Goal: Information Seeking & Learning: Learn about a topic

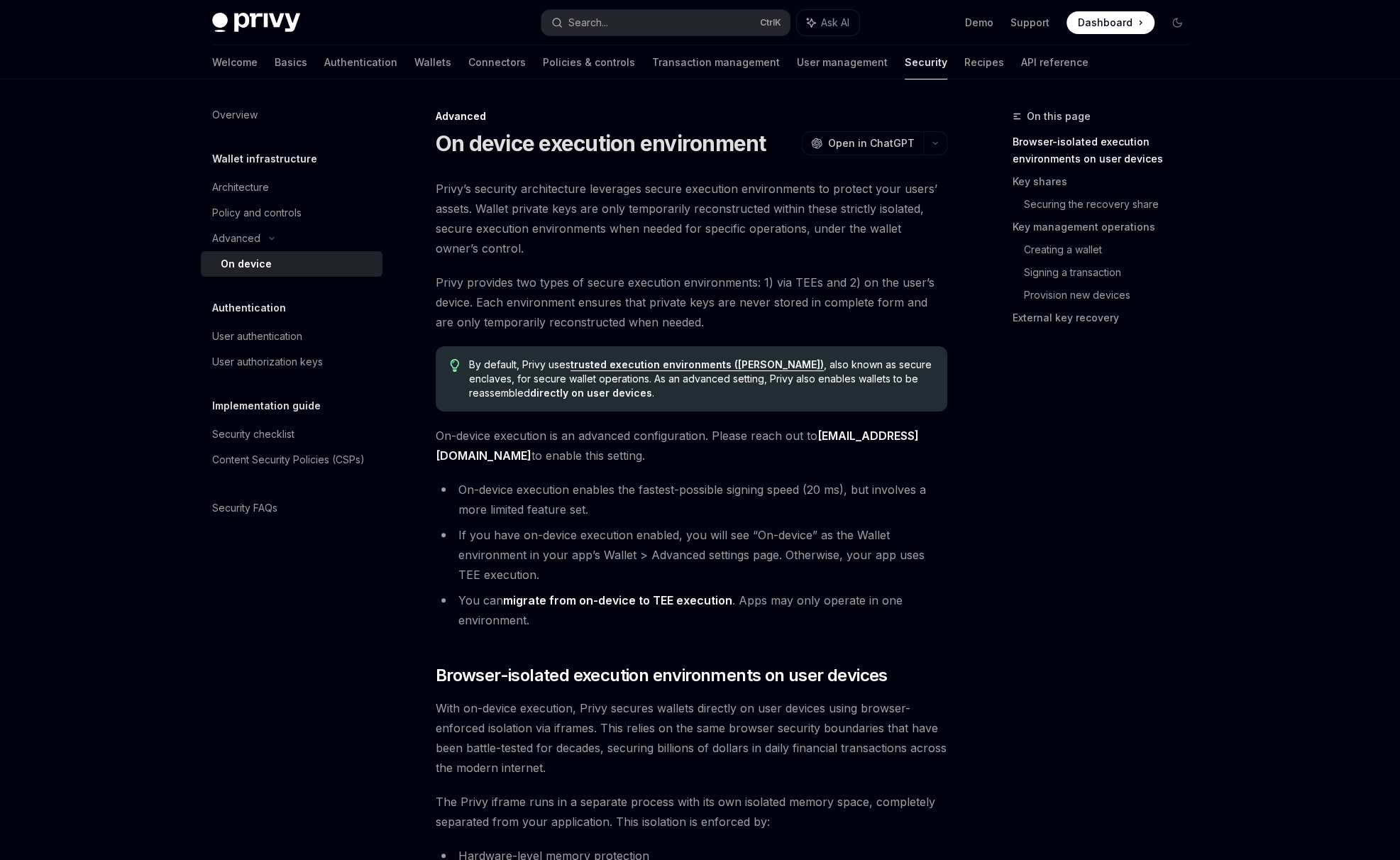
click at [250, 54] on div "Welcome Basics Authentication Wallets Connectors Policies & controls Transactio…" at bounding box center [650, 62] width 876 height 34
click at [275, 63] on link "Basics" at bounding box center [291, 62] width 33 height 34
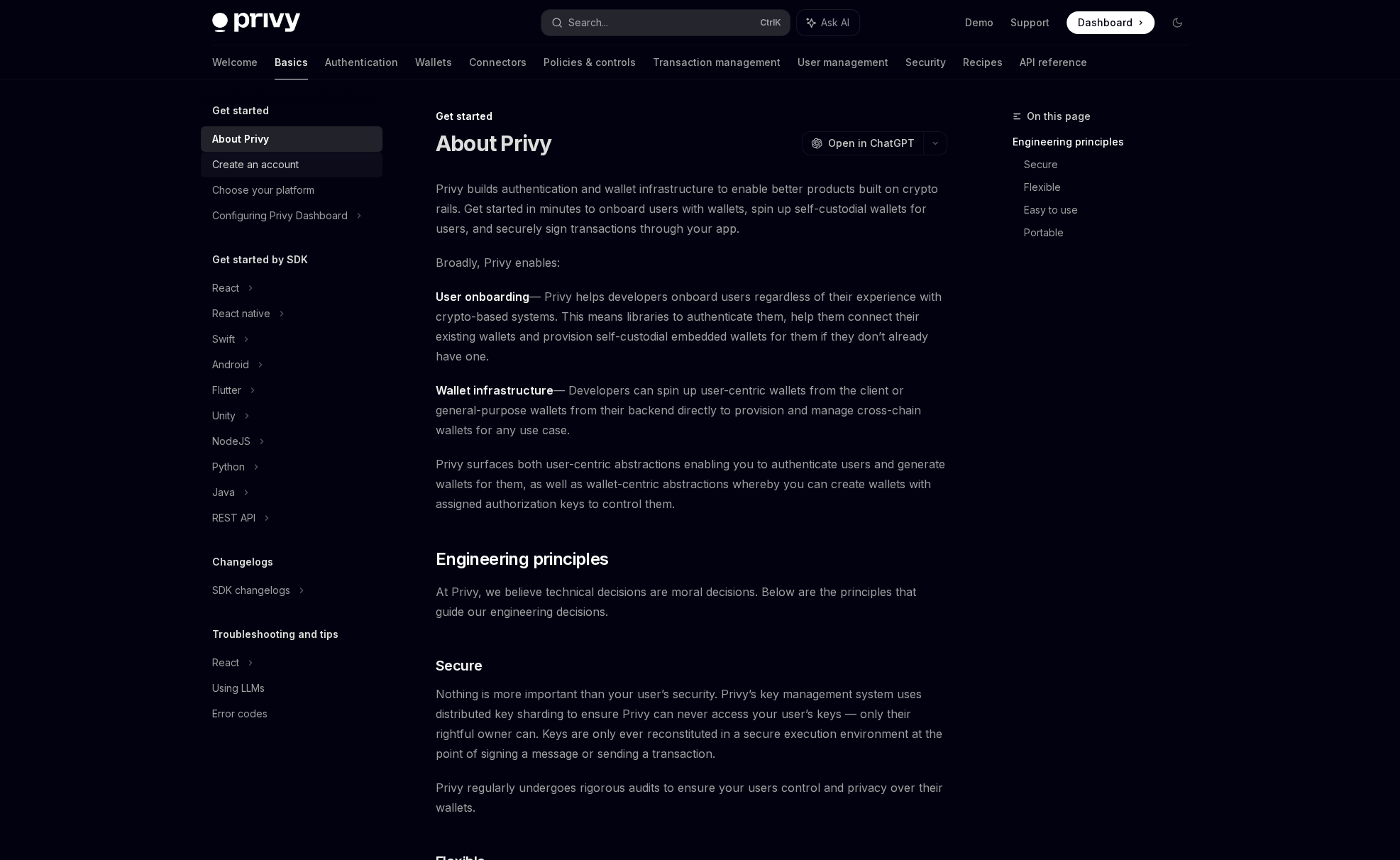
click at [264, 170] on div "Create an account" at bounding box center [255, 165] width 86 height 17
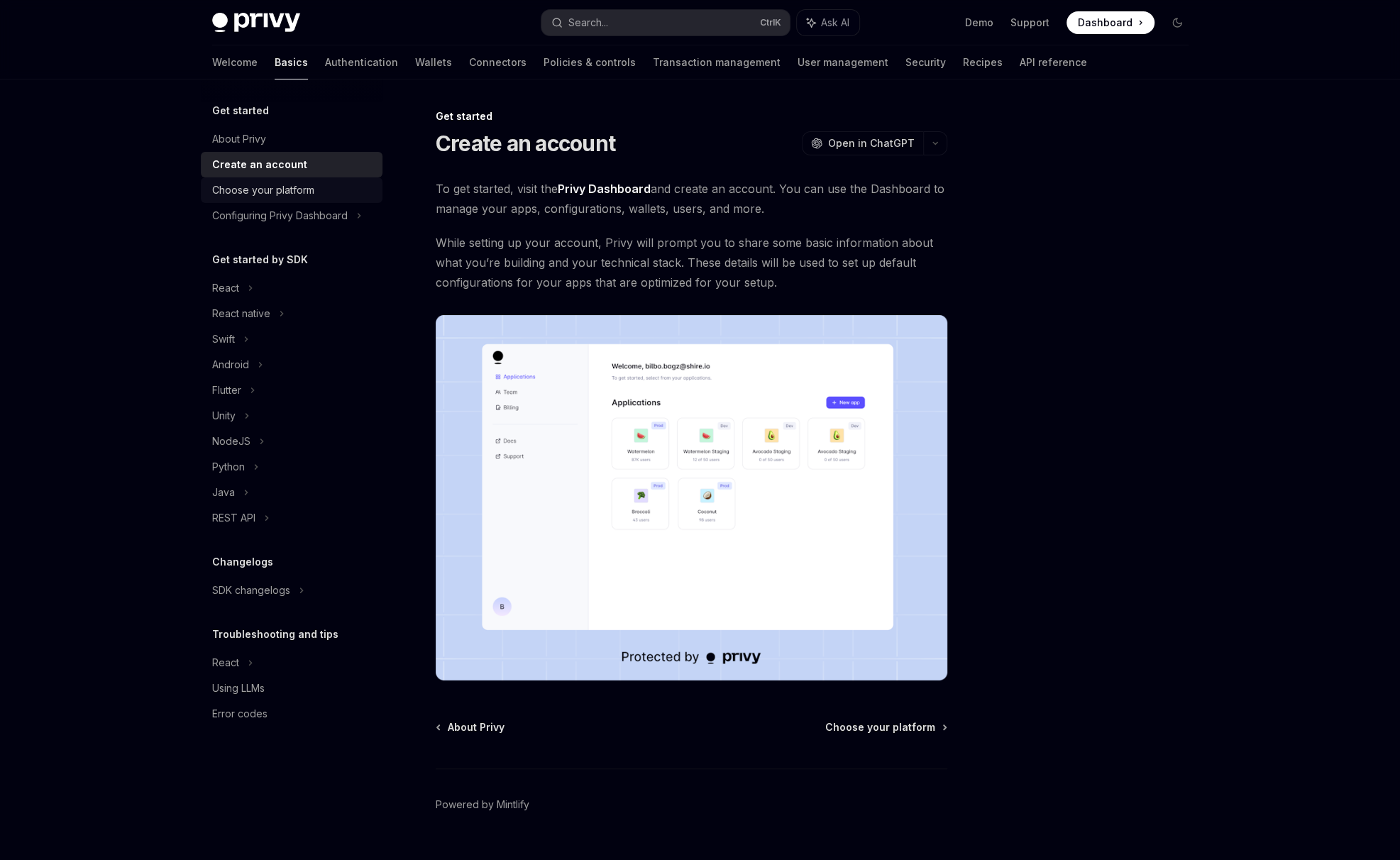
click at [247, 198] on div "Choose your platform" at bounding box center [263, 190] width 102 height 17
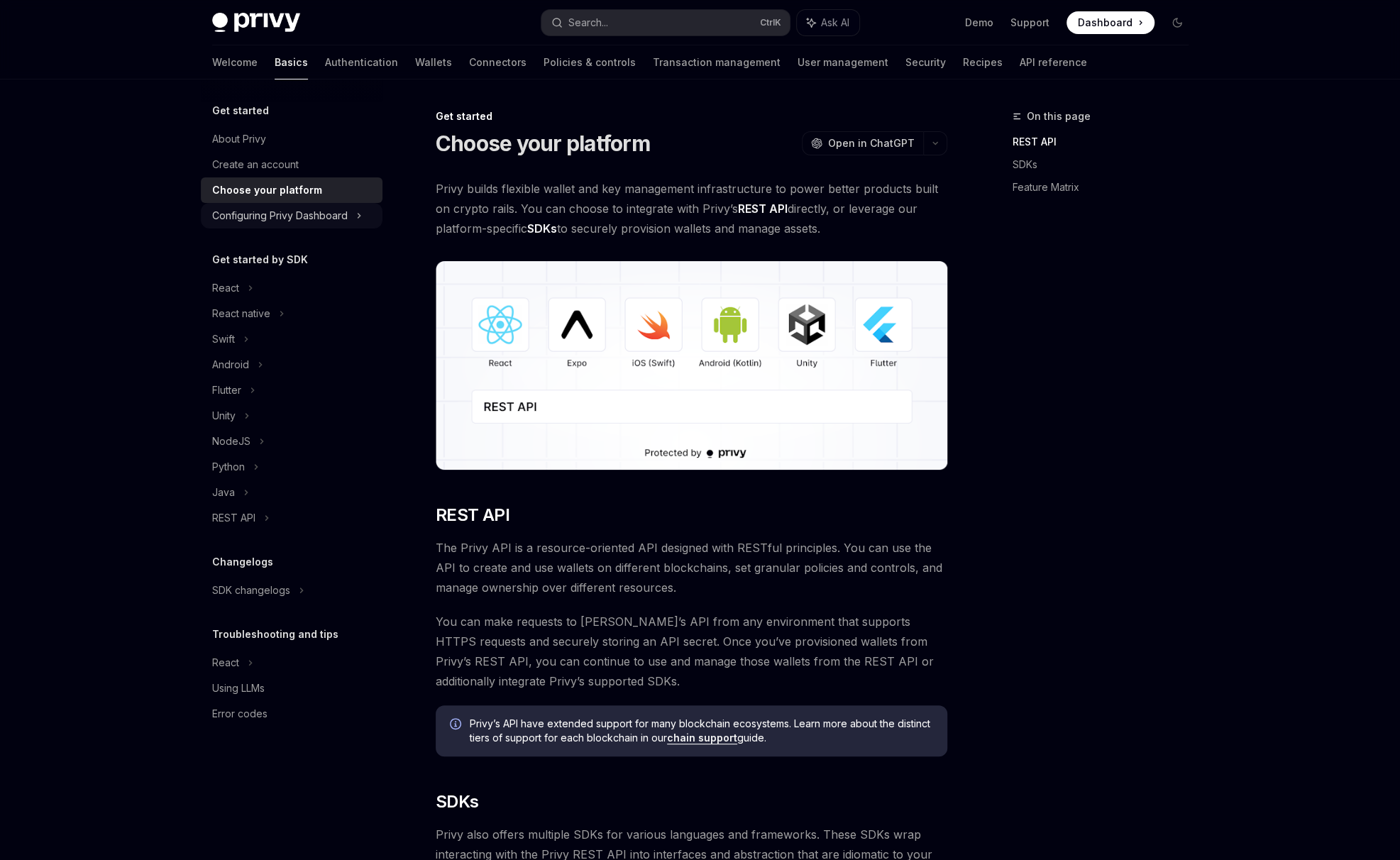
click at [283, 213] on div "Configuring Privy Dashboard" at bounding box center [280, 216] width 136 height 17
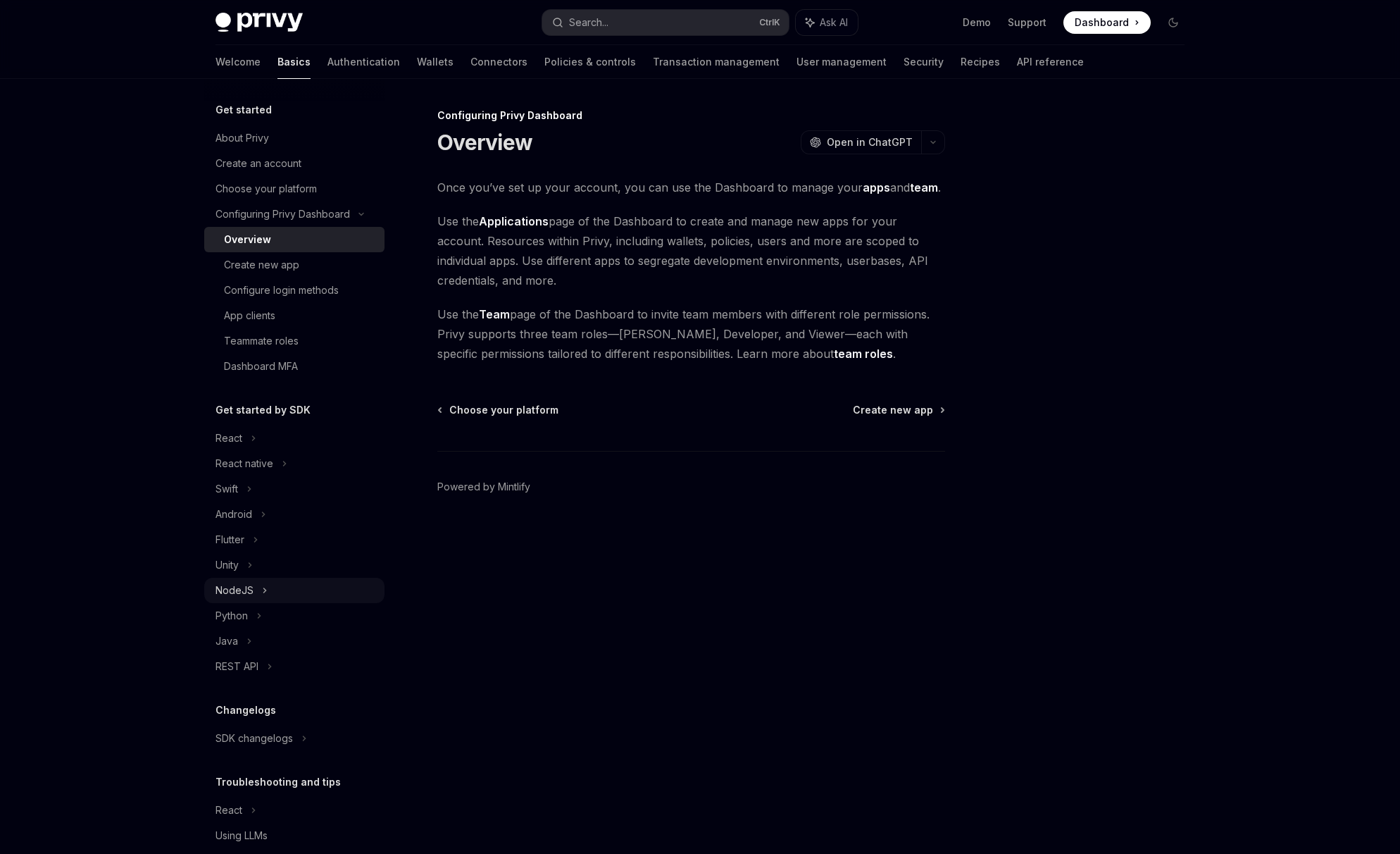
click at [247, 592] on div "NodeJS" at bounding box center [234, 590] width 38 height 17
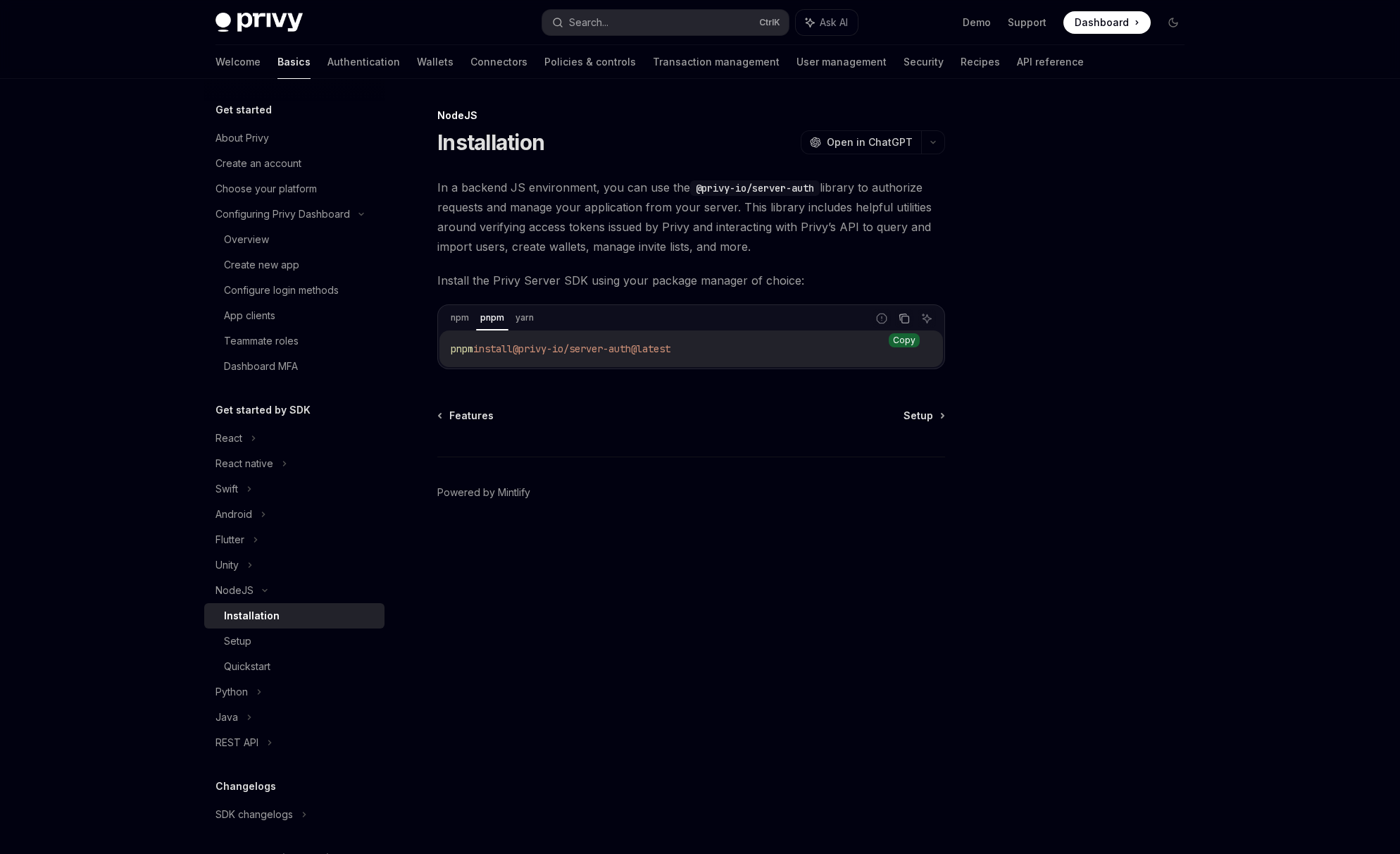
click at [903, 324] on button "Copy the contents from the code block" at bounding box center [904, 319] width 18 height 18
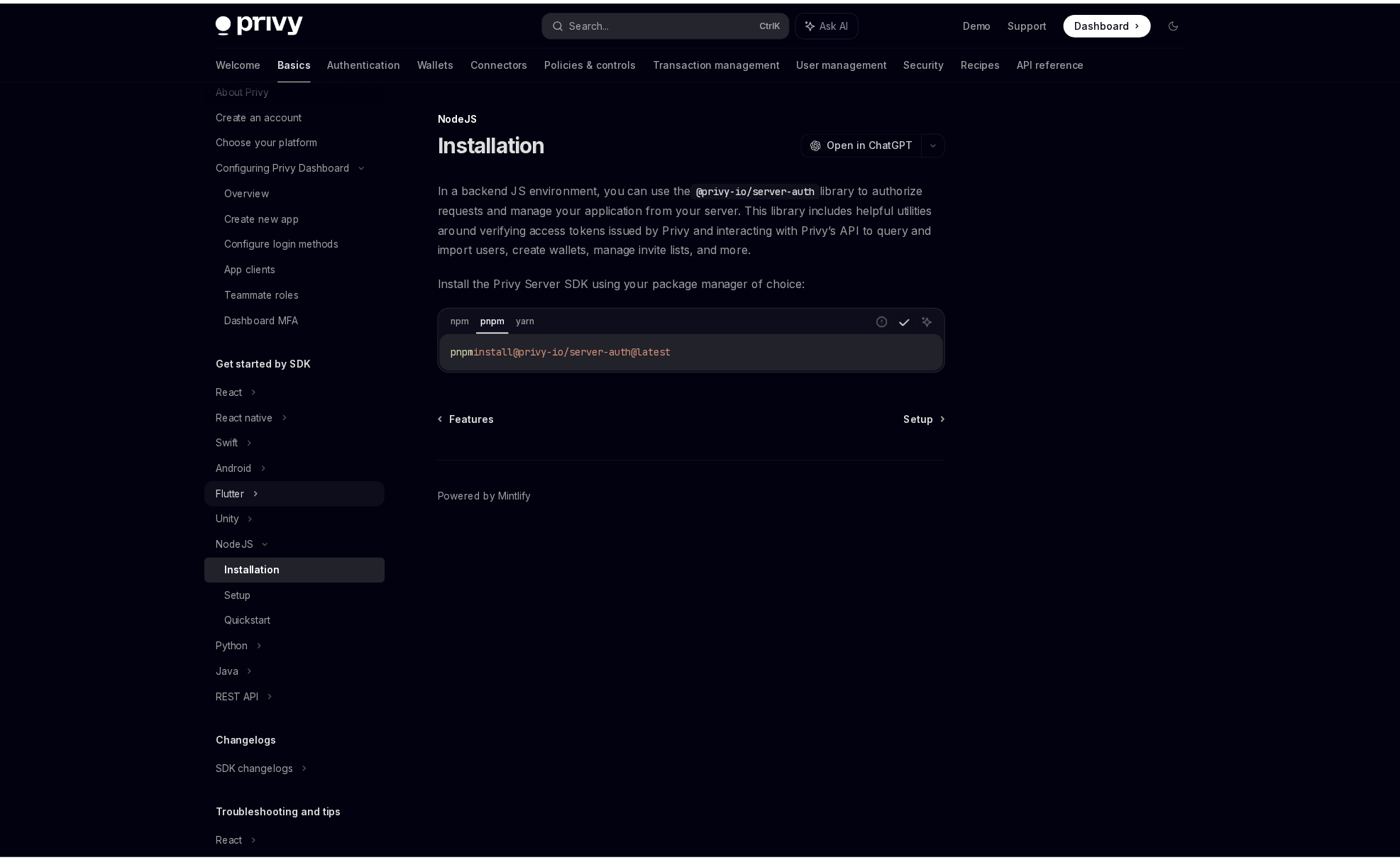
scroll to position [118, 0]
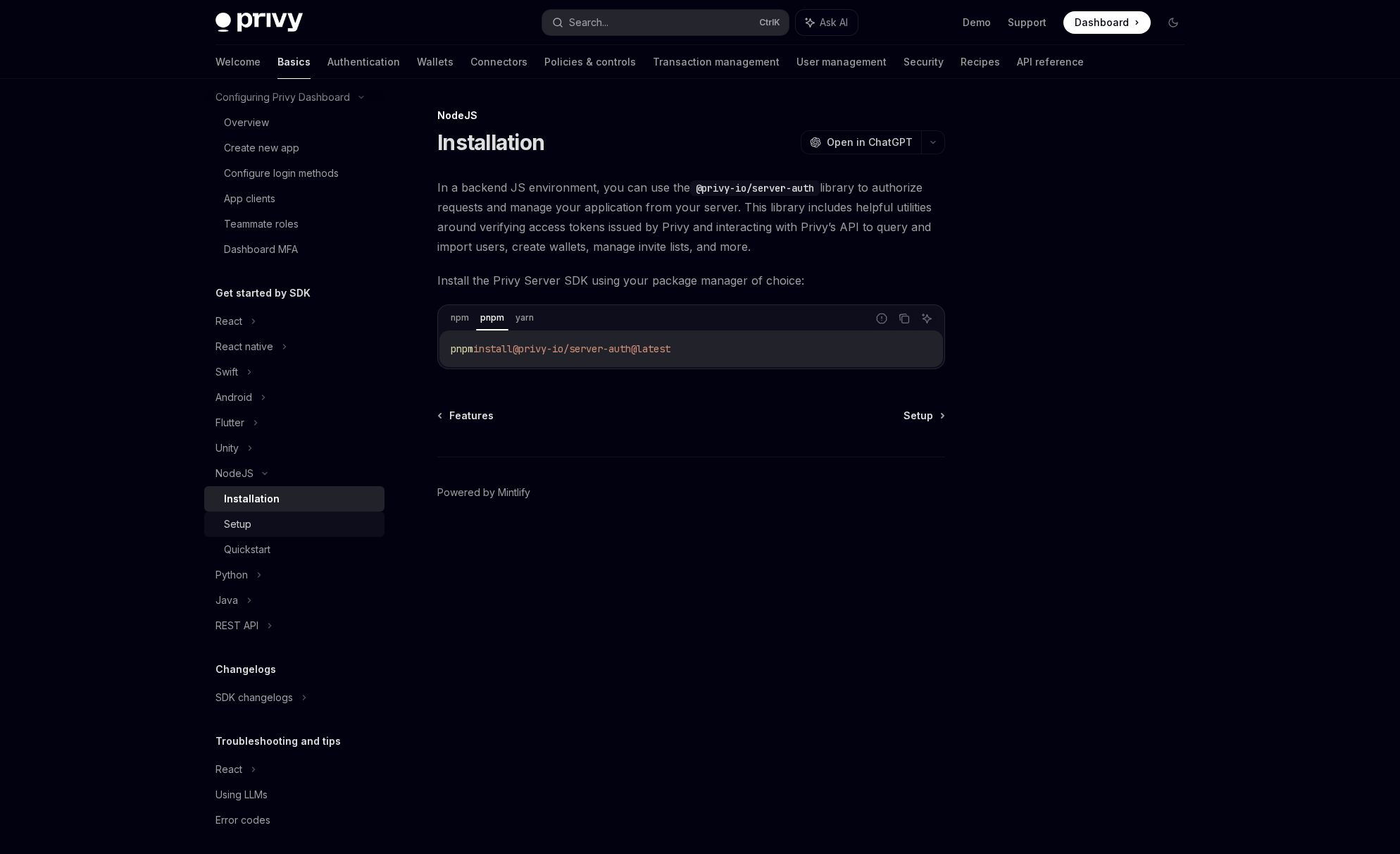
click at [238, 528] on div "Setup" at bounding box center [238, 524] width 28 height 17
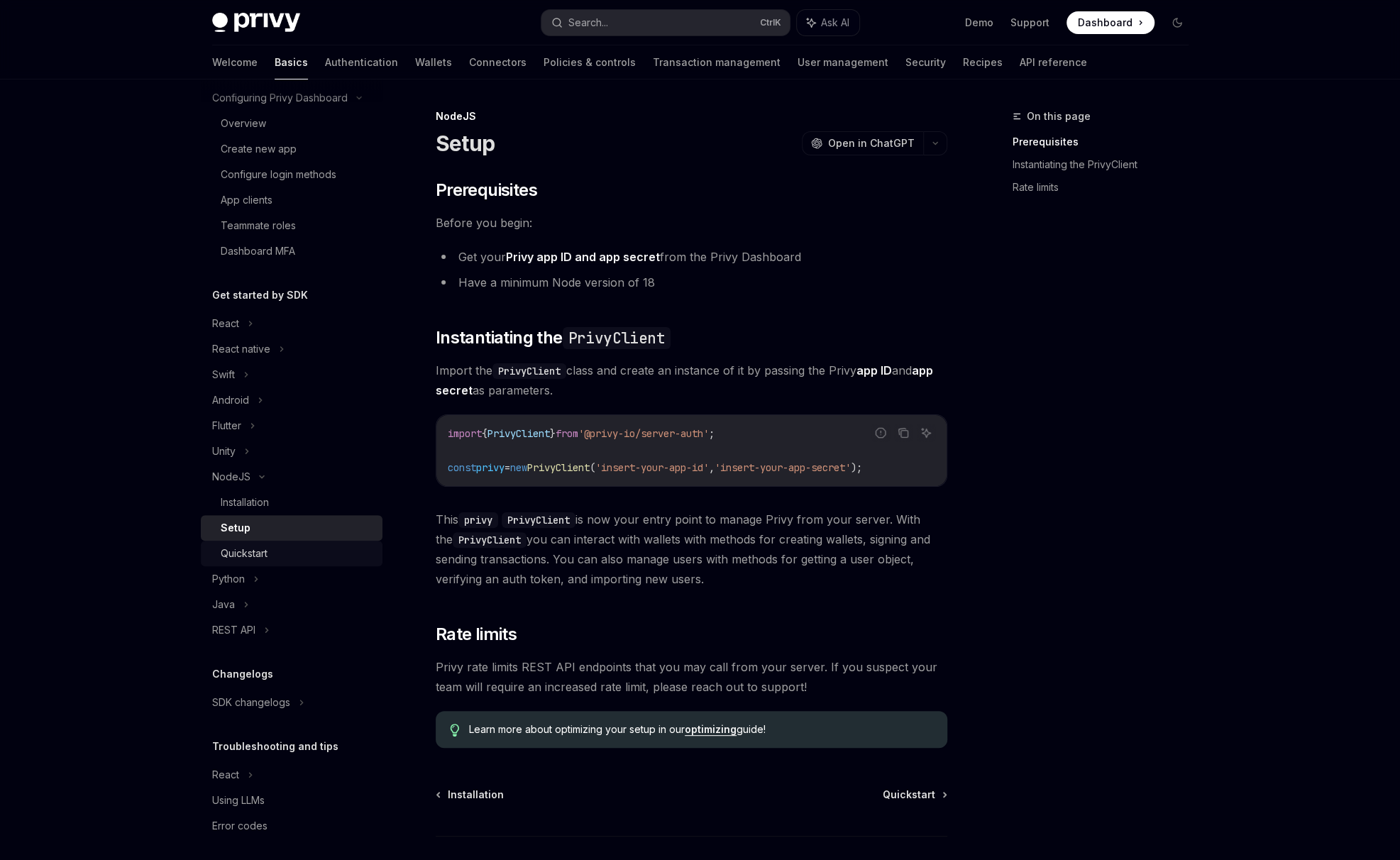
click at [248, 551] on div "Quickstart" at bounding box center [243, 553] width 47 height 17
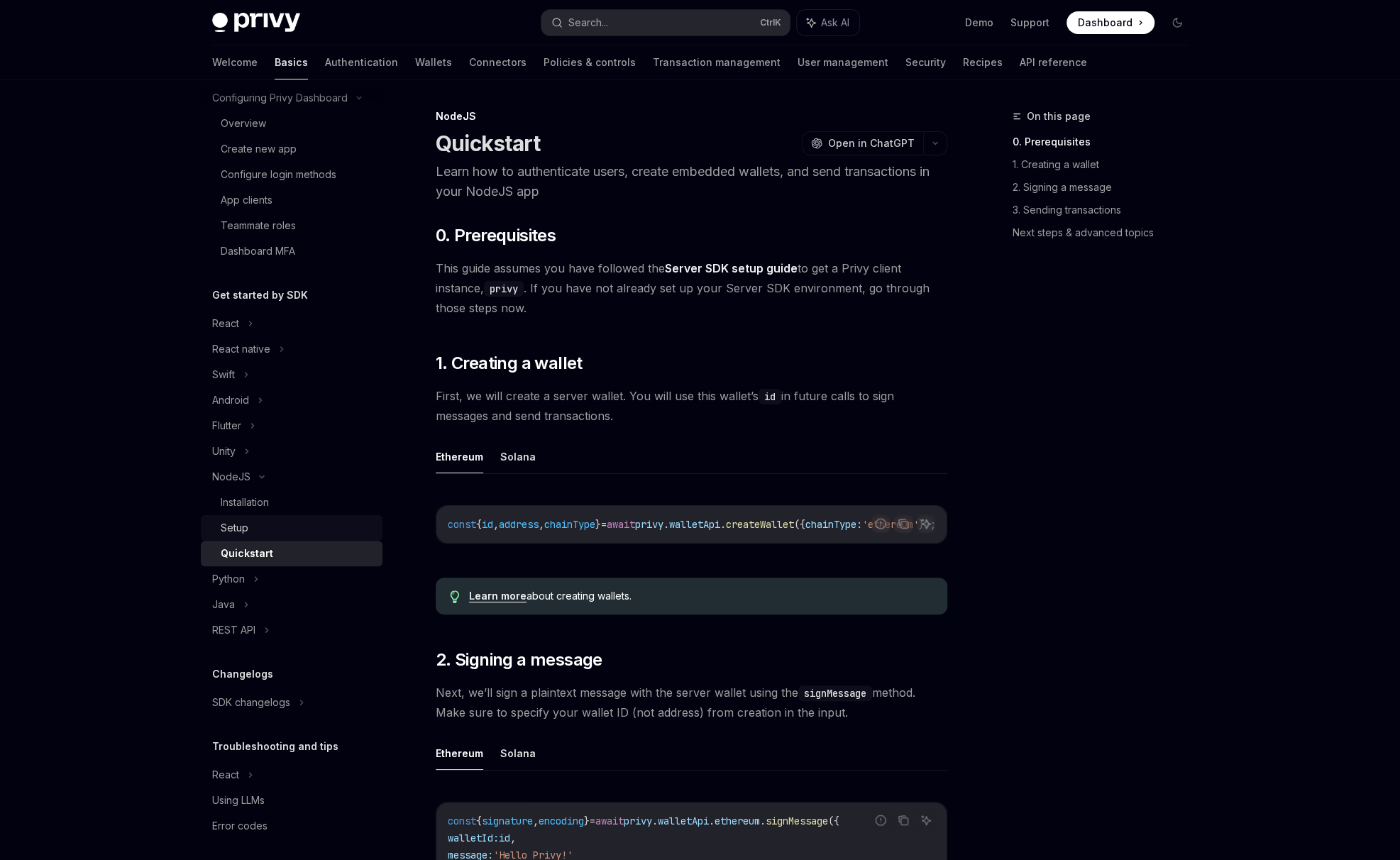
click at [254, 519] on div "Setup" at bounding box center [297, 528] width 153 height 17
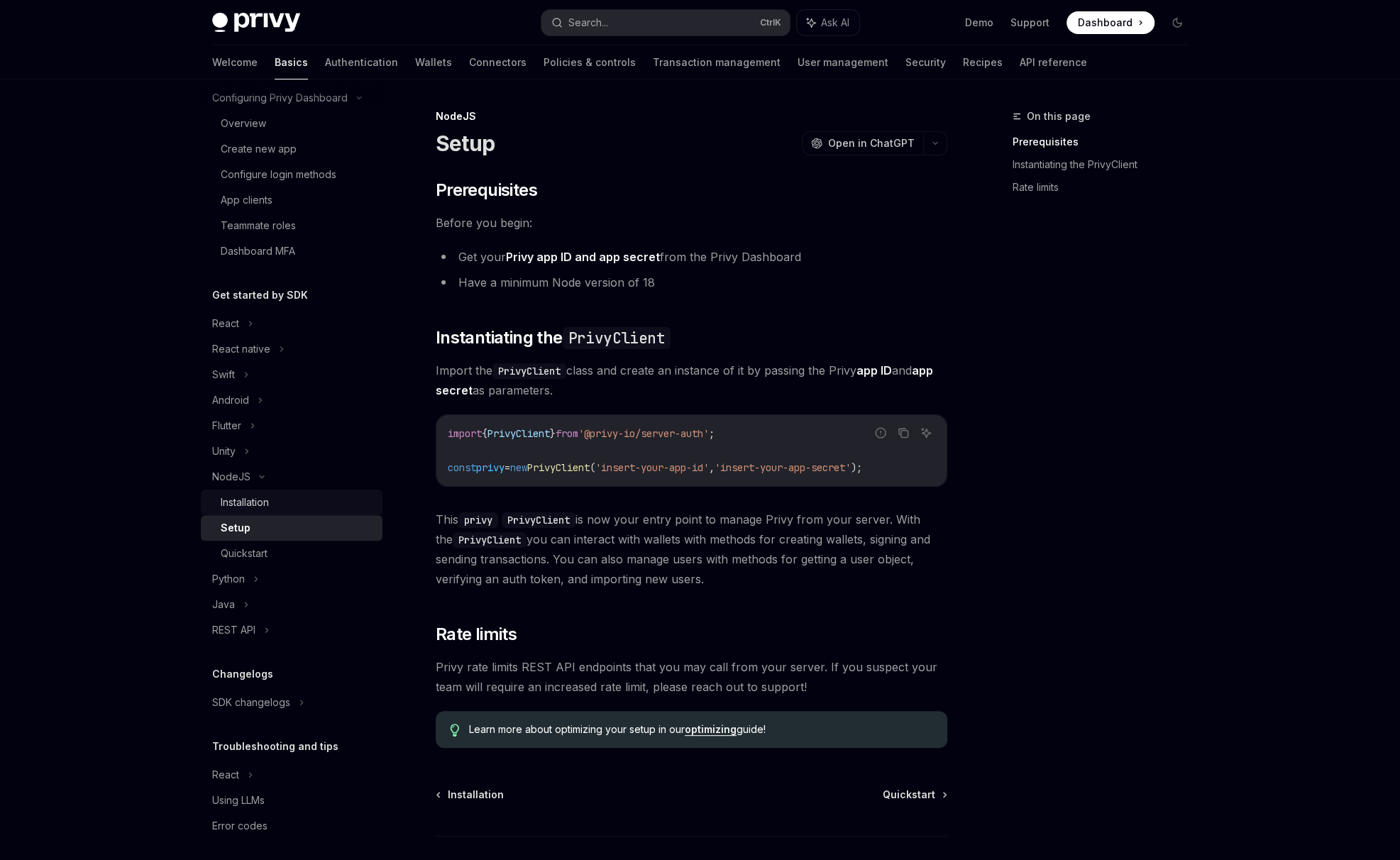
click at [269, 501] on div "Installation" at bounding box center [244, 502] width 49 height 17
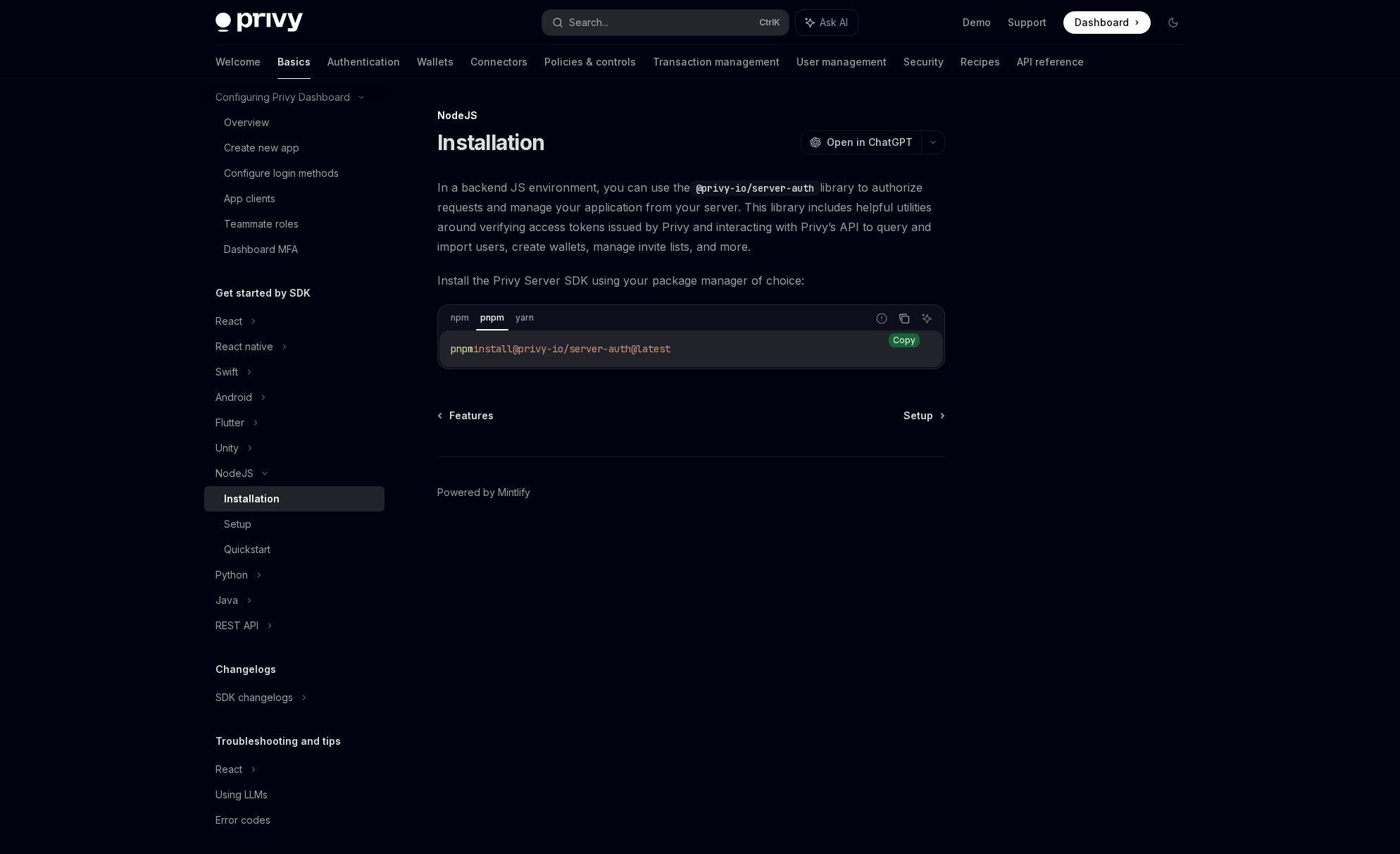
click at [907, 320] on icon "Copy the contents from the code block" at bounding box center [904, 319] width 11 height 11
click at [233, 525] on div "Setup" at bounding box center [238, 524] width 28 height 17
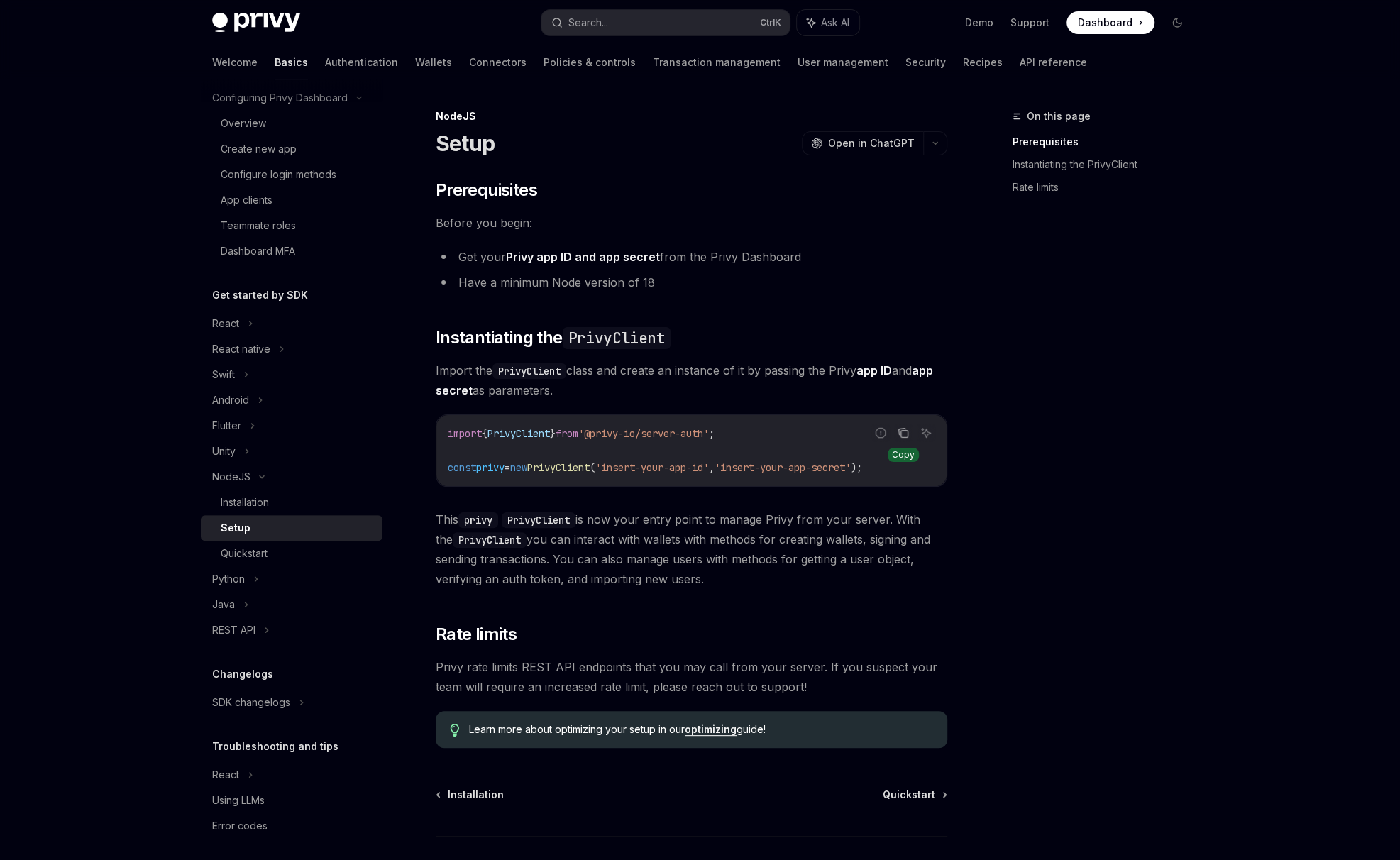
click at [904, 439] on button "Copy the contents from the code block" at bounding box center [903, 433] width 18 height 18
click at [264, 502] on div "Installation" at bounding box center [244, 502] width 49 height 17
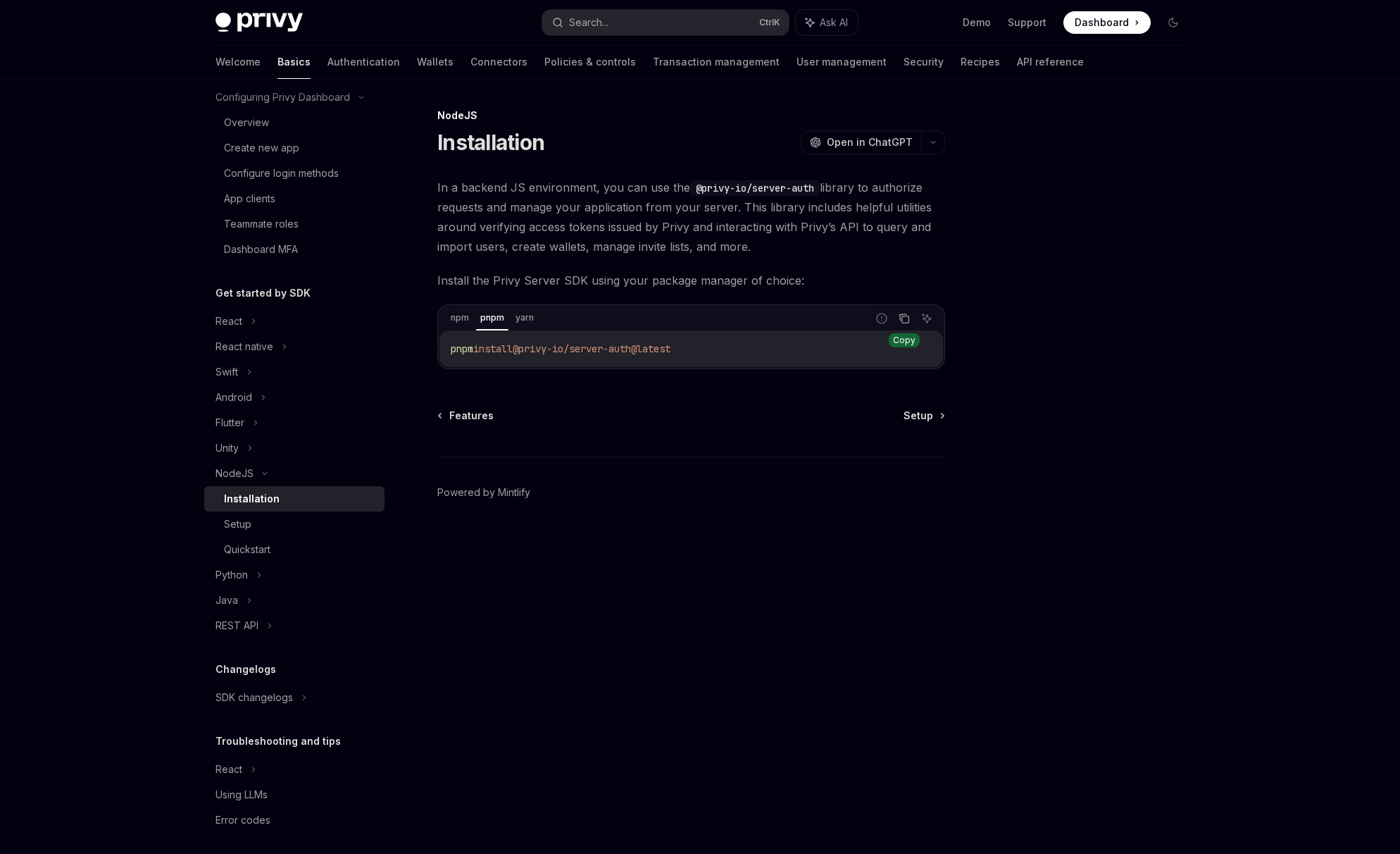
click at [906, 321] on icon "Copy the contents from the code block" at bounding box center [904, 319] width 11 height 11
drag, startPoint x: 527, startPoint y: 351, endPoint x: 745, endPoint y: 350, distance: 218.0
click at [745, 350] on code "pnpm install @privy-io/server-auth@latest" at bounding box center [691, 349] width 481 height 17
copy span "@privy-io/server-auth@latest"
click at [300, 520] on div "Setup" at bounding box center [300, 524] width 152 height 17
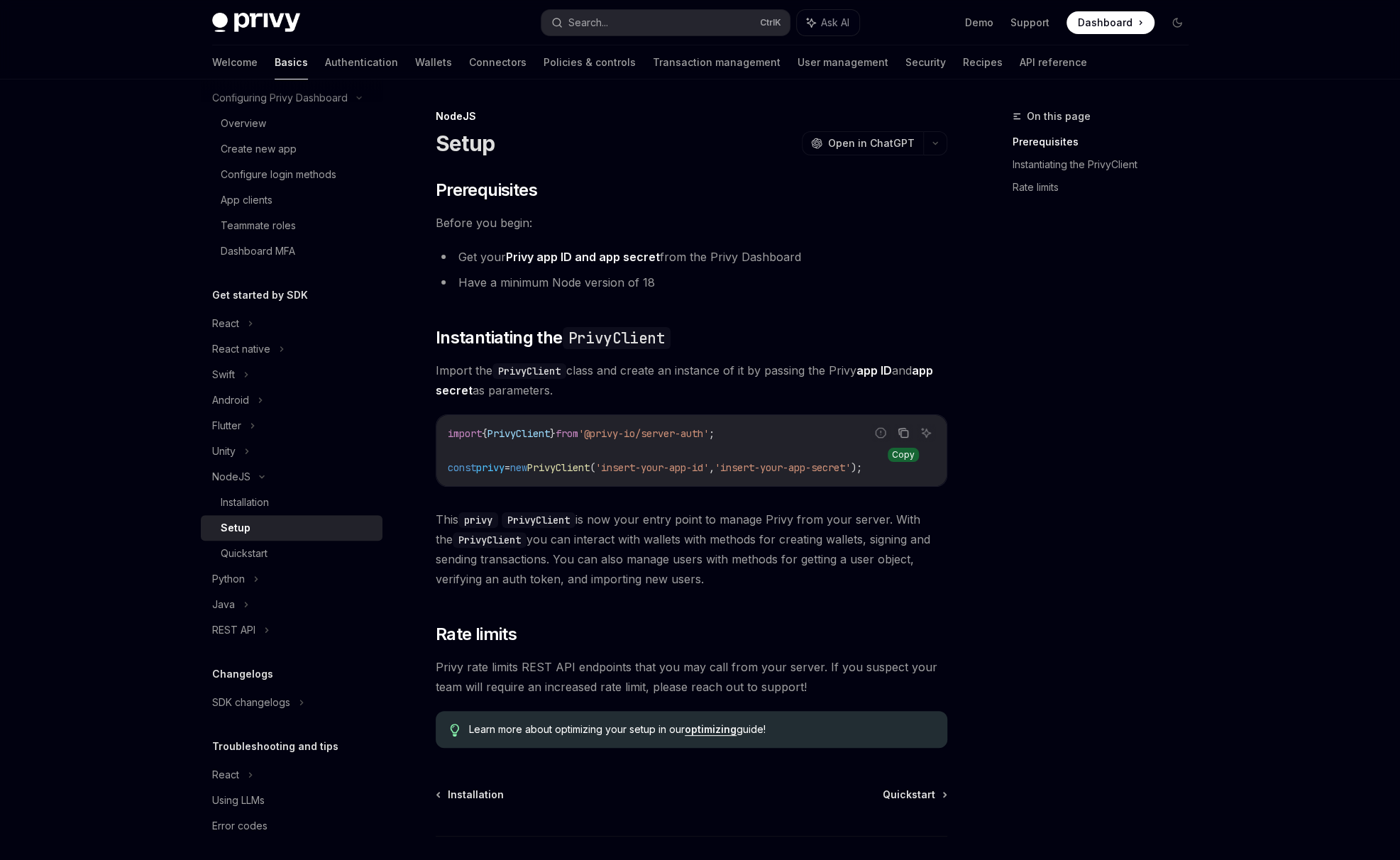
click at [900, 435] on icon "Copy the contents from the code block" at bounding box center [903, 434] width 7 height 7
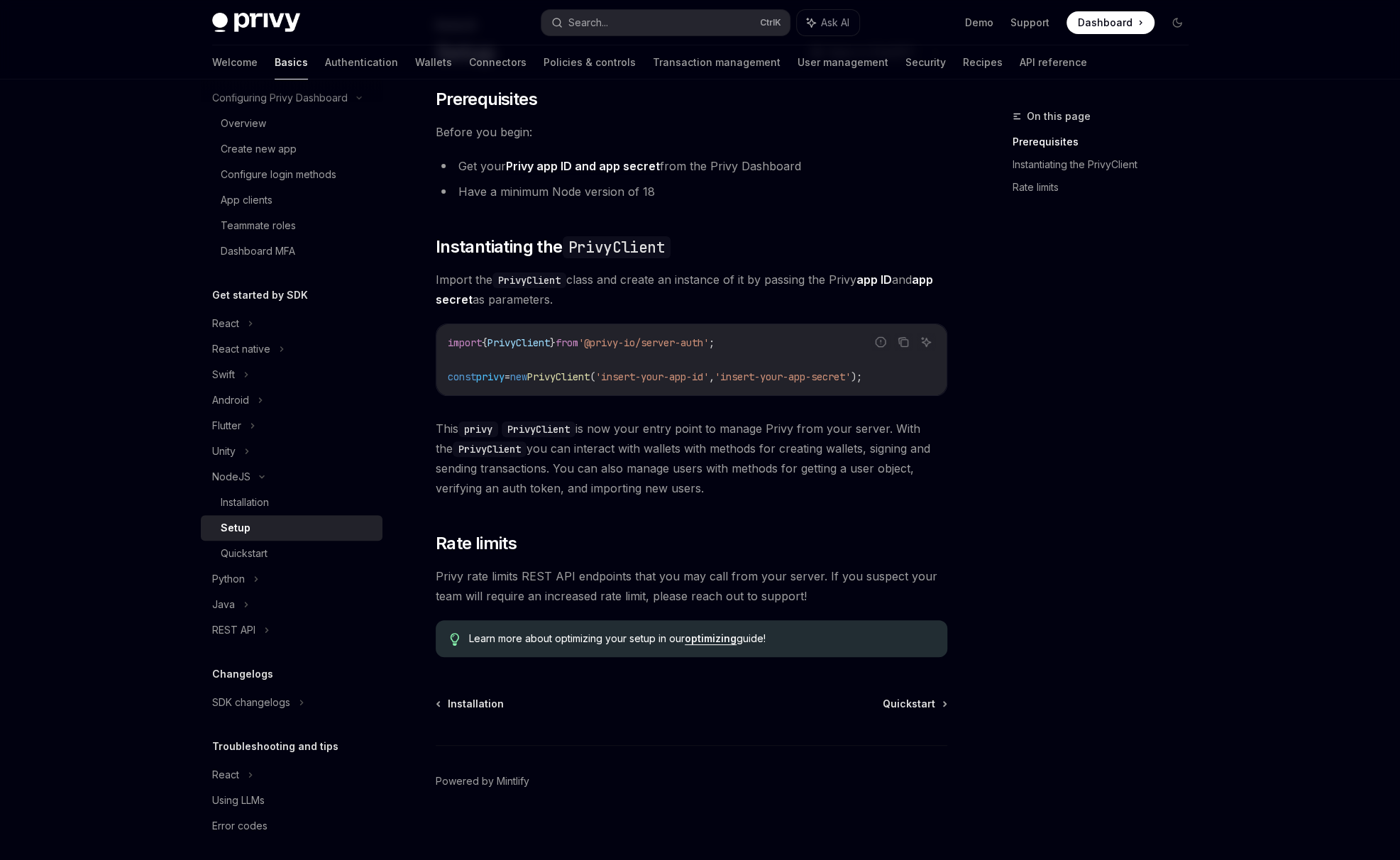
scroll to position [98, 0]
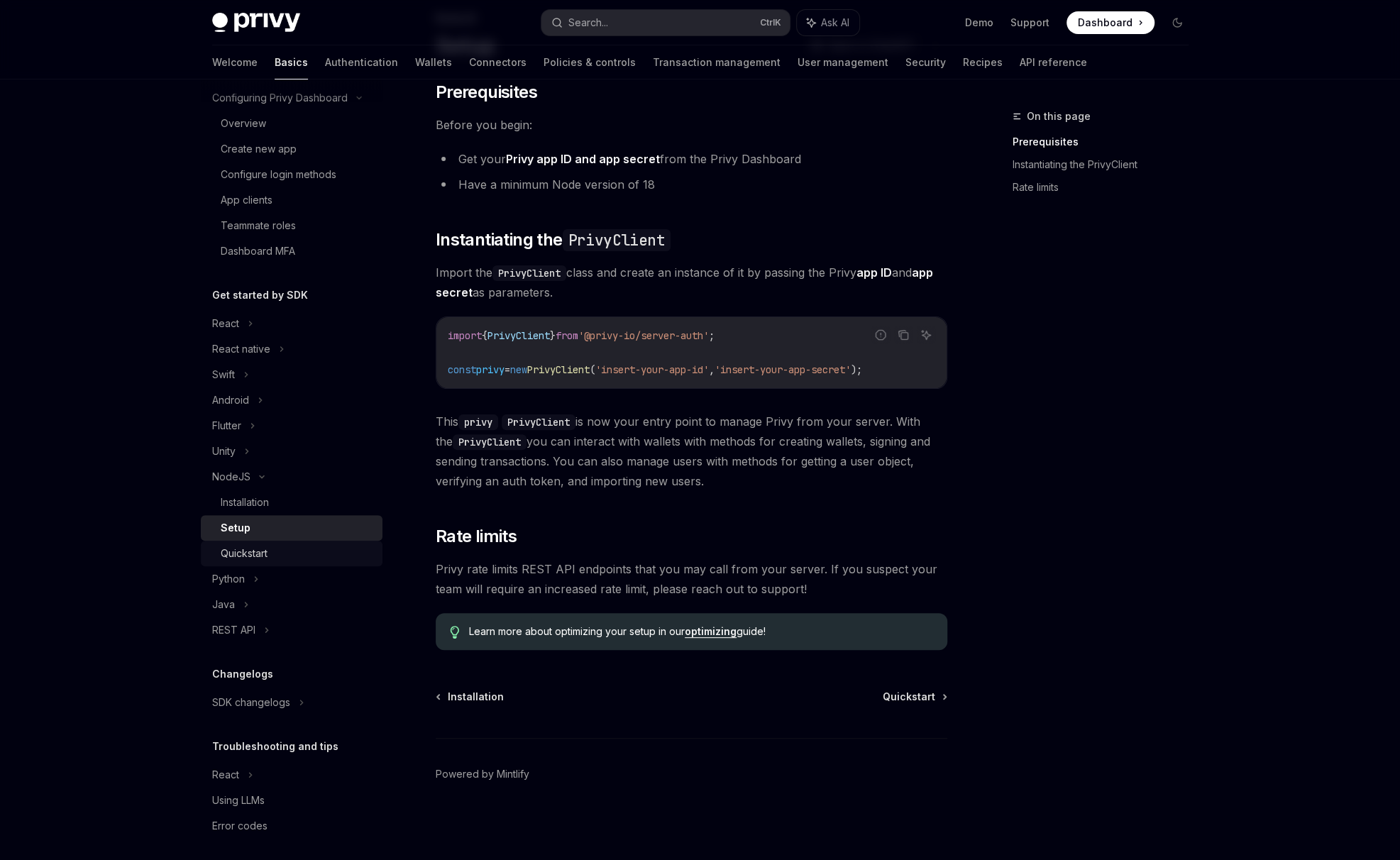
click at [262, 551] on div "Quickstart" at bounding box center [243, 553] width 47 height 17
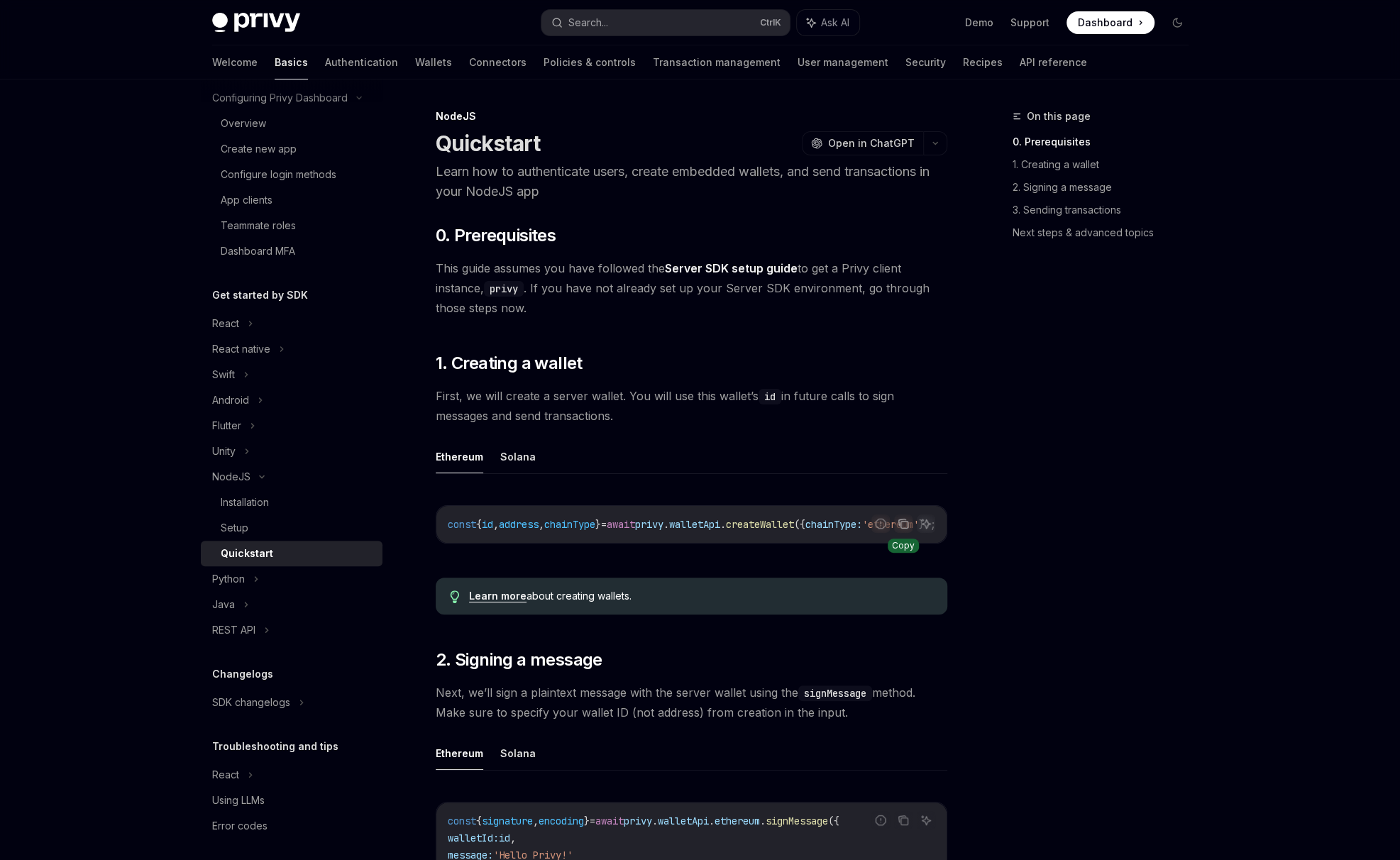
click at [907, 528] on icon "Copy the contents from the code block" at bounding box center [903, 525] width 7 height 7
click at [858, 544] on div "Report incorrect code" at bounding box center [880, 546] width 100 height 14
drag, startPoint x: 847, startPoint y: 544, endPoint x: 946, endPoint y: 544, distance: 99.0
drag, startPoint x: 946, startPoint y: 544, endPoint x: 796, endPoint y: 511, distance: 153.6
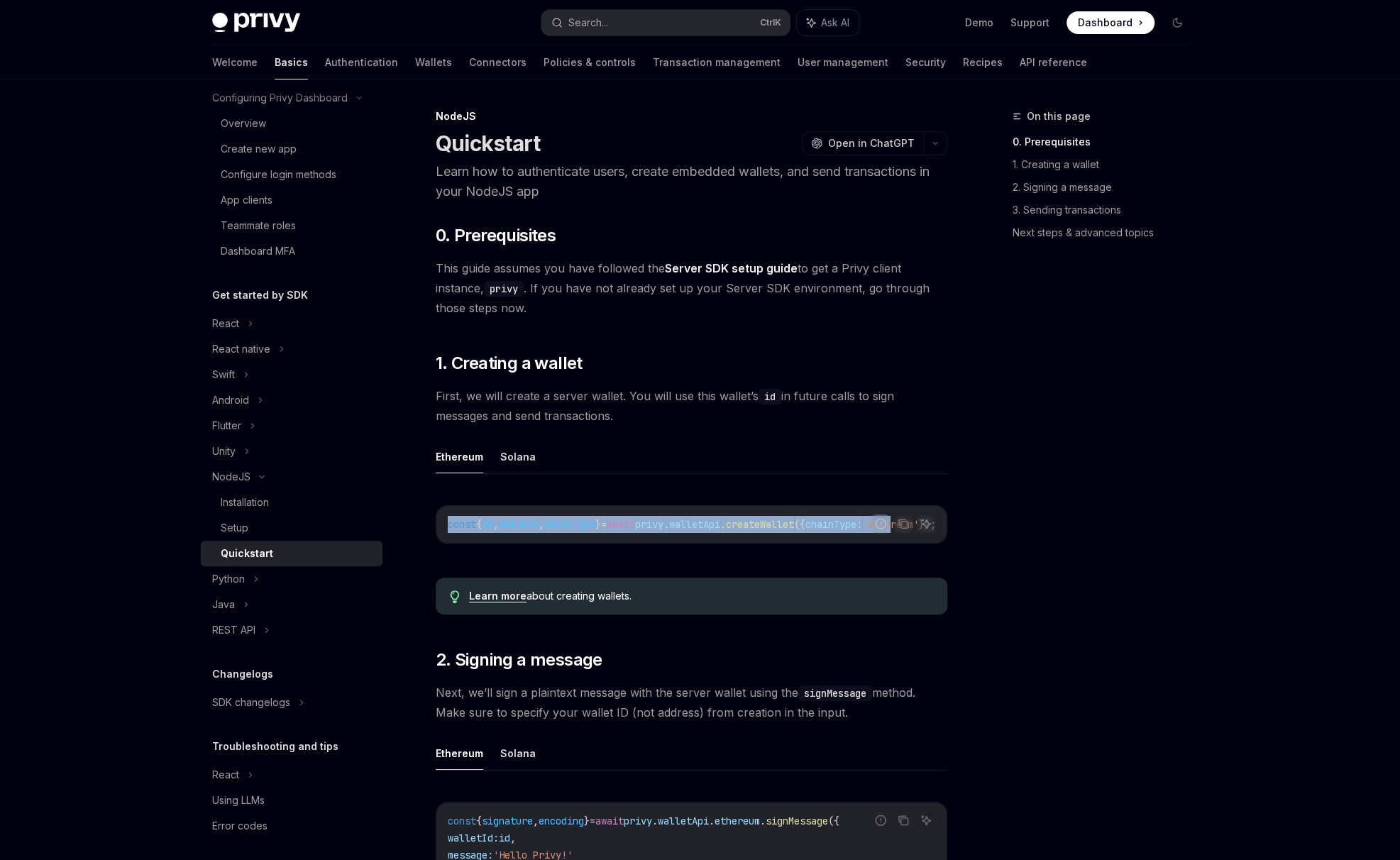
click at [796, 511] on div "const { id , address , chainType } = await privy . walletApi . createWallet ({ …" at bounding box center [691, 524] width 510 height 37
click at [784, 476] on div "Ethereum Solana Report incorrect code Copy Ask AI const { id , address , chainT…" at bounding box center [692, 504] width 512 height 127
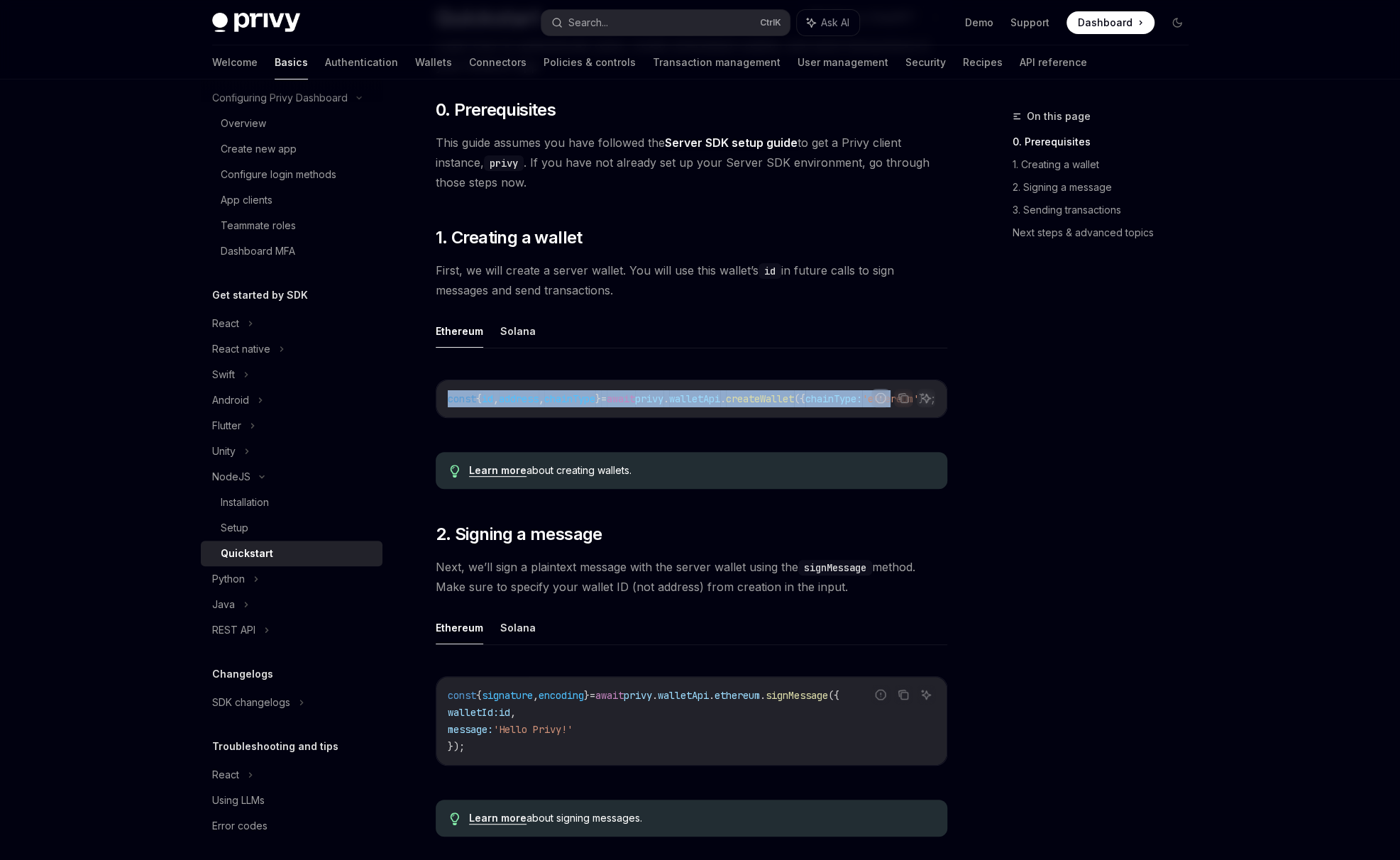
scroll to position [118, 0]
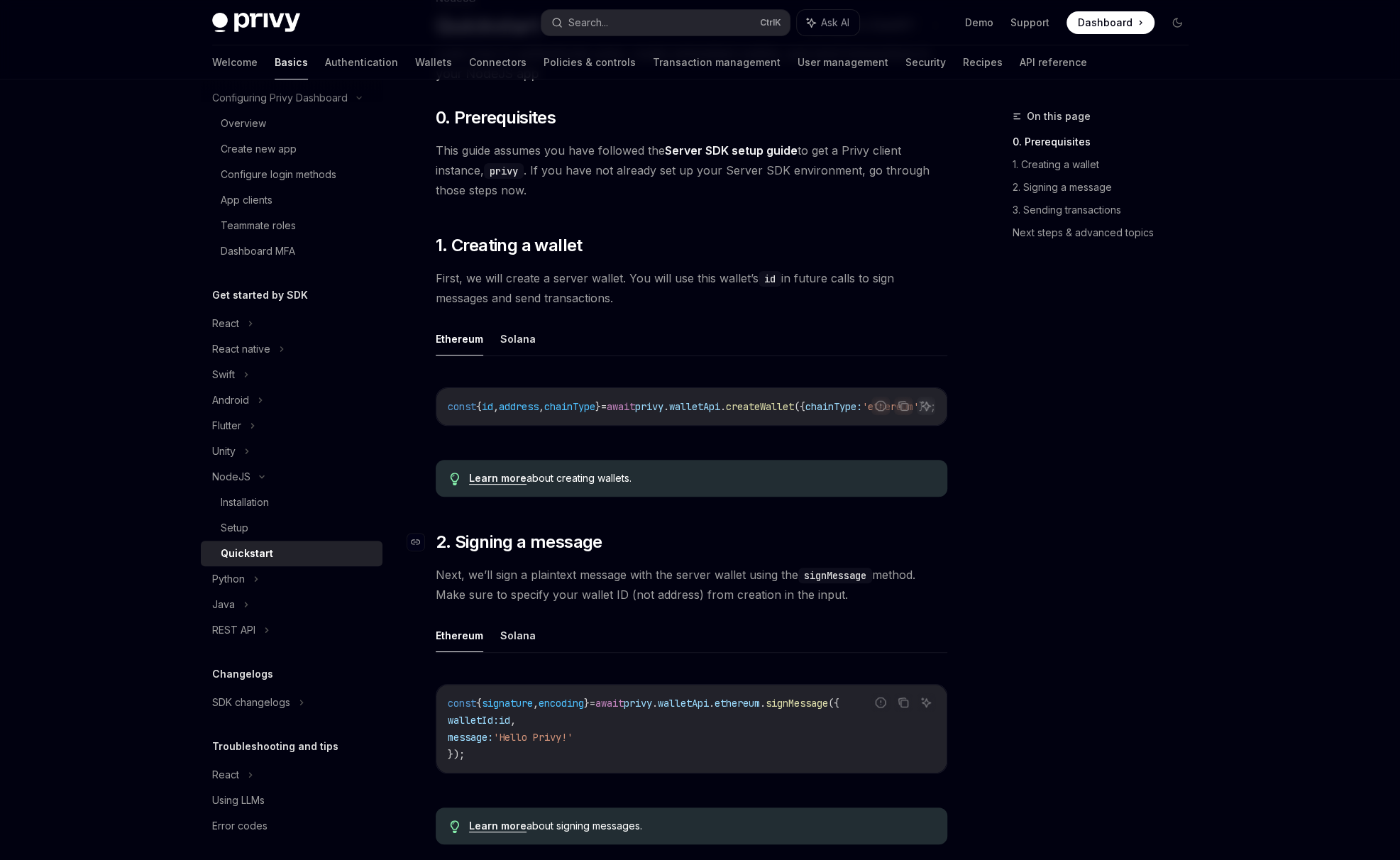
click at [710, 544] on h2 "​ 2. Signing a message" at bounding box center [692, 542] width 512 height 23
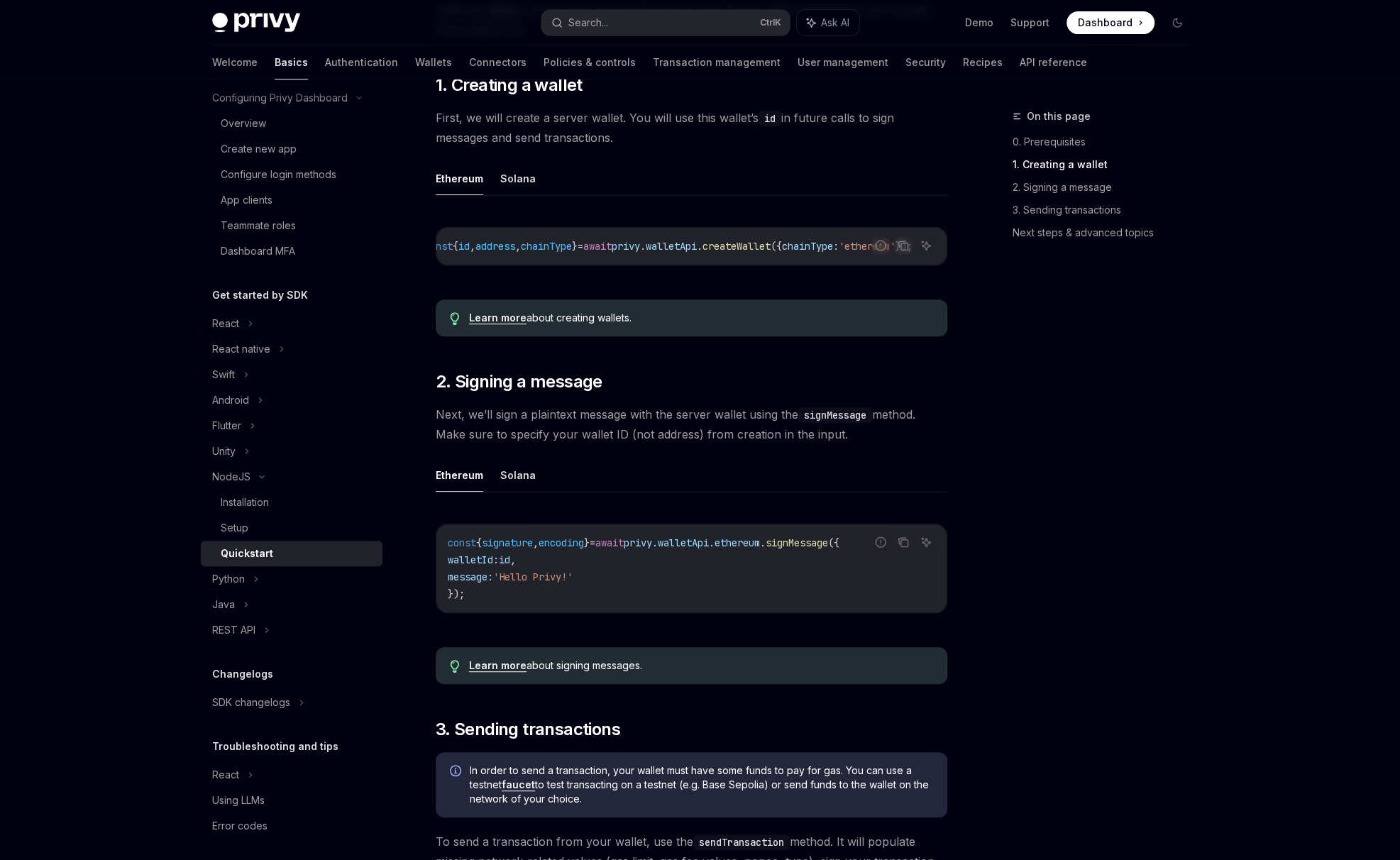
scroll to position [355, 0]
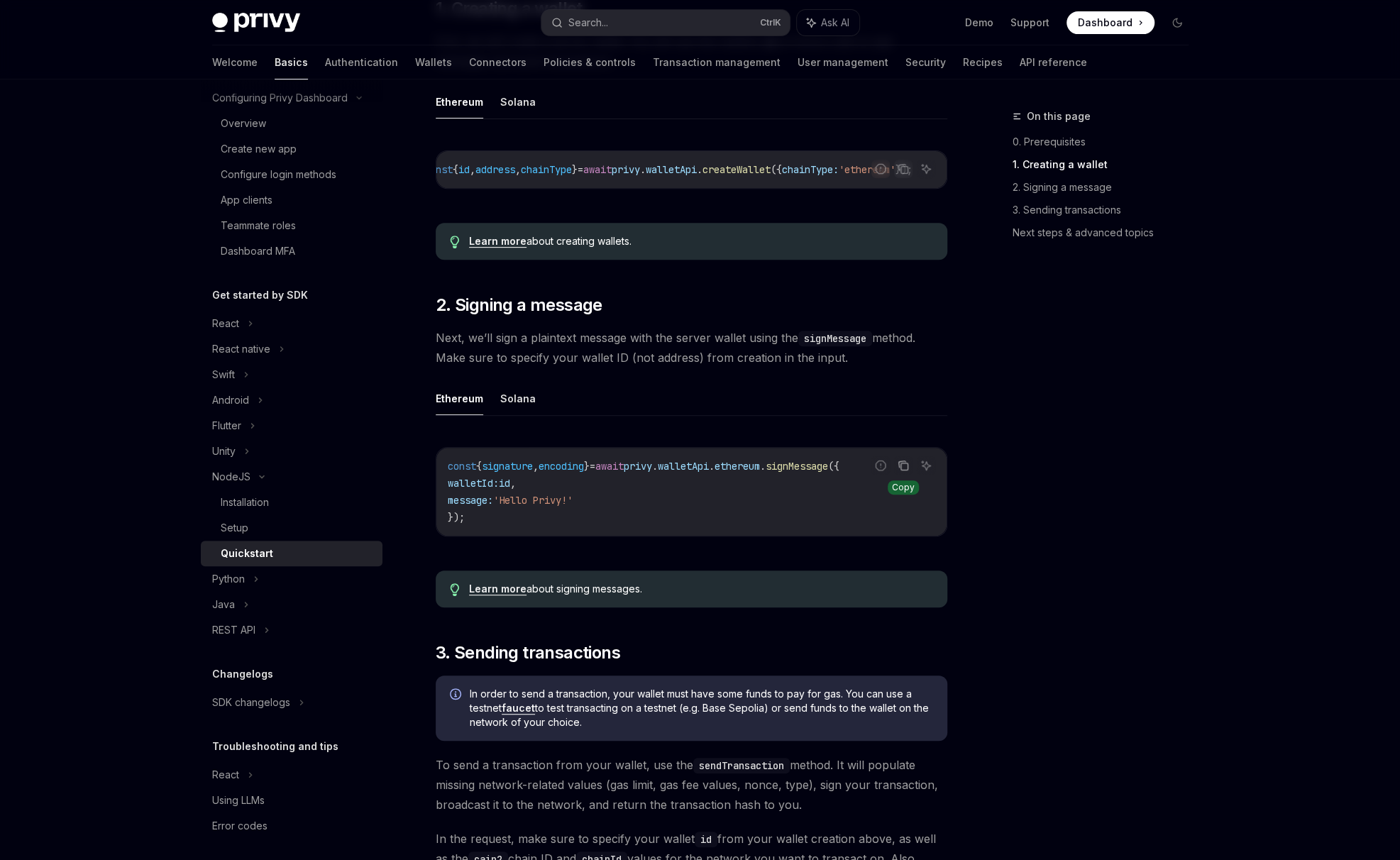
click at [905, 471] on icon "Copy the contents from the code block" at bounding box center [903, 467] width 7 height 7
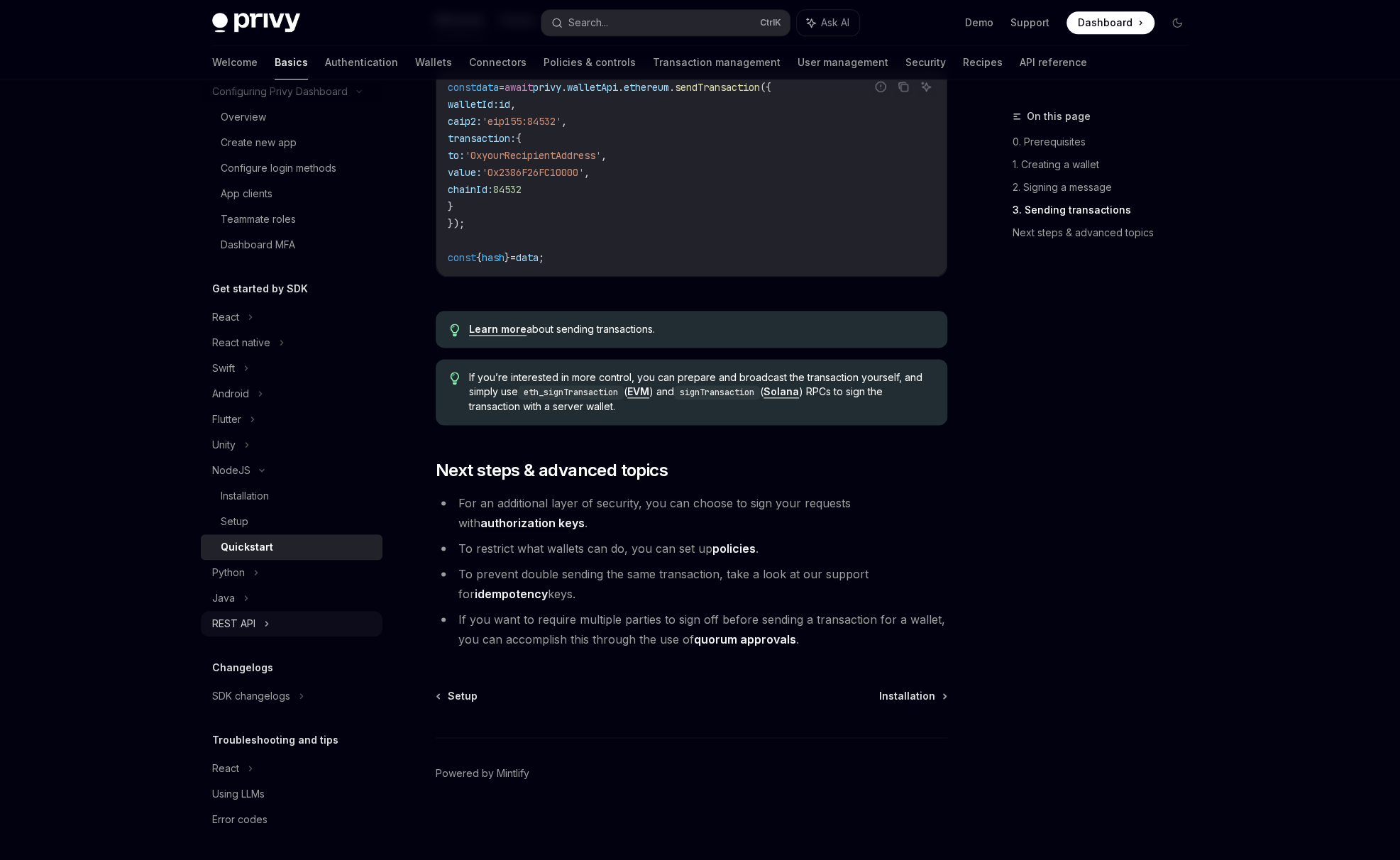
scroll to position [125, 0]
click at [262, 611] on div "REST API" at bounding box center [291, 623] width 182 height 26
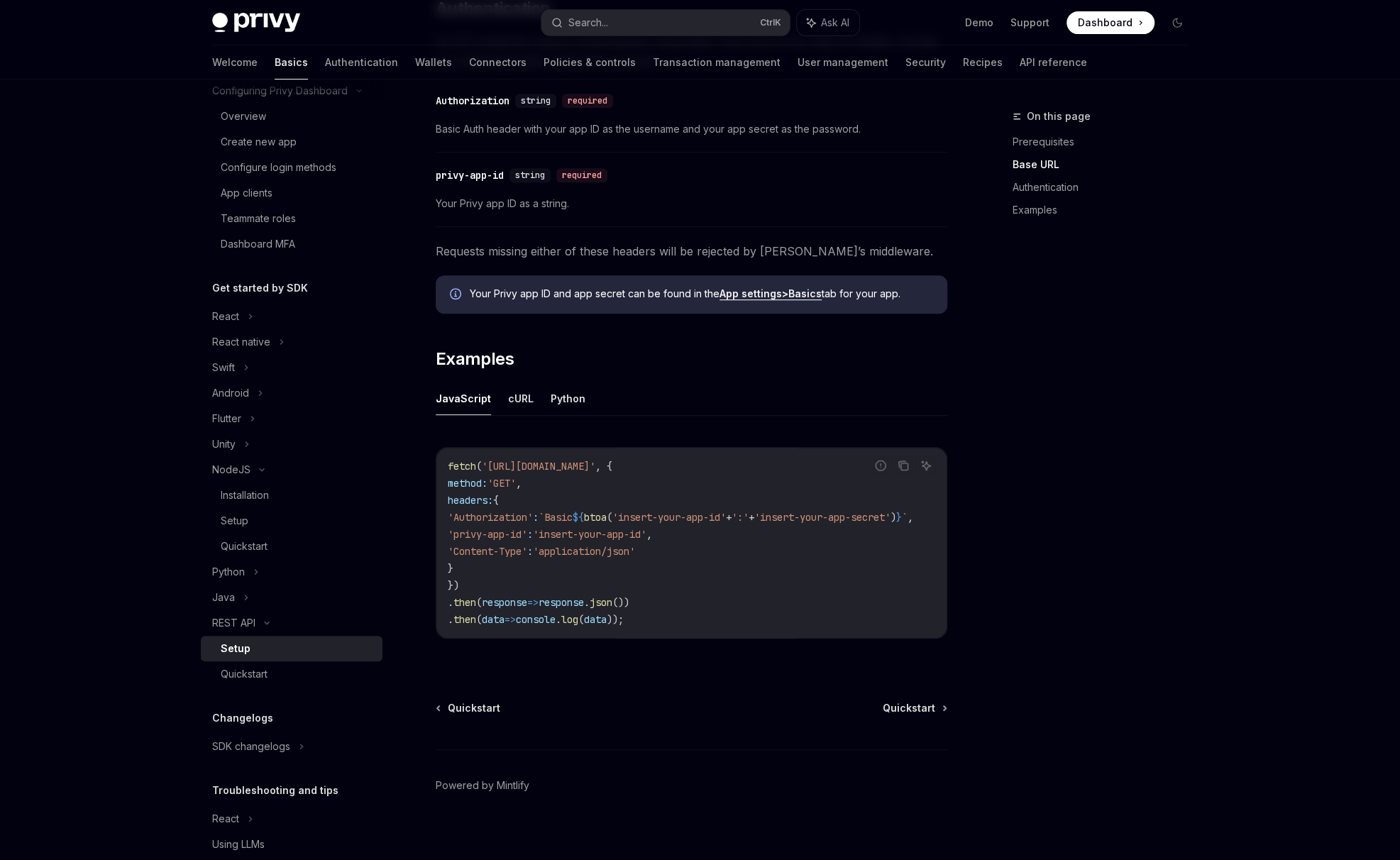
scroll to position [488, 0]
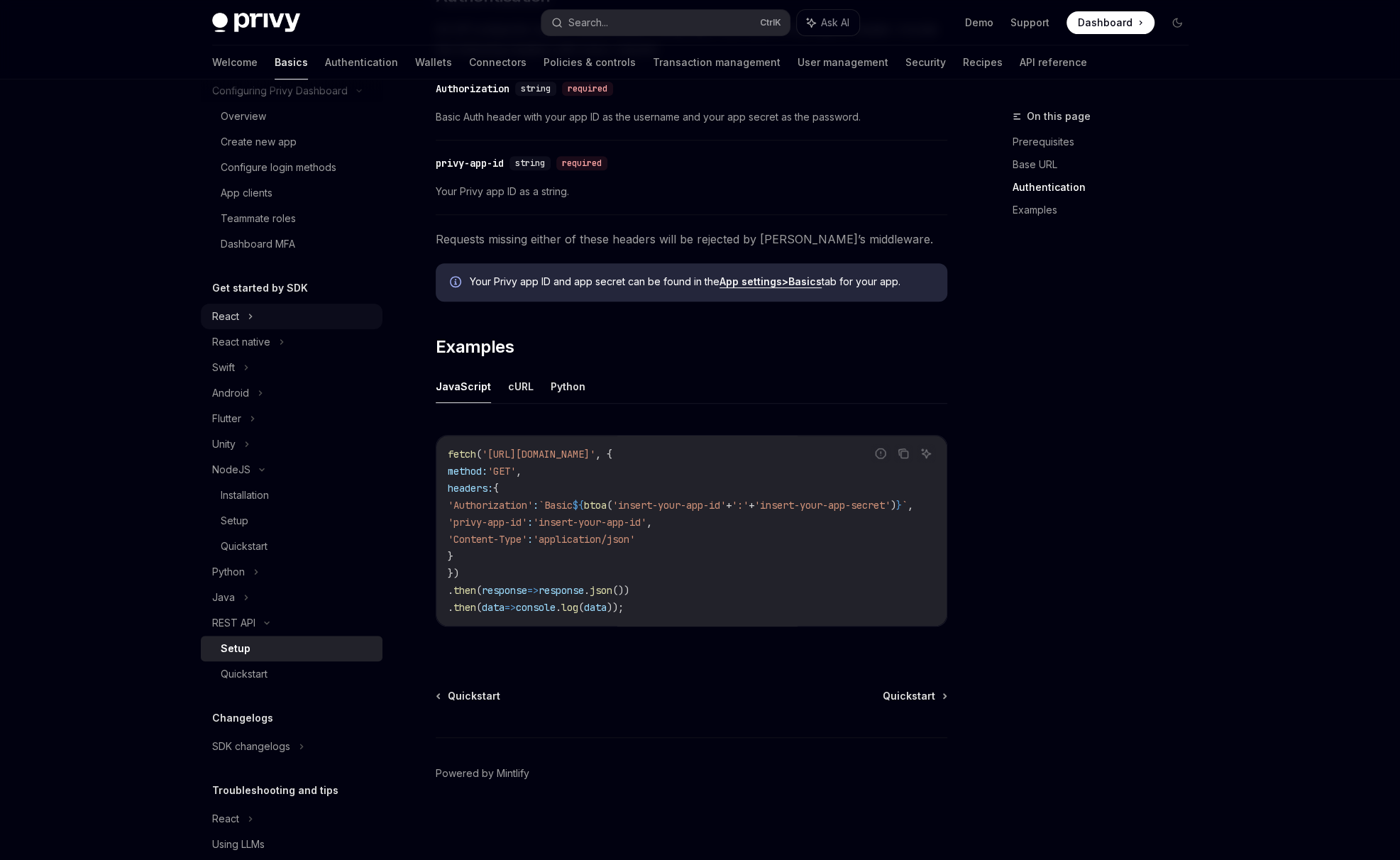
click at [265, 323] on div "React" at bounding box center [291, 316] width 182 height 26
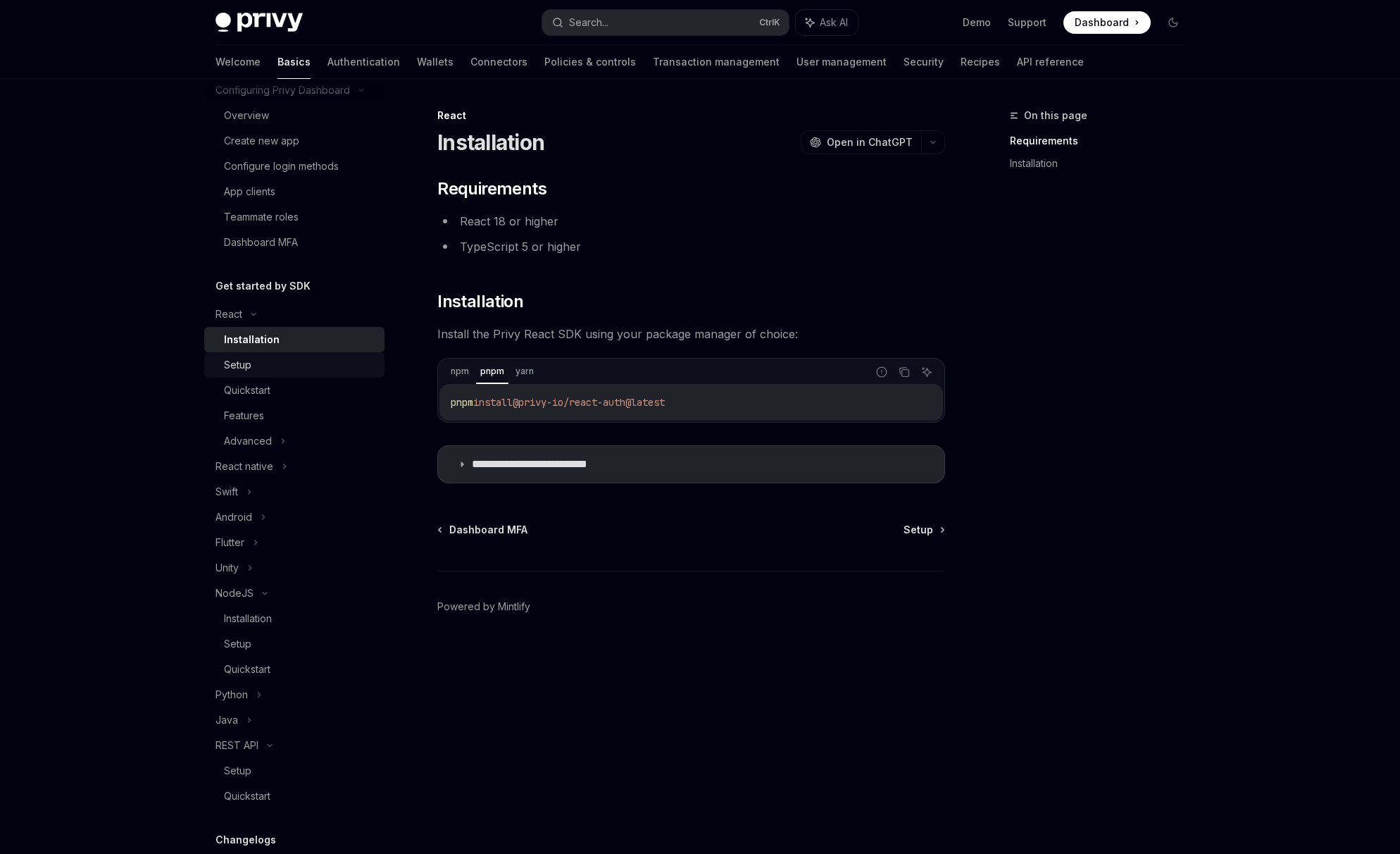
click at [285, 364] on div "Setup" at bounding box center [300, 364] width 152 height 17
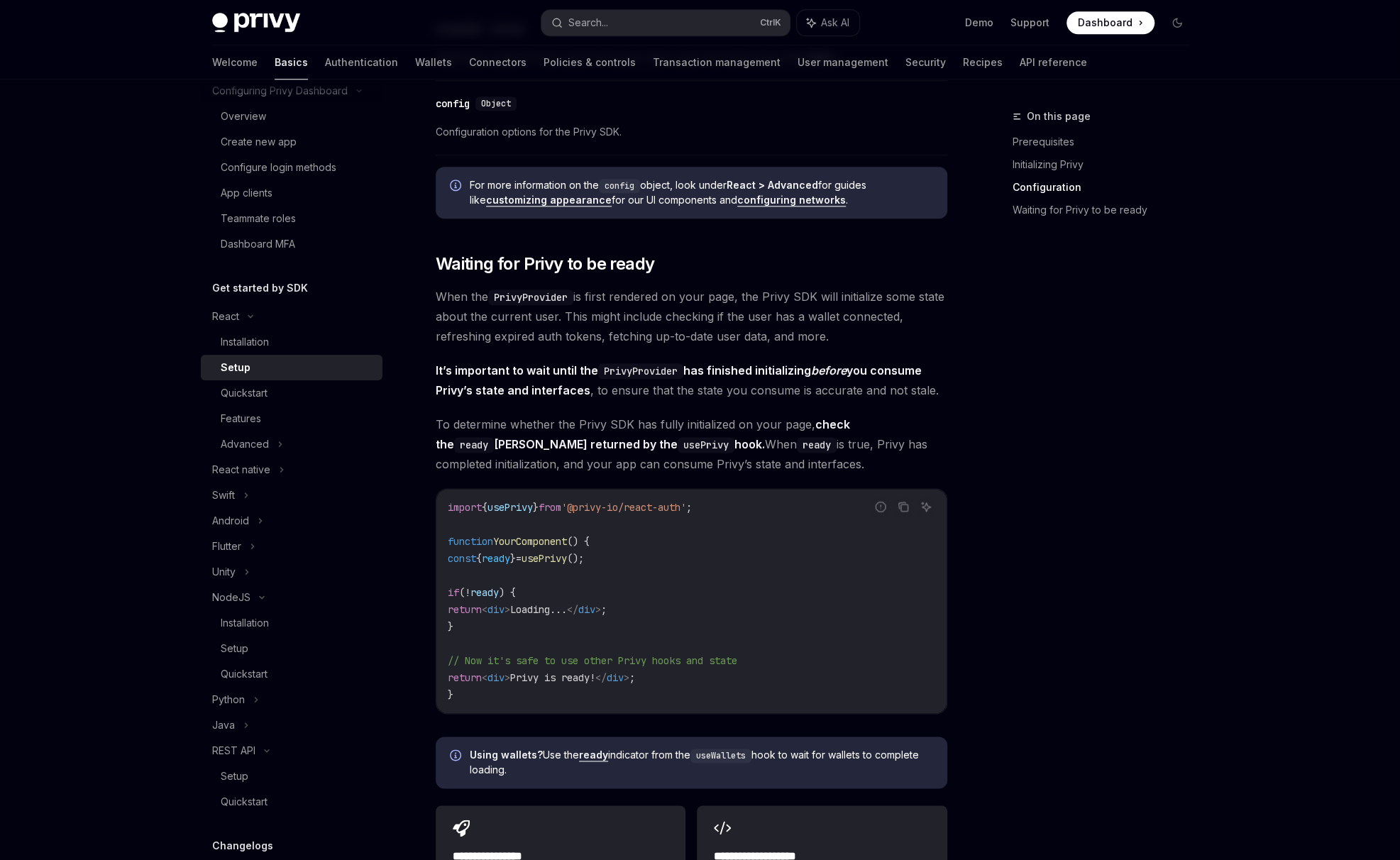
scroll to position [1537, 0]
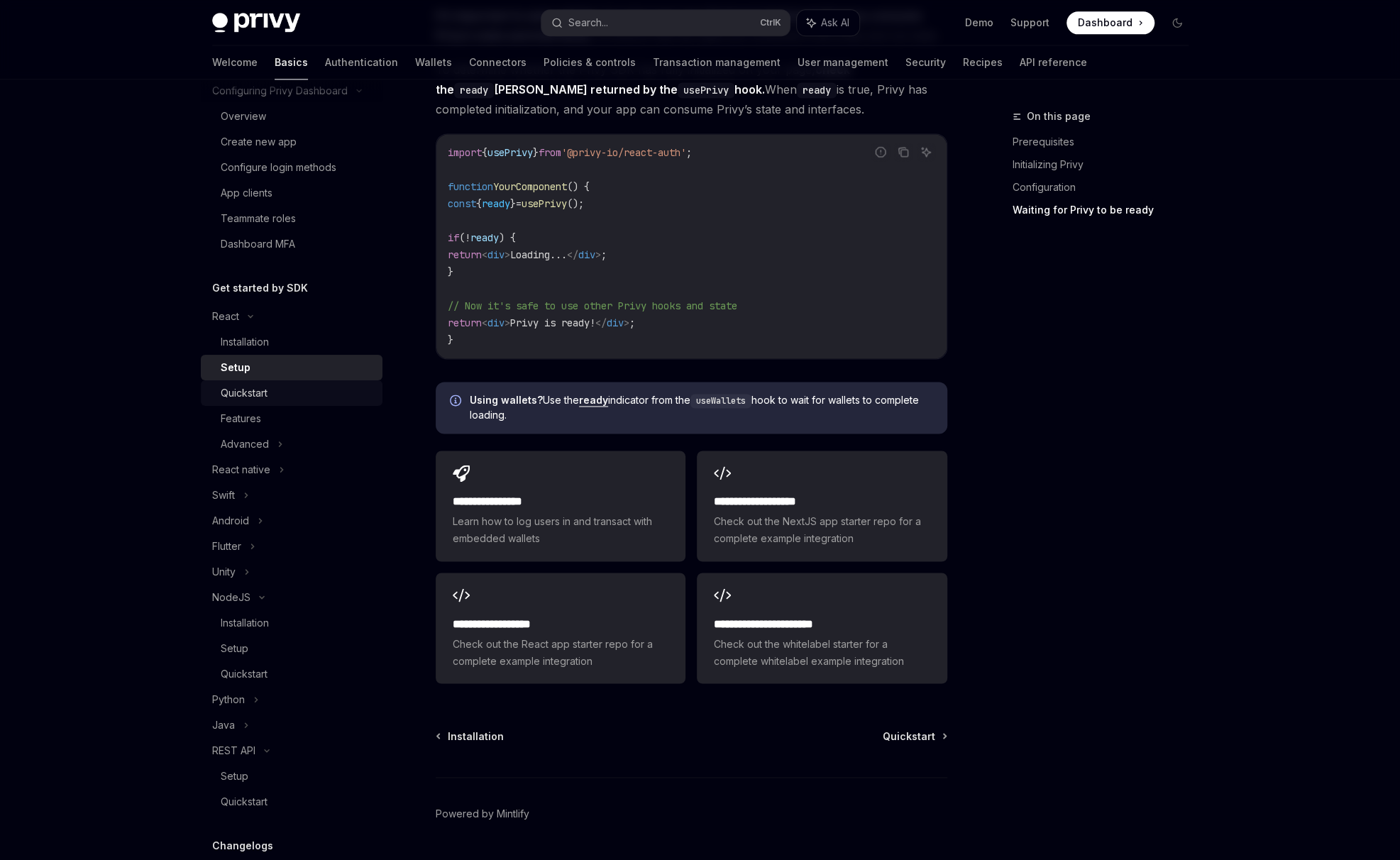
click at [266, 390] on div "Quickstart" at bounding box center [243, 393] width 47 height 17
type textarea "*"
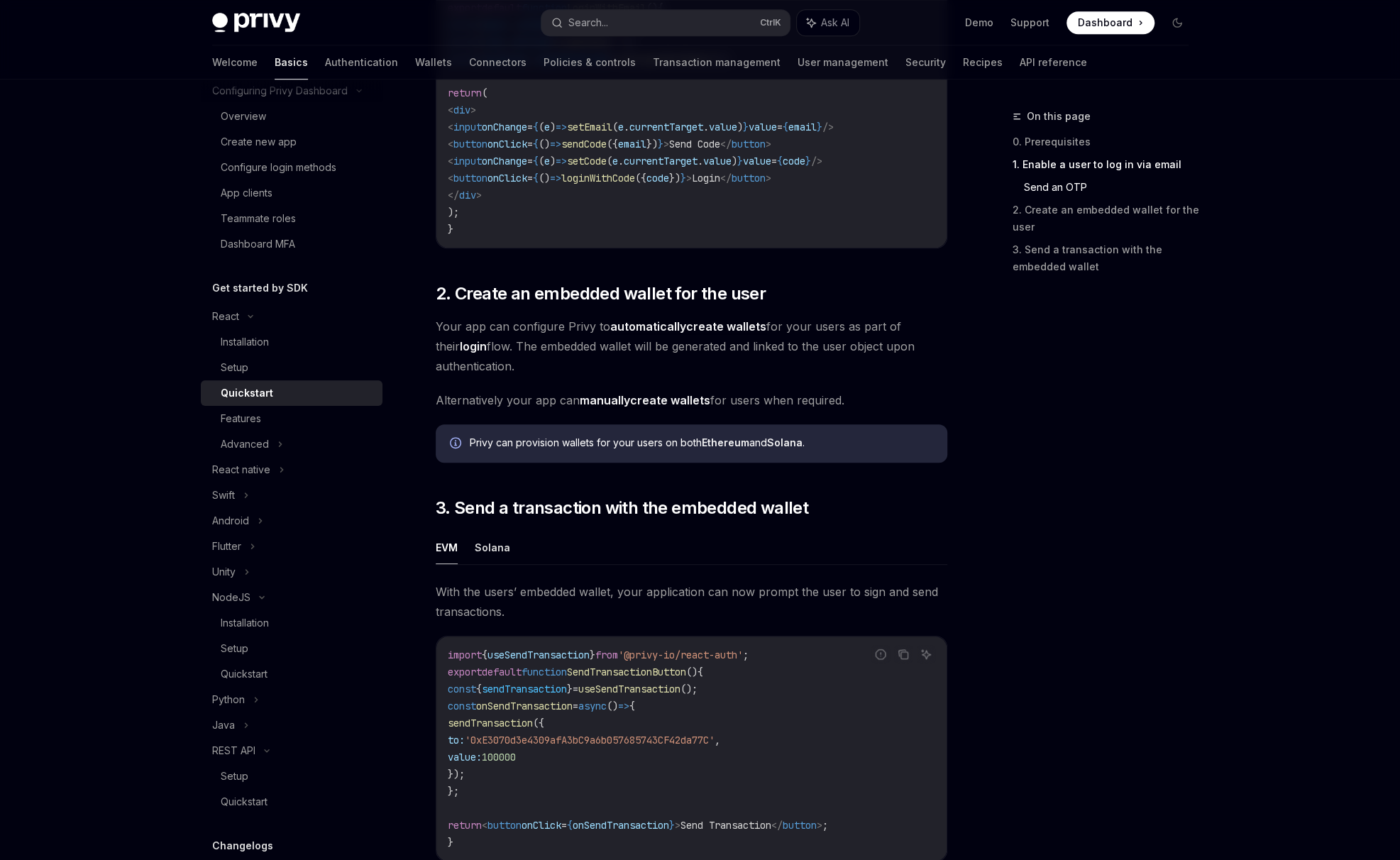
scroll to position [1065, 0]
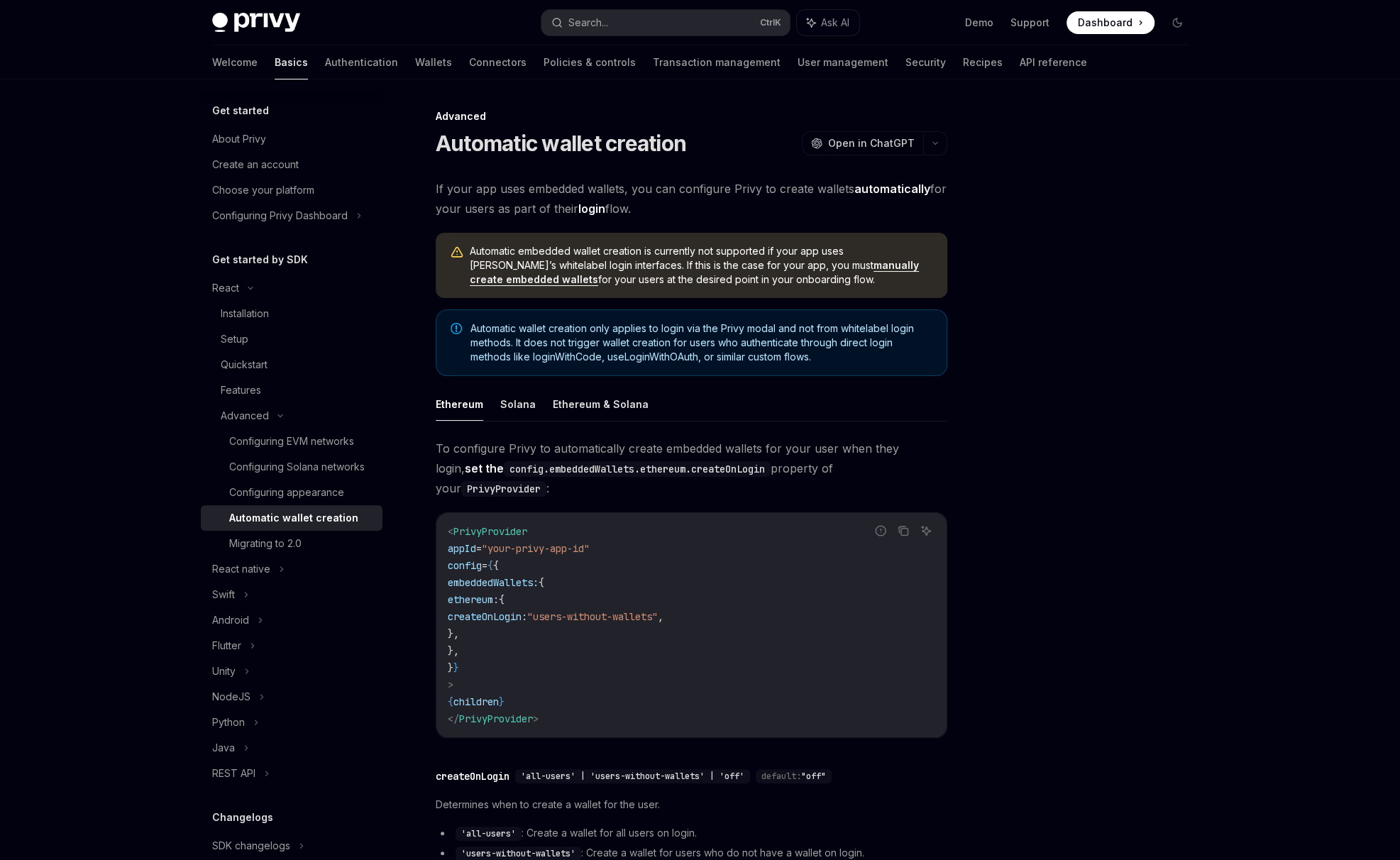
drag, startPoint x: 134, startPoint y: 313, endPoint x: 86, endPoint y: 369, distance: 73.8
click at [86, 369] on div "Privy Docs home page Search... Ctrl K Ask AI Demo Support Dashboard Dashboard S…" at bounding box center [700, 558] width 1400 height 1117
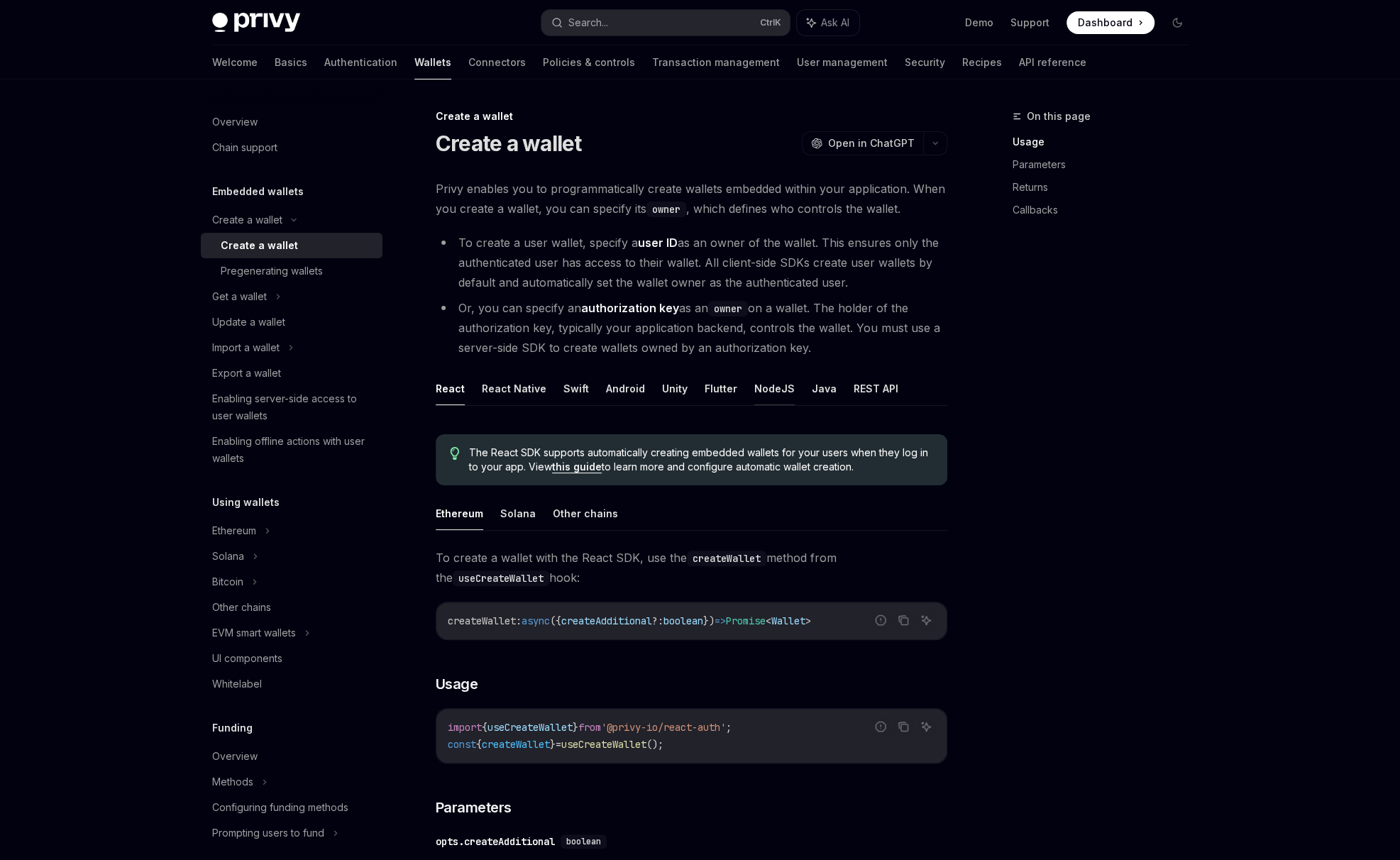
click at [772, 387] on button "NodeJS" at bounding box center [774, 388] width 40 height 34
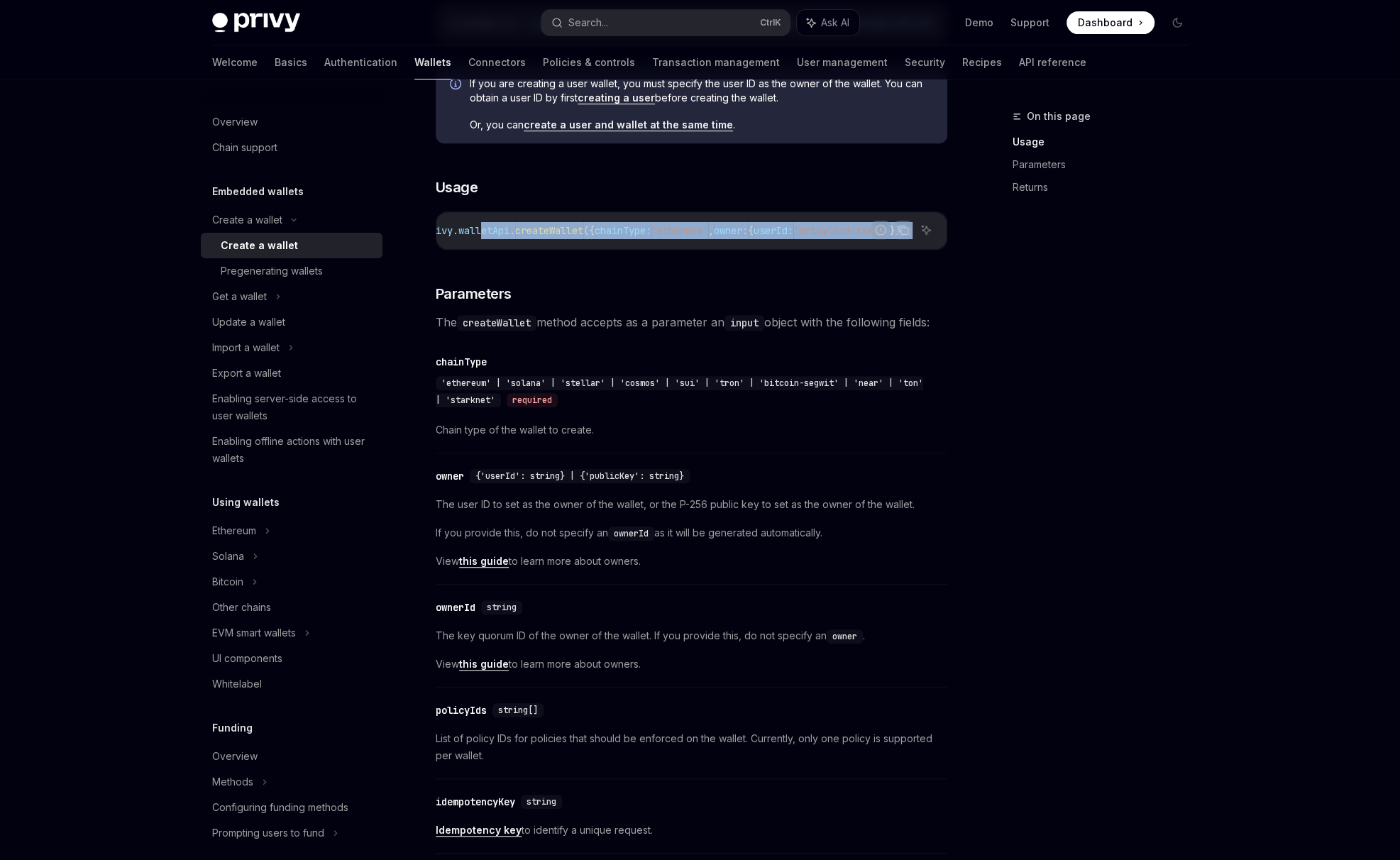
scroll to position [0, 304]
drag, startPoint x: 740, startPoint y: 250, endPoint x: 949, endPoint y: 255, distance: 209.1
click at [949, 255] on div "On this page Usage Parameters Returns Create a wallet Create a wallet OpenAI Op…" at bounding box center [700, 690] width 999 height 2169
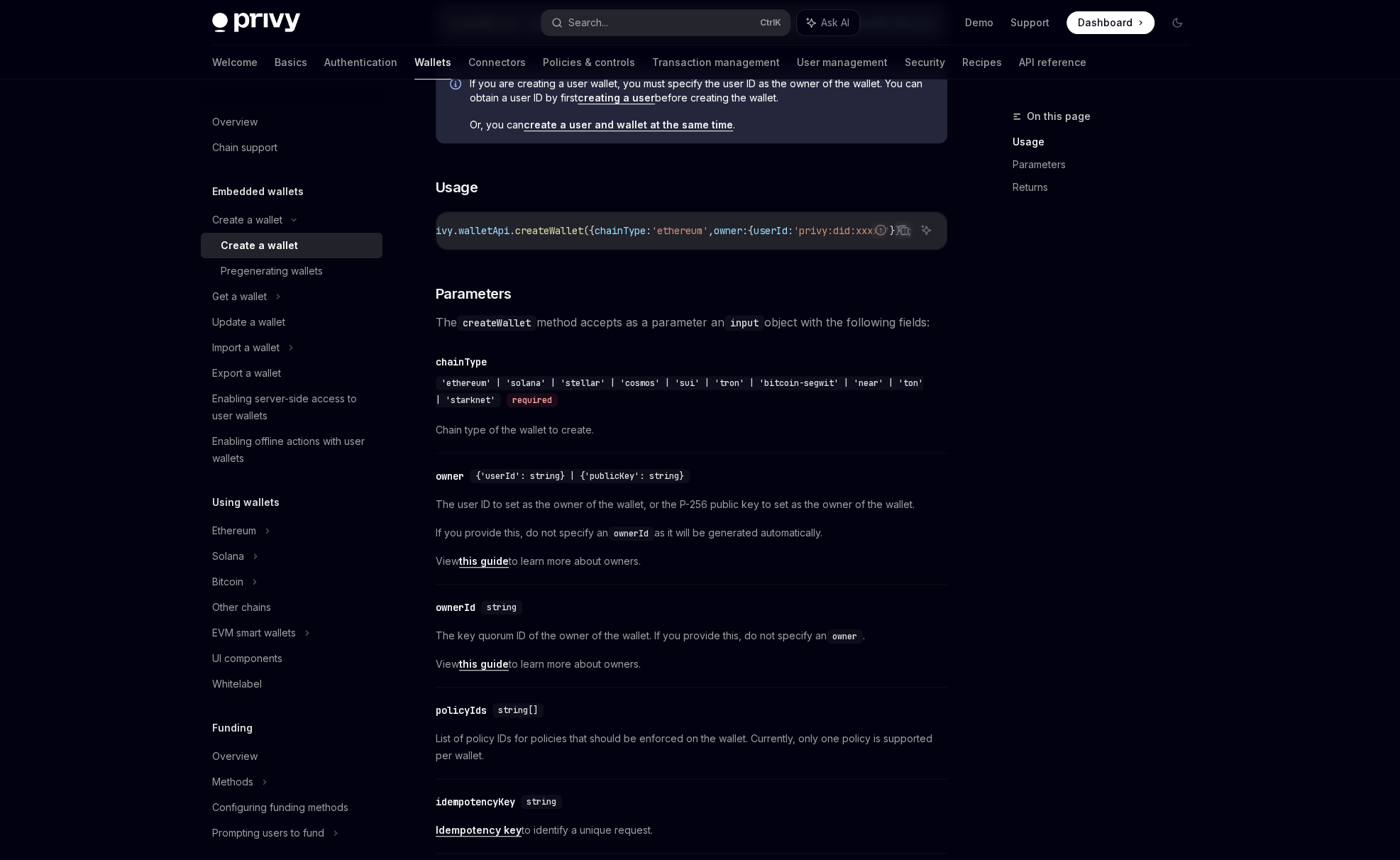
click at [753, 272] on div "To create a new wallet with the NodeJS SDK, use the createWallet method from th…" at bounding box center [692, 757] width 512 height 1614
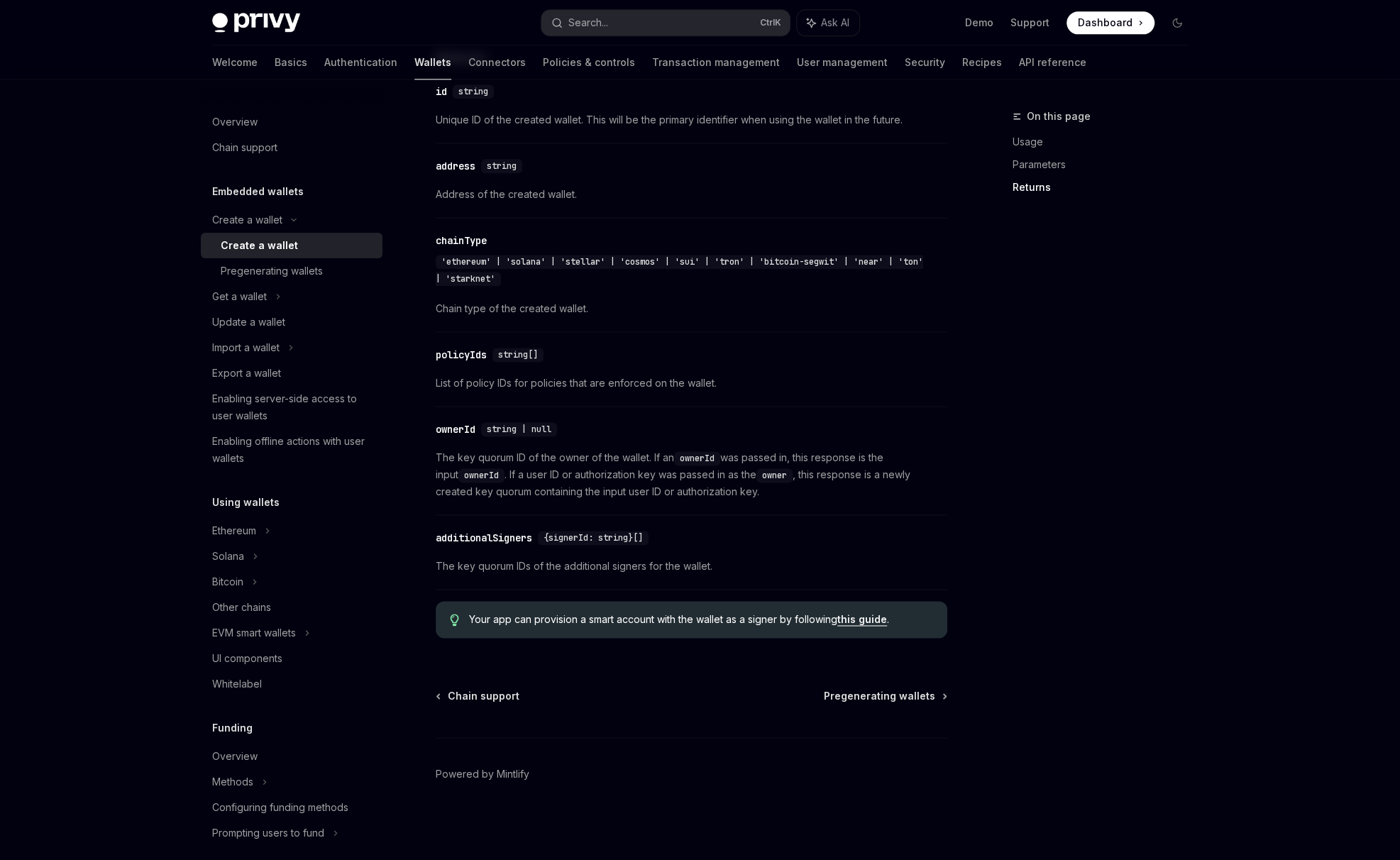
scroll to position [1394, 0]
click at [267, 277] on div "Pregenerating wallets" at bounding box center [271, 271] width 102 height 17
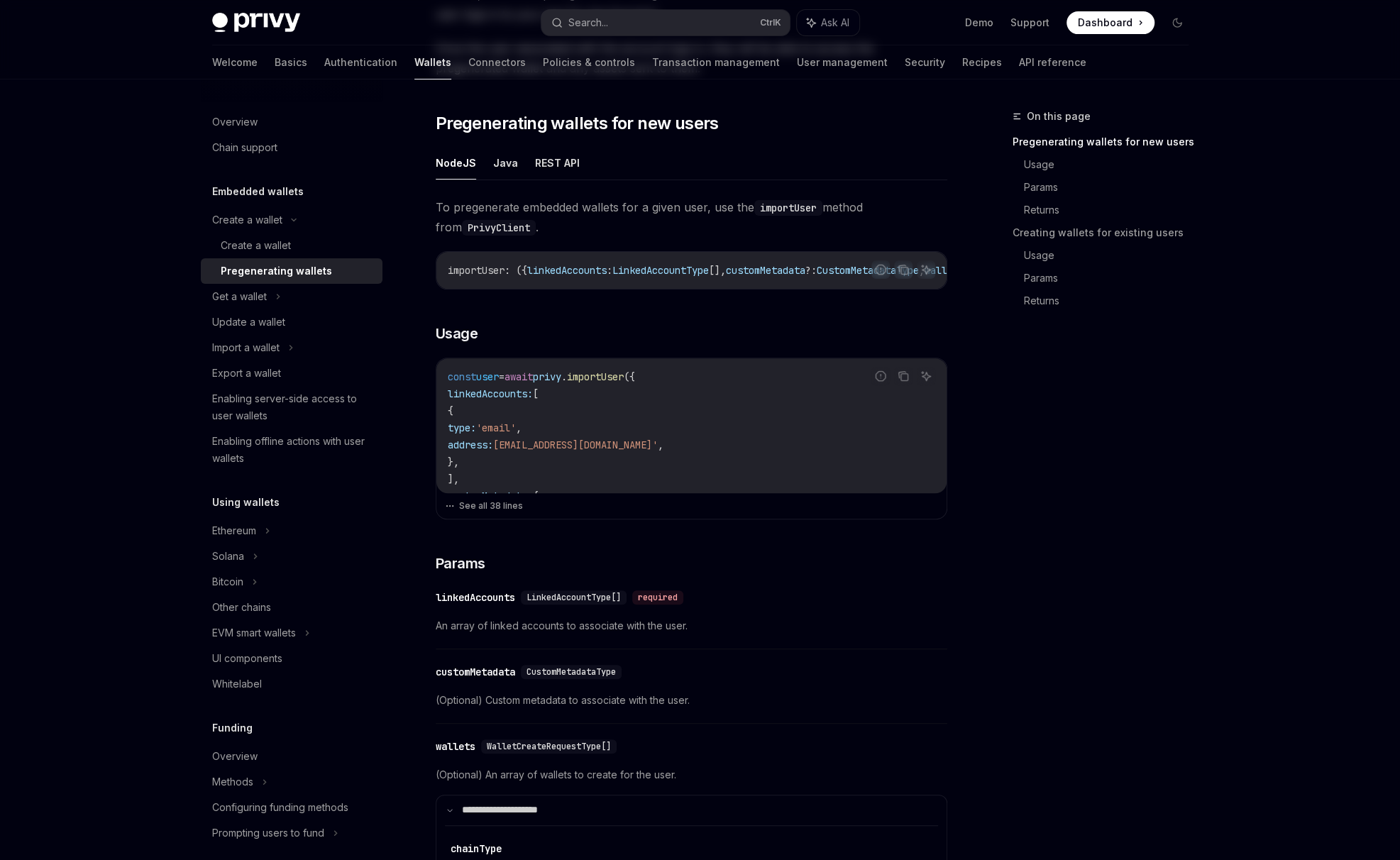
scroll to position [236, 0]
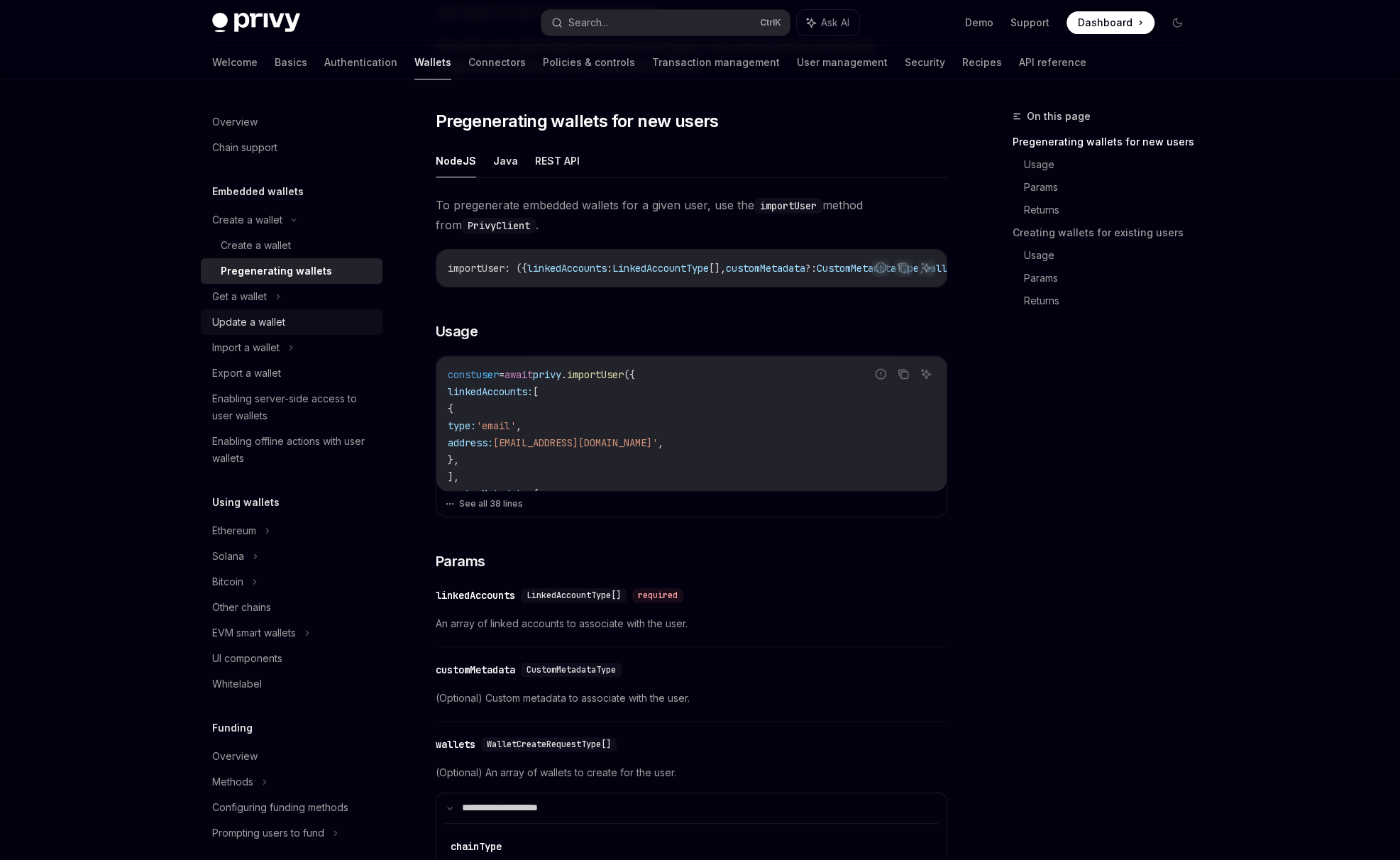
click at [264, 323] on div "Update a wallet" at bounding box center [248, 322] width 73 height 17
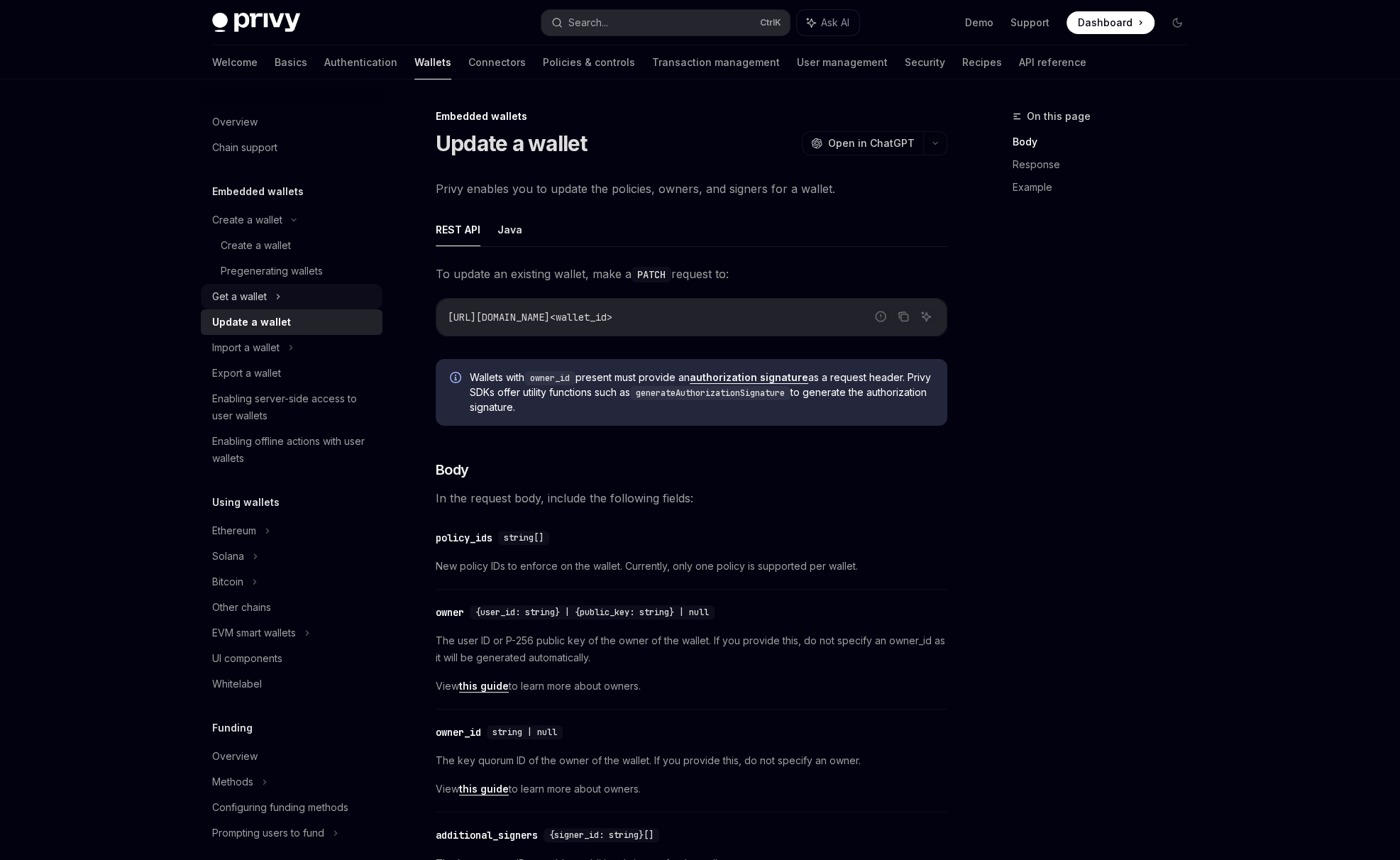
click at [271, 301] on div "Get a wallet" at bounding box center [291, 296] width 182 height 26
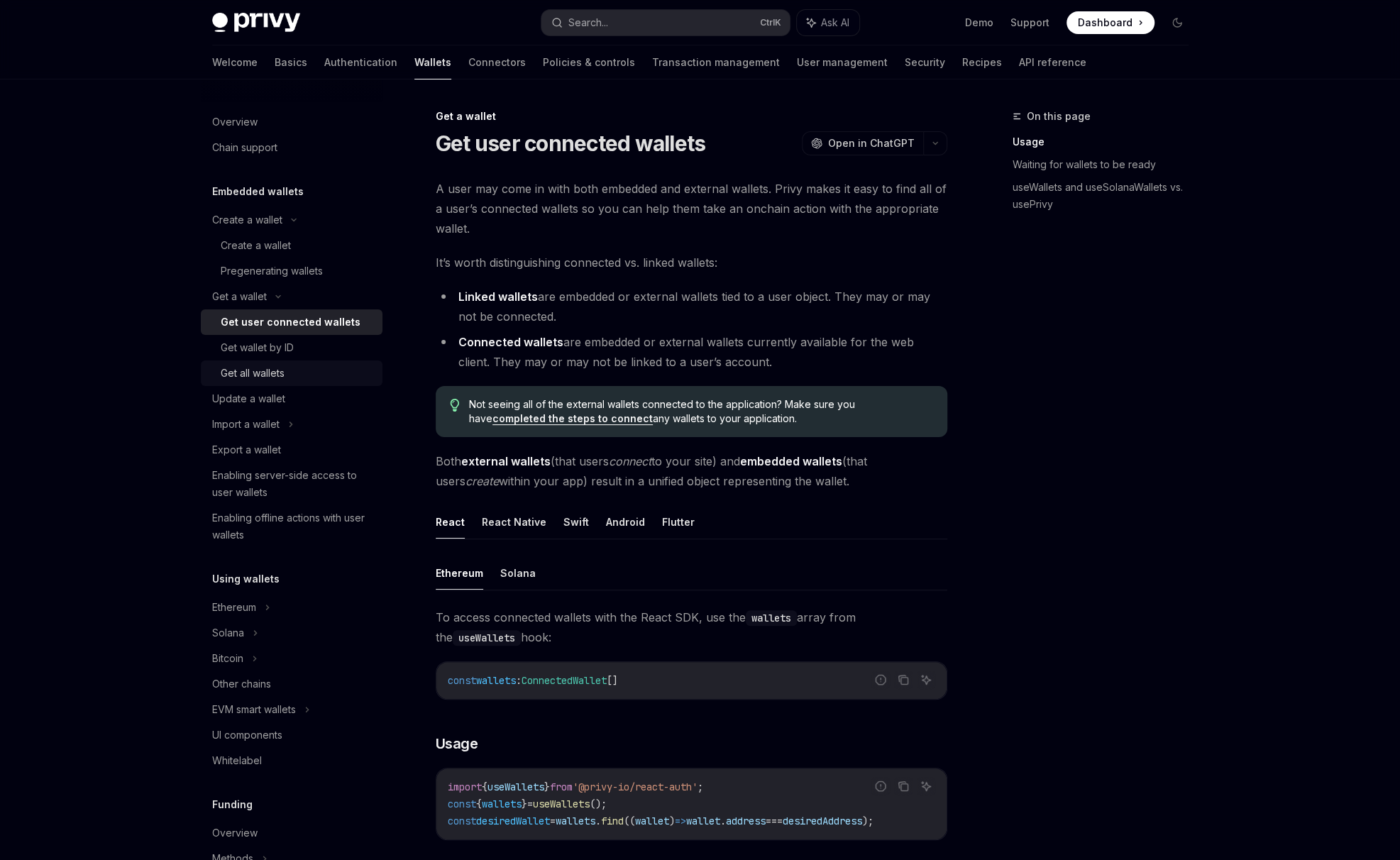
click at [304, 377] on div "Get all wallets" at bounding box center [297, 373] width 153 height 17
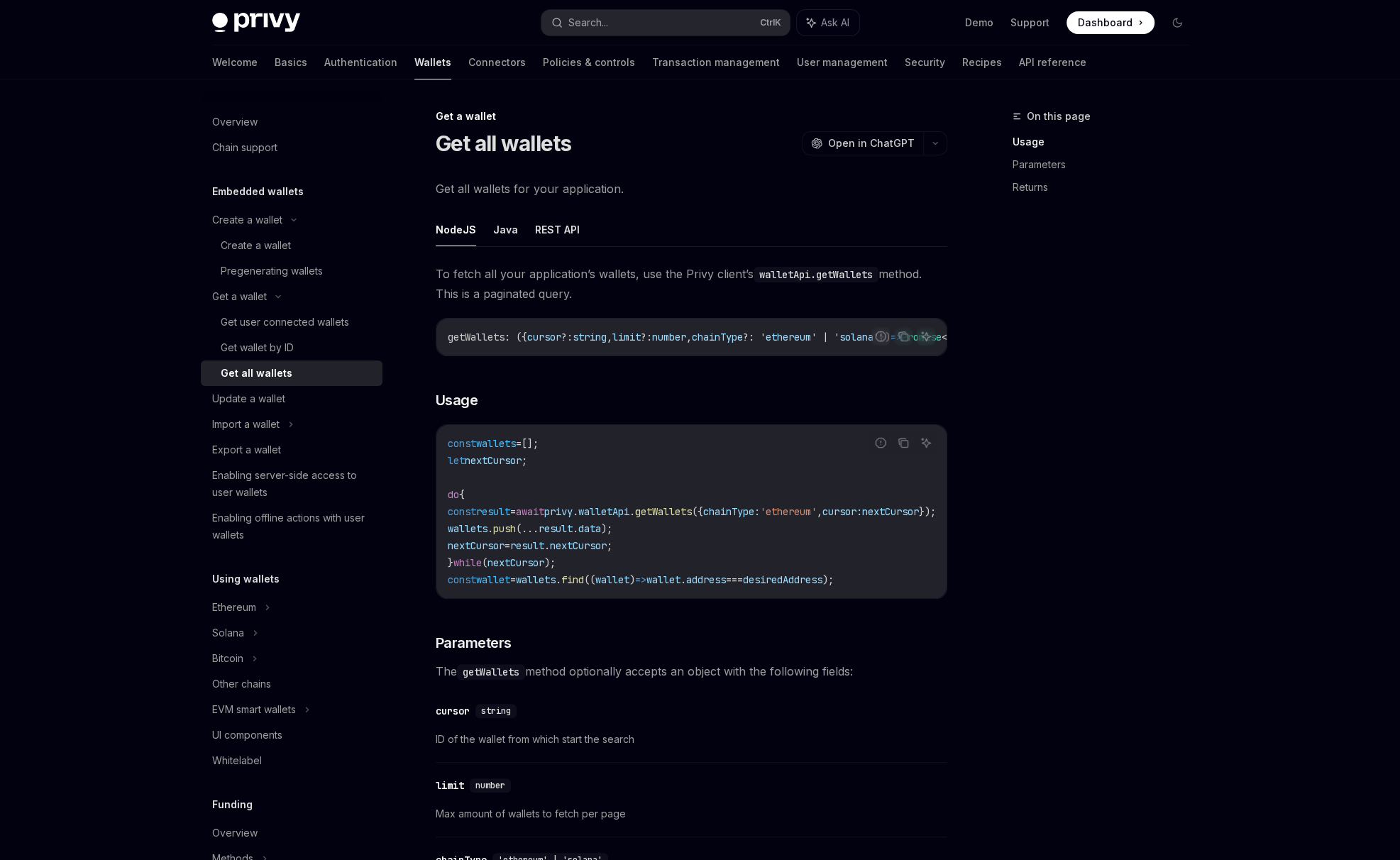
click at [457, 230] on button "NodeJS" at bounding box center [456, 230] width 40 height 34
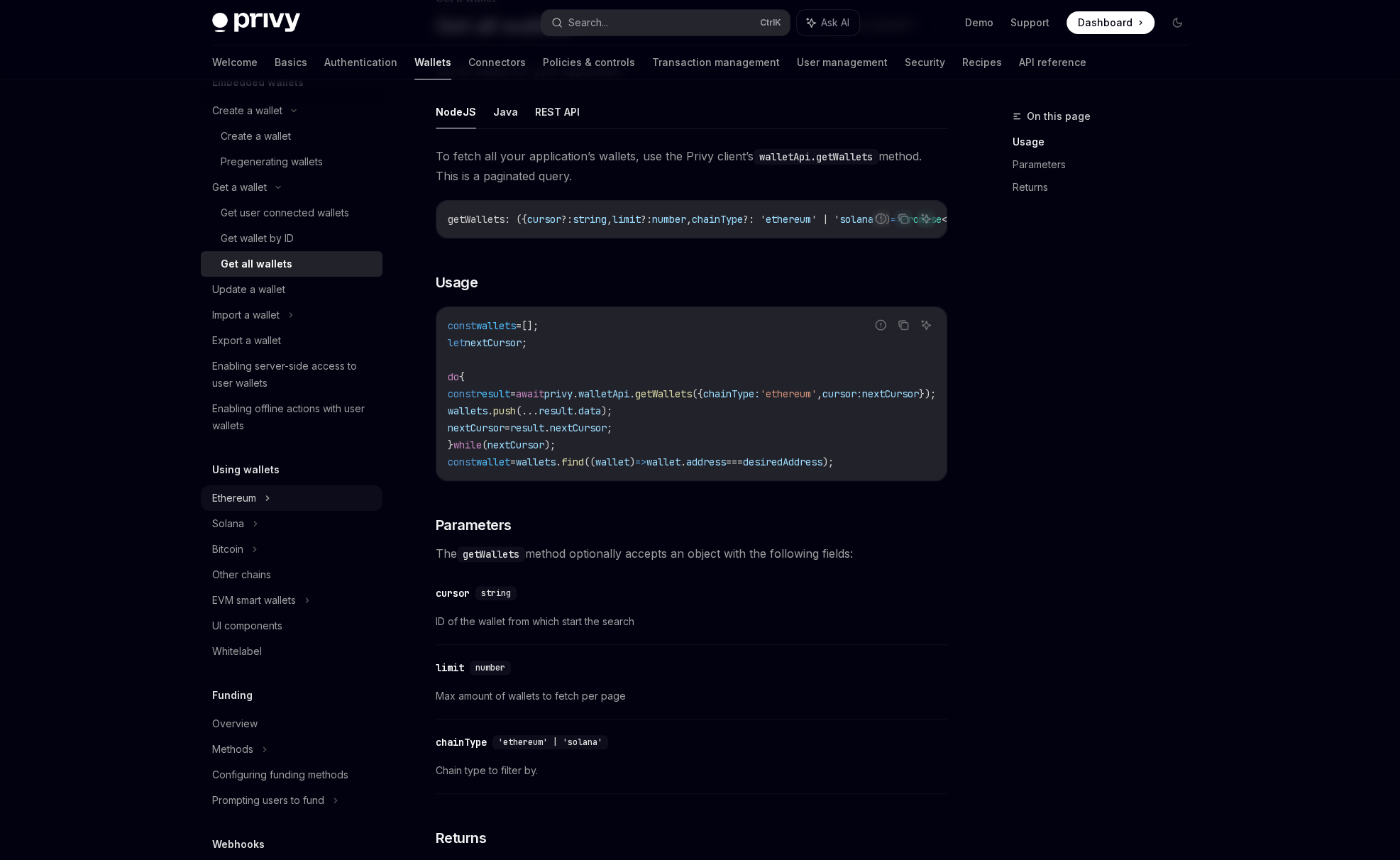
scroll to position [236, 0]
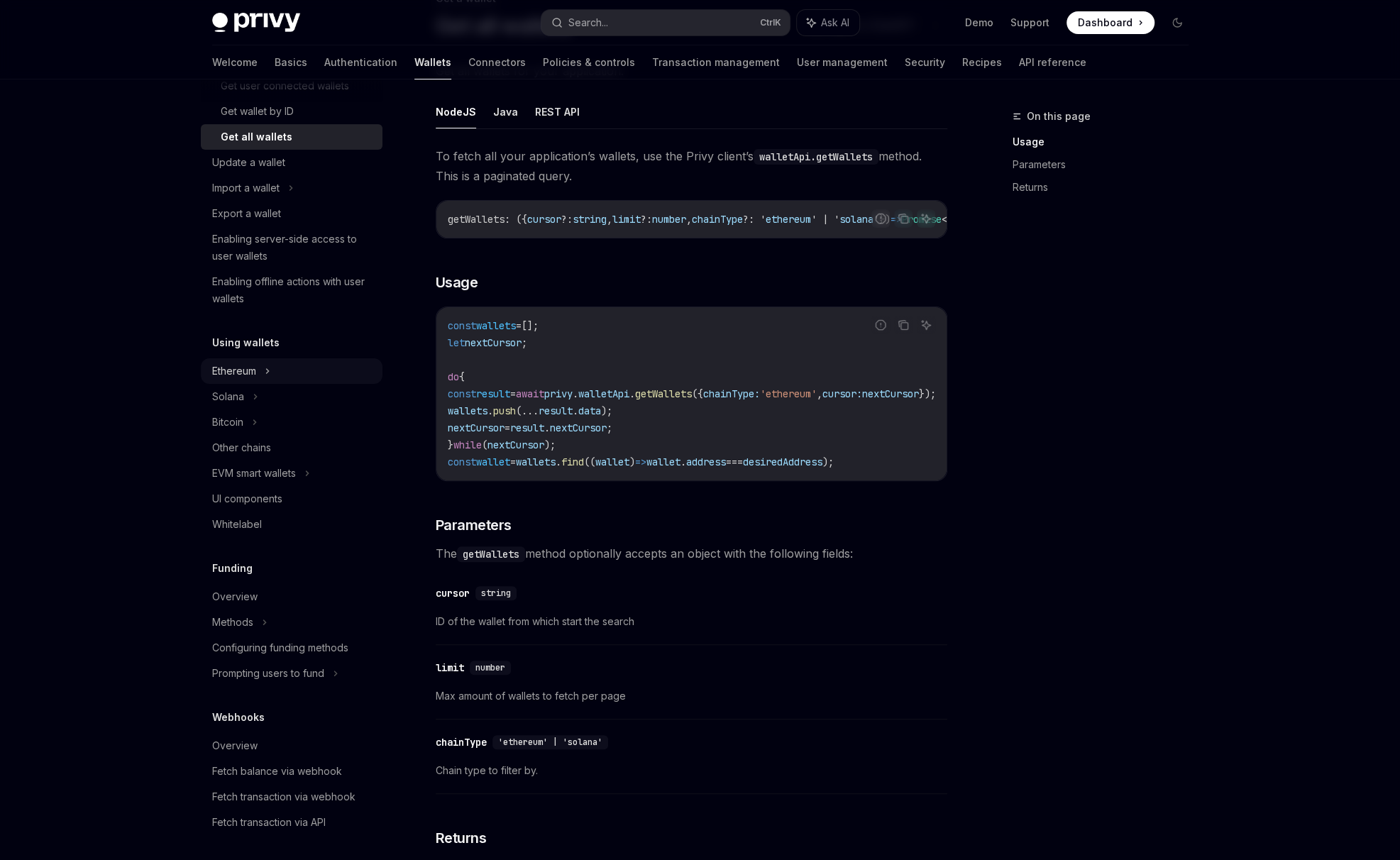
click at [248, 372] on div "Ethereum" at bounding box center [234, 371] width 44 height 17
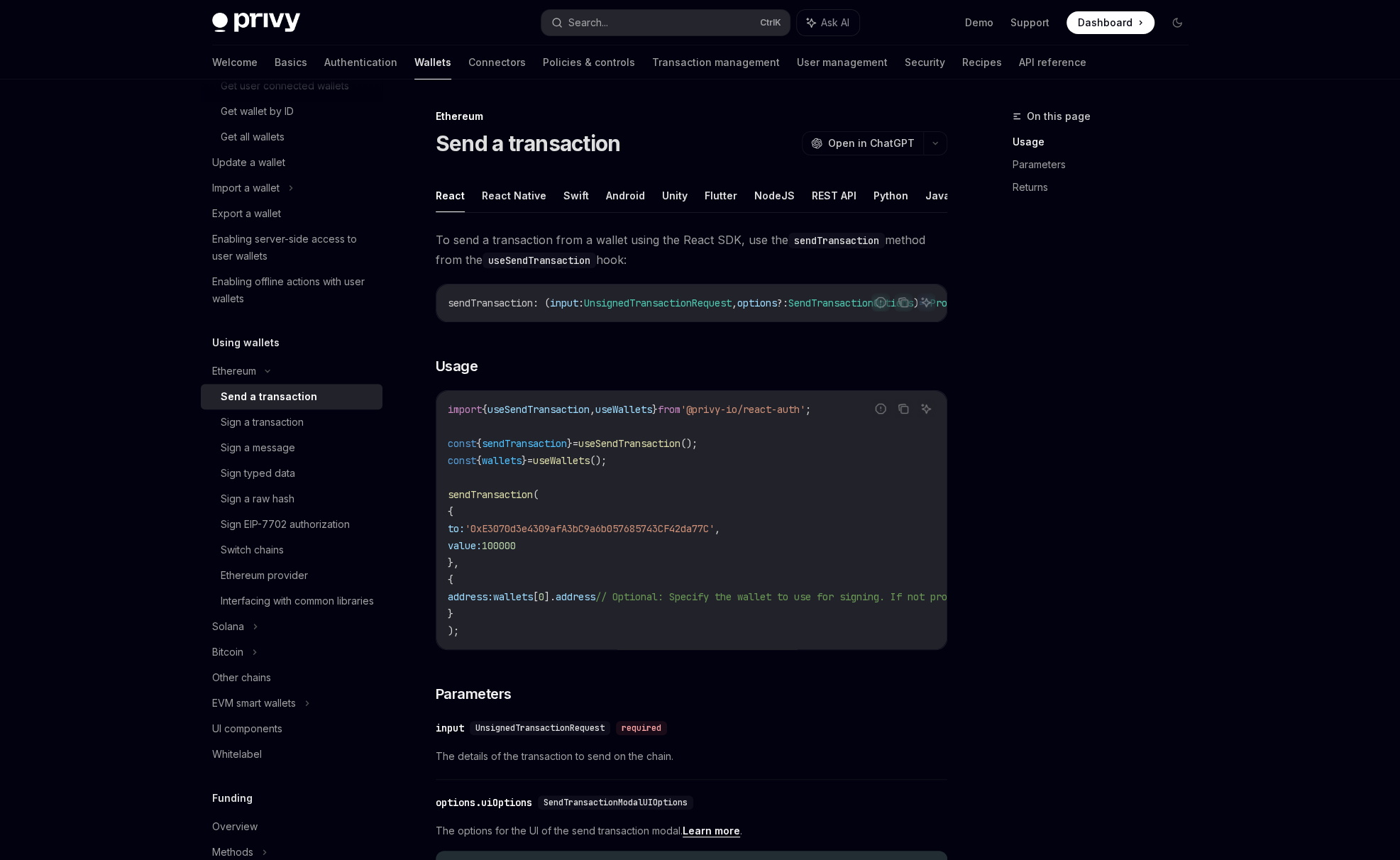
click at [261, 394] on div "Send a transaction" at bounding box center [268, 397] width 96 height 17
click at [771, 198] on button "NodeJS" at bounding box center [774, 195] width 40 height 34
type textarea "*"
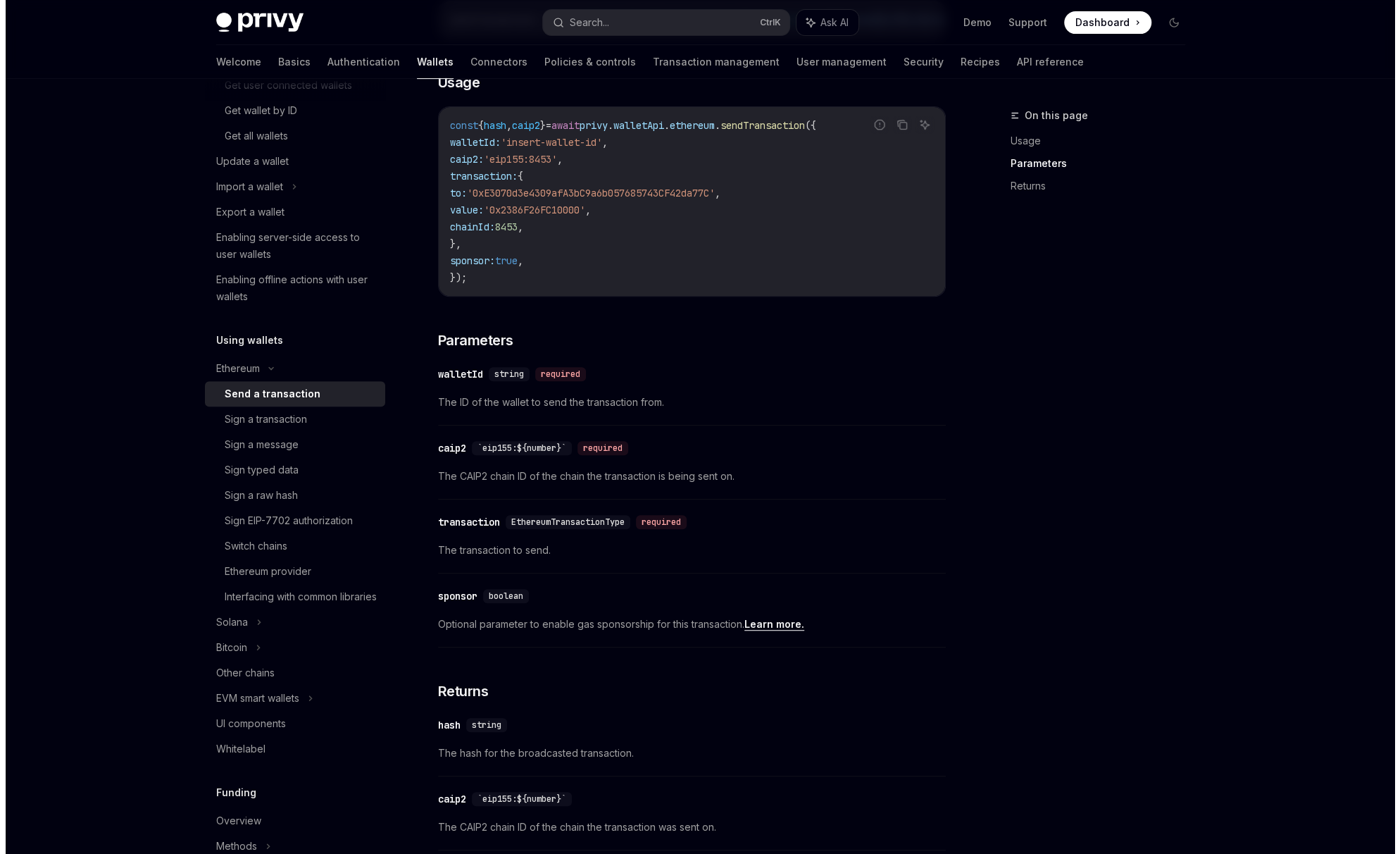
scroll to position [352, 0]
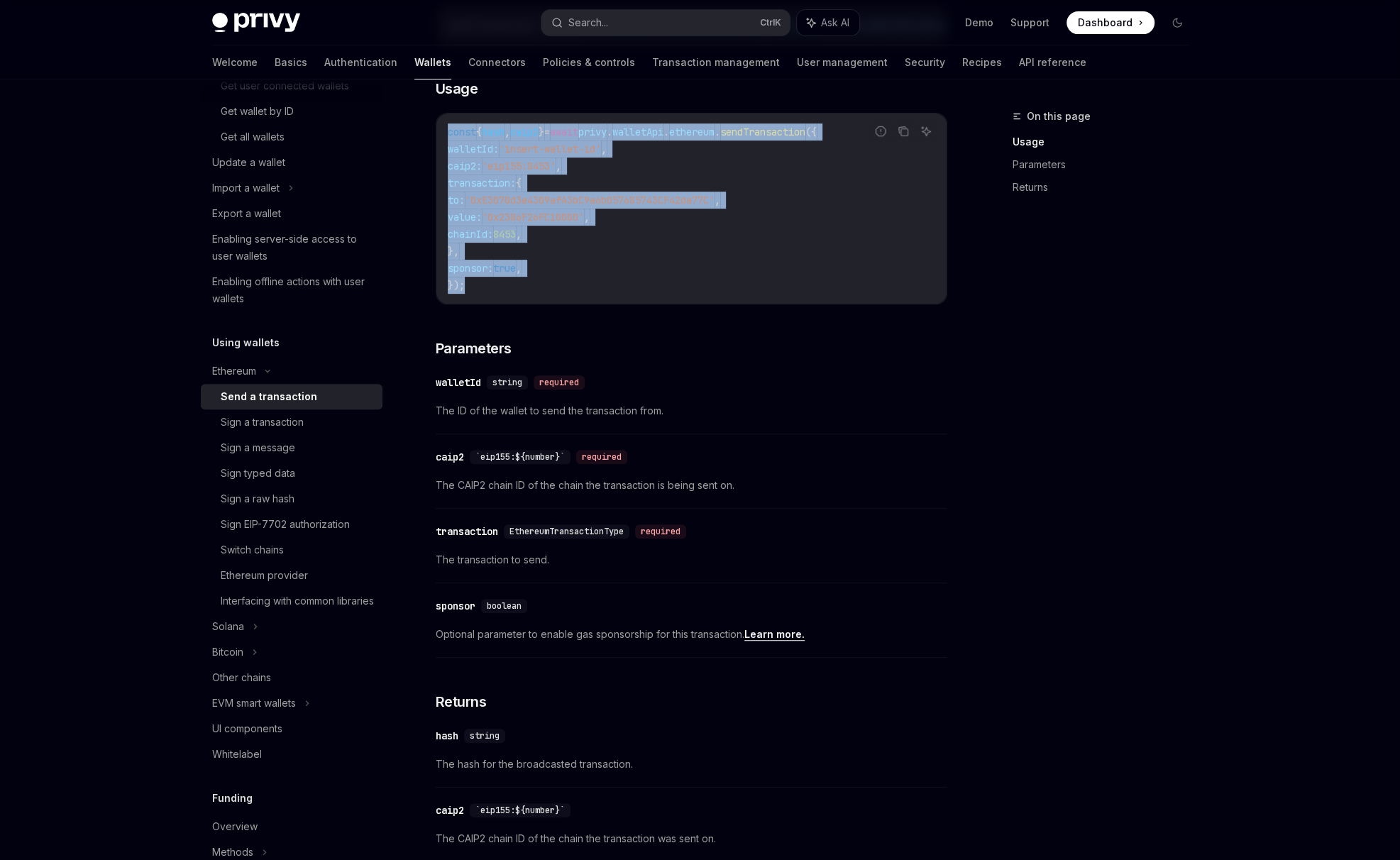
drag, startPoint x: 498, startPoint y: 291, endPoint x: 429, endPoint y: 125, distance: 179.8
click at [429, 125] on div "Ethereum Send a transaction OpenAI Open in ChatGPT OpenAI Open in ChatGPT React…" at bounding box center [559, 481] width 783 height 1457
copy code "const { hash , caip2 } = await privy . walletApi . ethereum . sendTransaction (…"
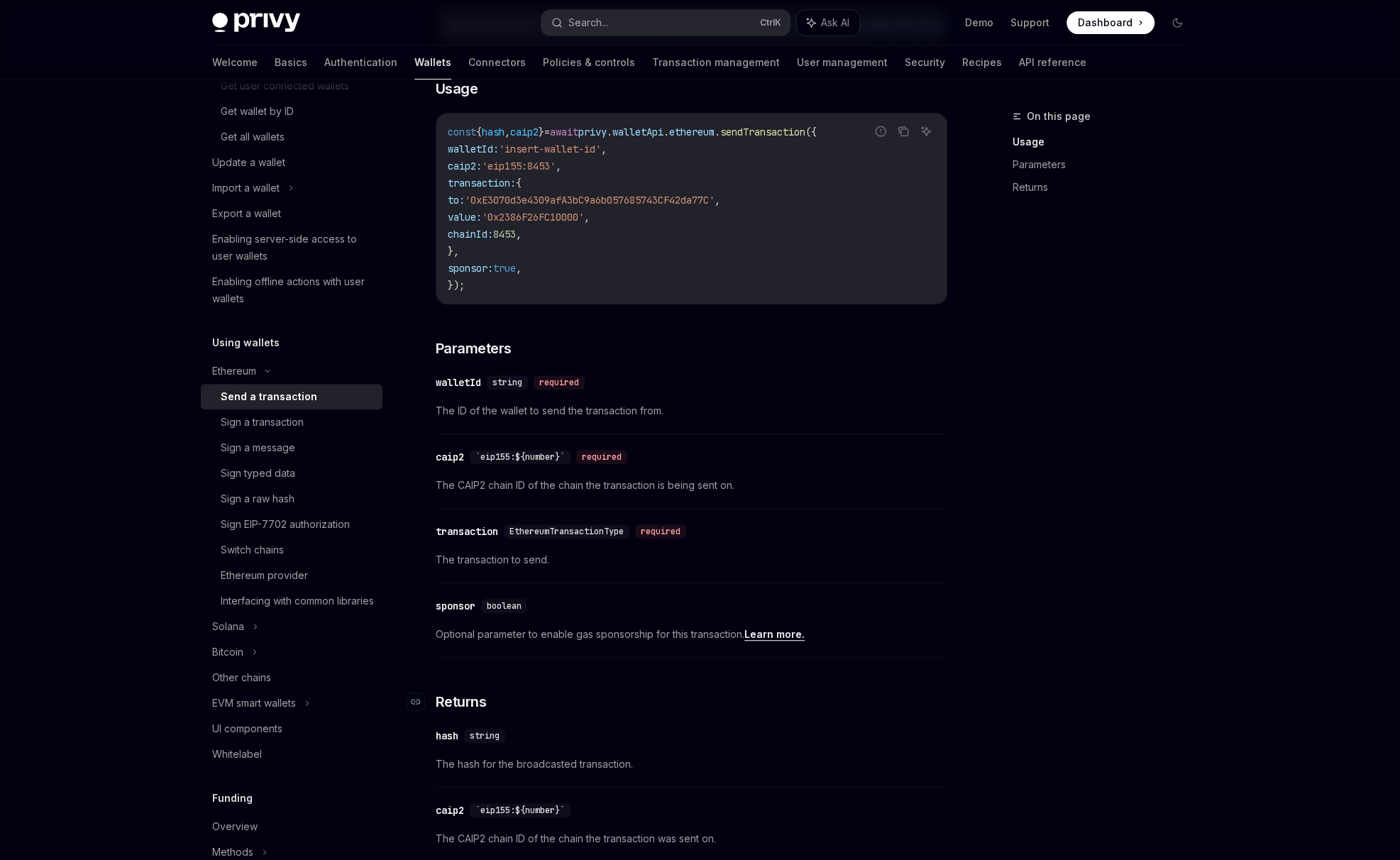
click at [929, 696] on h3 "​ Returns" at bounding box center [692, 702] width 512 height 20
click at [652, 25] on button "Search... Ctrl K" at bounding box center [665, 22] width 248 height 26
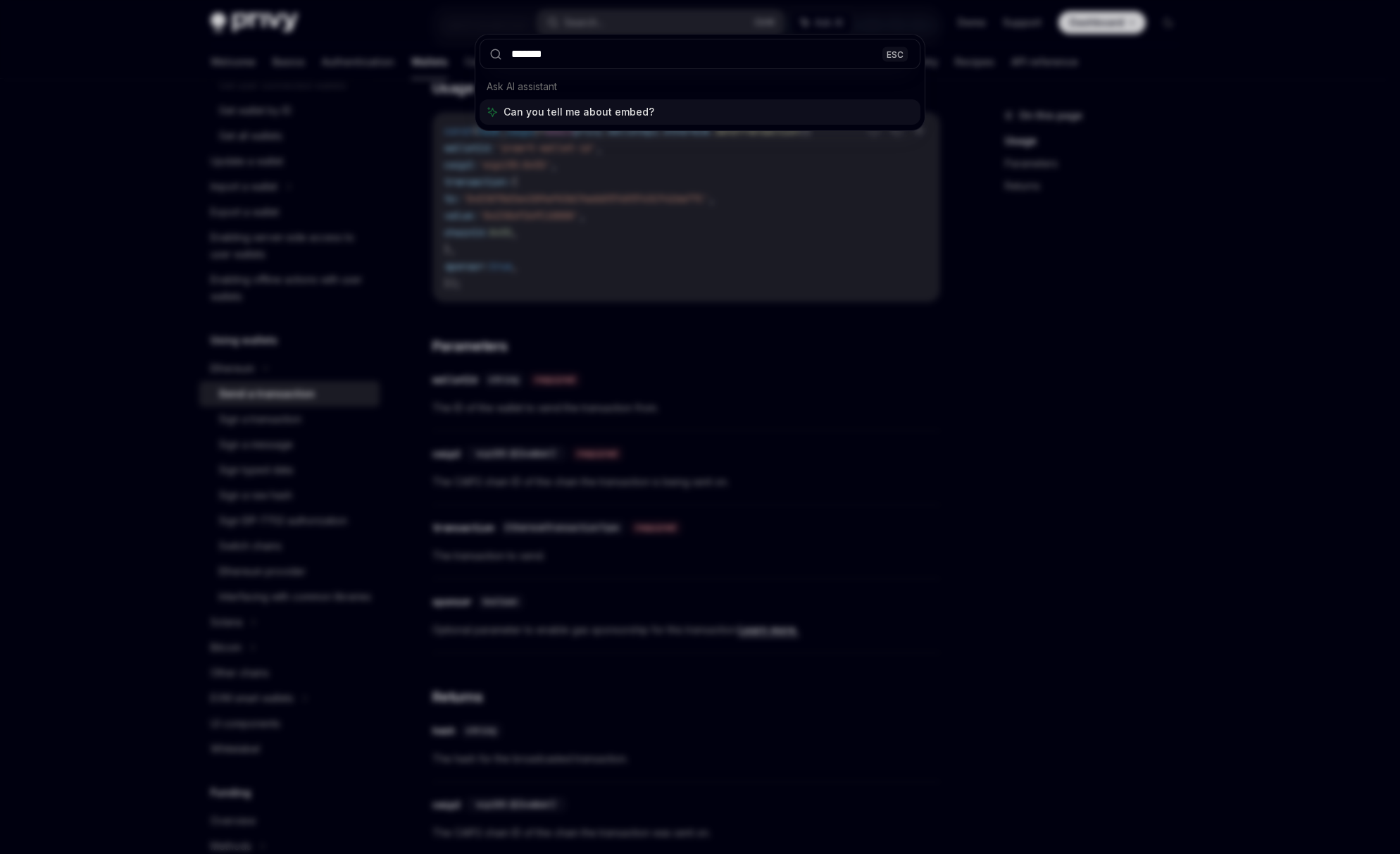
type input "********"
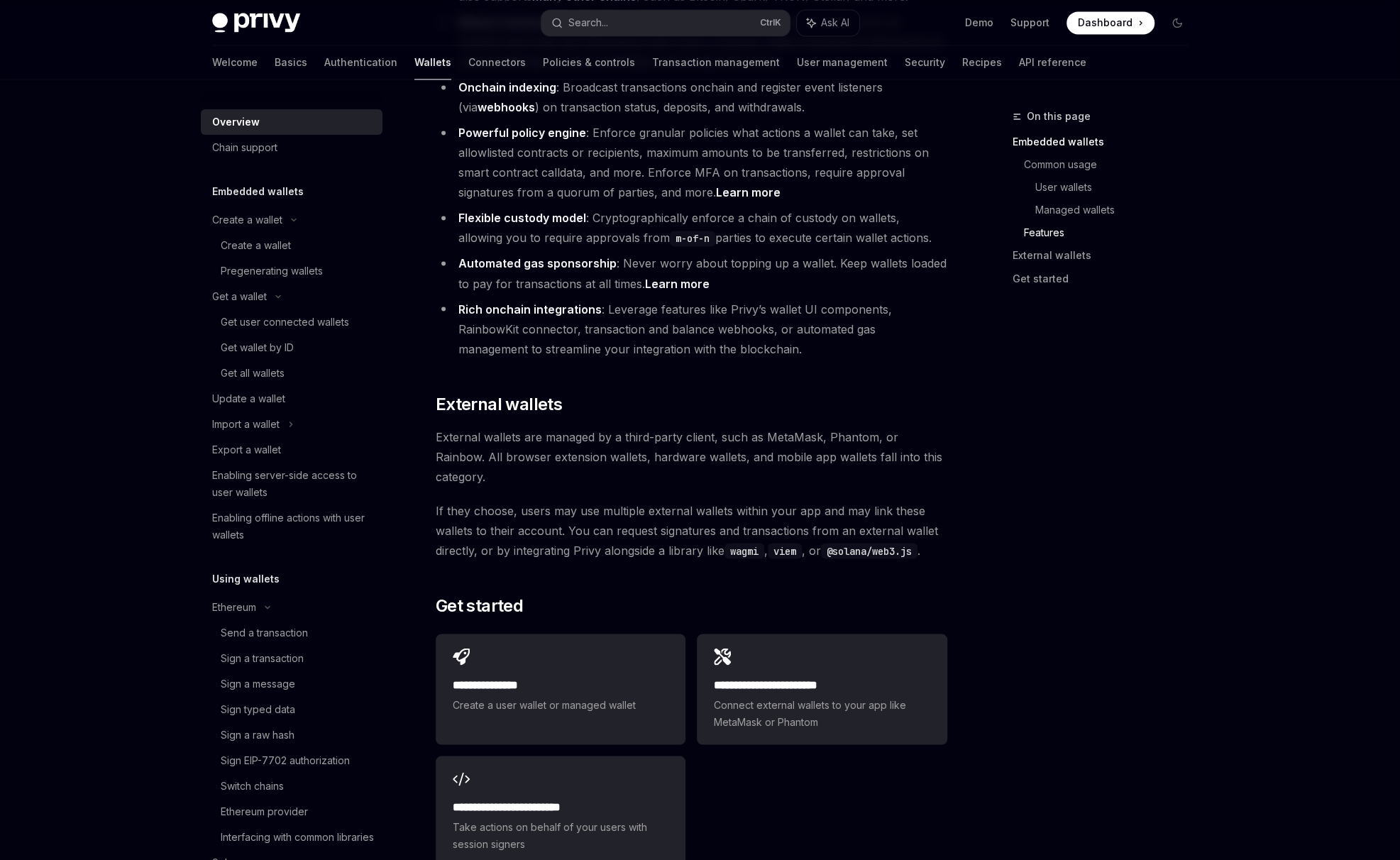
scroll to position [1965, 0]
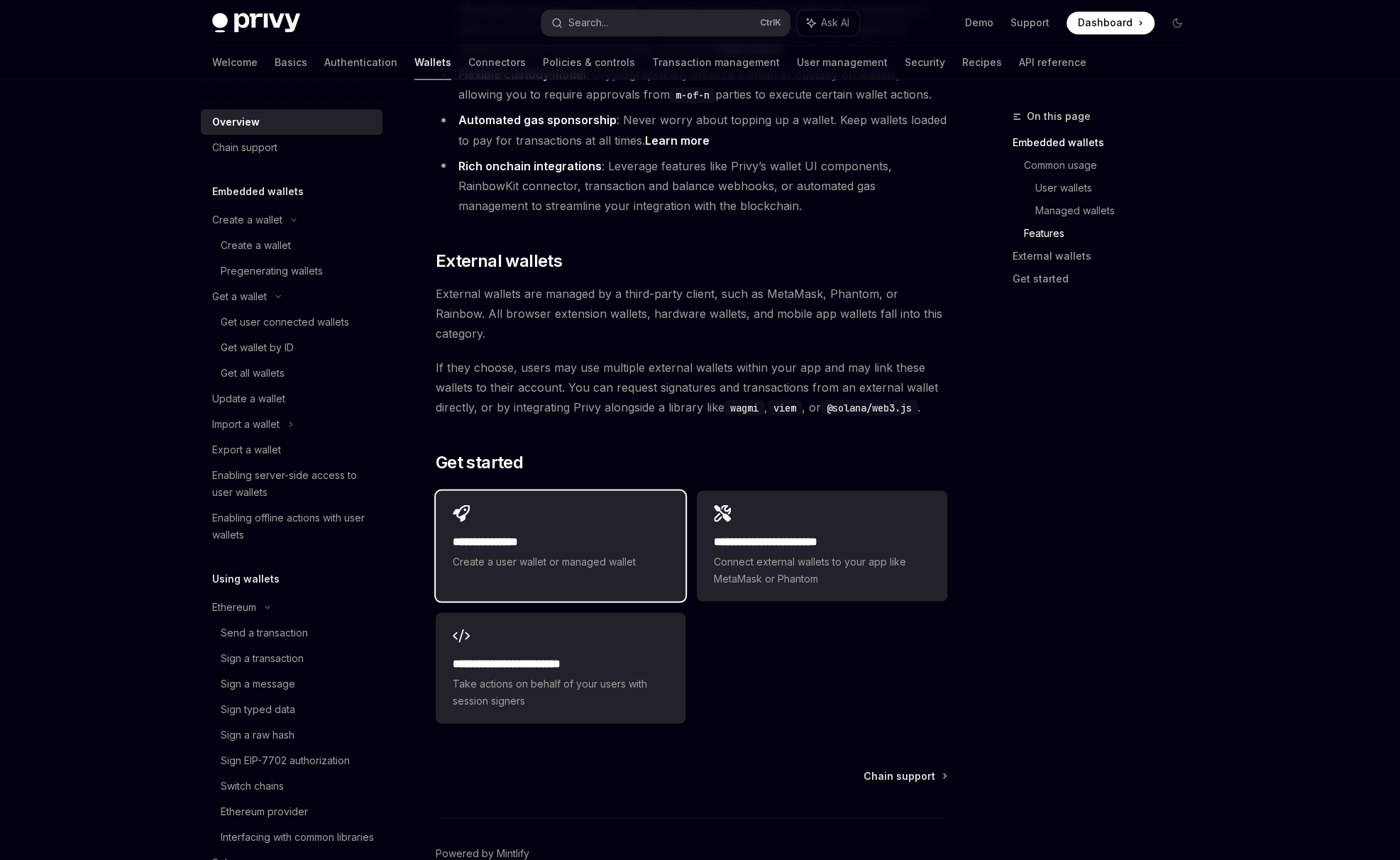
click at [539, 490] on div "**********" at bounding box center [561, 537] width 250 height 94
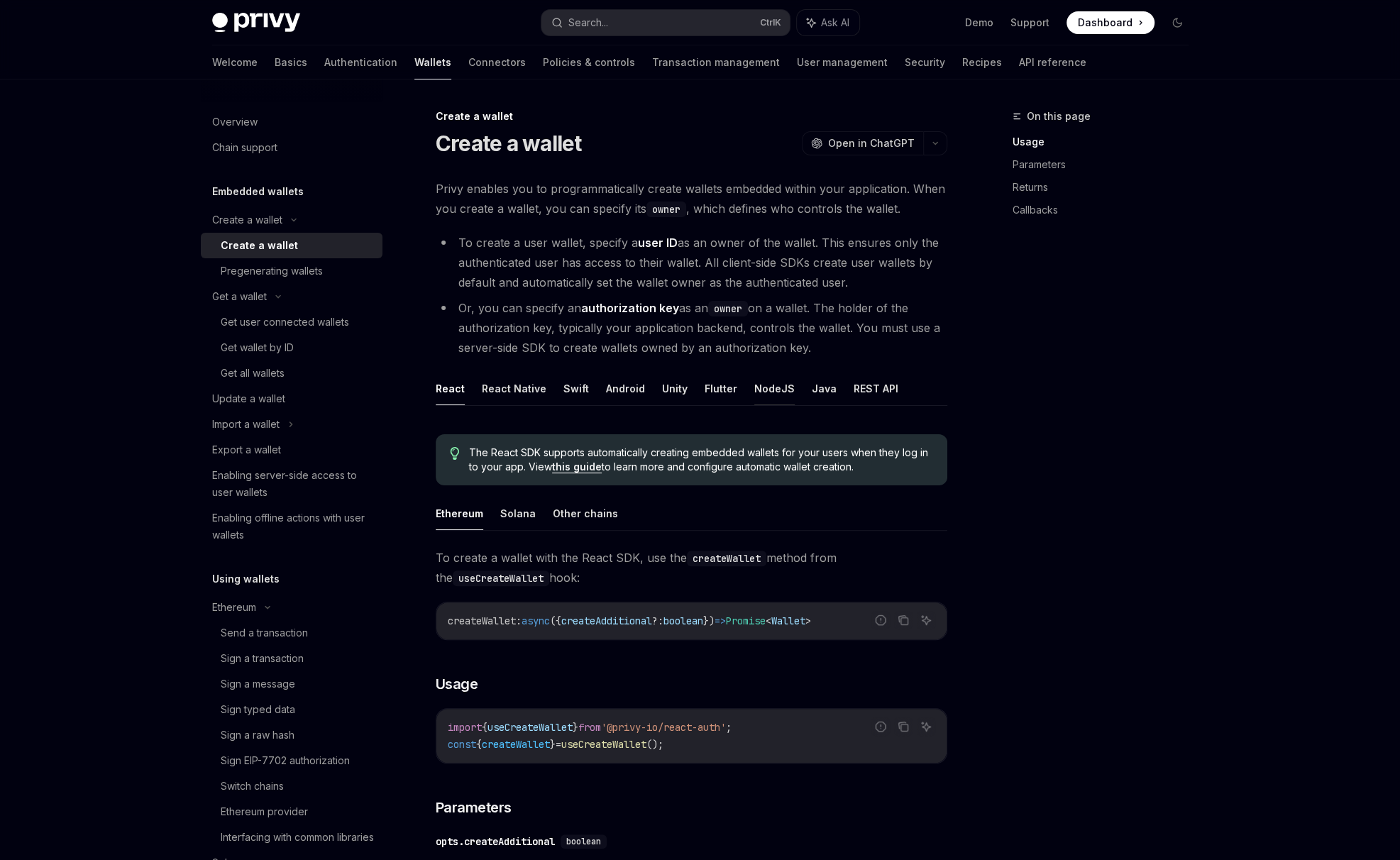
click at [760, 388] on button "NodeJS" at bounding box center [774, 388] width 40 height 34
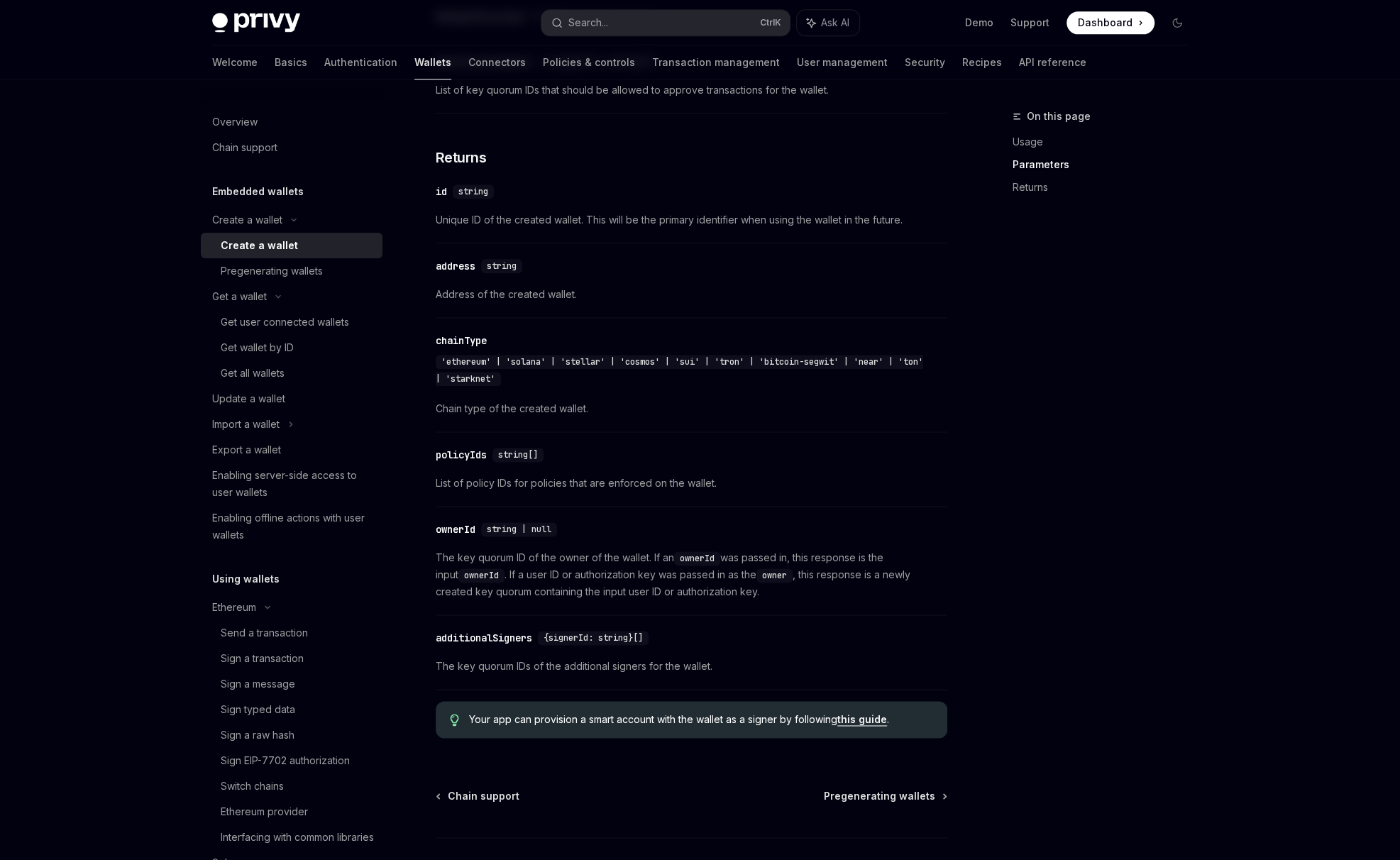
scroll to position [1394, 0]
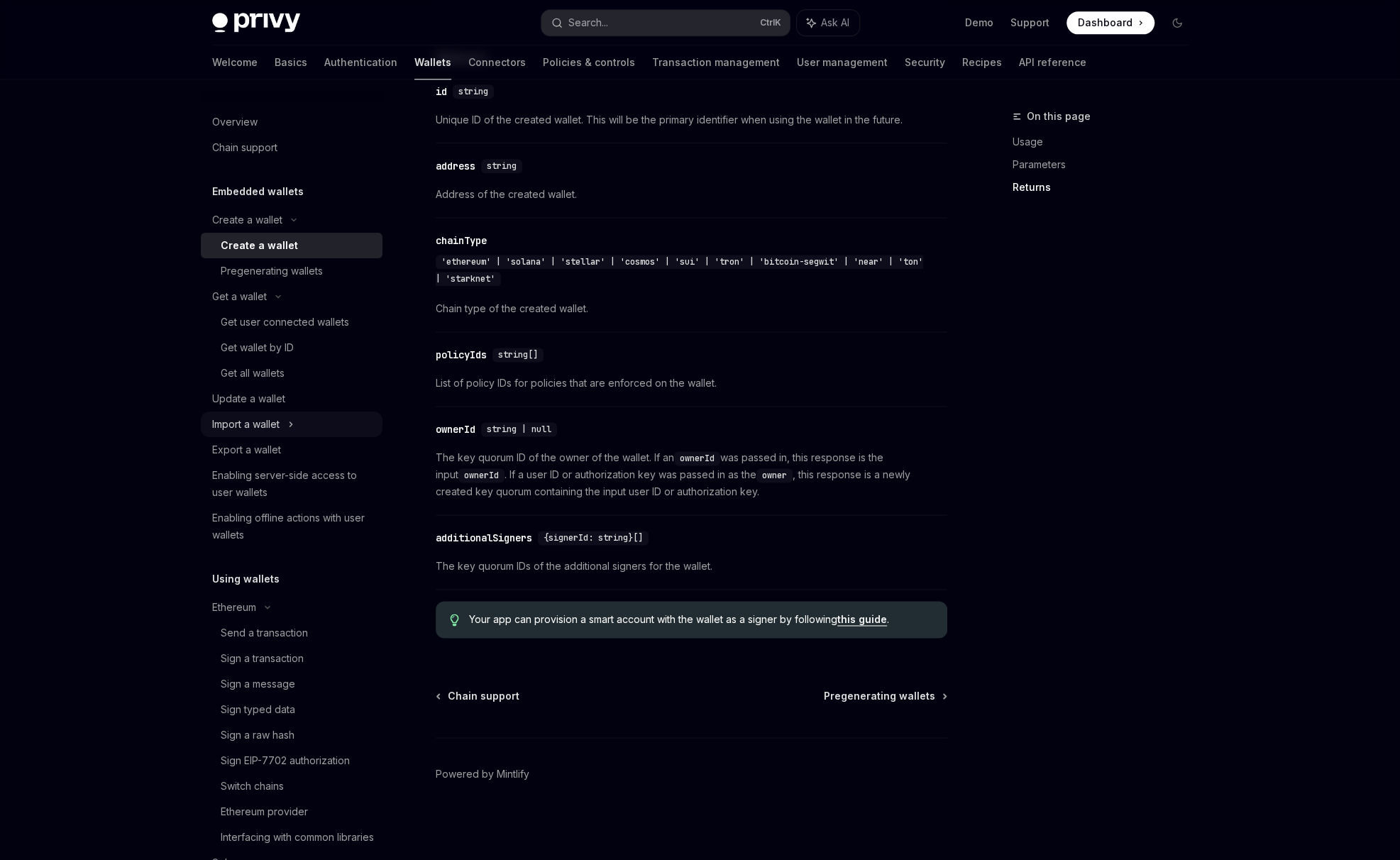
click at [261, 422] on div "Import a wallet" at bounding box center [246, 424] width 67 height 17
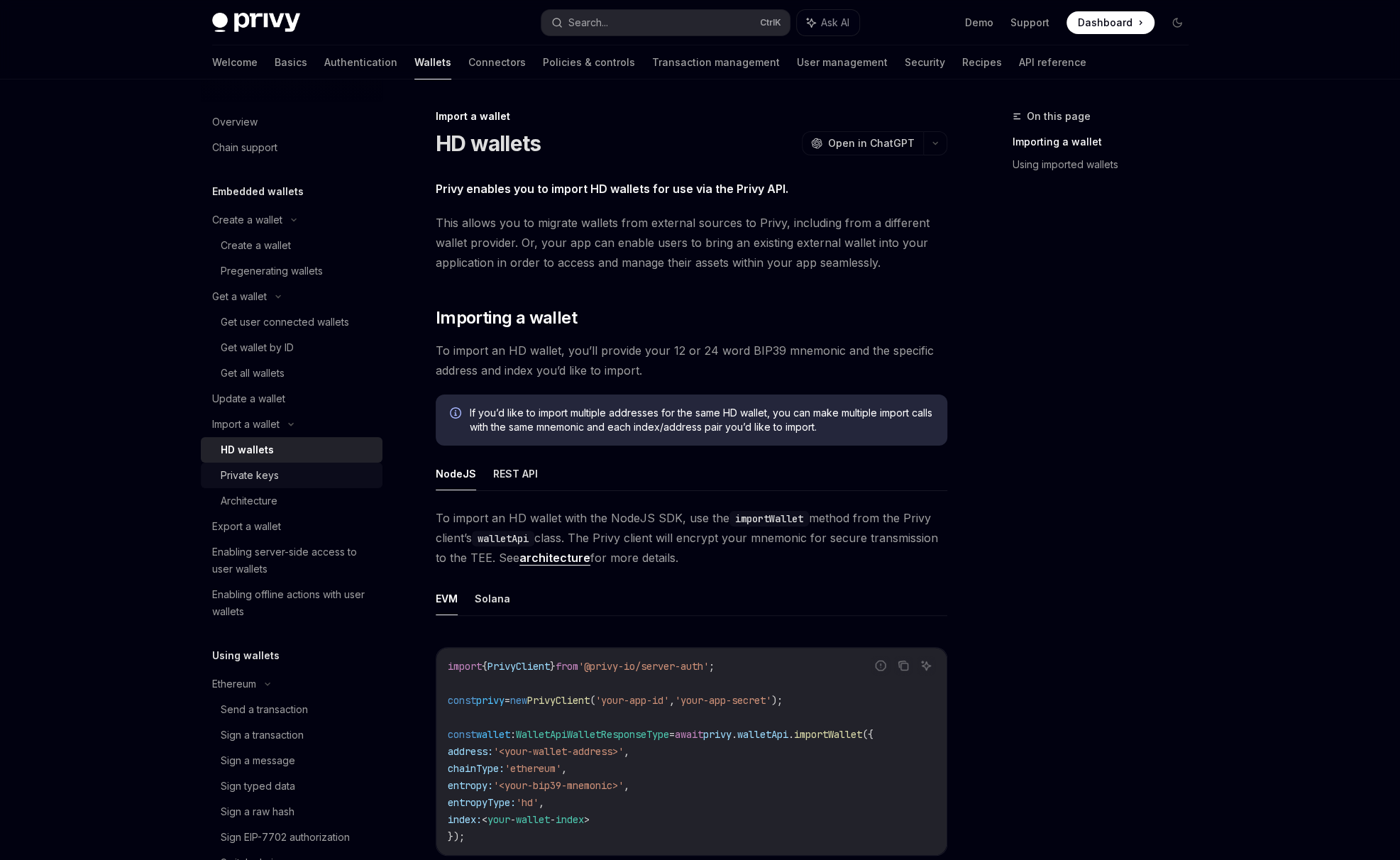
click at [300, 475] on div "Private keys" at bounding box center [297, 475] width 153 height 17
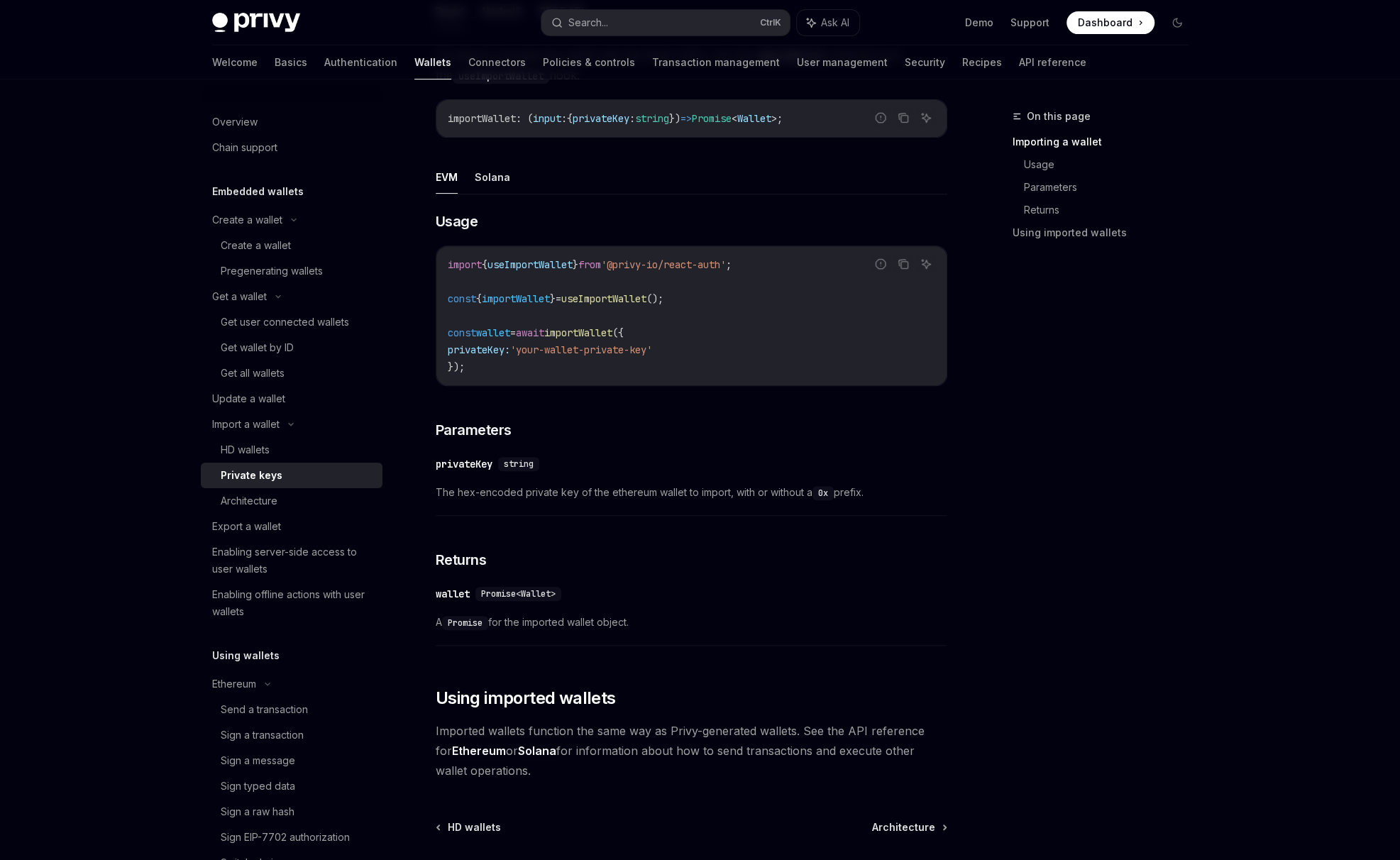
scroll to position [355, 0]
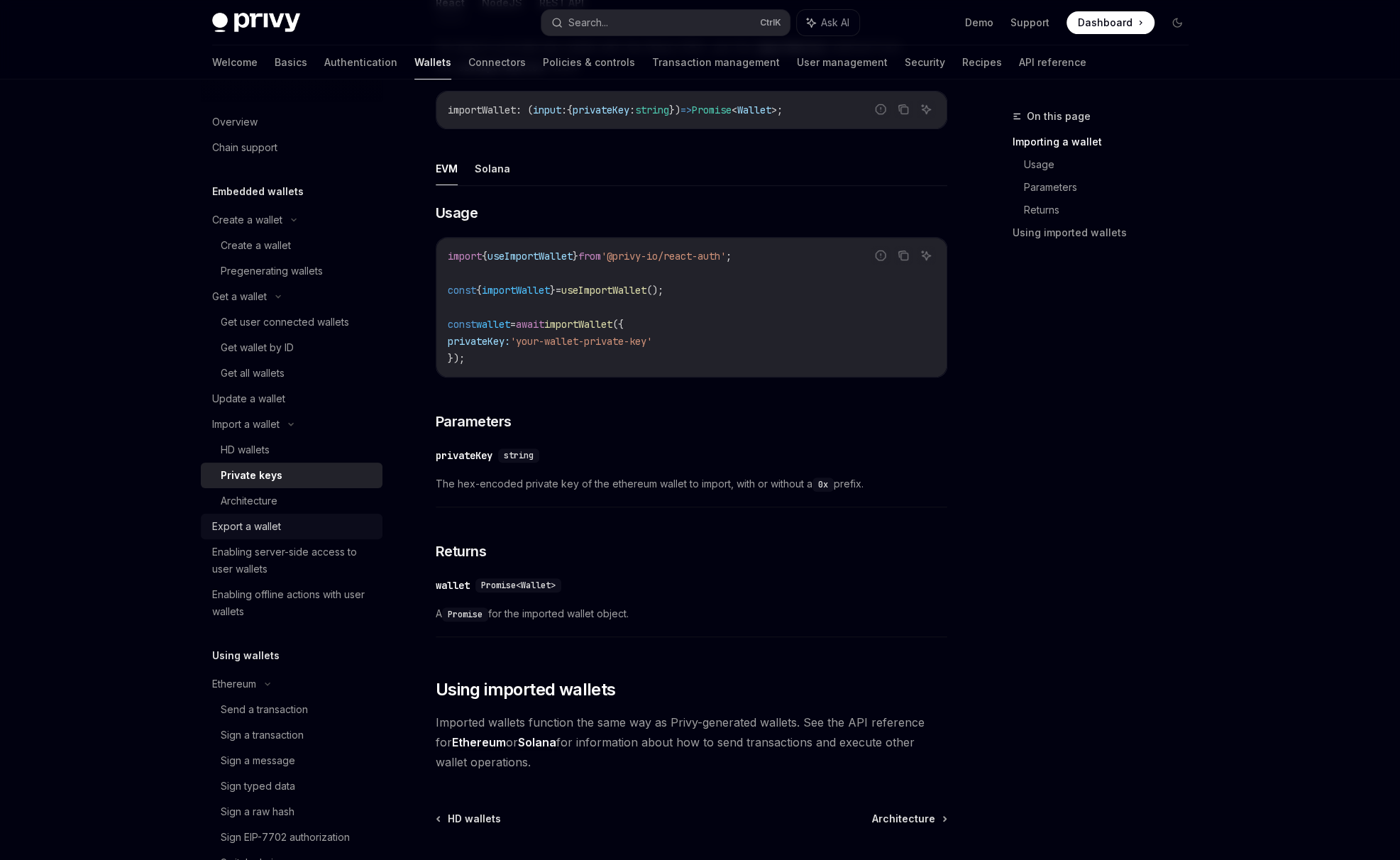
click at [280, 529] on div "Export a wallet" at bounding box center [247, 527] width 69 height 17
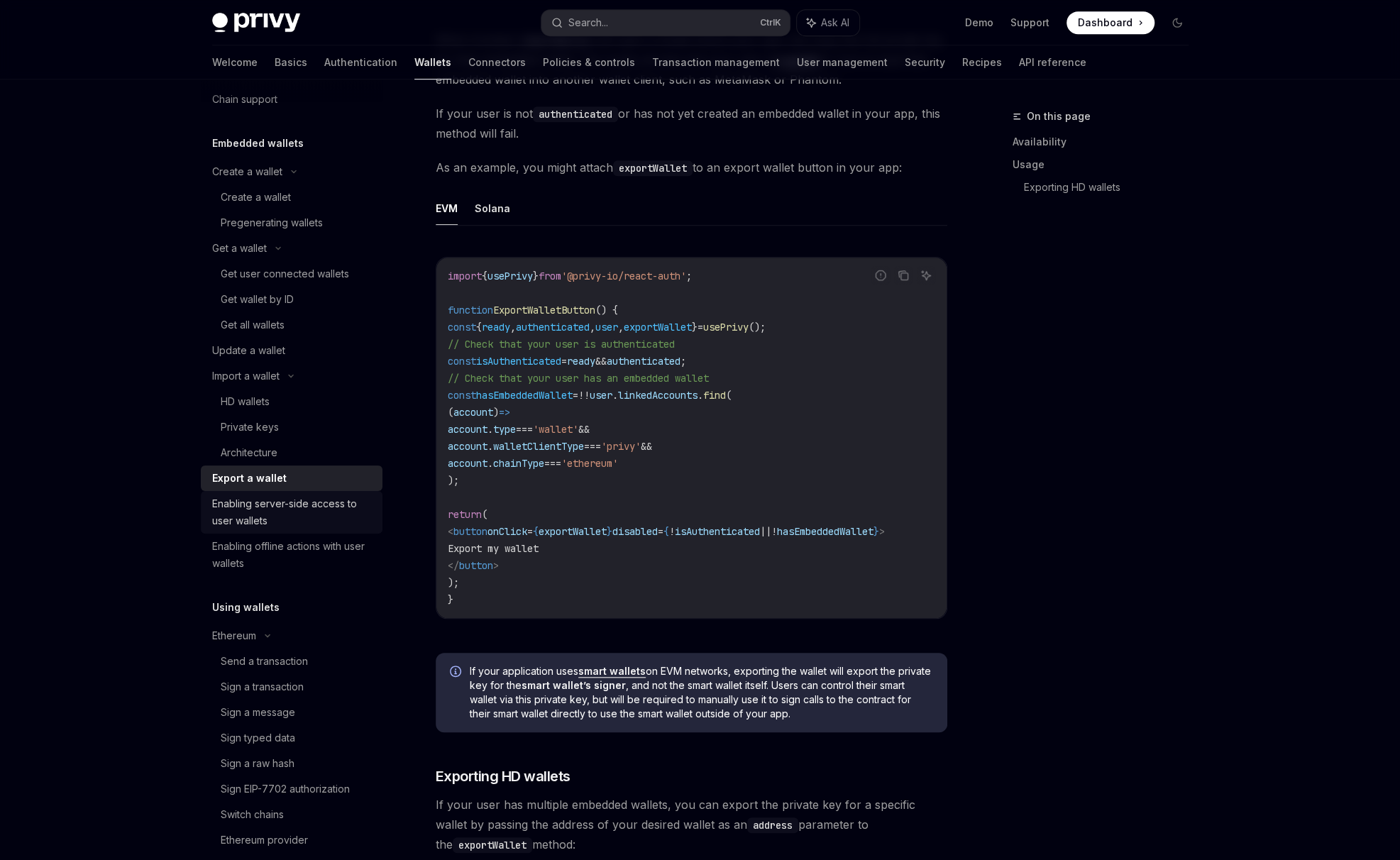
scroll to position [236, 0]
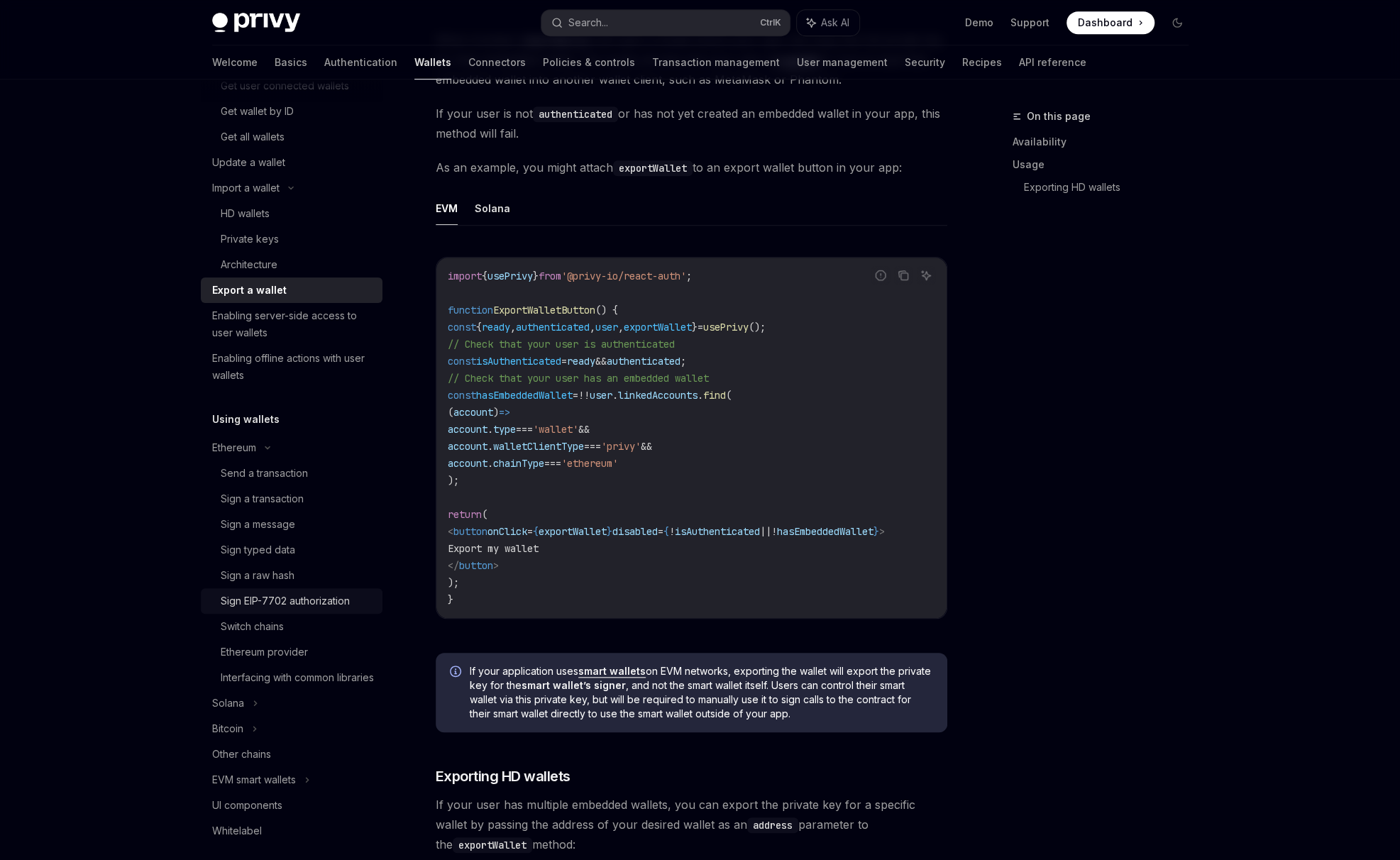
click at [280, 601] on div "Sign EIP-7702 authorization" at bounding box center [285, 601] width 129 height 17
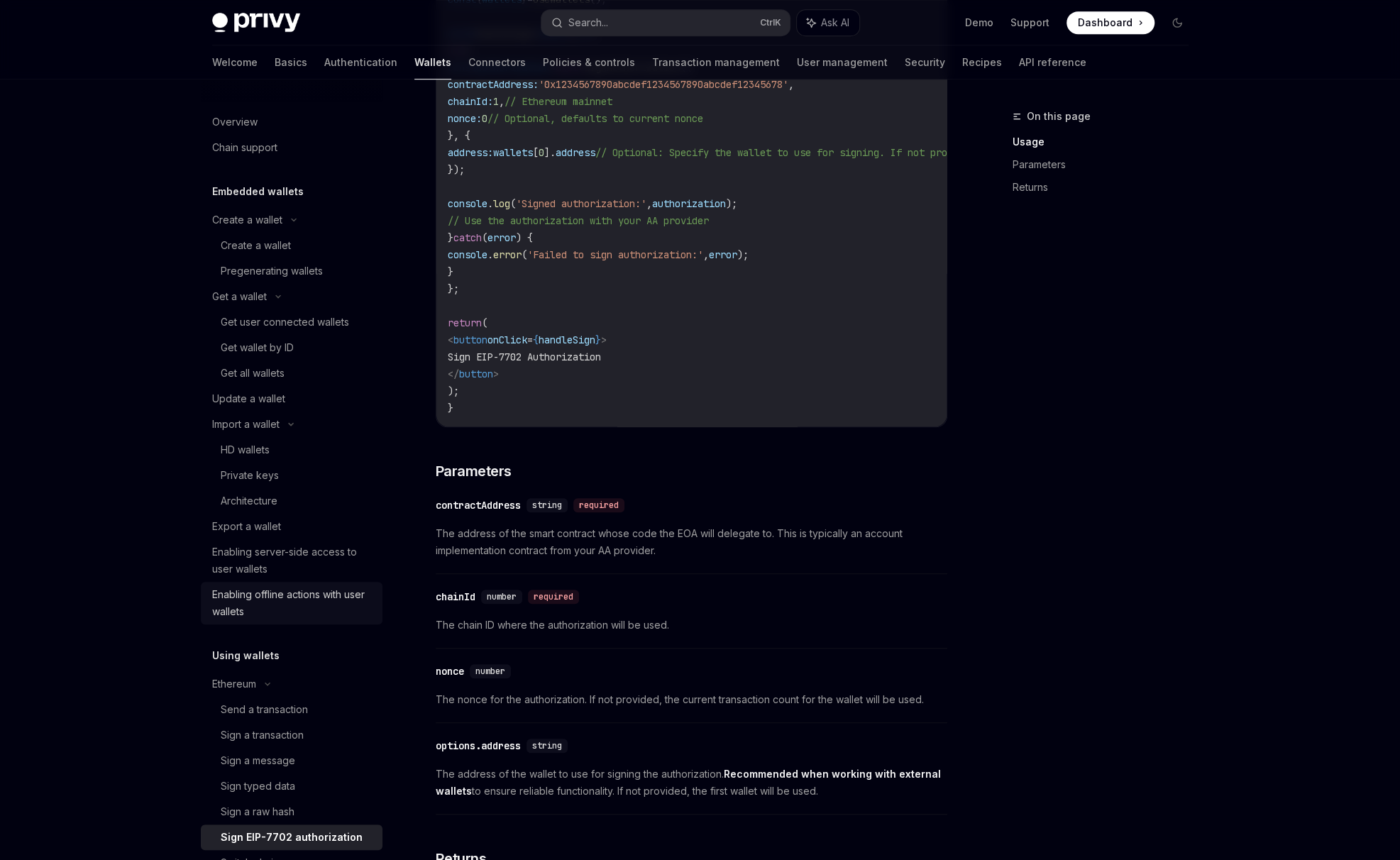
click at [267, 601] on div "Enabling offline actions with user wallets" at bounding box center [293, 602] width 162 height 34
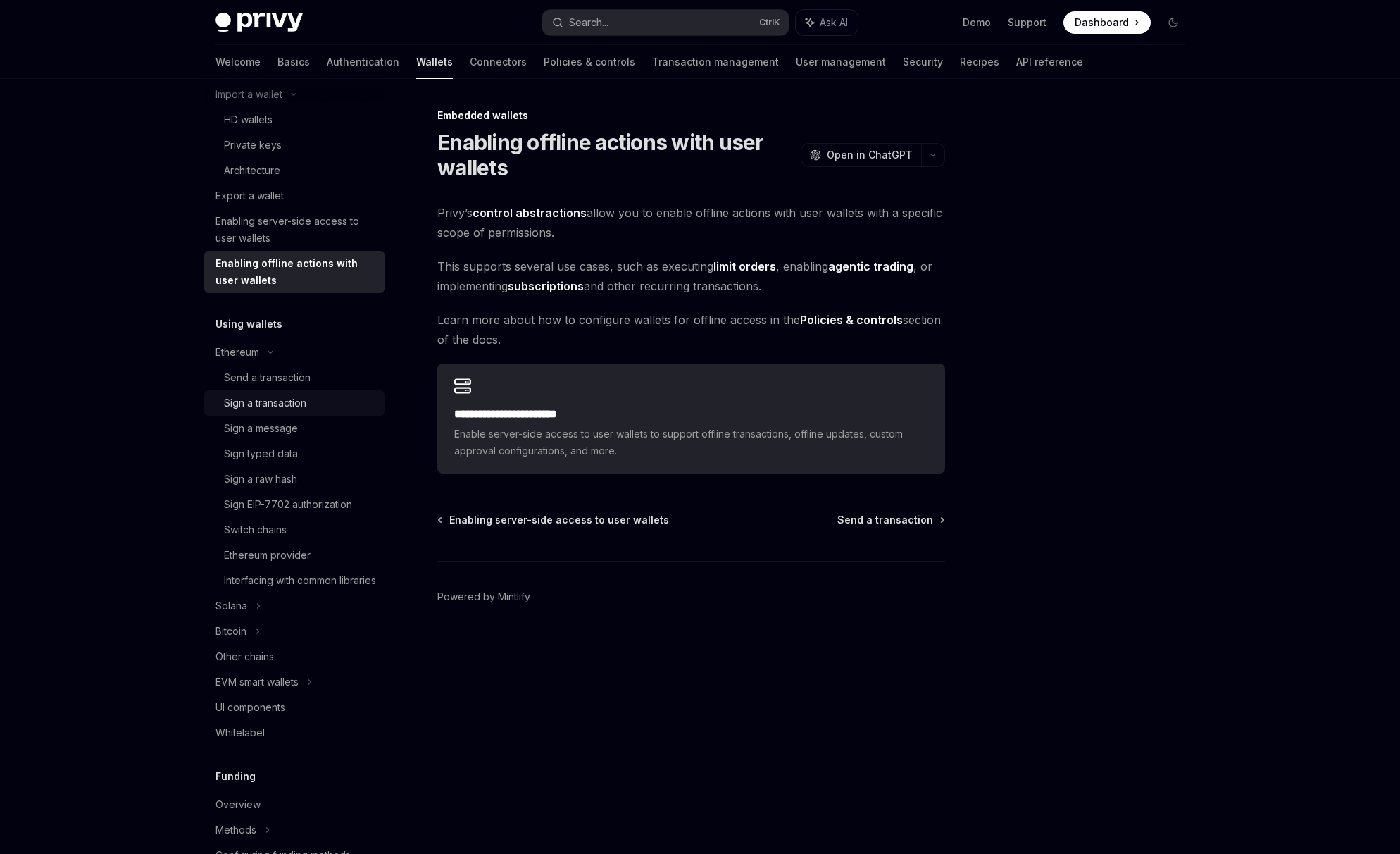
scroll to position [352, 0]
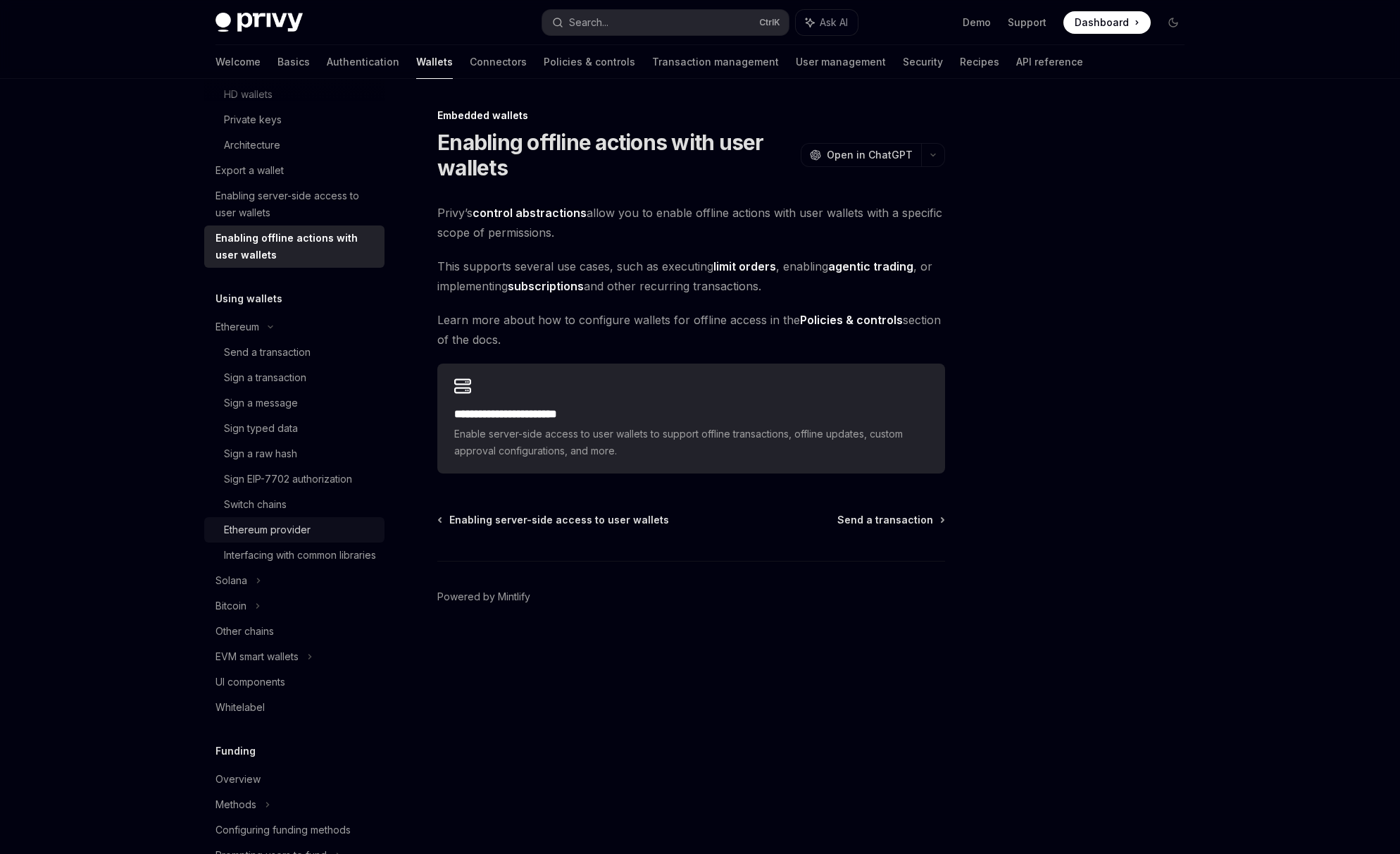
click at [266, 520] on link "Ethereum provider" at bounding box center [294, 530] width 181 height 25
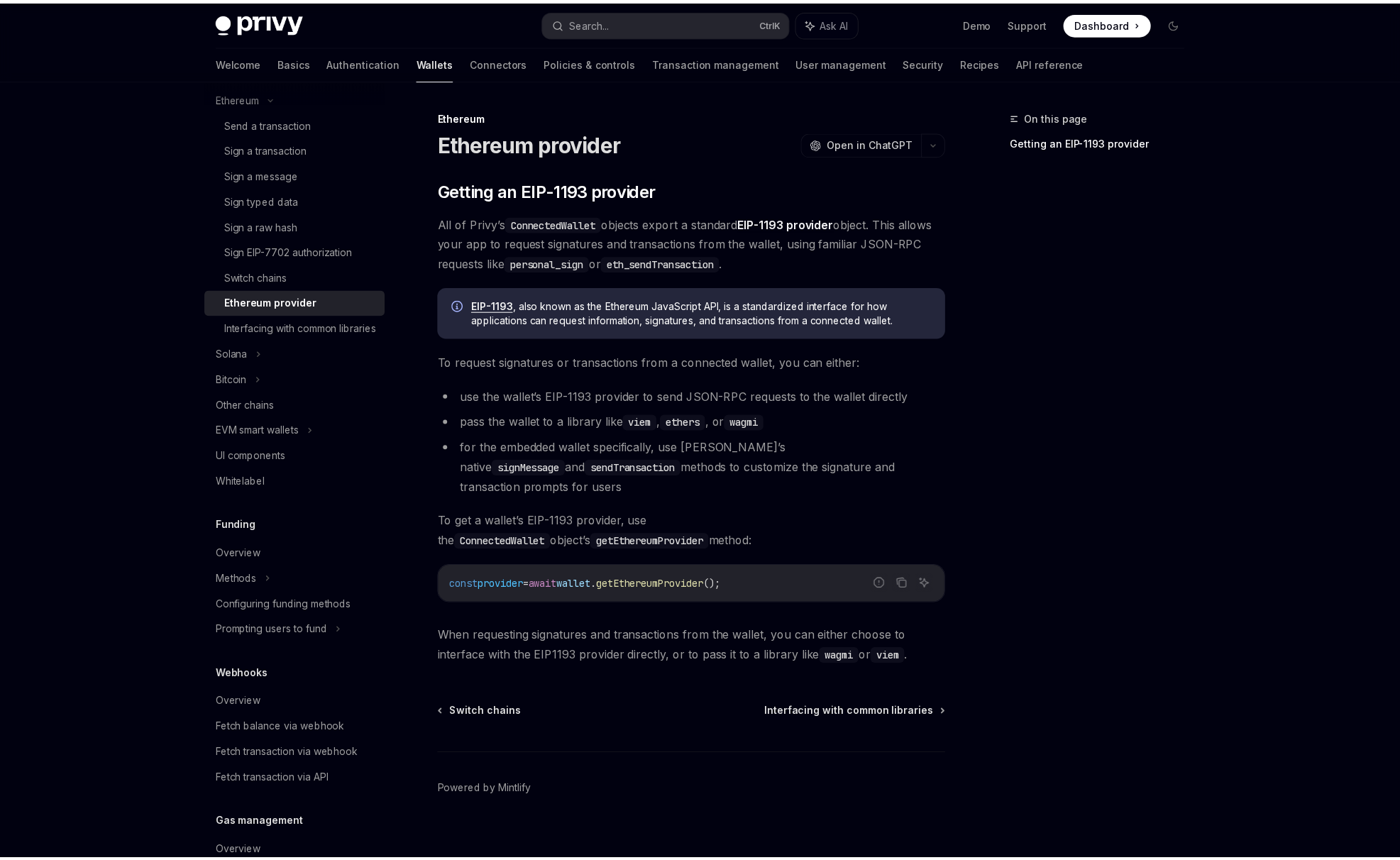
scroll to position [591, 0]
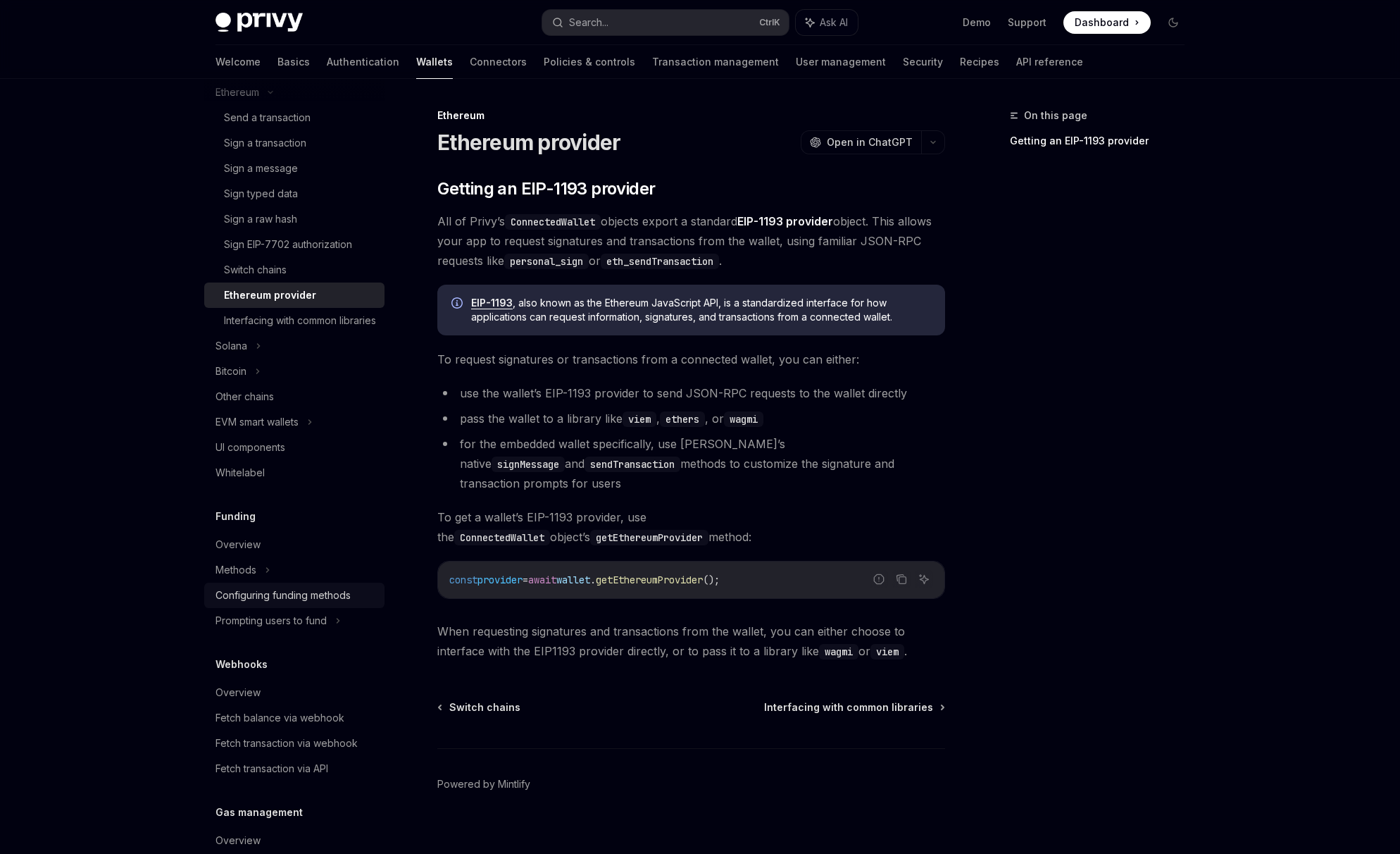
click at [251, 604] on div "Configuring funding methods" at bounding box center [283, 595] width 136 height 17
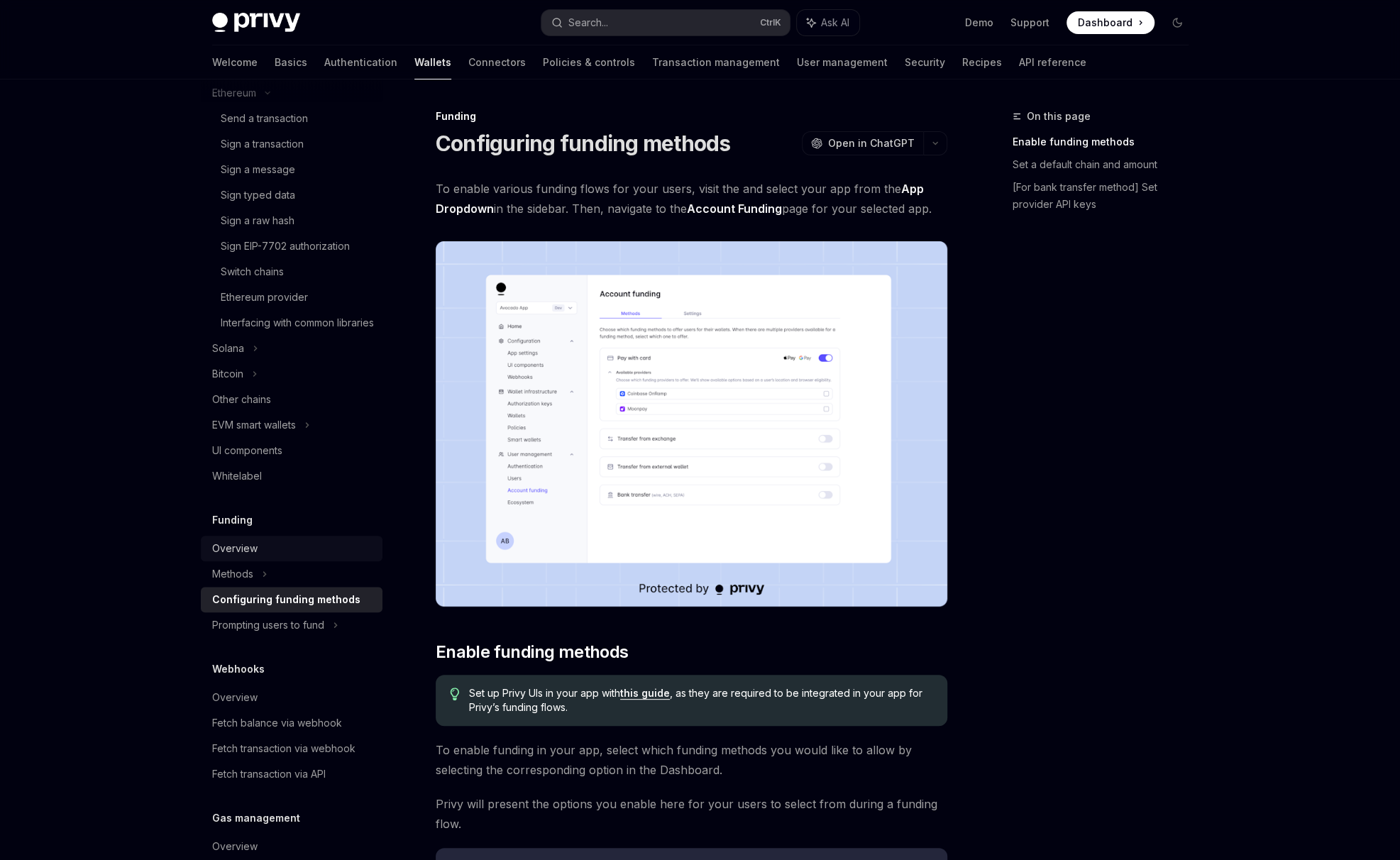
click at [225, 557] on div "Overview" at bounding box center [234, 548] width 45 height 17
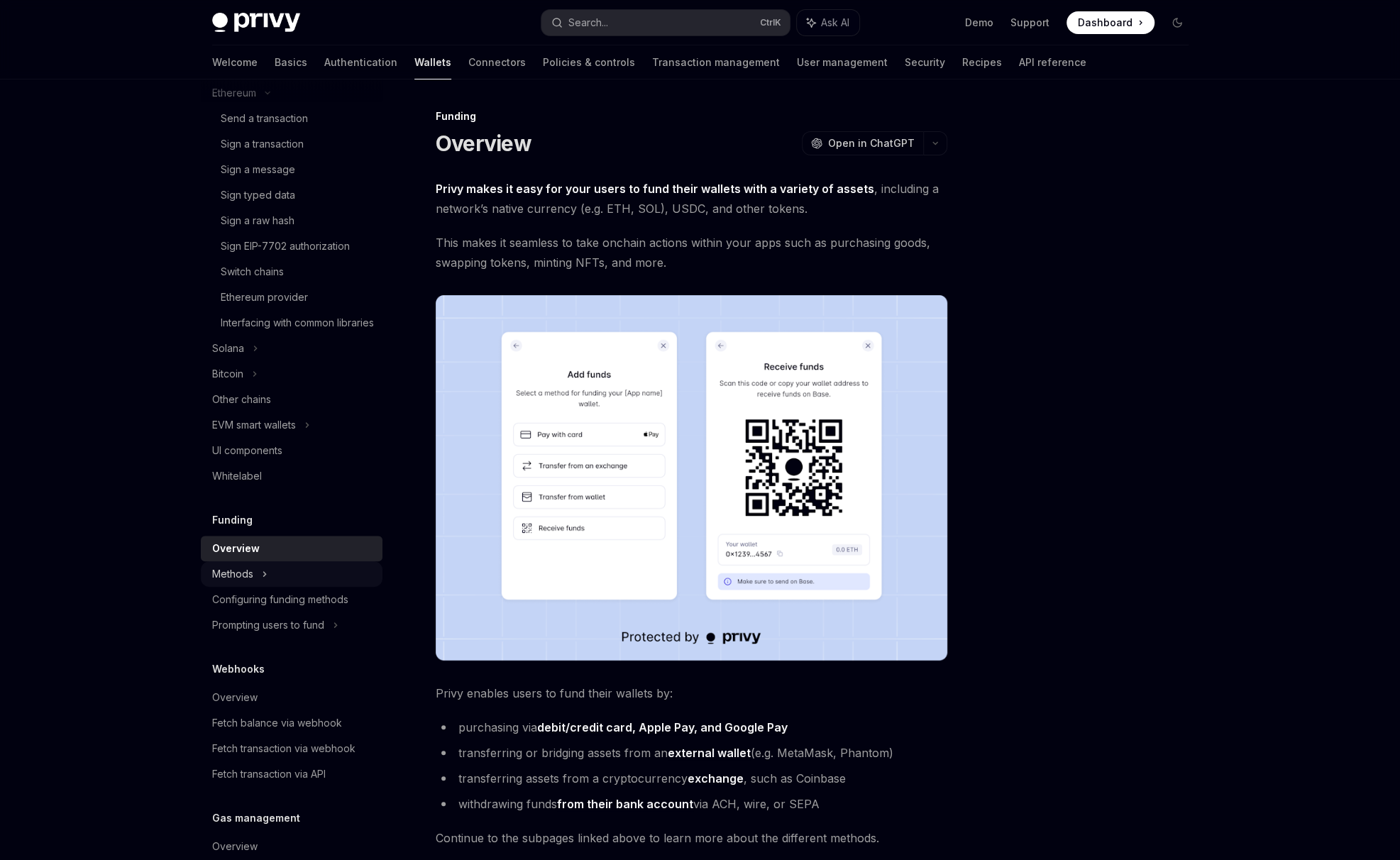
click at [228, 583] on div "Methods" at bounding box center [233, 574] width 41 height 17
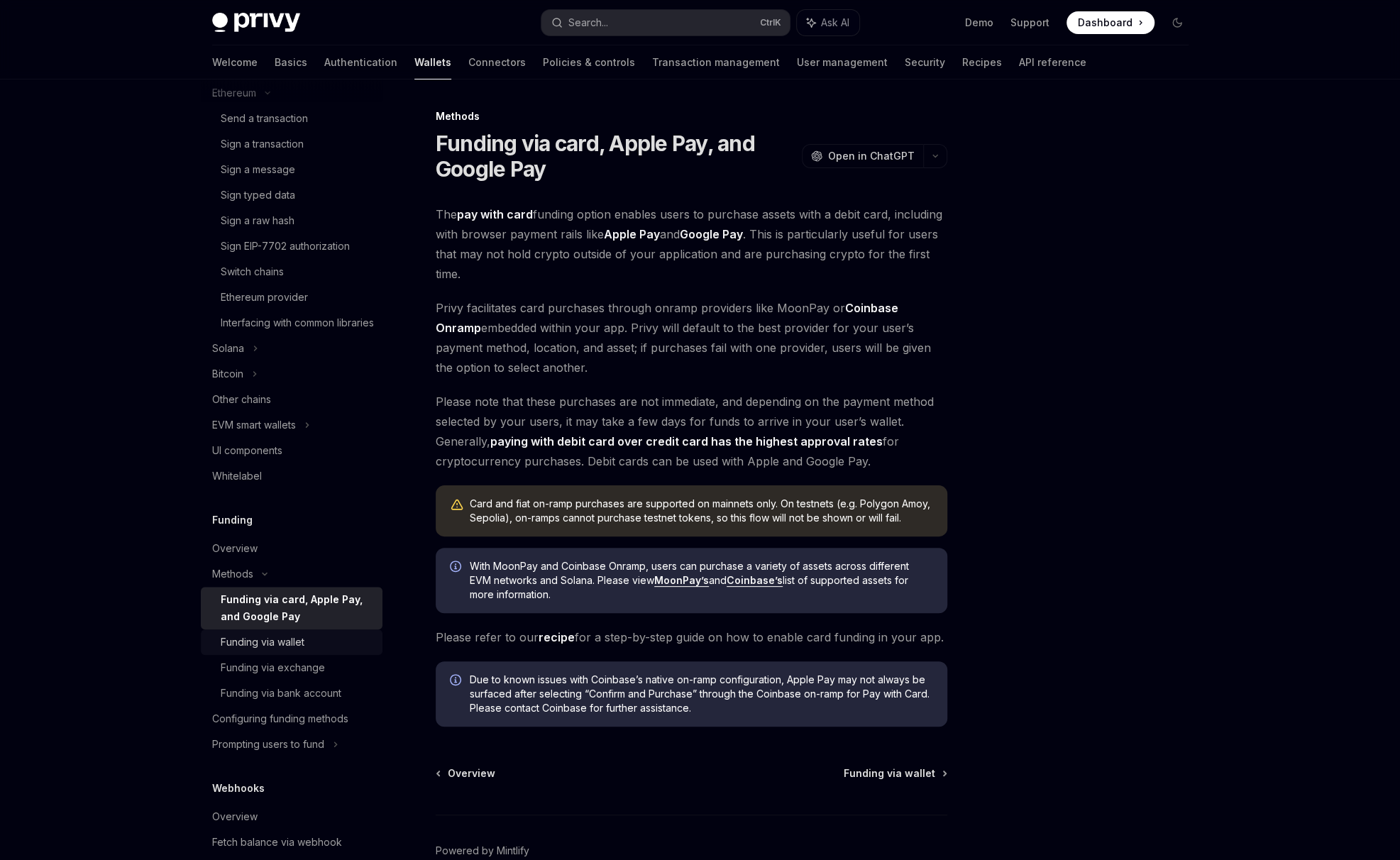
click at [235, 651] on div "Funding via wallet" at bounding box center [262, 642] width 84 height 17
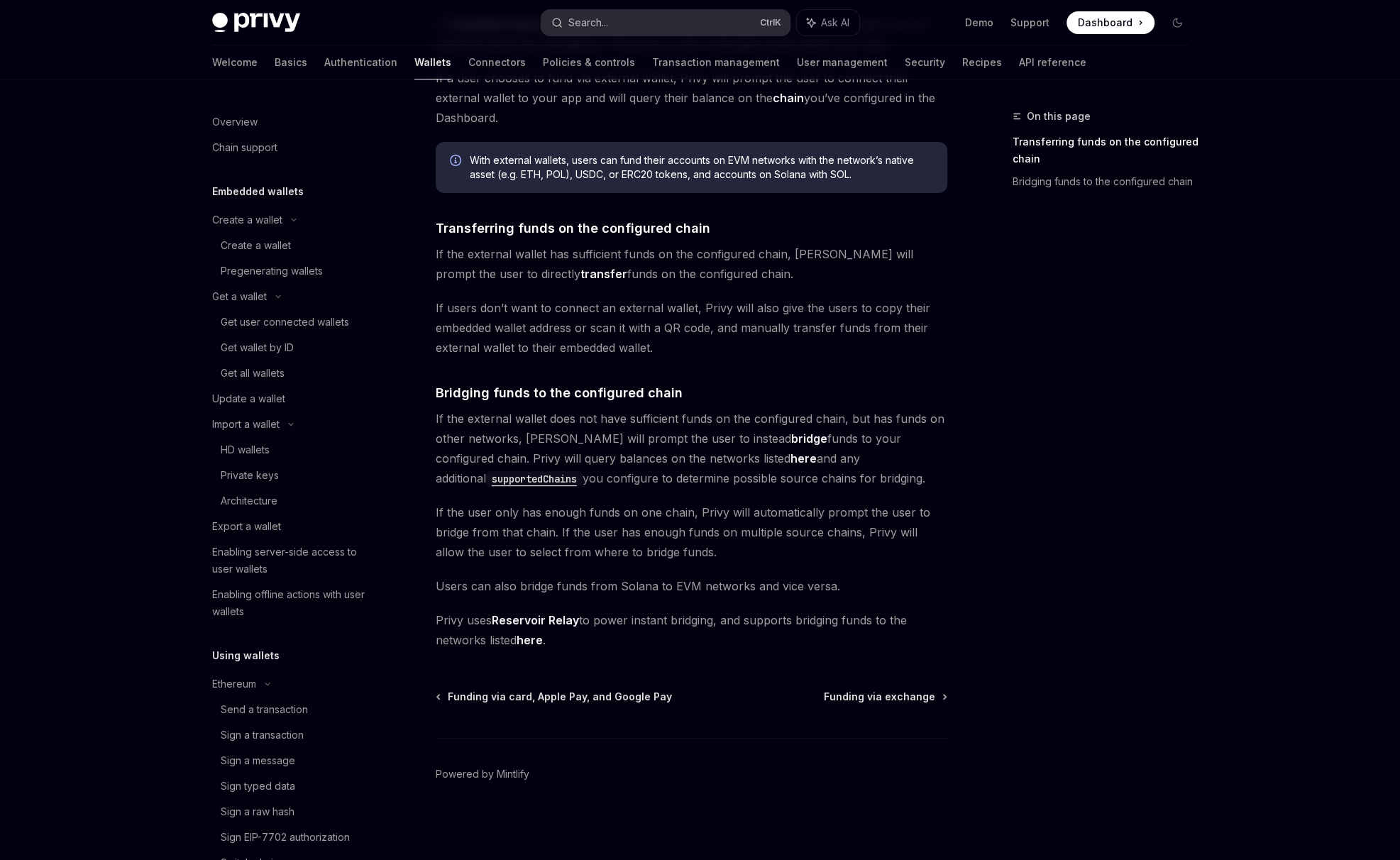
click at [614, 23] on button "Search... Ctrl K" at bounding box center [665, 22] width 248 height 26
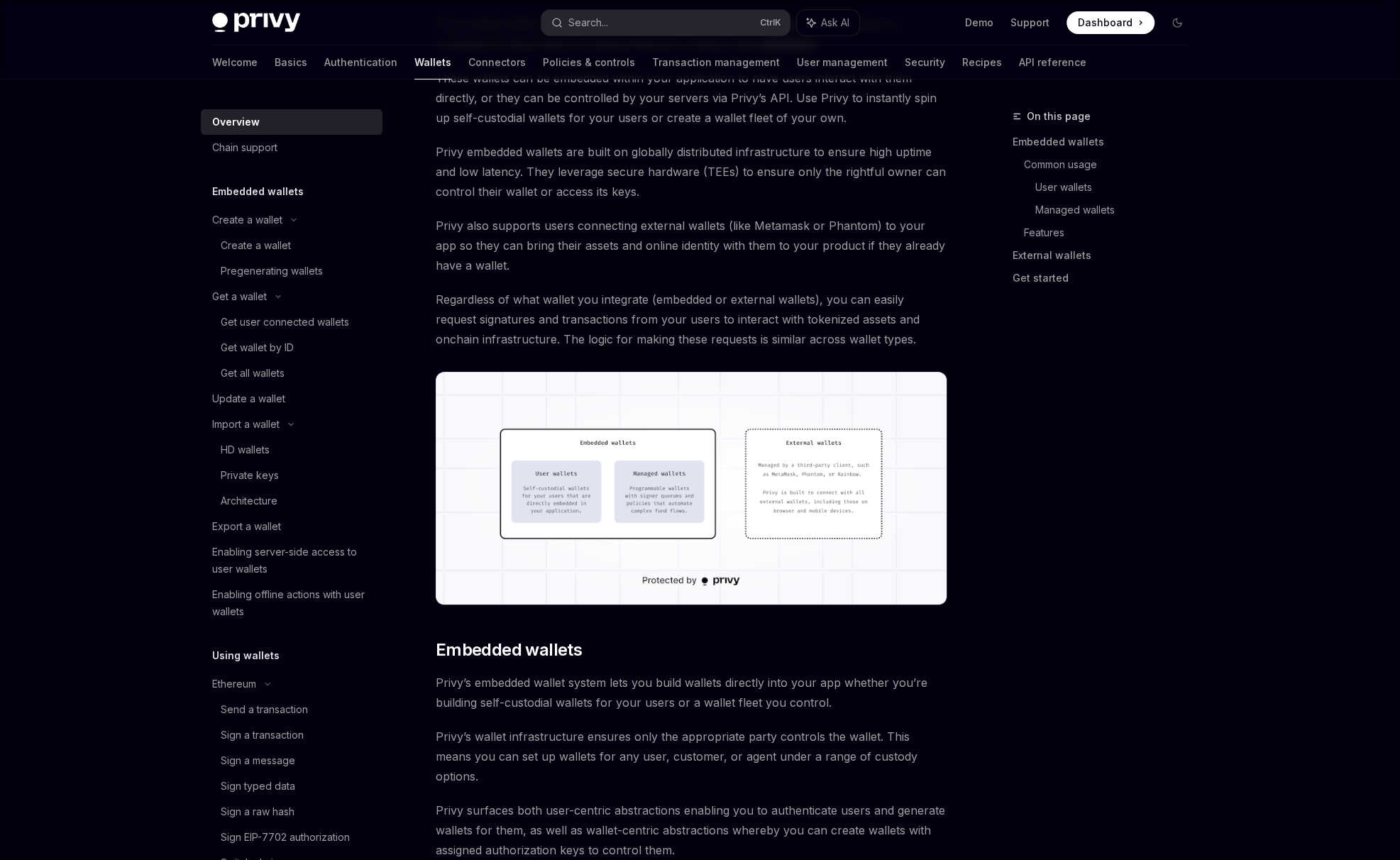
scroll to position [695, 0]
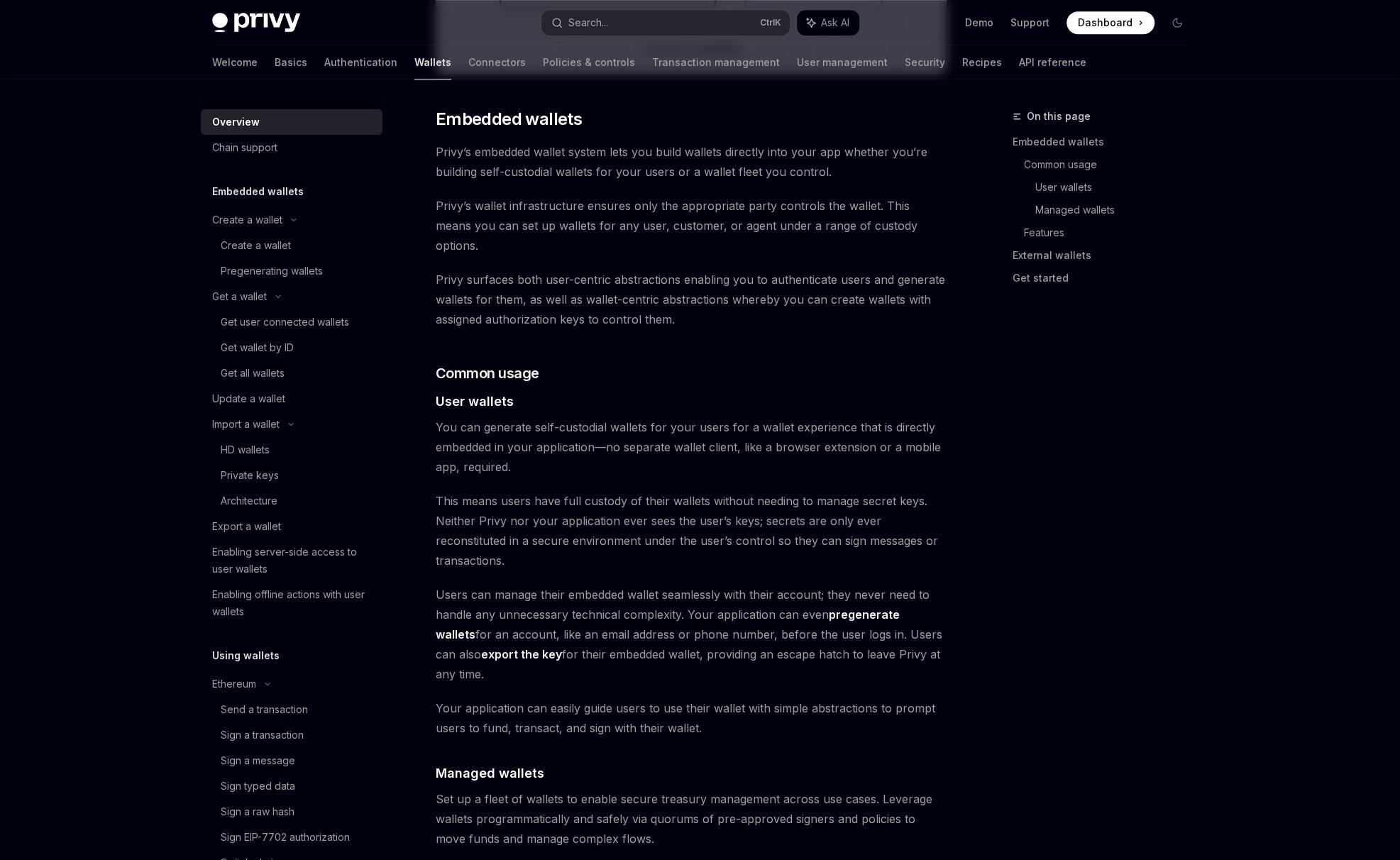
type textarea "*"
click at [650, 21] on button "Search... Ctrl K" at bounding box center [665, 22] width 248 height 26
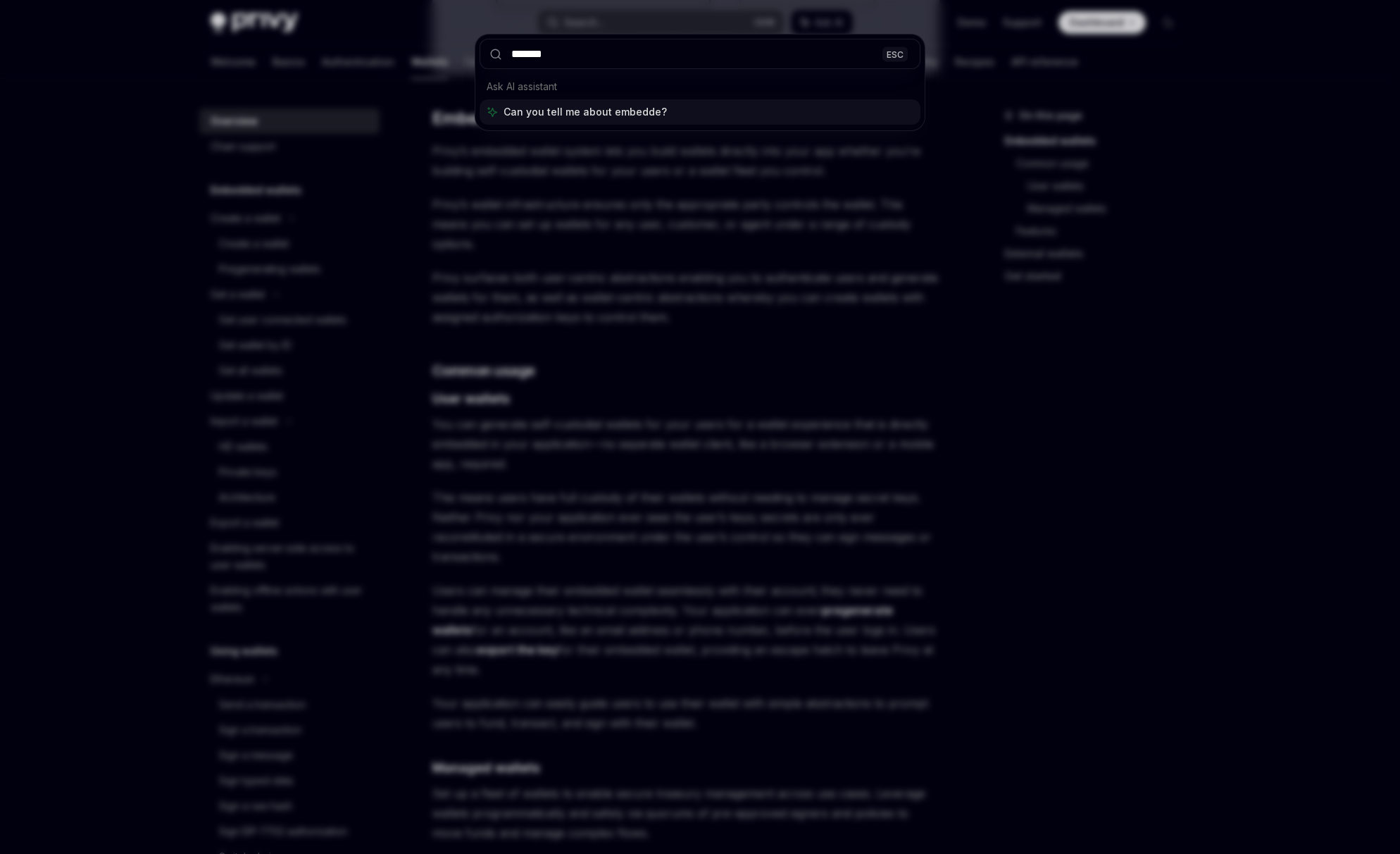
type input "********"
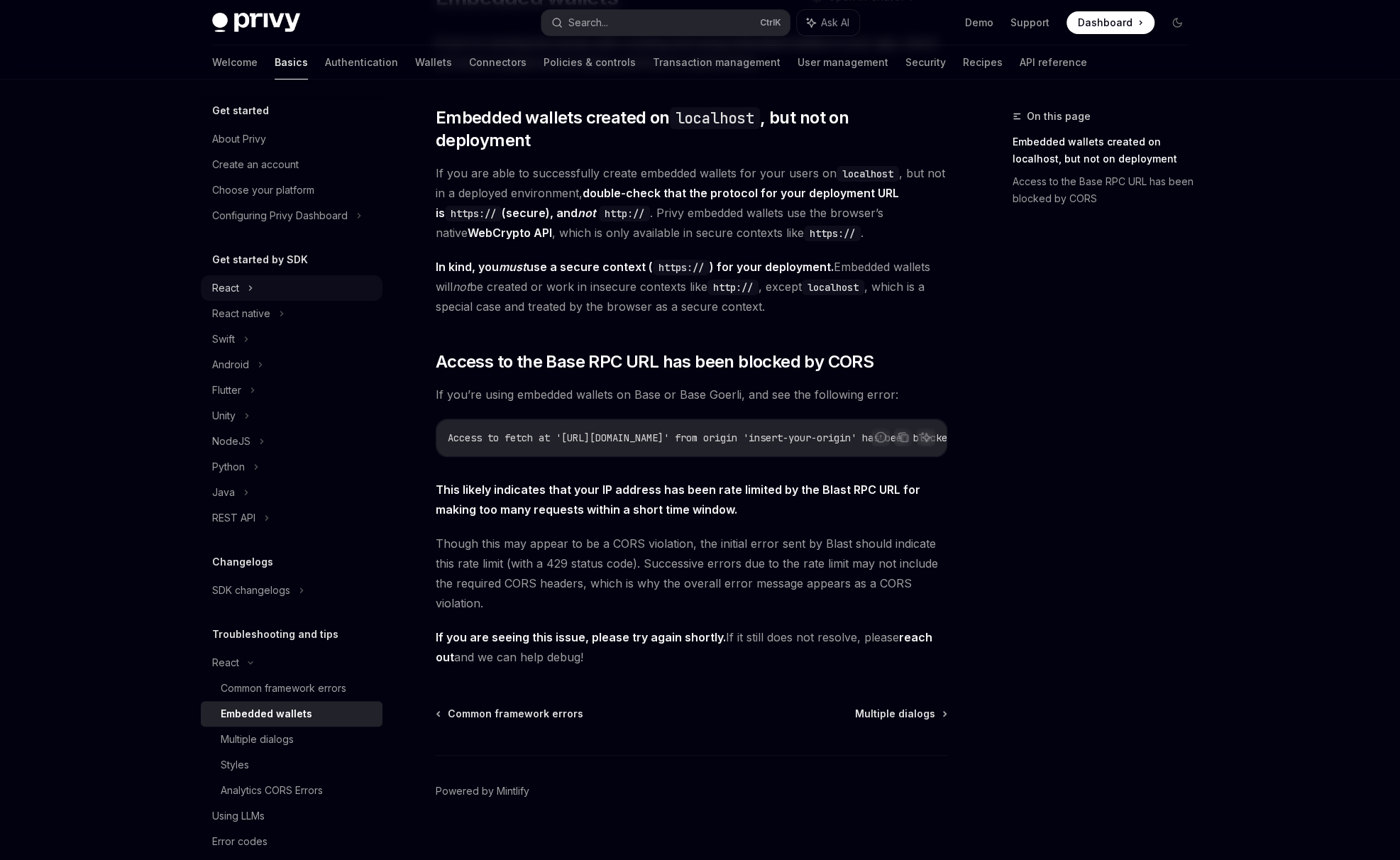
click at [244, 283] on div "React" at bounding box center [291, 288] width 182 height 26
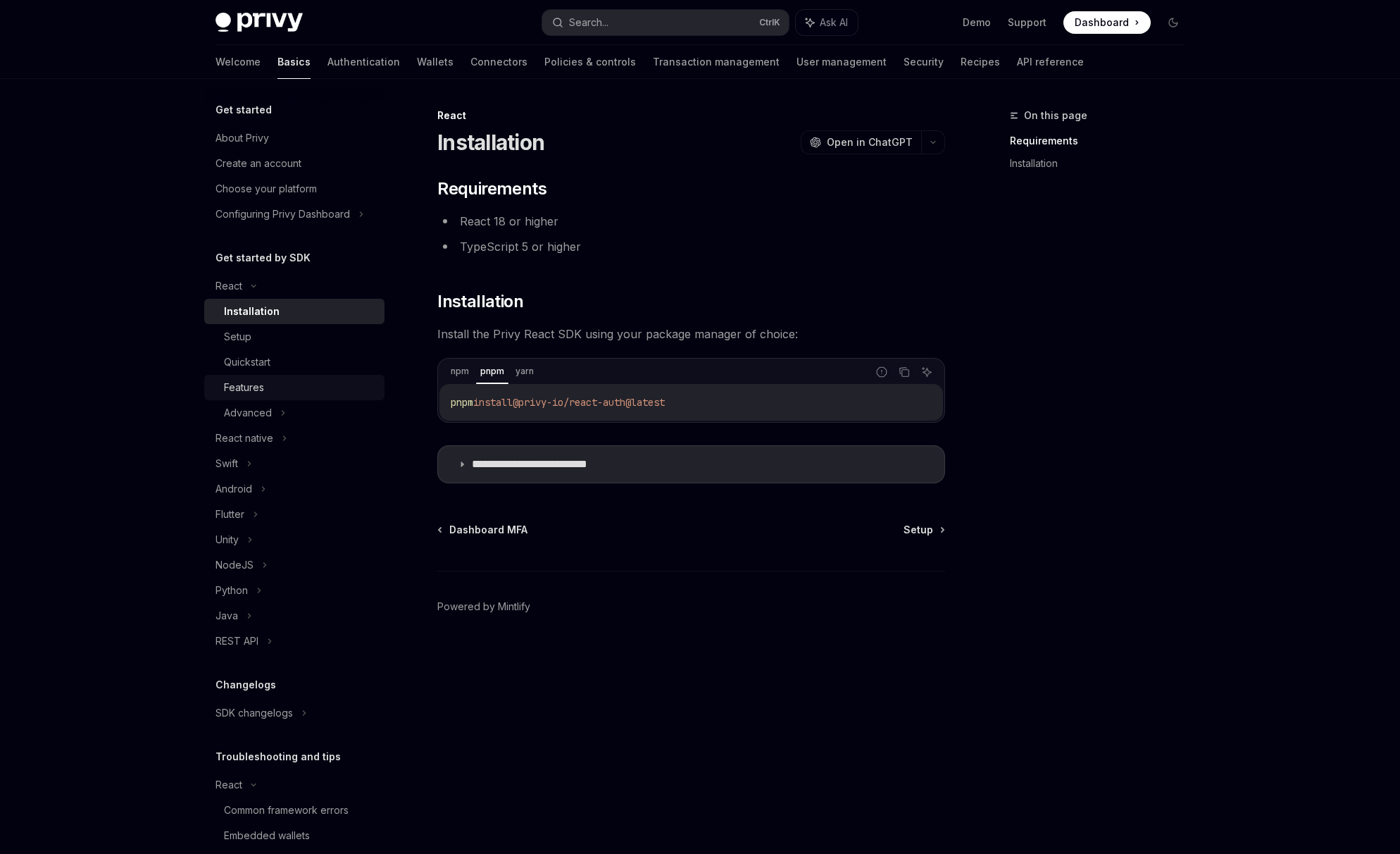
click at [253, 396] on div "Features" at bounding box center [243, 387] width 40 height 17
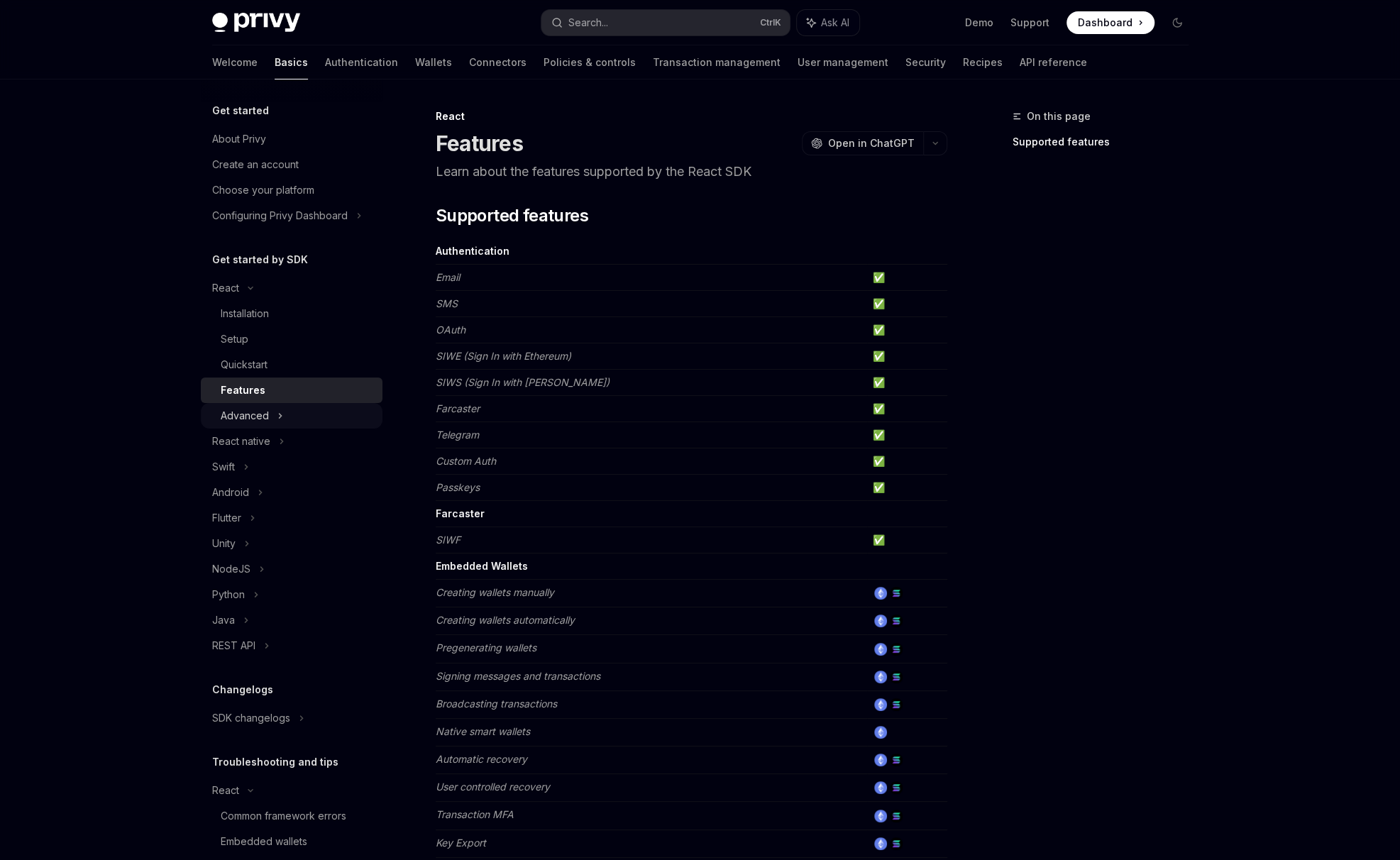
click at [257, 407] on div "Advanced" at bounding box center [244, 416] width 49 height 17
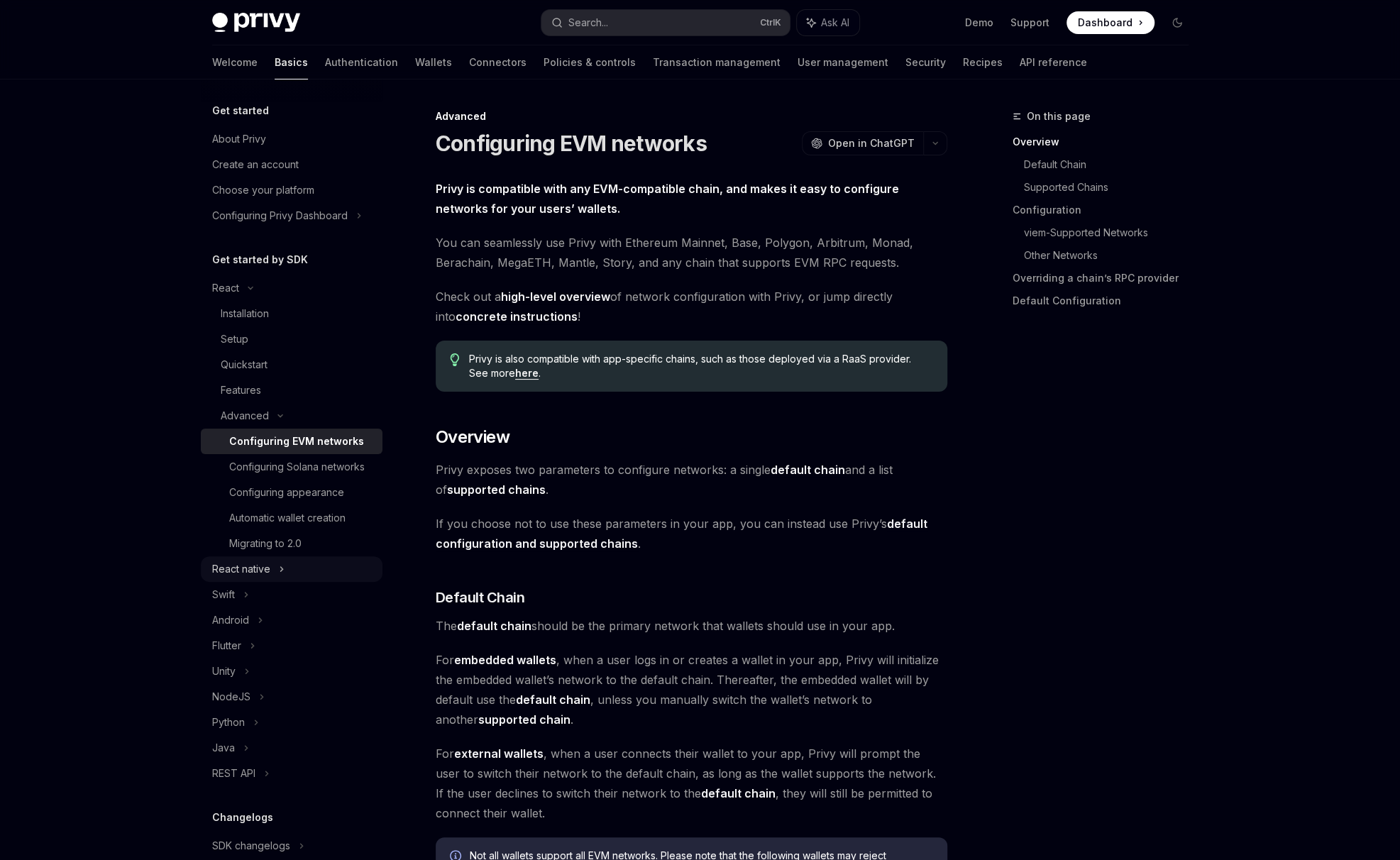
click at [262, 578] on div "React native" at bounding box center [241, 569] width 58 height 17
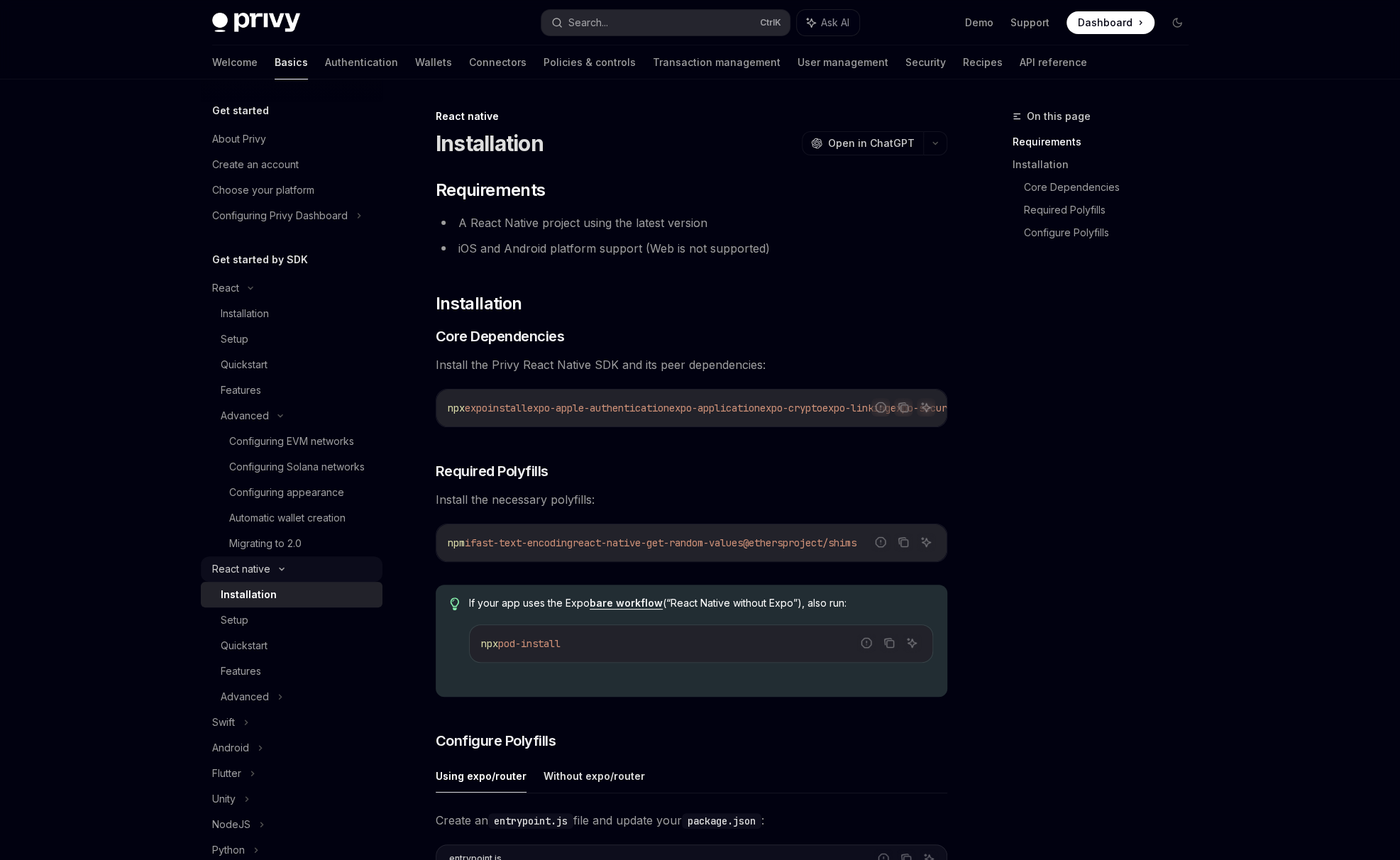
click at [263, 578] on div "React native" at bounding box center [241, 569] width 58 height 17
click at [267, 309] on div "Installation" at bounding box center [244, 314] width 49 height 17
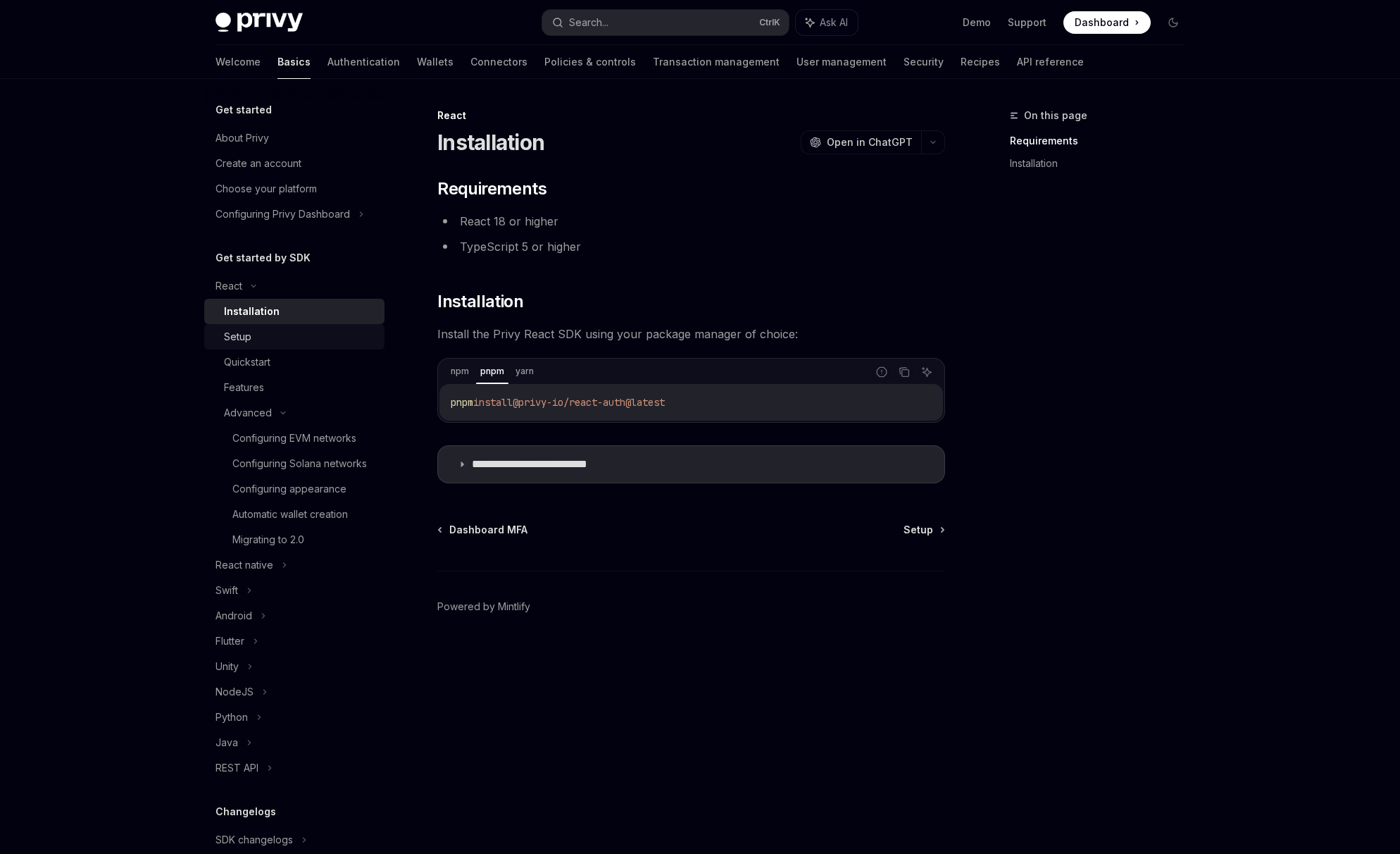
click at [249, 329] on div "Setup" at bounding box center [238, 337] width 28 height 17
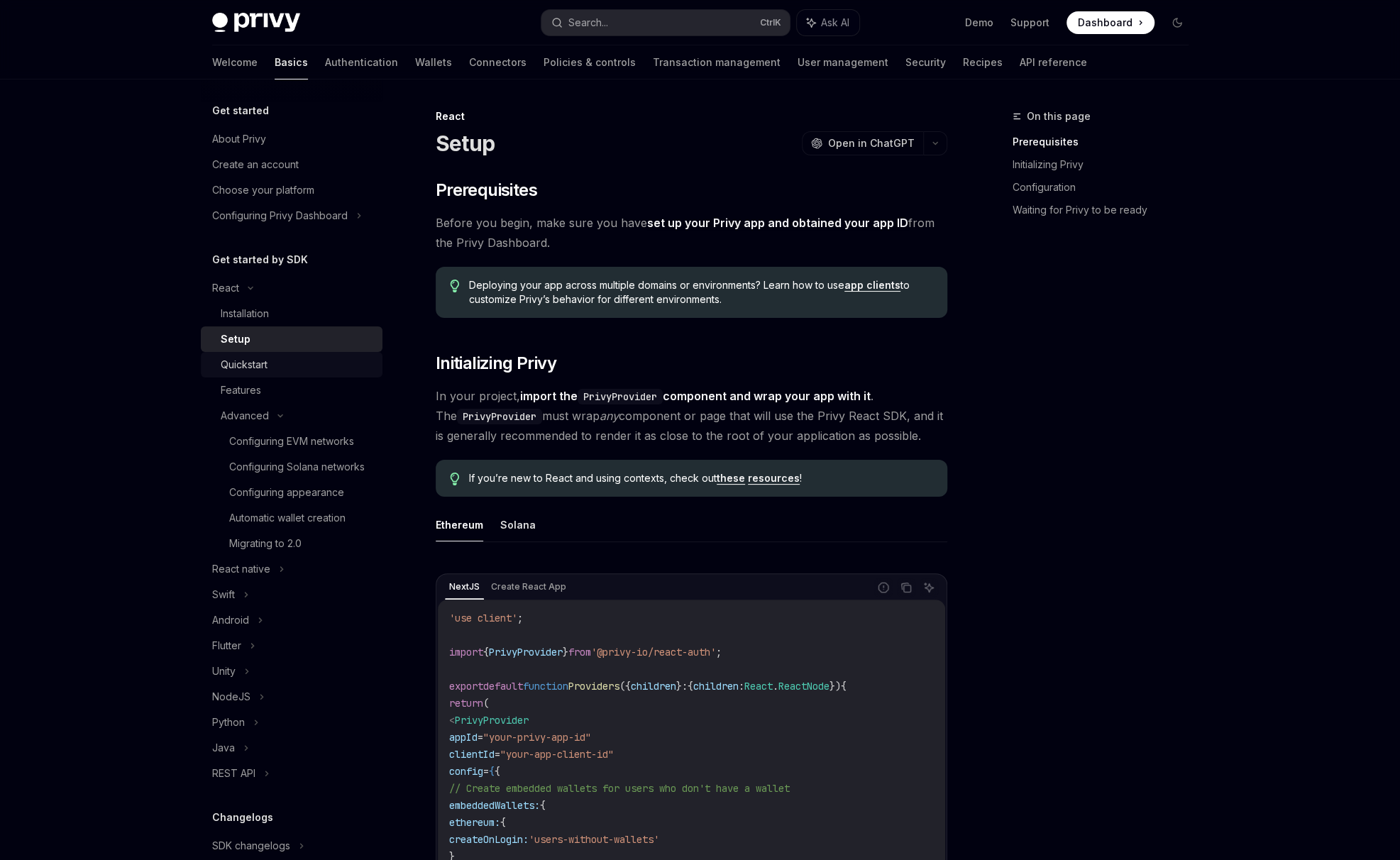
click at [244, 359] on div "Quickstart" at bounding box center [243, 365] width 47 height 17
type textarea "*"
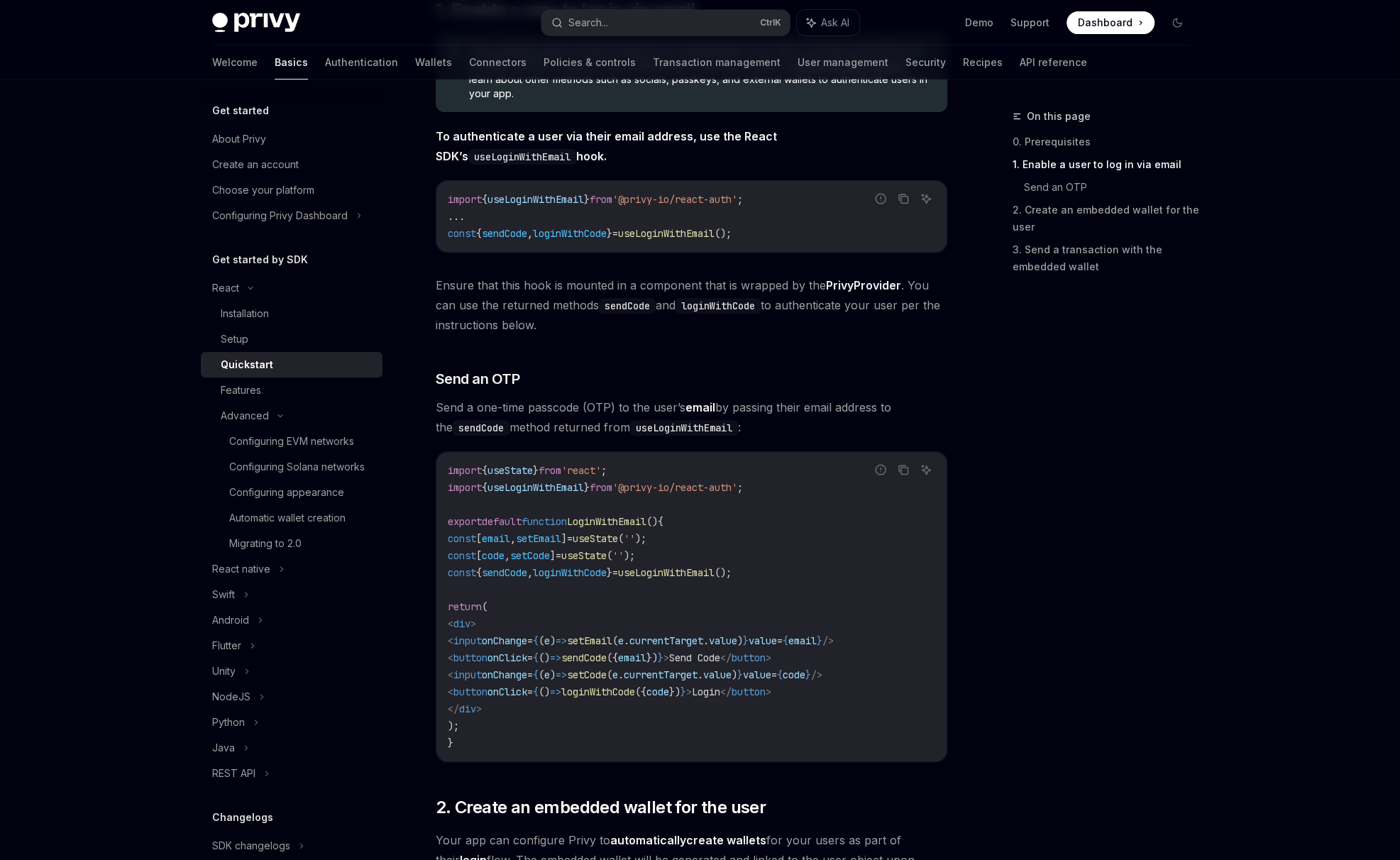
scroll to position [828, 0]
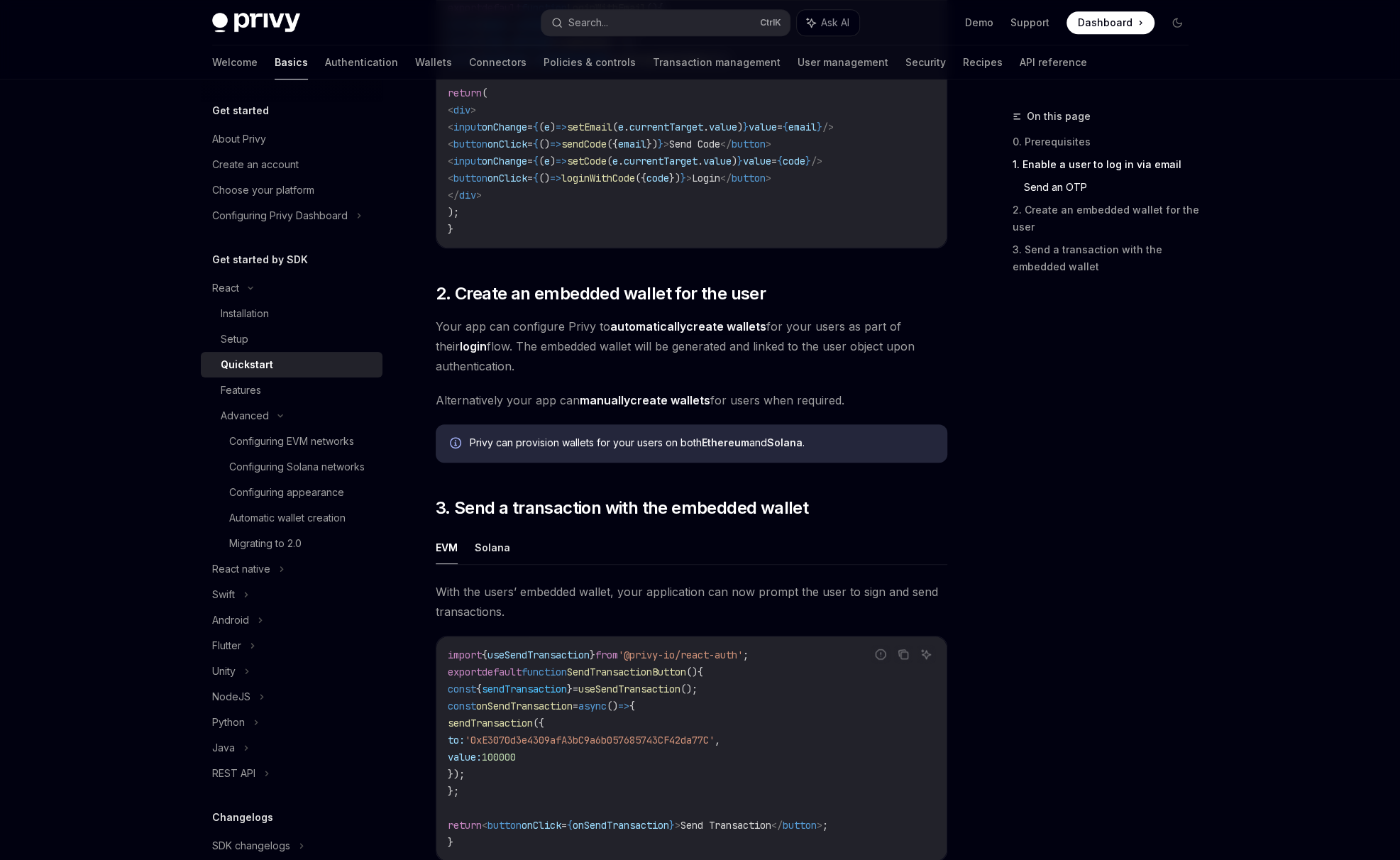
click at [832, 361] on span "Your app can configure Privy to automatically create wallets for your users as …" at bounding box center [692, 346] width 512 height 59
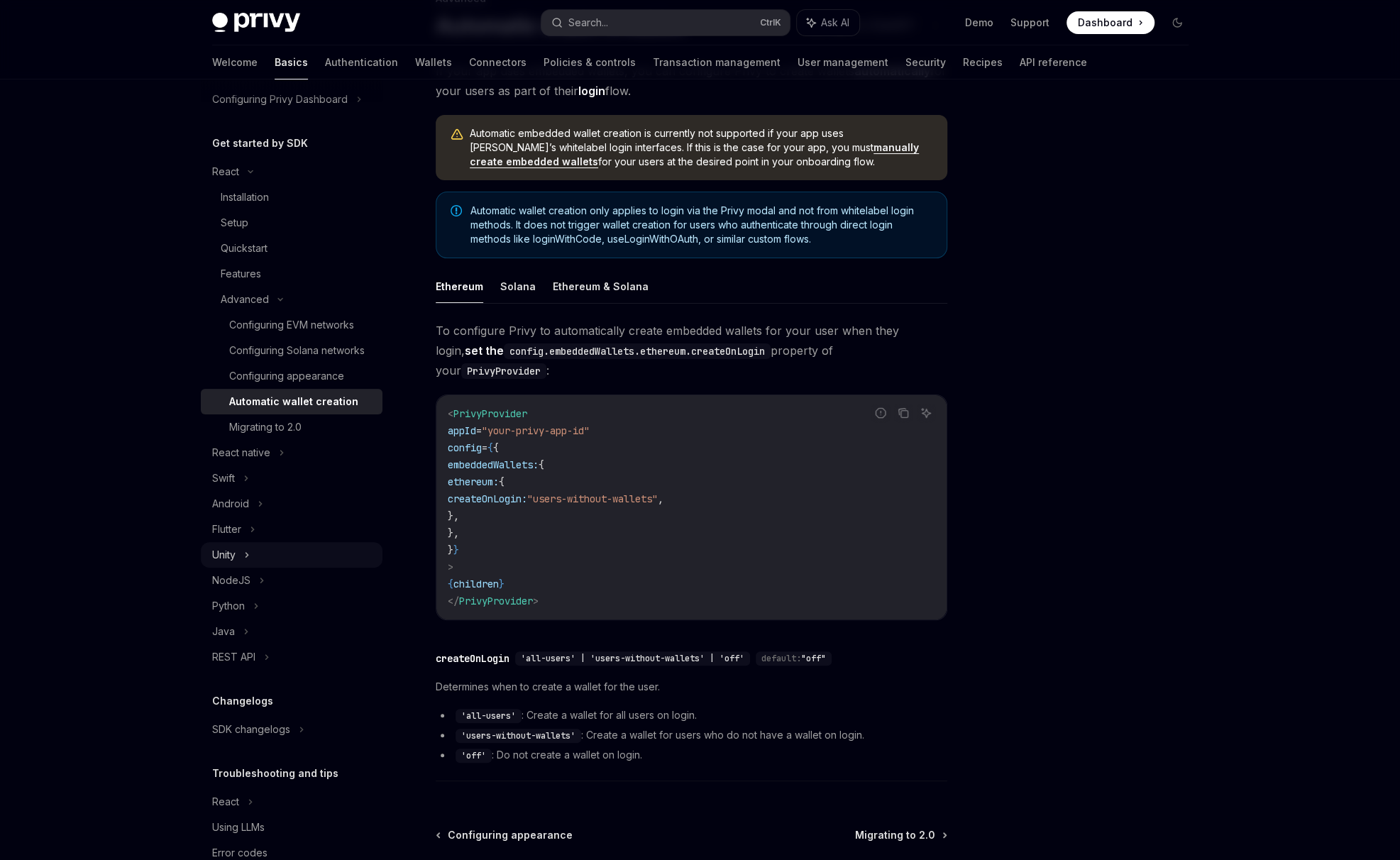
scroll to position [118, 0]
click at [240, 588] on div "NodeJS" at bounding box center [231, 579] width 39 height 17
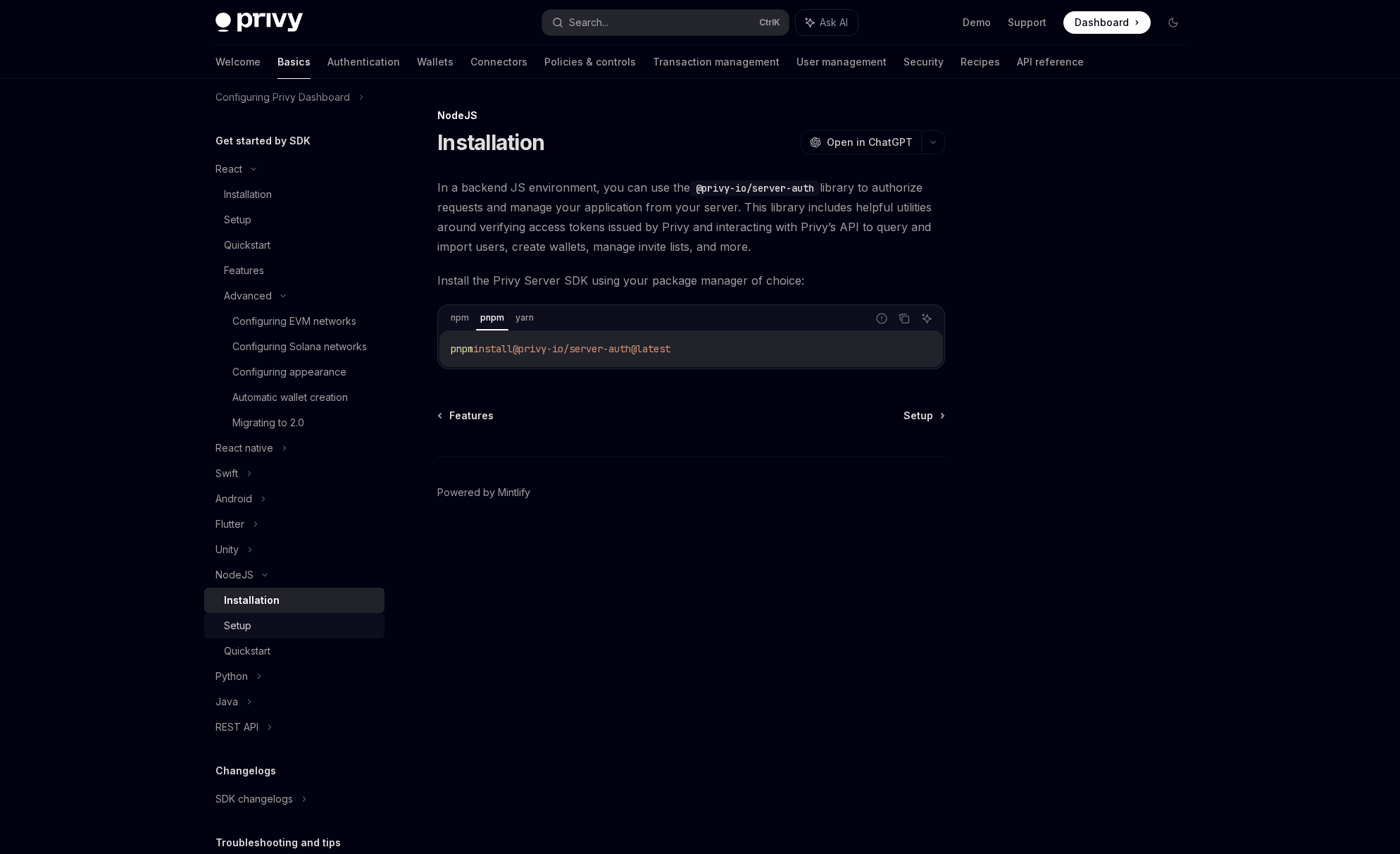
click at [244, 634] on div "Setup" at bounding box center [238, 625] width 28 height 17
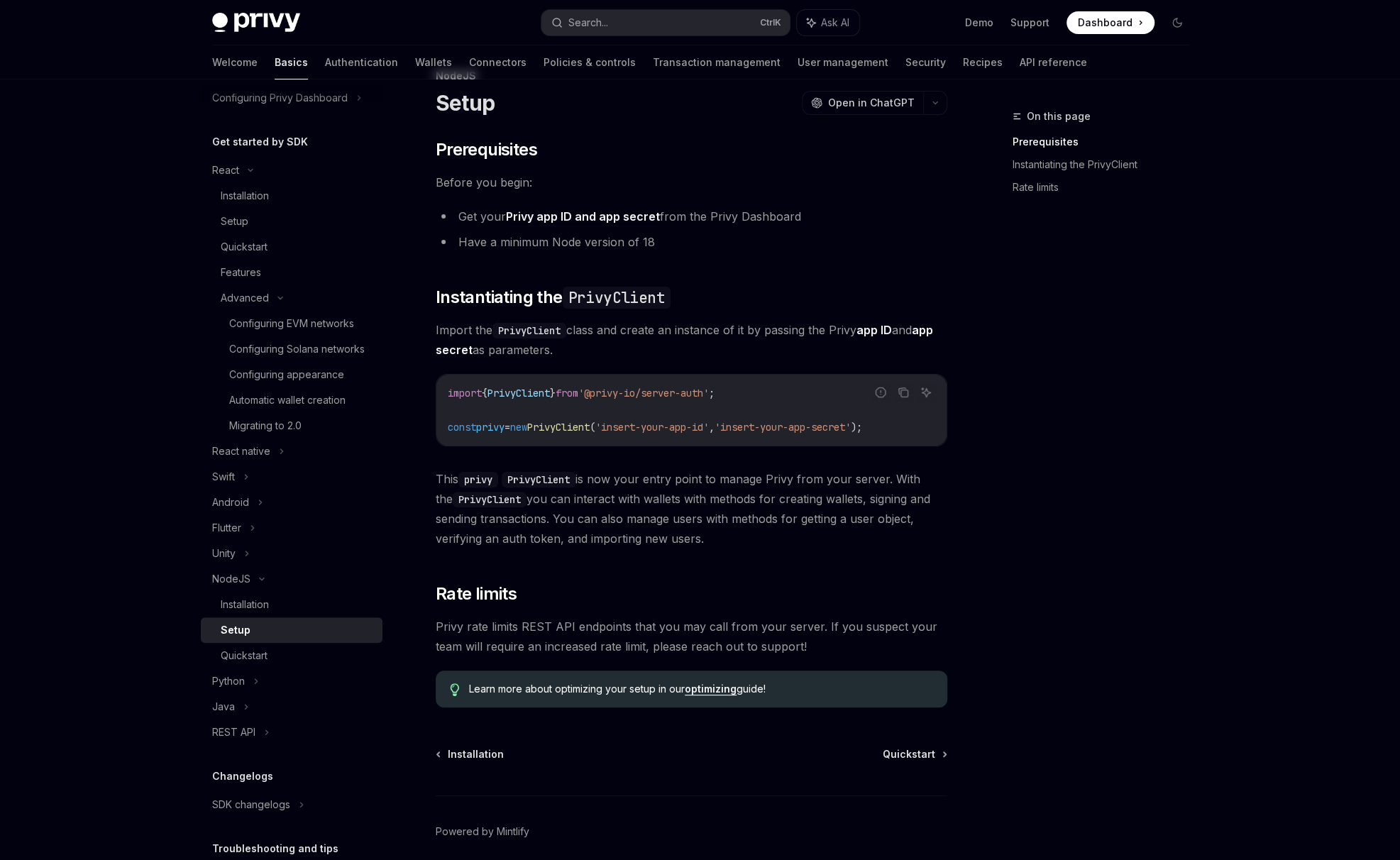
scroll to position [98, 0]
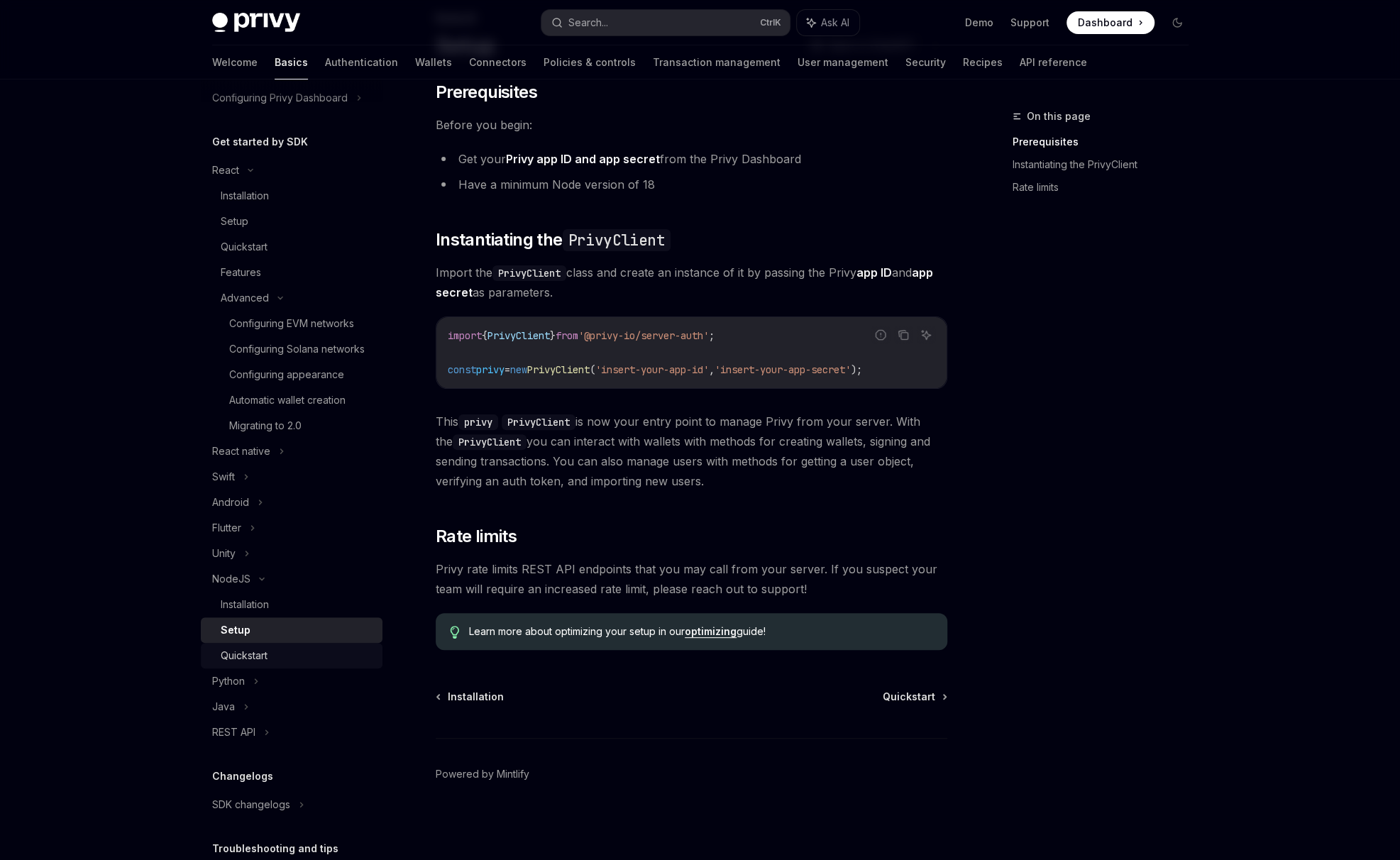
click at [273, 664] on div "Quickstart" at bounding box center [297, 656] width 153 height 17
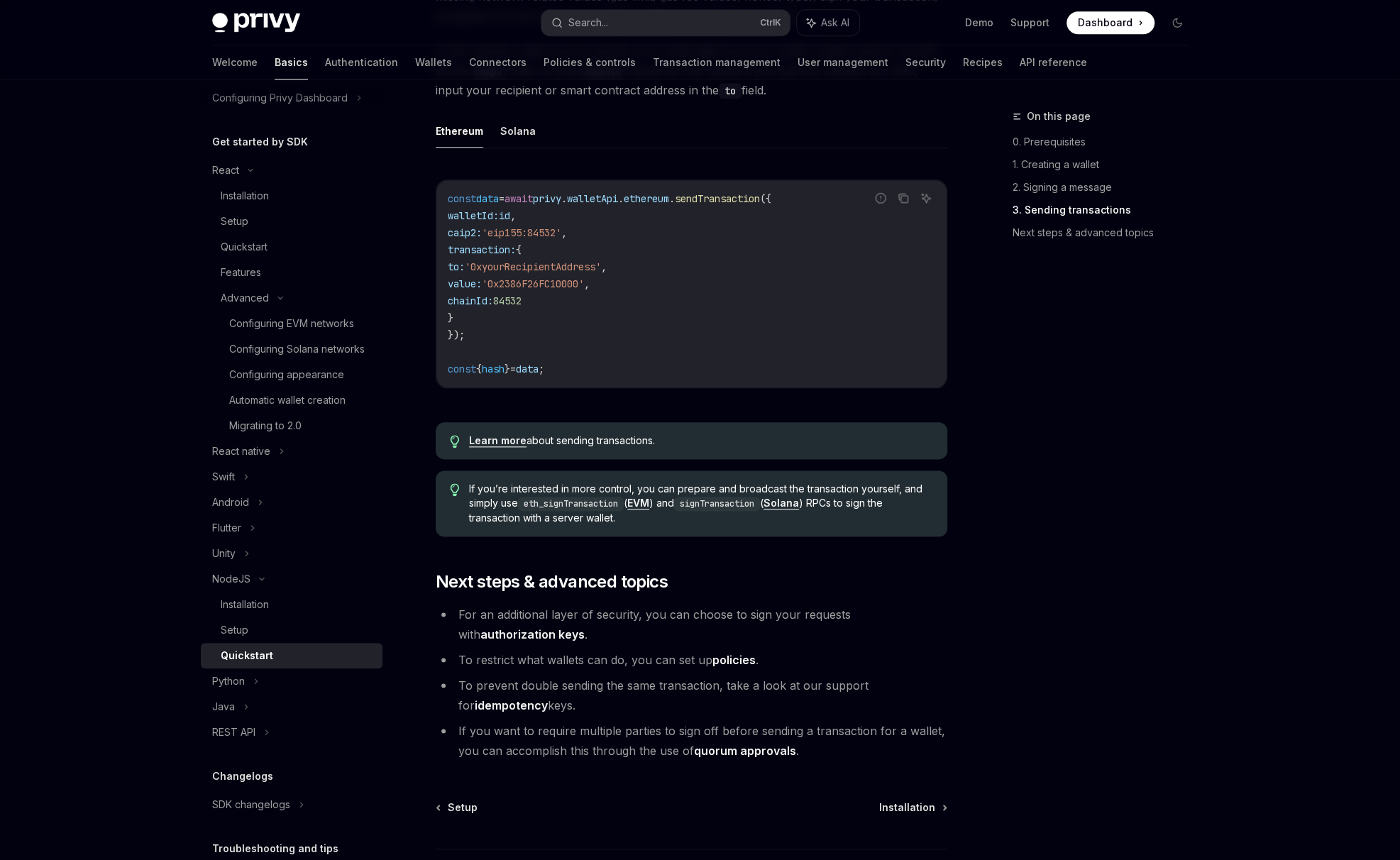
scroll to position [1138, 0]
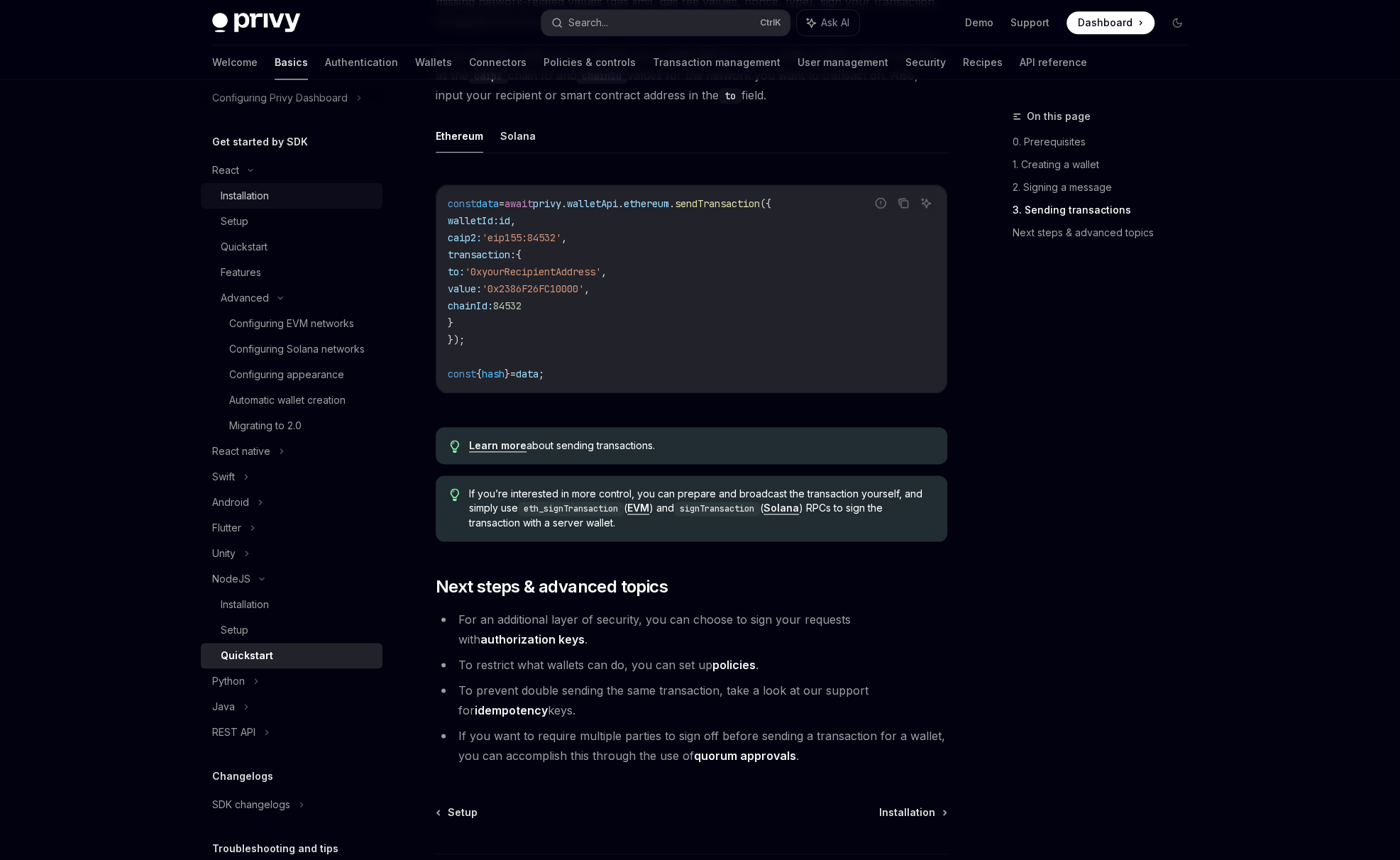
click at [239, 188] on div "Installation" at bounding box center [244, 196] width 49 height 17
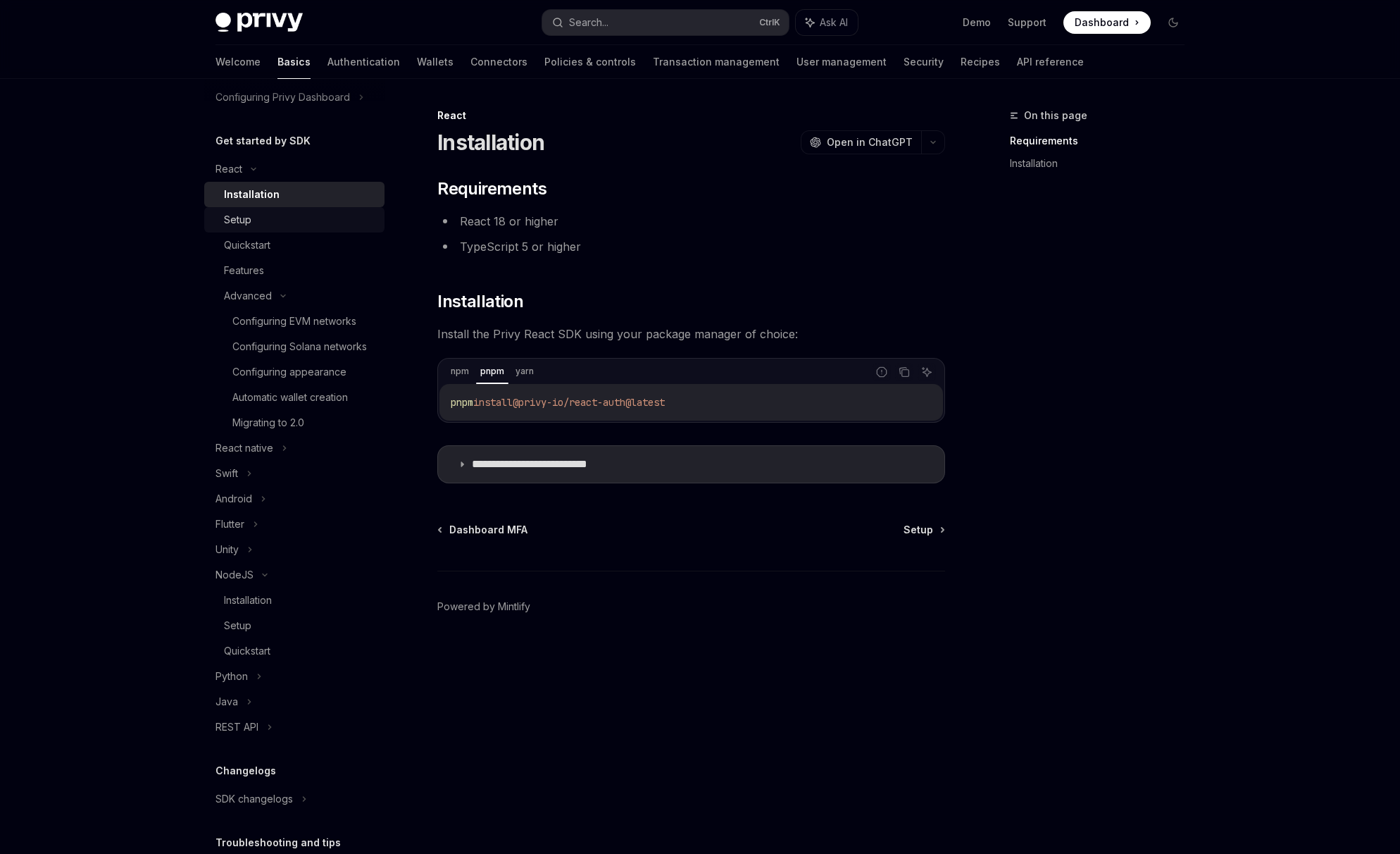
click at [230, 228] on link "Setup" at bounding box center [294, 220] width 181 height 25
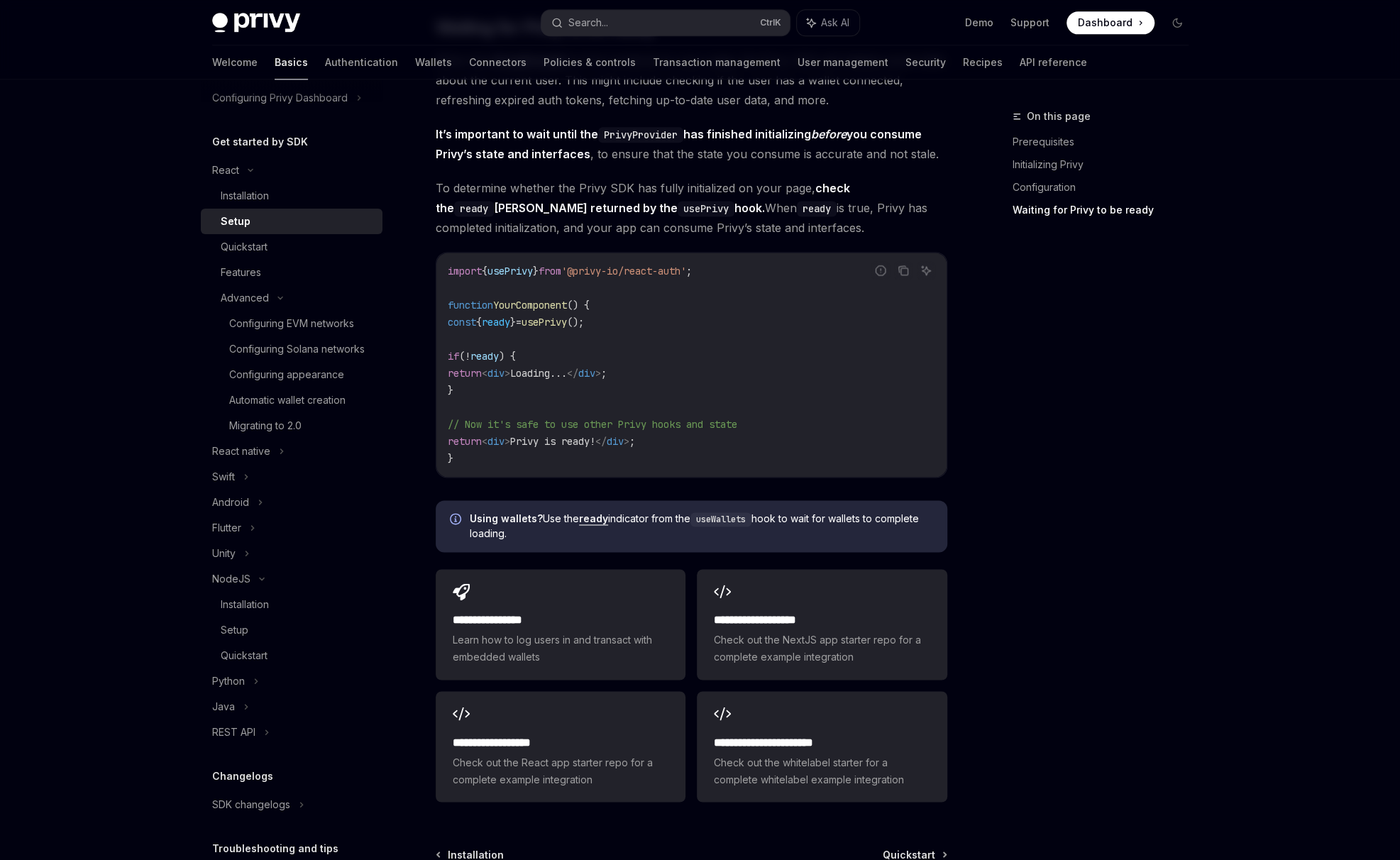
scroll to position [1420, 0]
click at [248, 254] on div "Quickstart" at bounding box center [243, 247] width 47 height 17
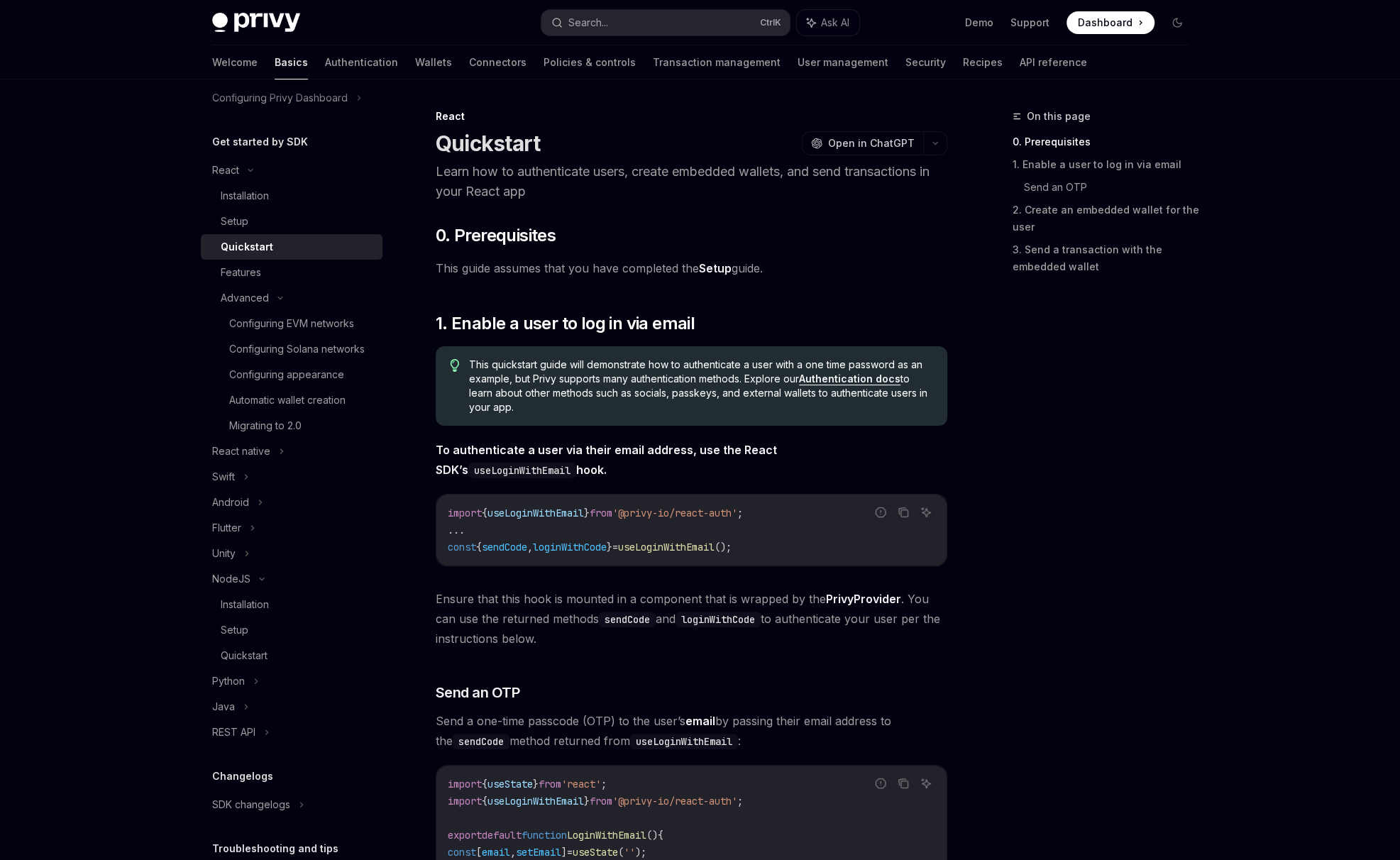
drag, startPoint x: 717, startPoint y: 266, endPoint x: 605, endPoint y: 281, distance: 113.0
click at [710, 273] on link "Setup" at bounding box center [715, 268] width 33 height 15
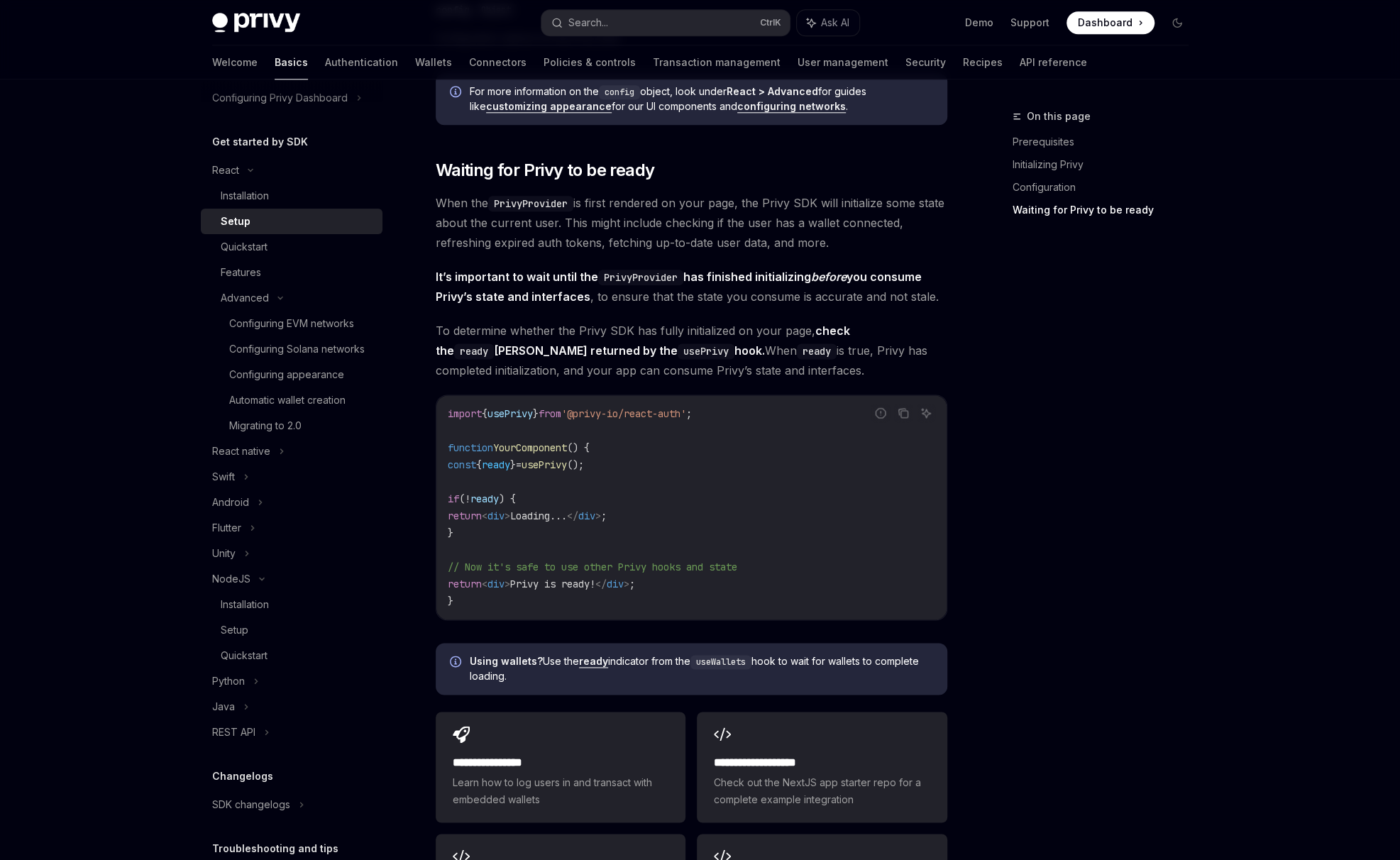
scroll to position [1420, 0]
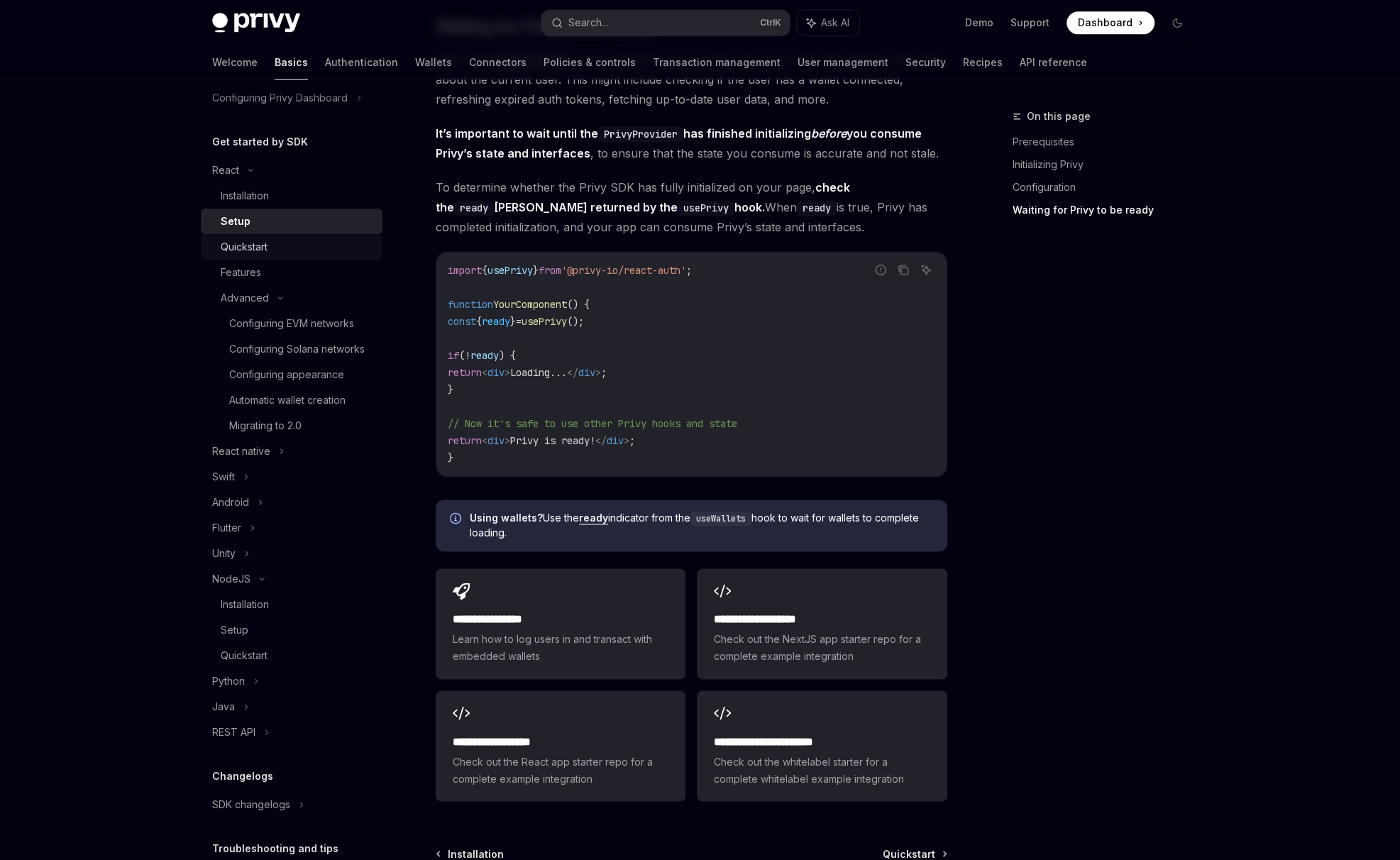
click at [249, 253] on div "Quickstart" at bounding box center [243, 247] width 47 height 17
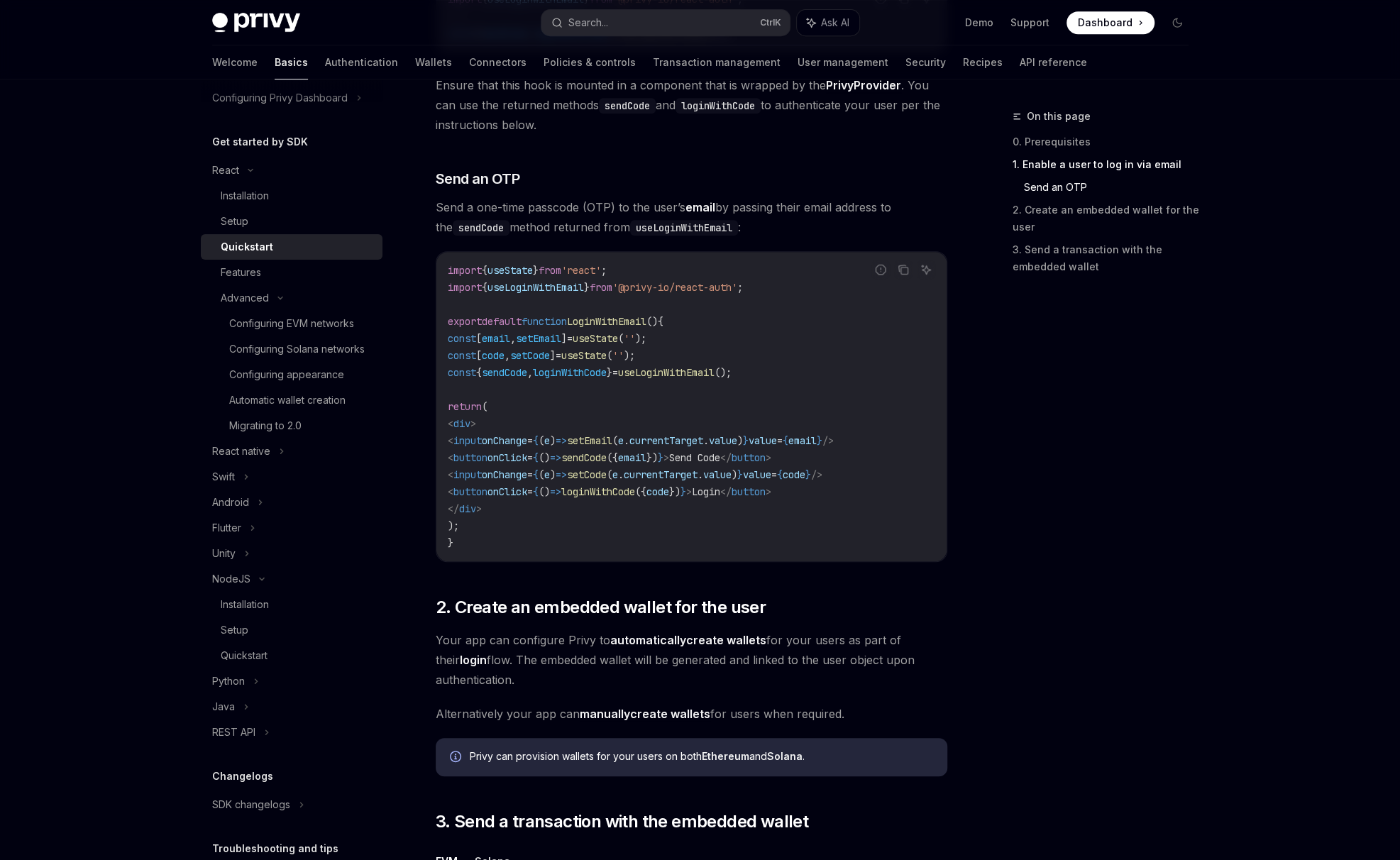
scroll to position [709, 0]
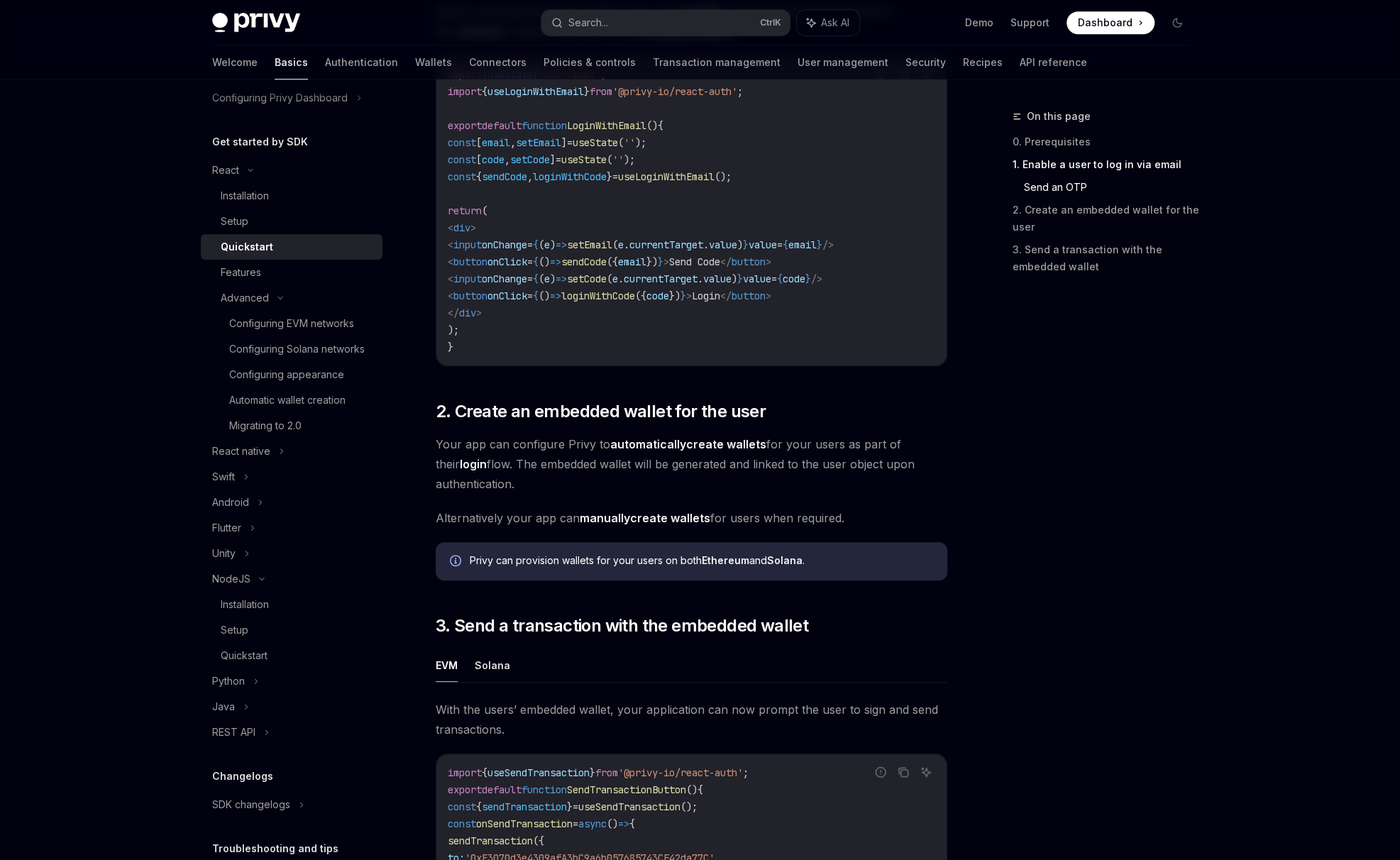
click at [1071, 672] on div "On this page 0. Prerequisites 1. Enable a user to log in via email Send an OTP …" at bounding box center [1092, 484] width 216 height 752
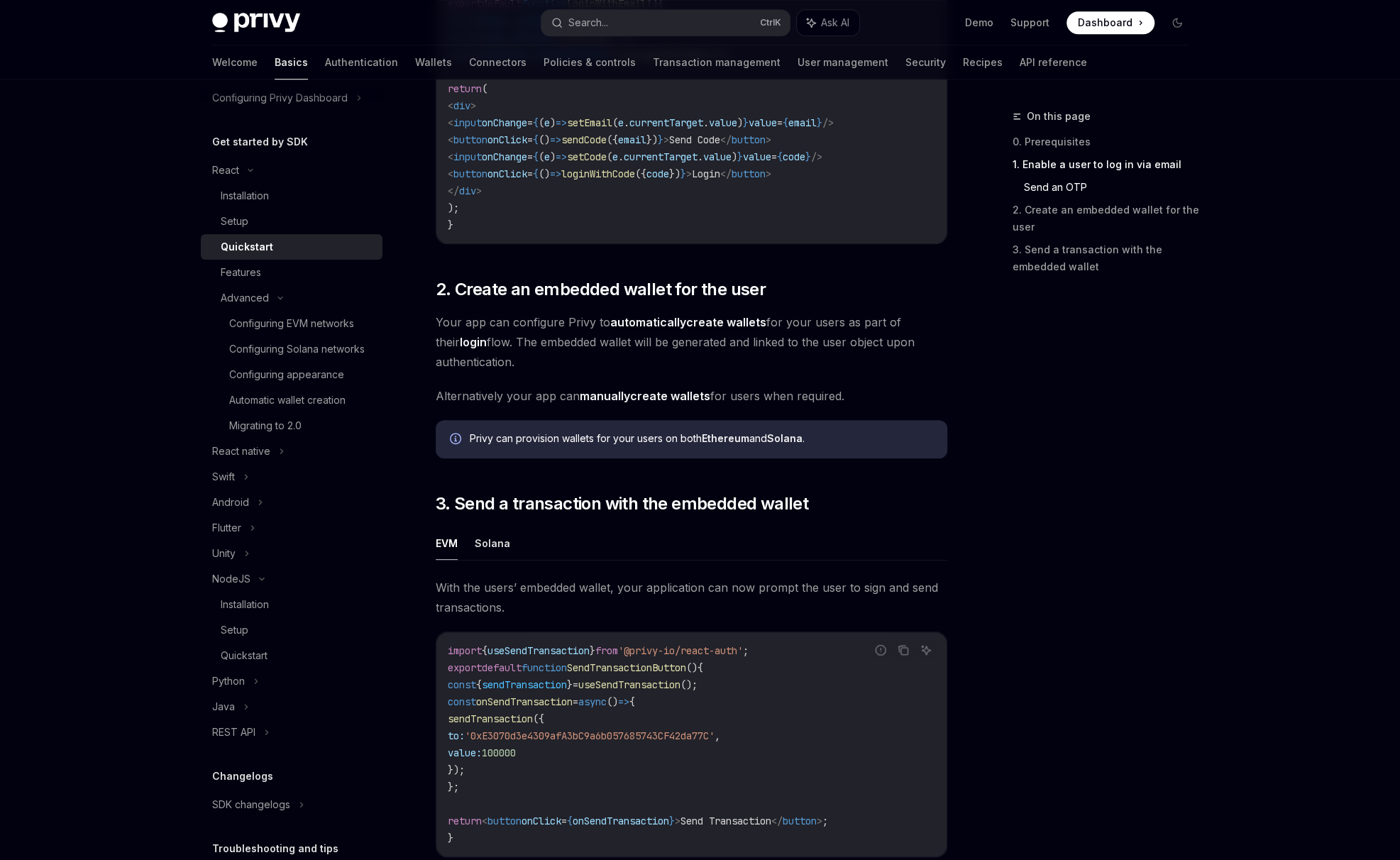
scroll to position [828, 0]
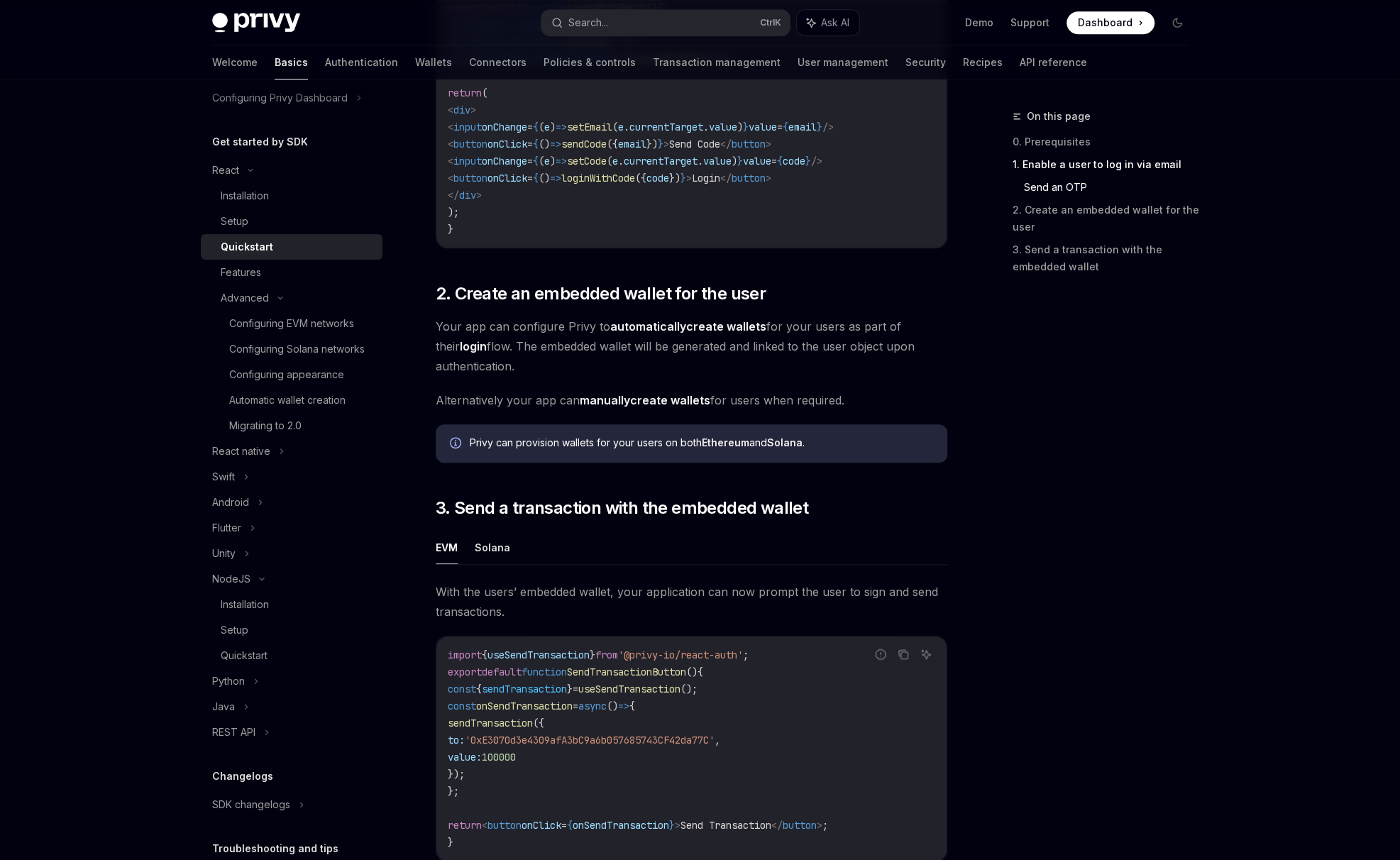
click at [1127, 546] on div "On this page 0. Prerequisites 1. Enable a user to log in via email Send an OTP …" at bounding box center [1092, 484] width 216 height 752
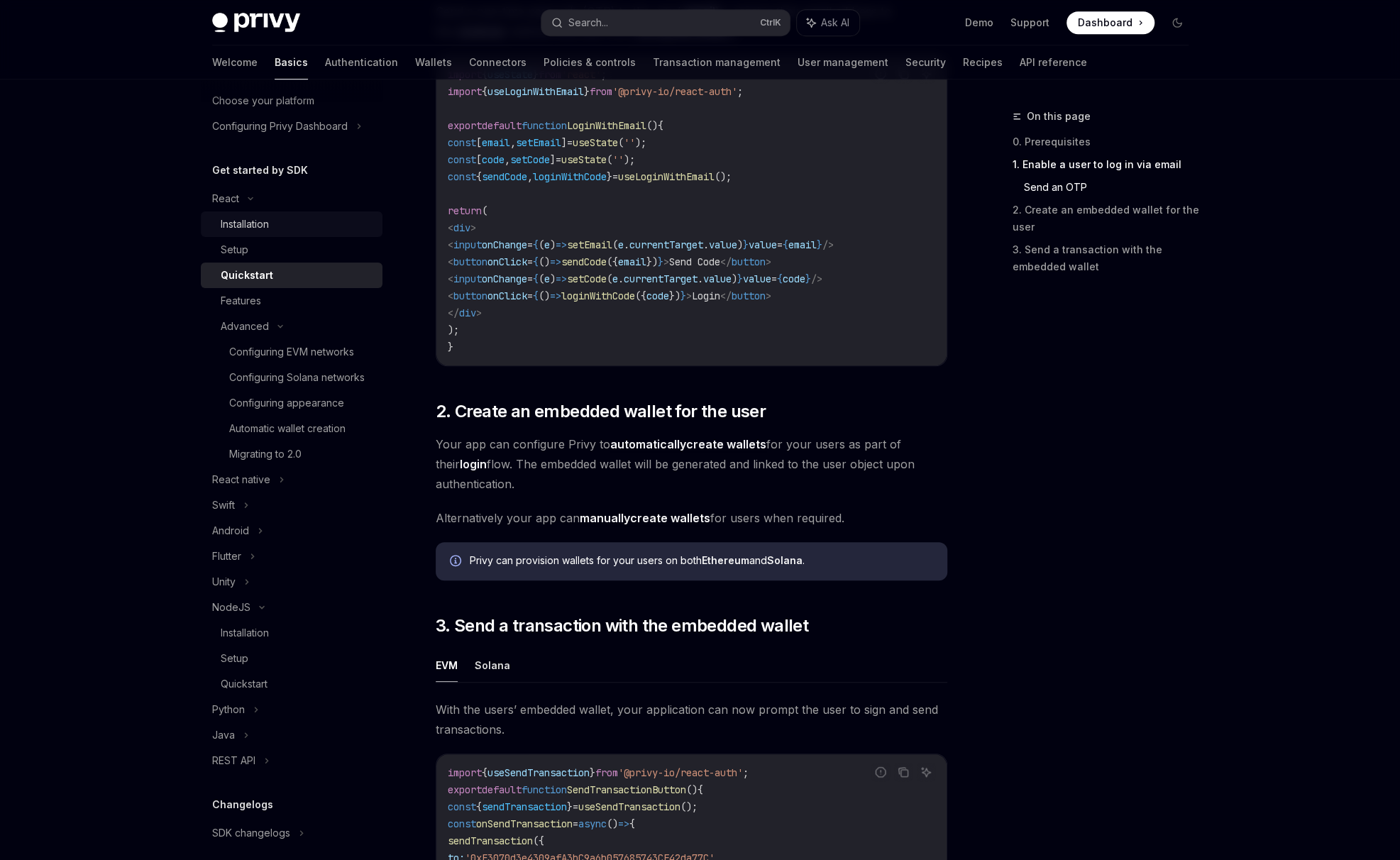
scroll to position [0, 0]
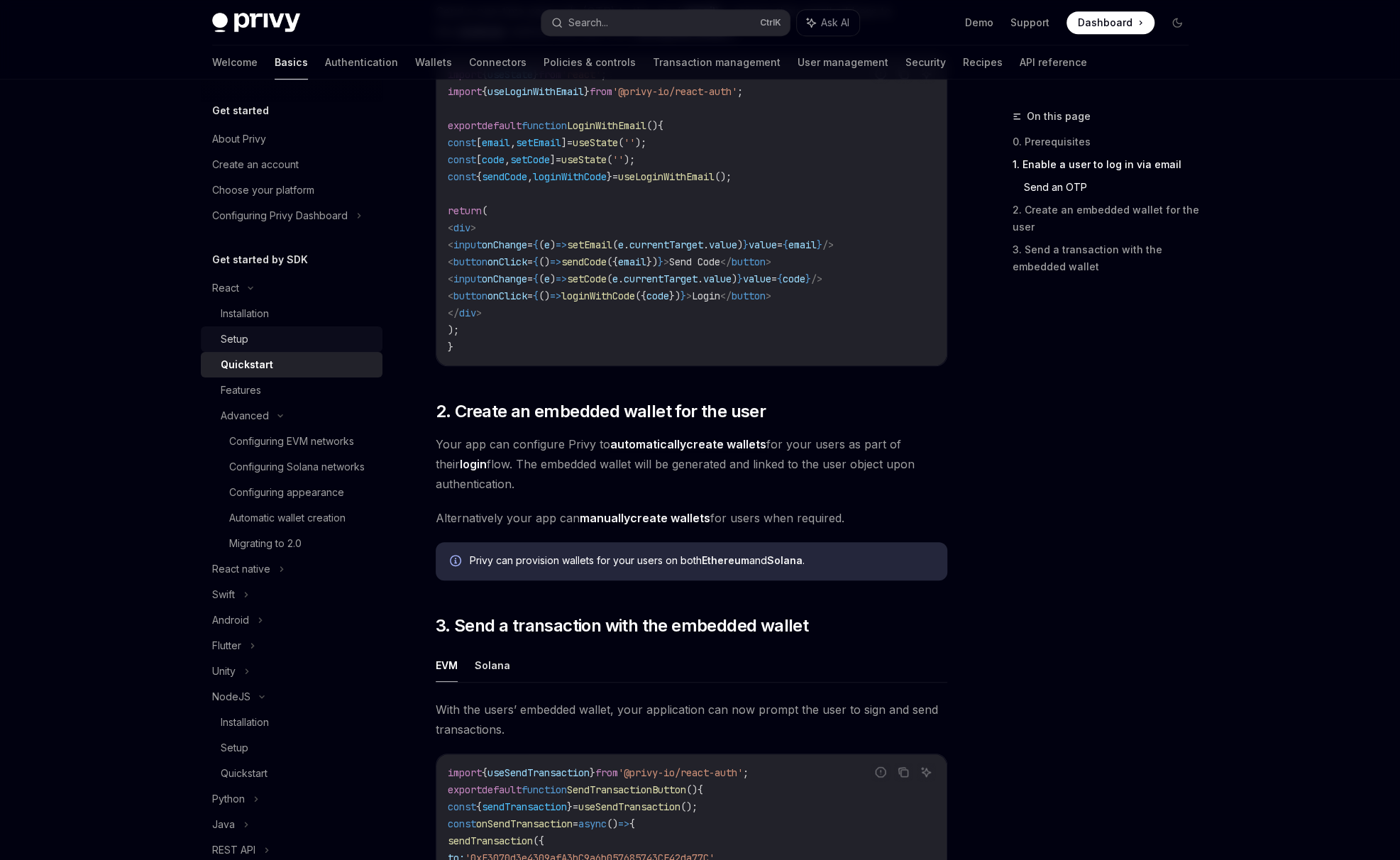
drag, startPoint x: 253, startPoint y: 343, endPoint x: 261, endPoint y: 334, distance: 12.0
click at [253, 343] on div "Setup" at bounding box center [297, 339] width 153 height 17
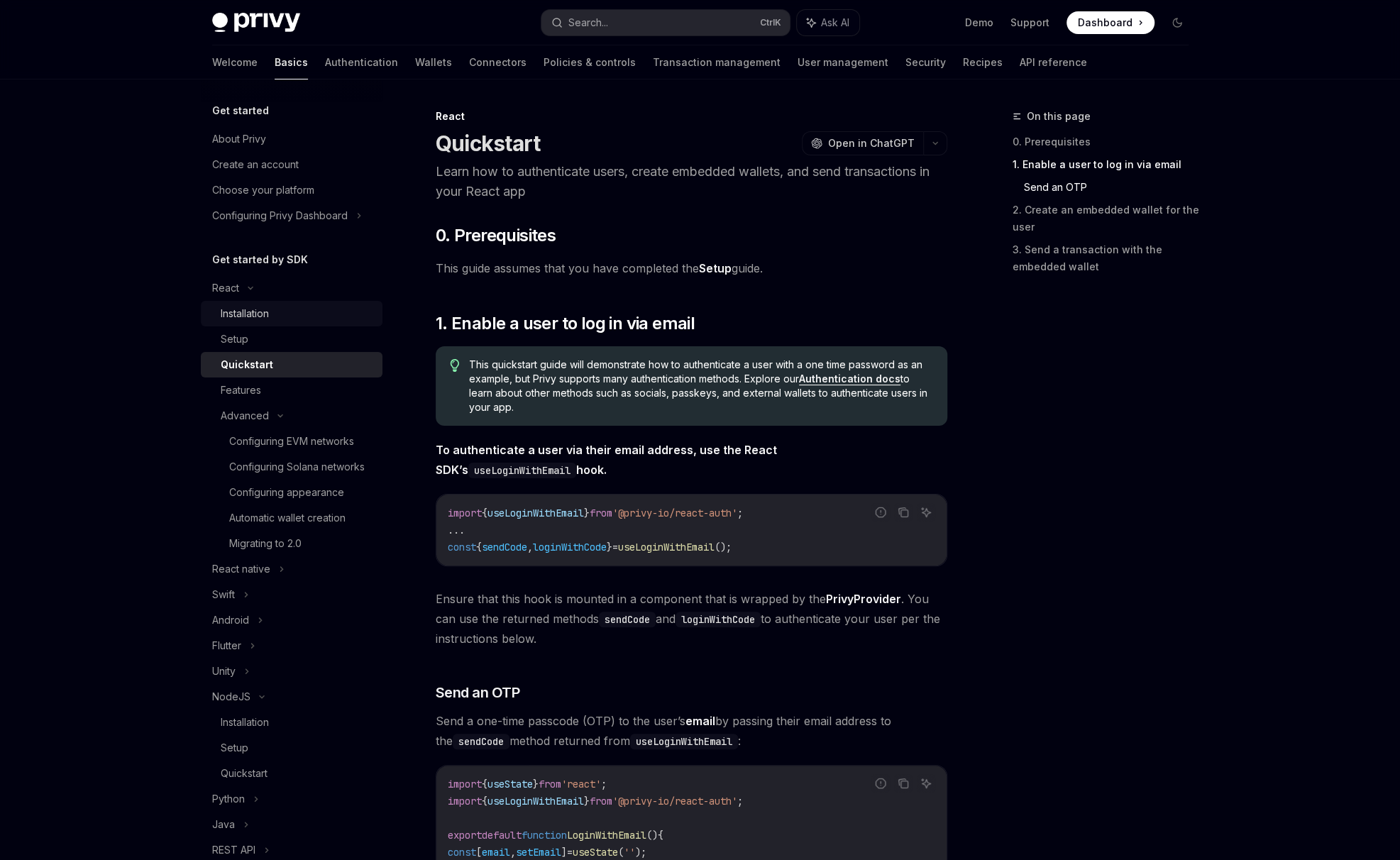
click at [269, 325] on link "Installation" at bounding box center [291, 314] width 182 height 26
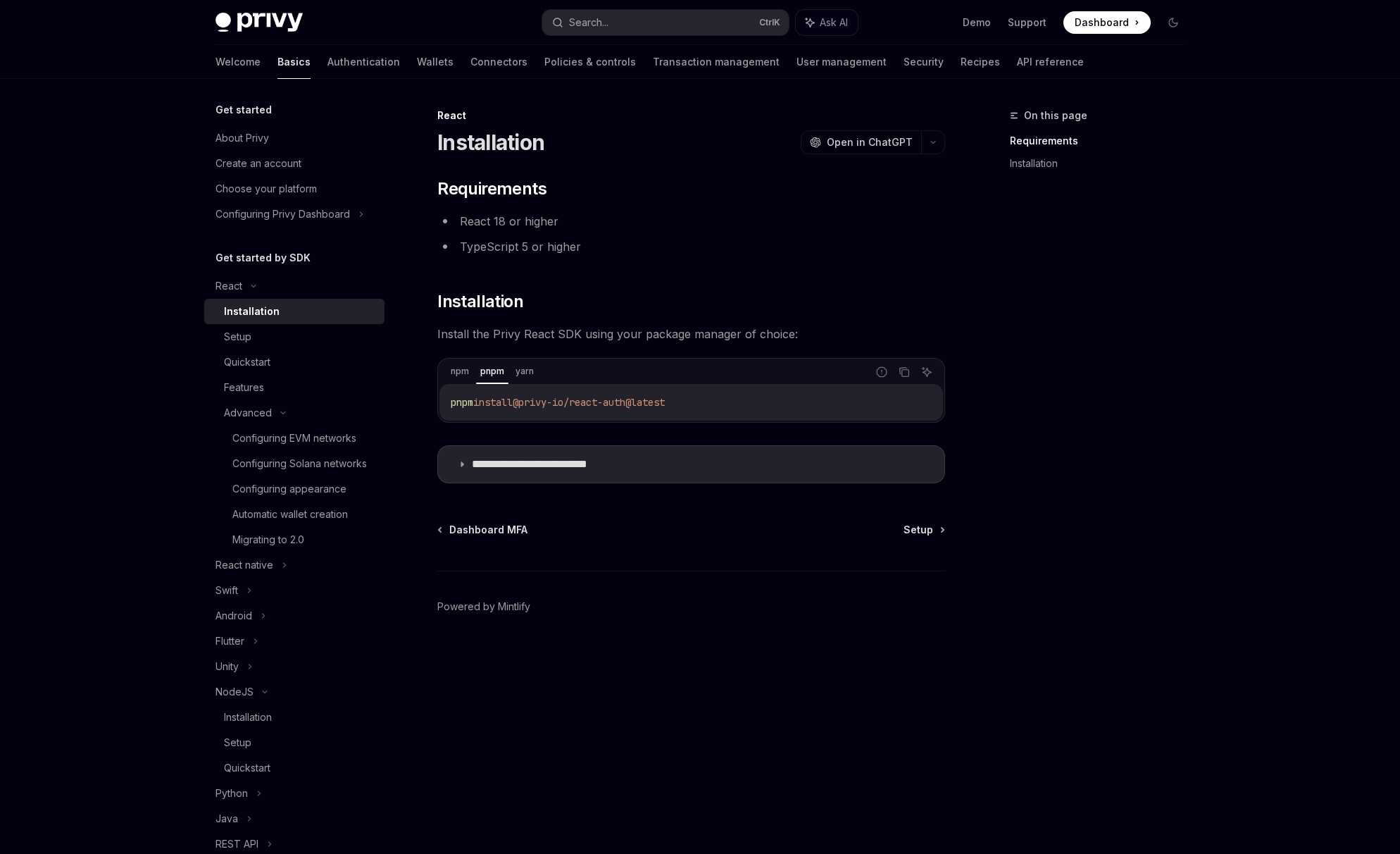
drag, startPoint x: 529, startPoint y: 402, endPoint x: 716, endPoint y: 396, distance: 187.1
click at [716, 396] on code "pnpm install @privy-io/react-auth@latest" at bounding box center [691, 402] width 481 height 17
copy span "@privy-io/react-auth@latest"
click at [248, 336] on div "Setup" at bounding box center [238, 337] width 28 height 17
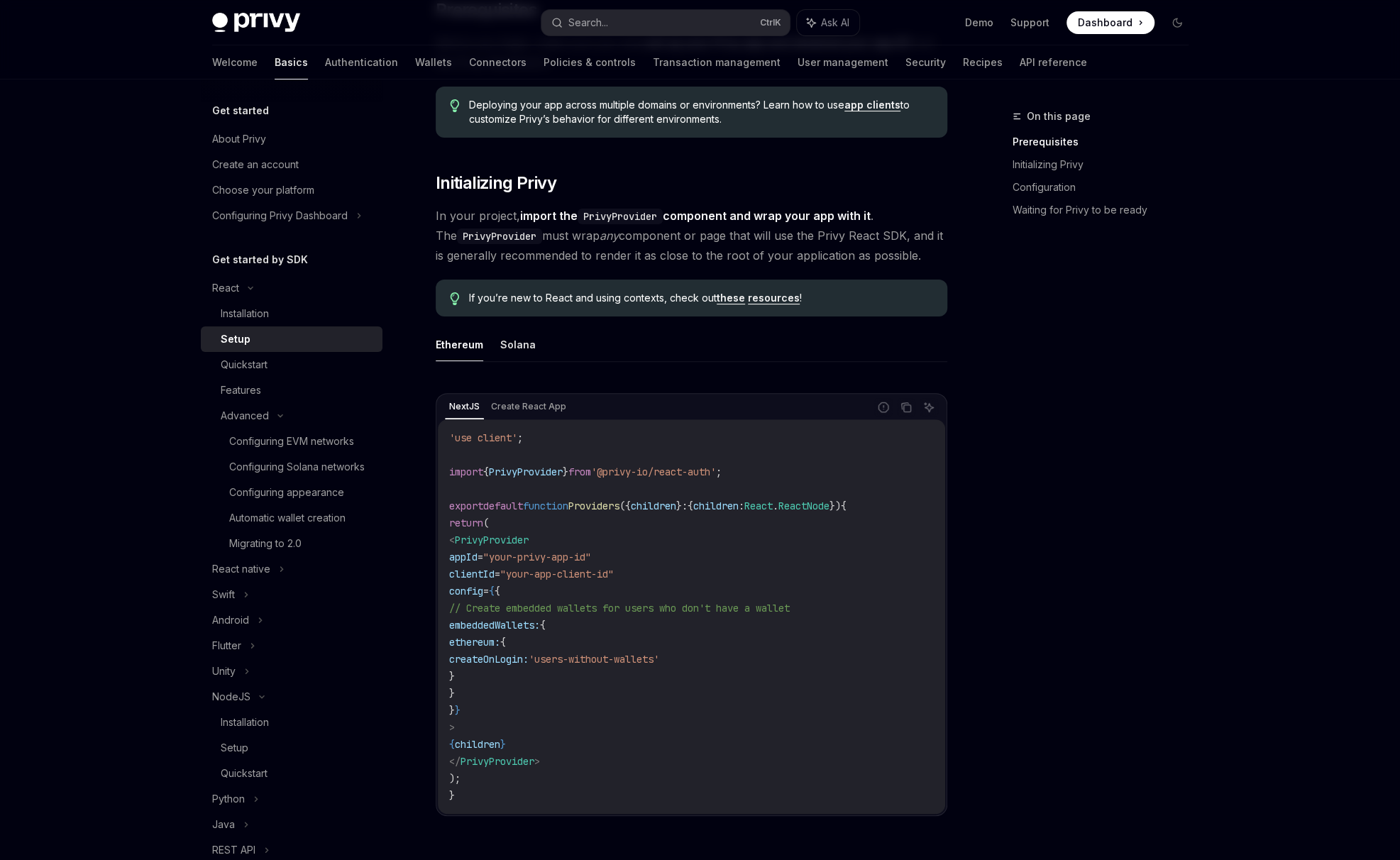
scroll to position [236, 0]
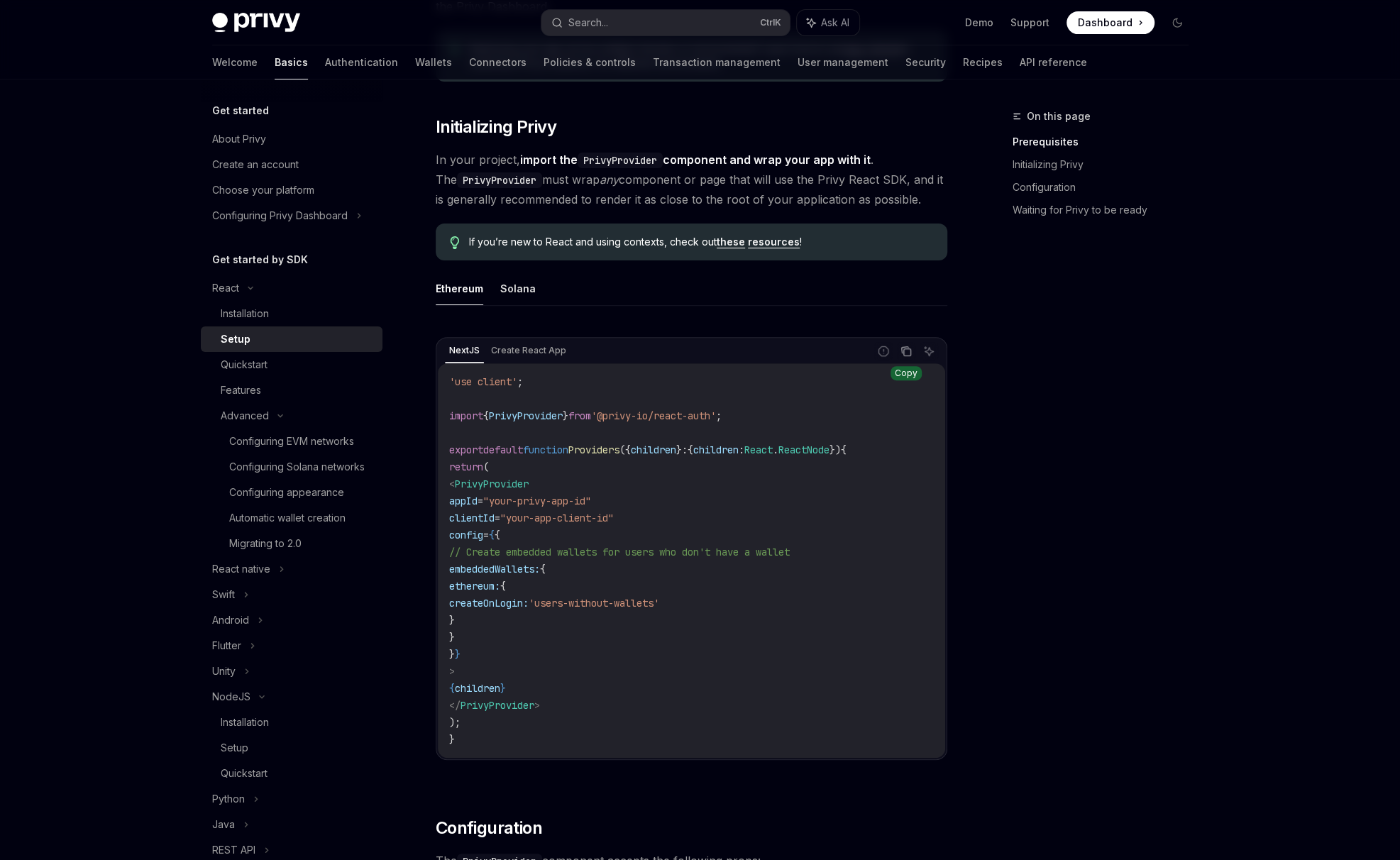
click at [905, 350] on icon "Copy the contents from the code block" at bounding box center [906, 351] width 12 height 12
click at [518, 449] on span "default" at bounding box center [503, 450] width 39 height 13
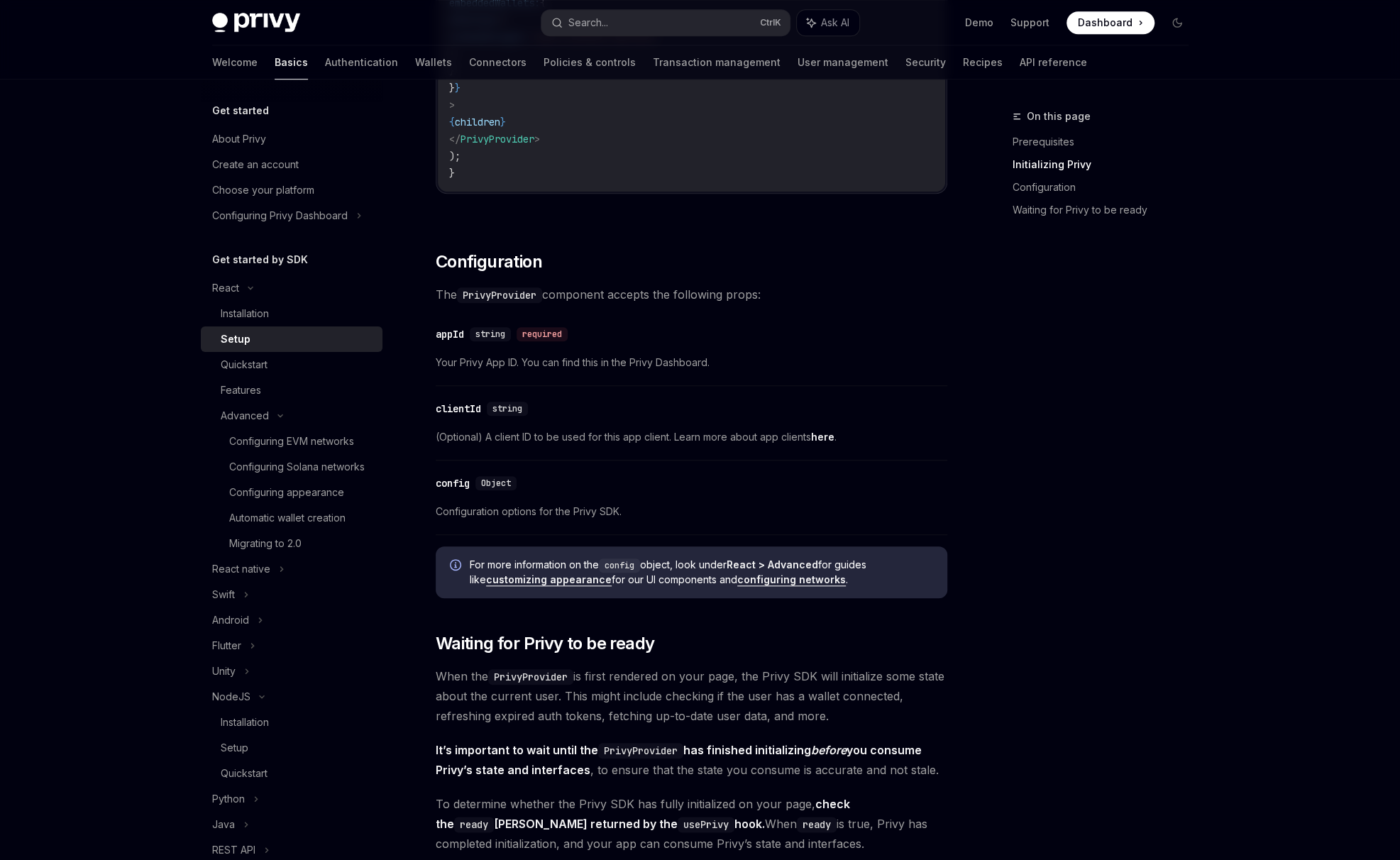
scroll to position [828, 0]
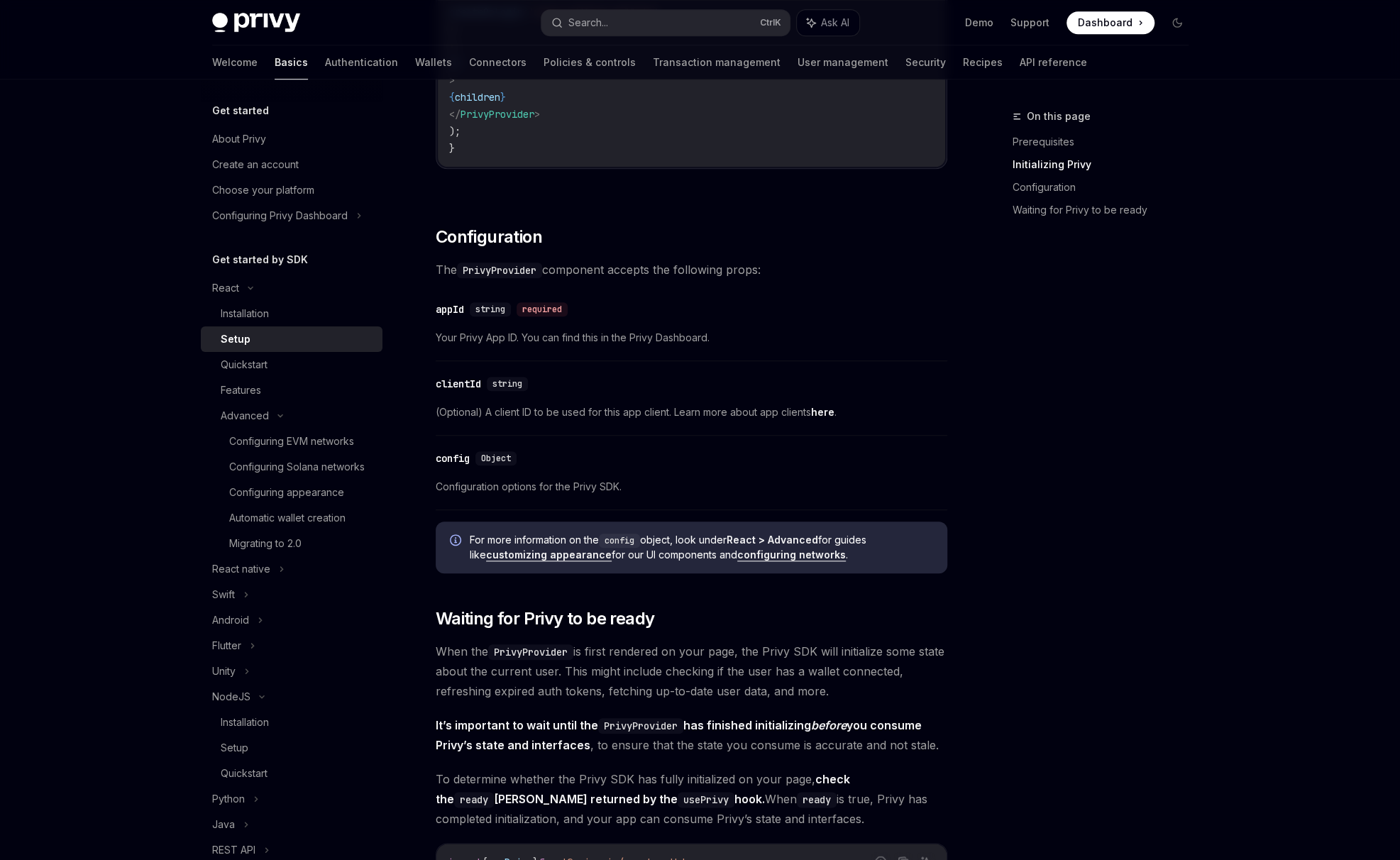
click at [984, 442] on div "On this page Prerequisites Initializing Privy Configuration Waiting for Privy t…" at bounding box center [1092, 484] width 216 height 752
click at [982, 442] on div "On this page Prerequisites Initializing Privy Configuration Waiting for Privy t…" at bounding box center [700, 430] width 999 height 2358
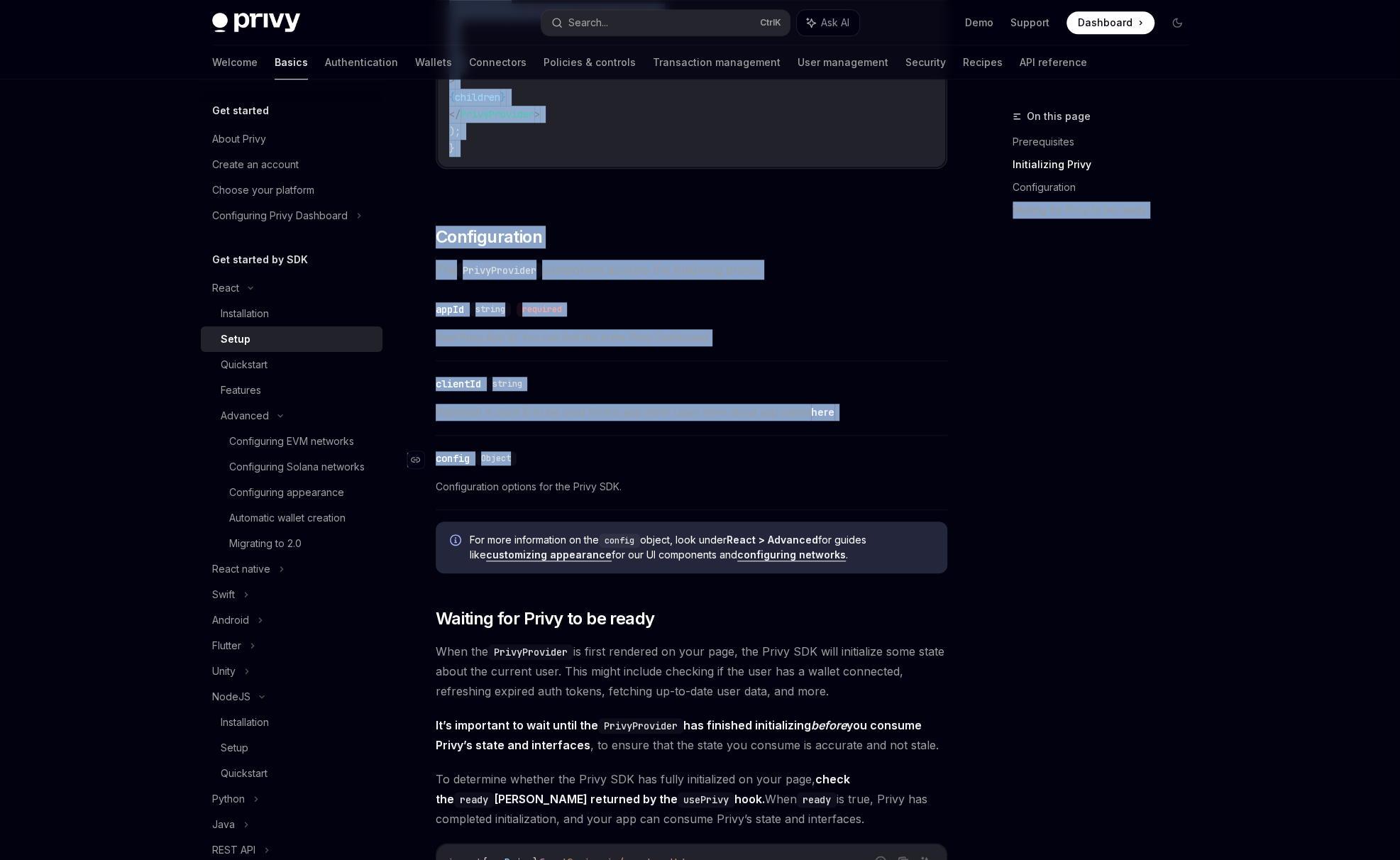
click at [778, 453] on div "​ config Object" at bounding box center [684, 458] width 498 height 17
click at [870, 278] on div "​ Prerequisites Before you begin, make sure you have set up your Privy app and …" at bounding box center [692, 375] width 512 height 2048
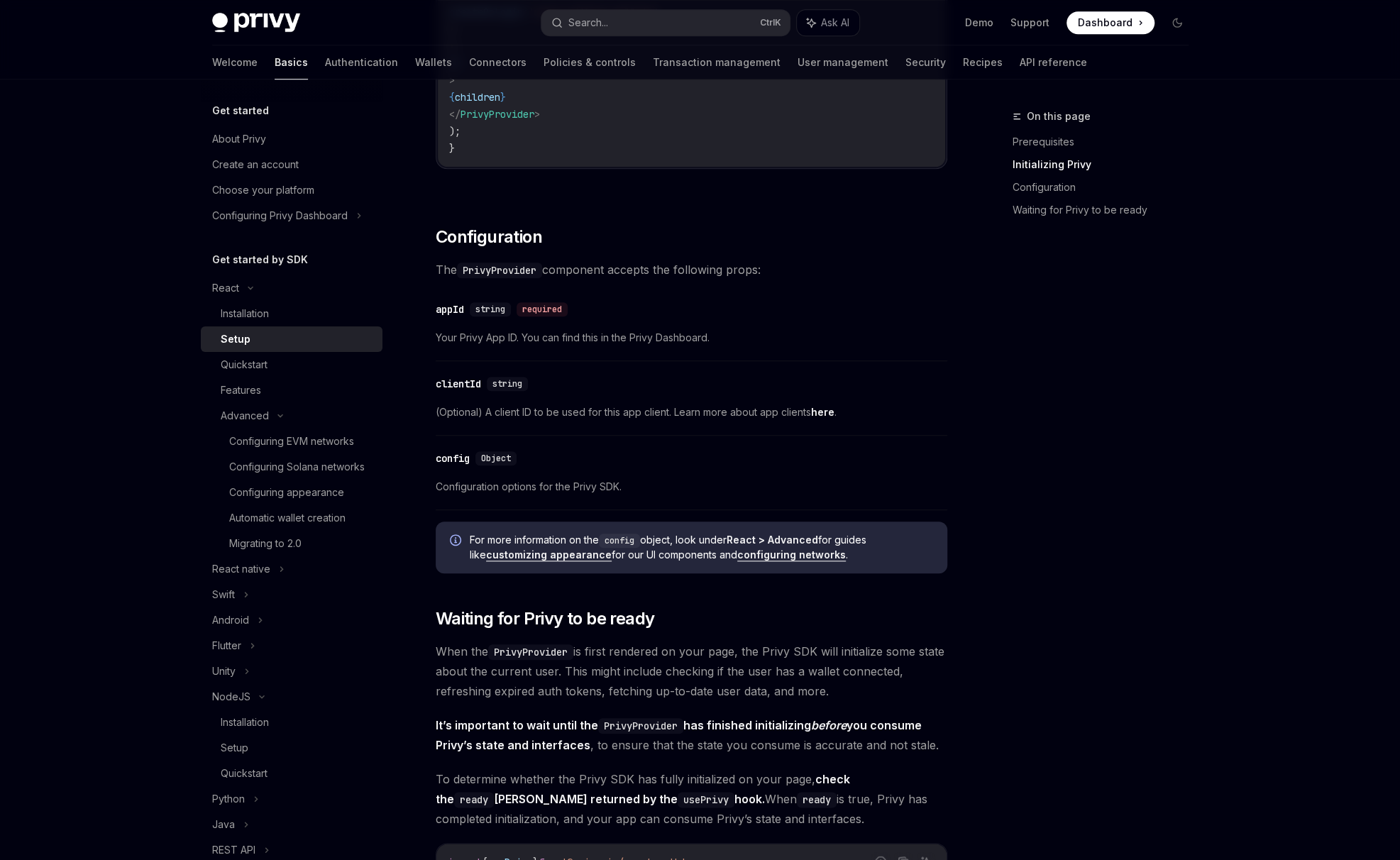
click at [823, 410] on link "here" at bounding box center [823, 412] width 23 height 13
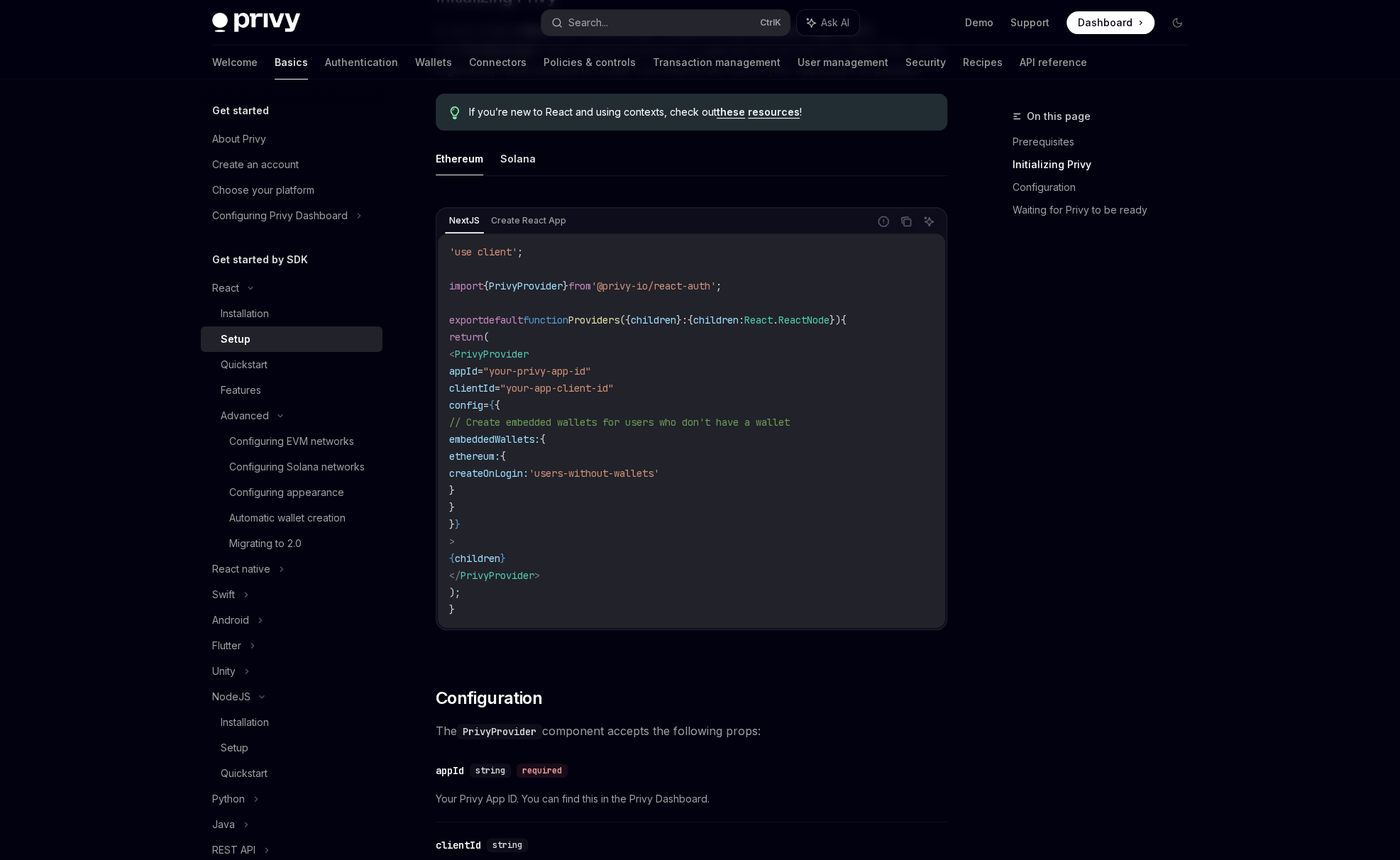
scroll to position [355, 0]
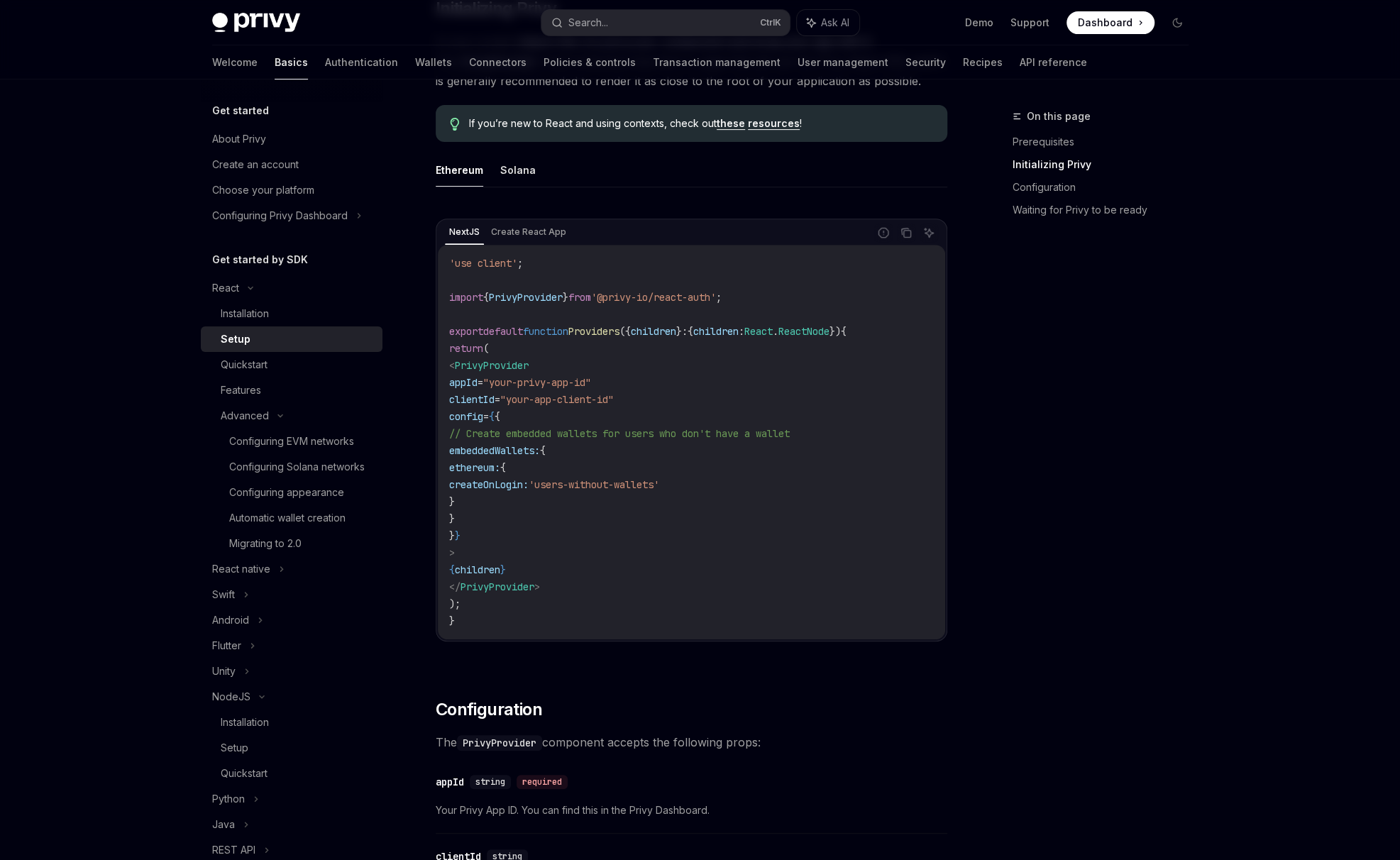
click at [1385, 430] on div "Privy Docs home page Search... Ctrl K Ask AI Demo Support Dashboard Dashboard S…" at bounding box center [700, 863] width 1400 height 2437
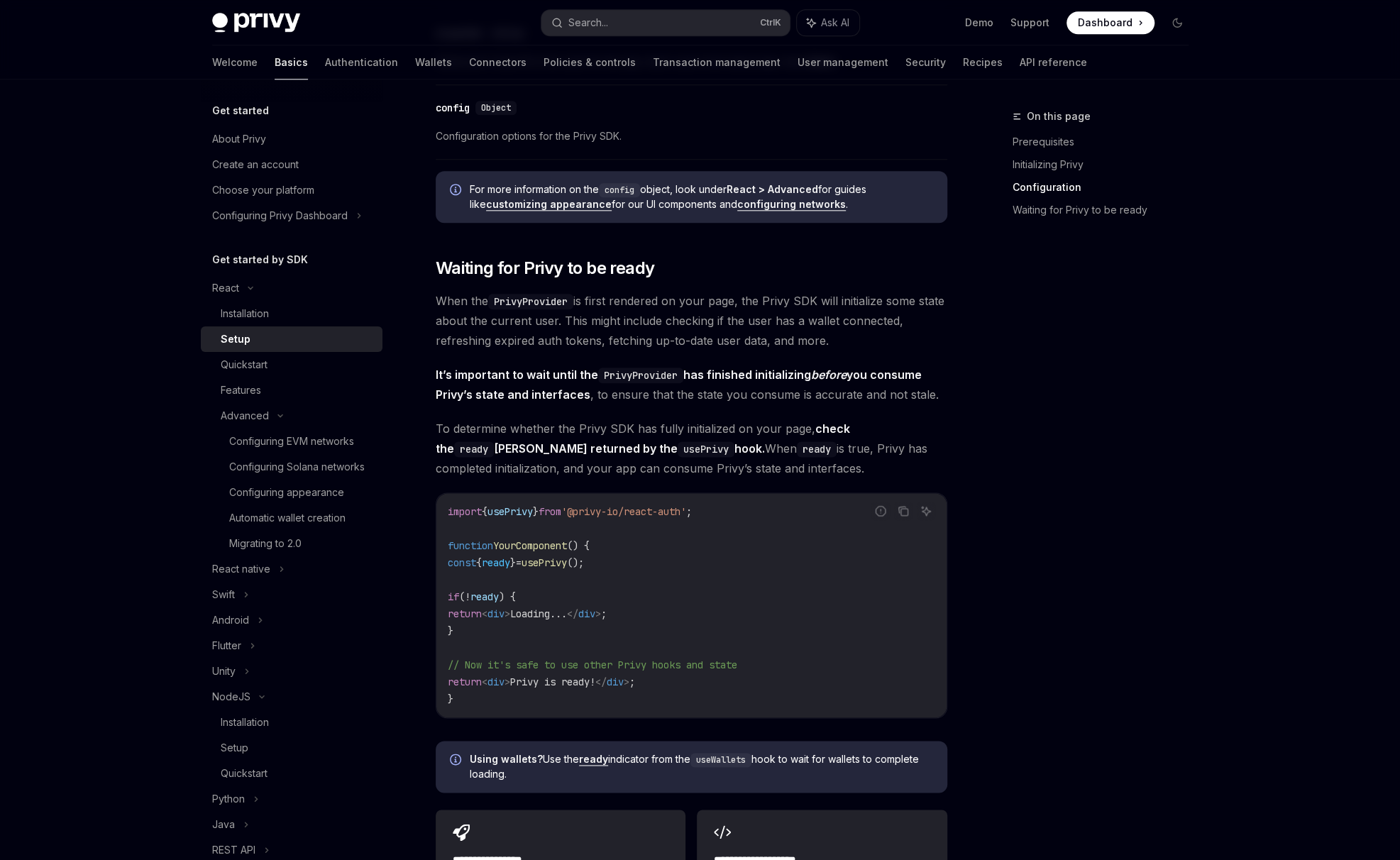
scroll to position [1183, 0]
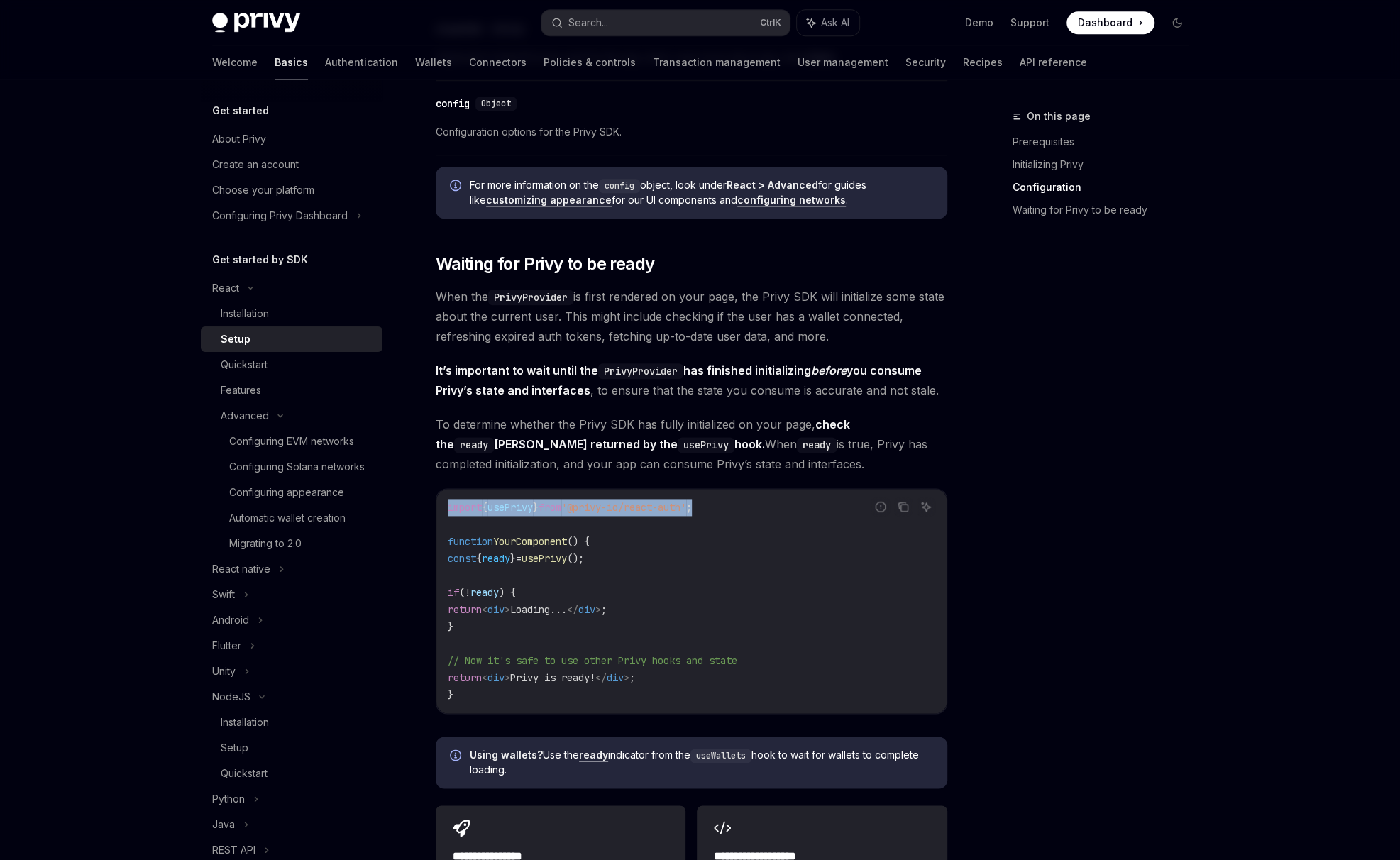
drag, startPoint x: 411, startPoint y: 506, endPoint x: 446, endPoint y: 504, distance: 35.1
click at [446, 504] on div "import { usePrivy } from '@privy-io/react-auth' ; function YourComponent () { c…" at bounding box center [691, 601] width 510 height 225
copy span "import { usePrivy } from '@privy-io/react-auth' ;"
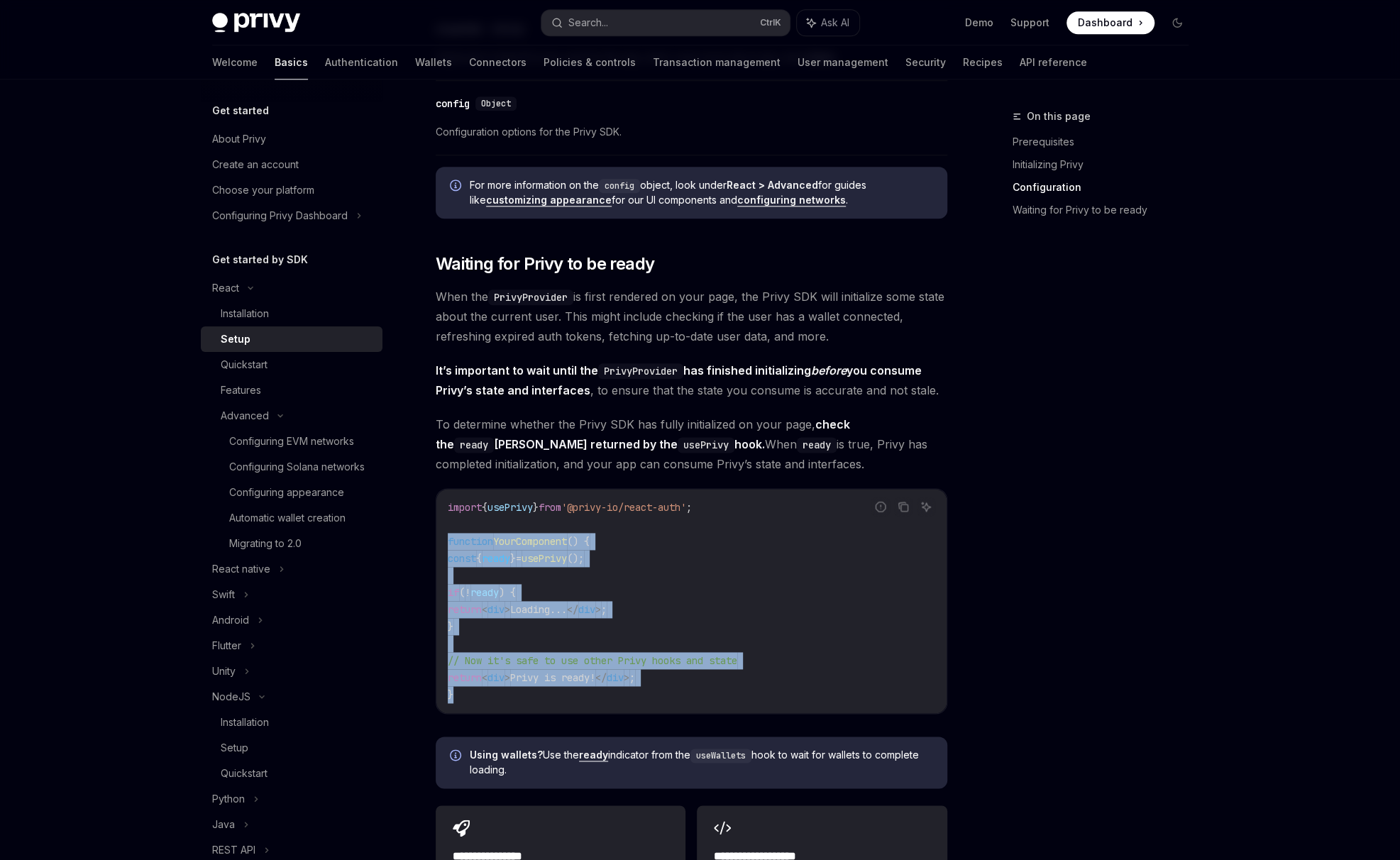
drag, startPoint x: 461, startPoint y: 674, endPoint x: 410, endPoint y: 533, distance: 149.9
click at [410, 533] on div "React Setup OpenAI Open in ChatGPT OpenAI Open in ChatGPT ​ Prerequisites Befor…" at bounding box center [559, 90] width 783 height 2329
copy code "function YourComponent () { const { ready } = usePrivy (); if ( ! ready ) { ret…"
click at [244, 307] on div "Installation" at bounding box center [244, 314] width 49 height 17
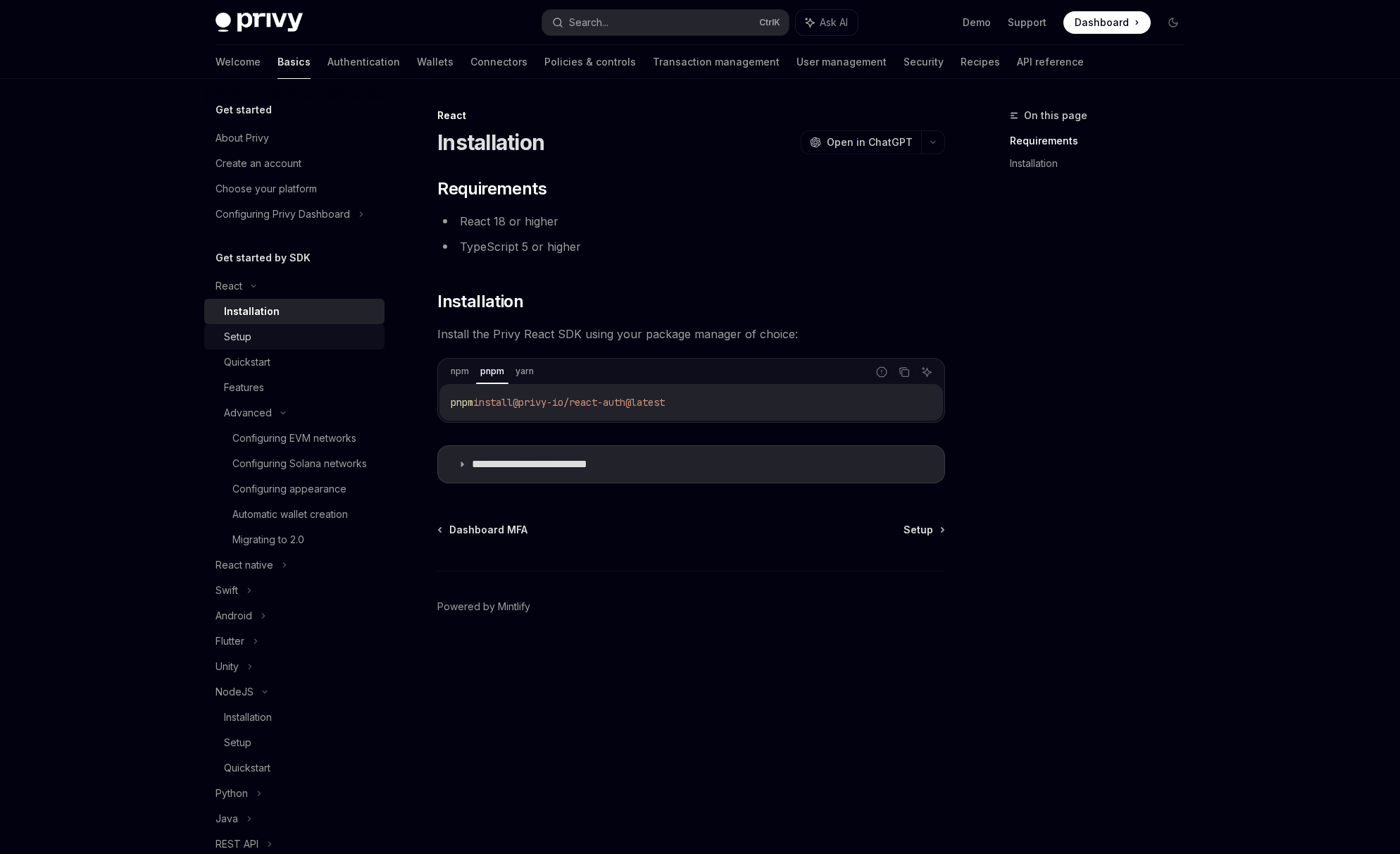
click at [245, 342] on div "Setup" at bounding box center [238, 337] width 28 height 17
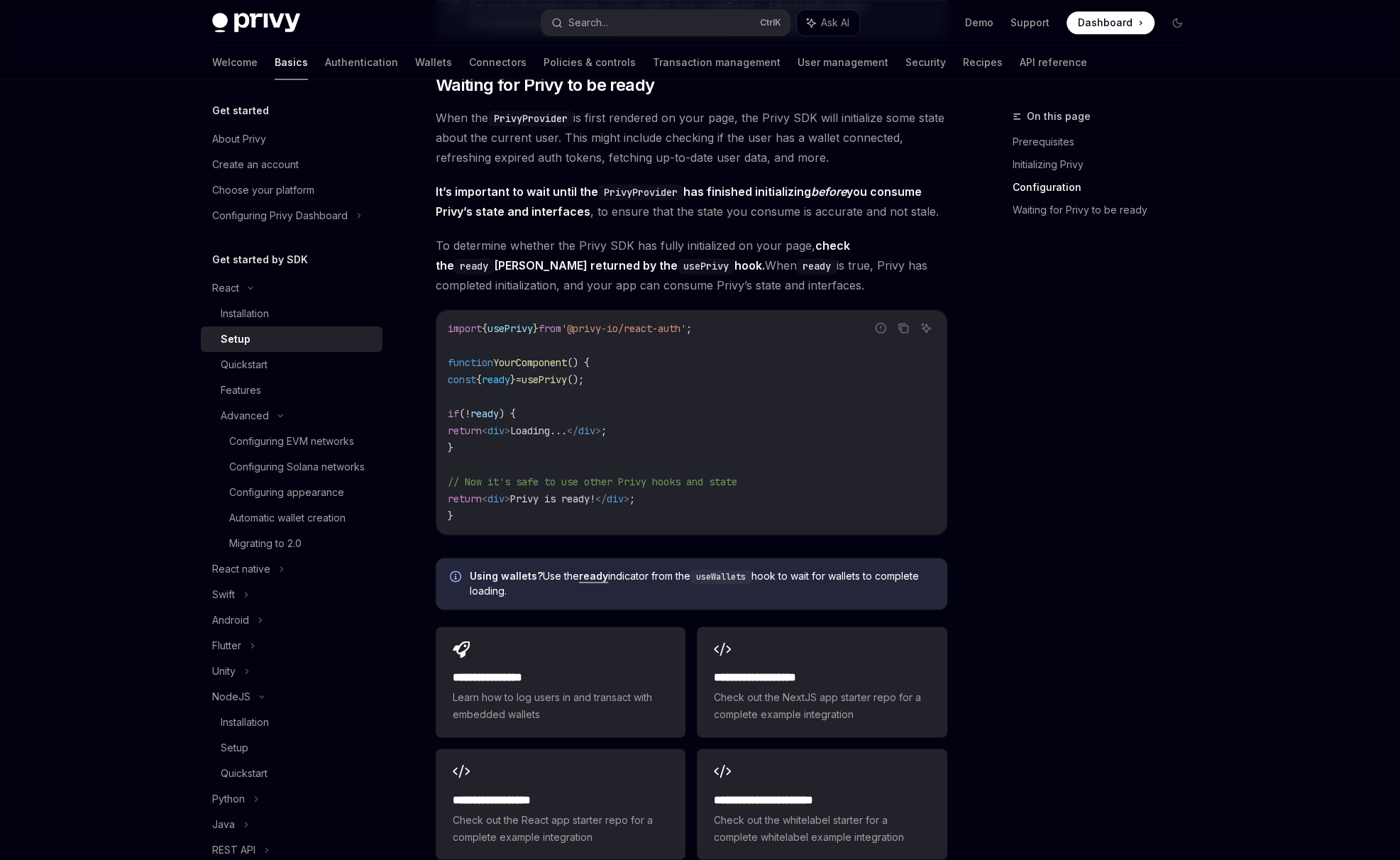
scroll to position [1420, 0]
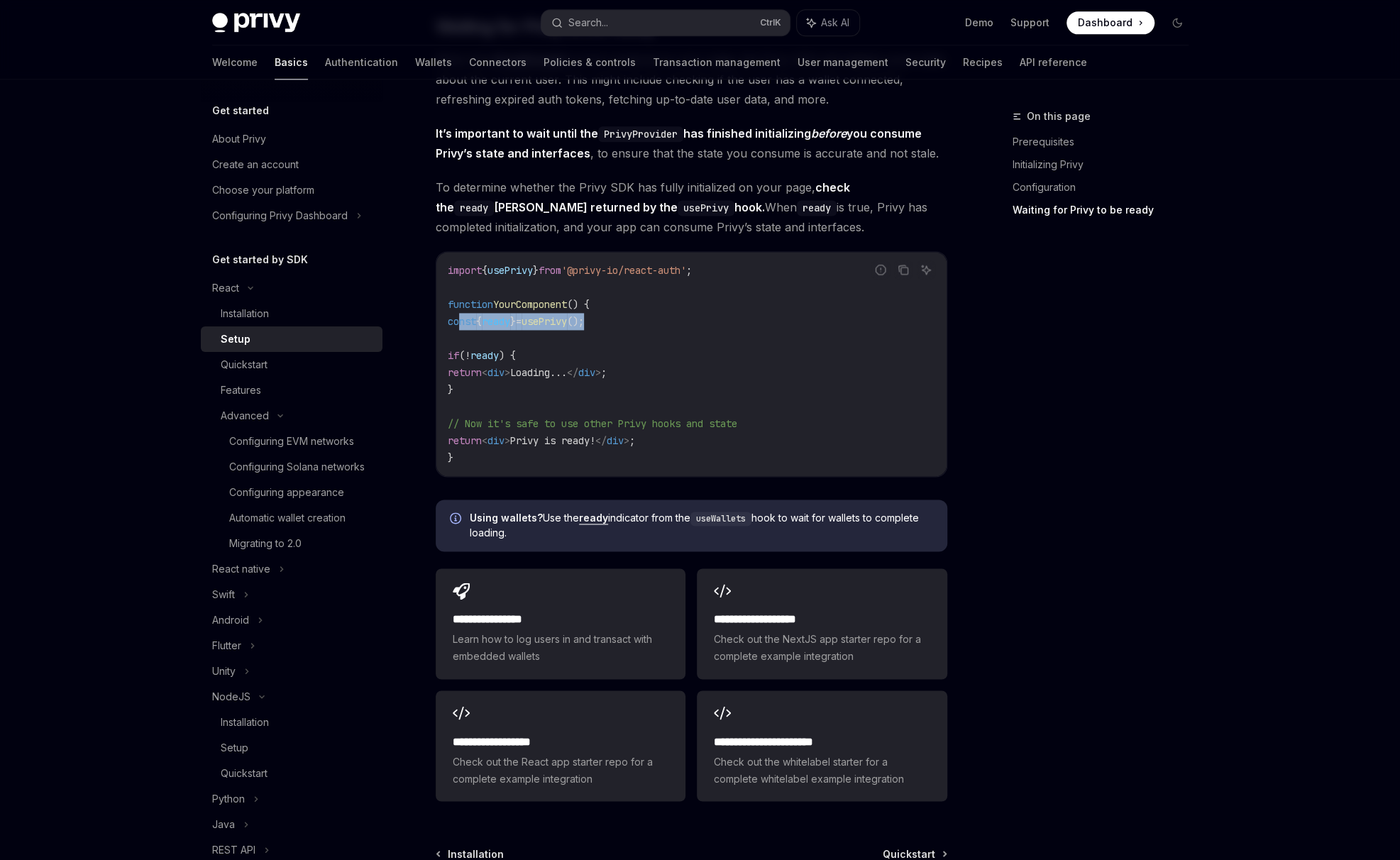
drag, startPoint x: 473, startPoint y: 324, endPoint x: 622, endPoint y: 323, distance: 149.0
click at [622, 323] on code "import { usePrivy } from '@privy-io/react-auth' ; function YourComponent () { c…" at bounding box center [691, 364] width 487 height 204
copy span "const { ready } = usePrivy ();"
drag, startPoint x: 457, startPoint y: 356, endPoint x: 684, endPoint y: 431, distance: 239.1
click at [666, 428] on code "import { usePrivy } from '@privy-io/react-auth' ; function YourComponent () { c…" at bounding box center [691, 364] width 487 height 204
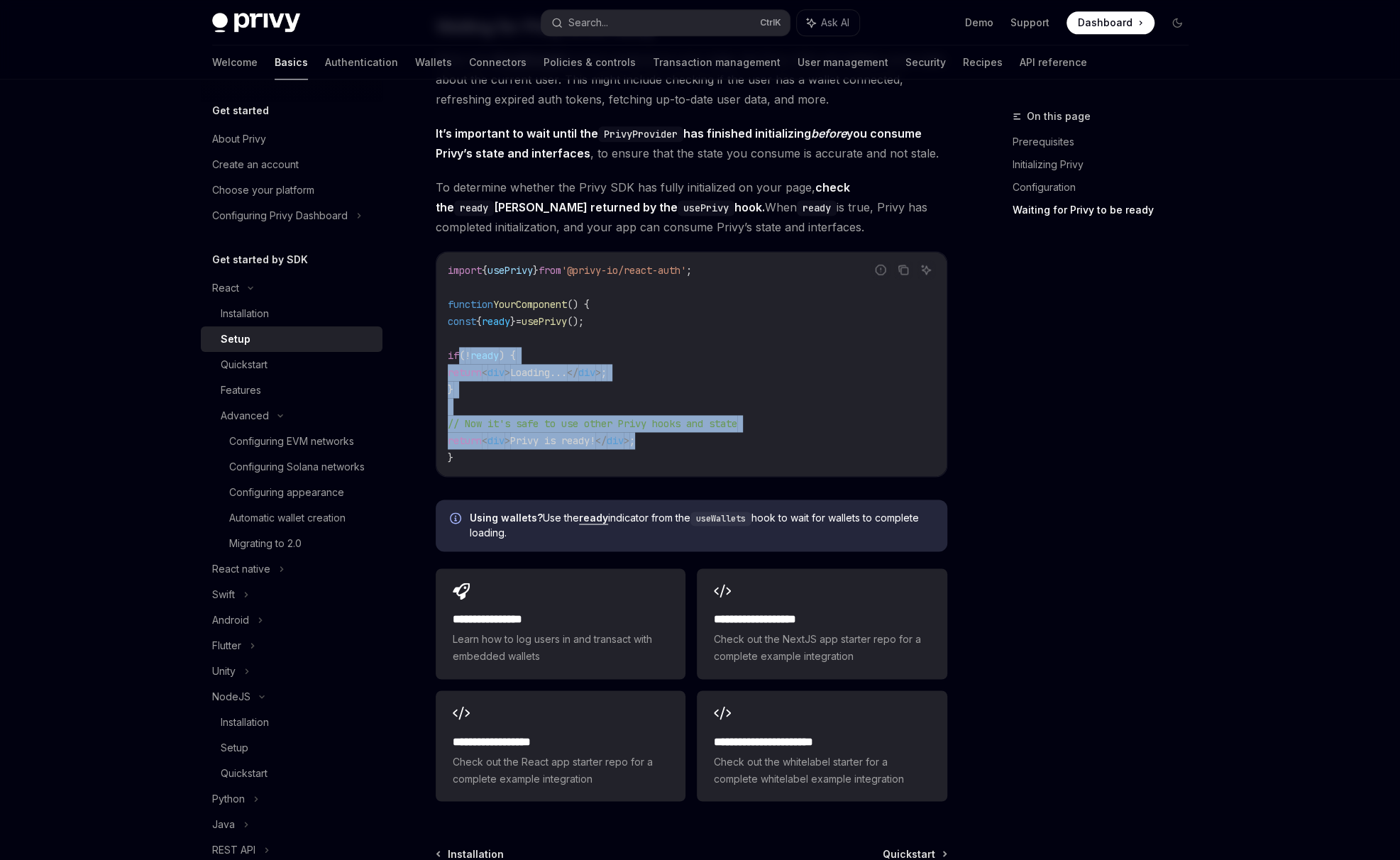
drag, startPoint x: 688, startPoint y: 439, endPoint x: 458, endPoint y: 355, distance: 244.9
click at [458, 355] on code "import { usePrivy } from '@privy-io/react-auth' ; function YourComponent () { c…" at bounding box center [691, 364] width 487 height 204
copy code "if ( ! ready ) { return < div > Loading... </ div > ; } // Now it's safe to use…"
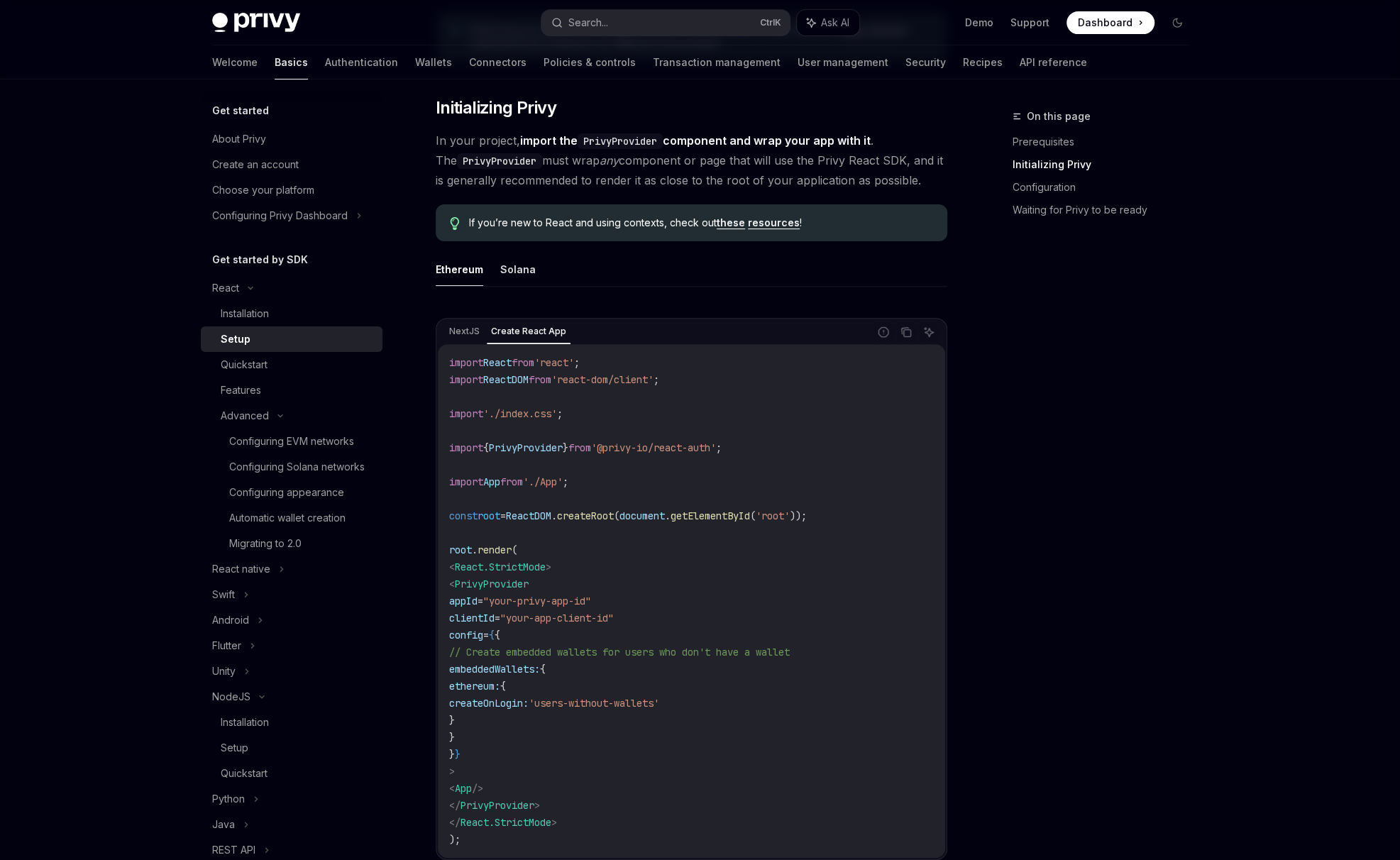
scroll to position [236, 0]
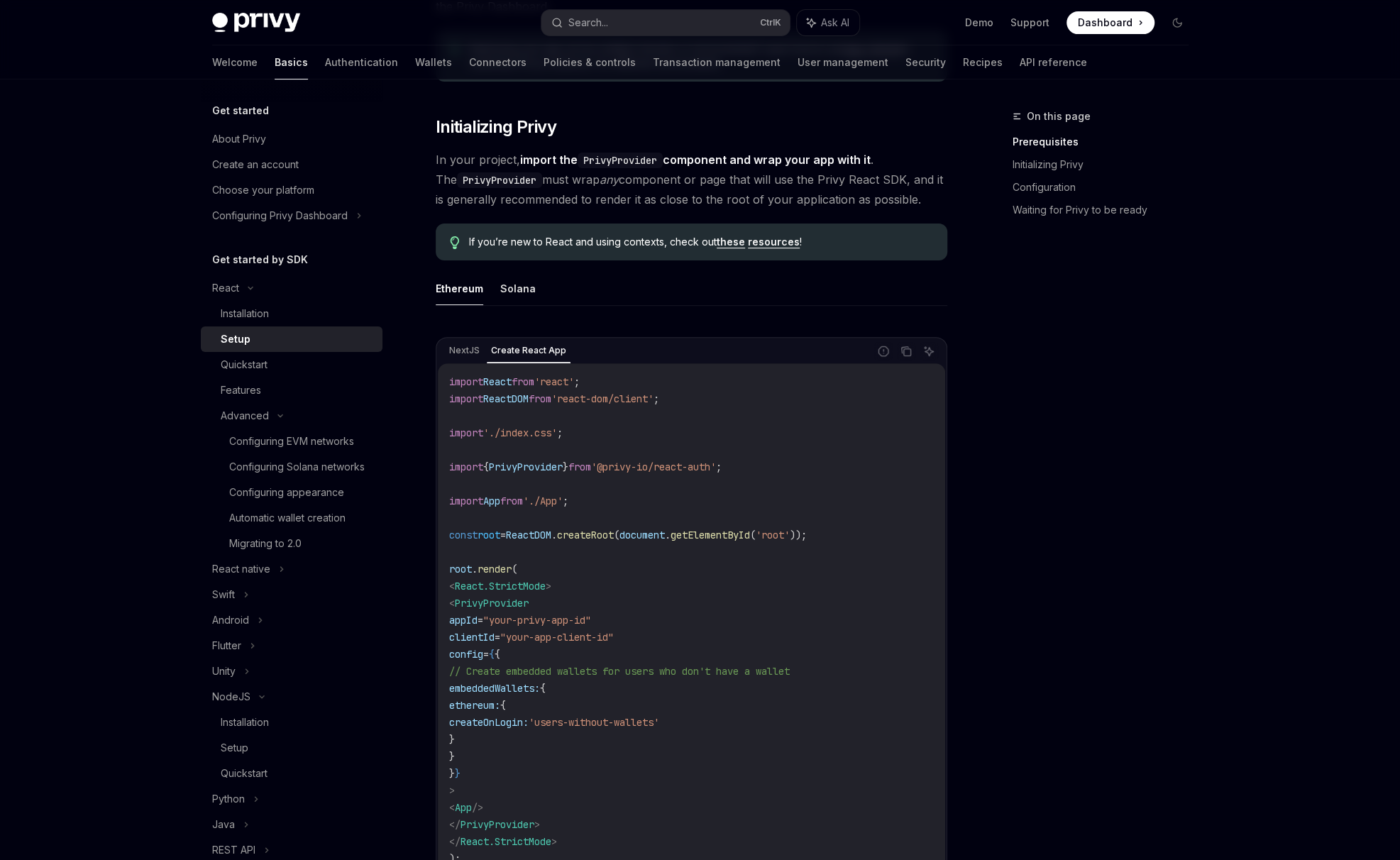
click at [447, 294] on button "Ethereum" at bounding box center [460, 288] width 48 height 34
click at [452, 296] on button "Ethereum" at bounding box center [460, 288] width 48 height 34
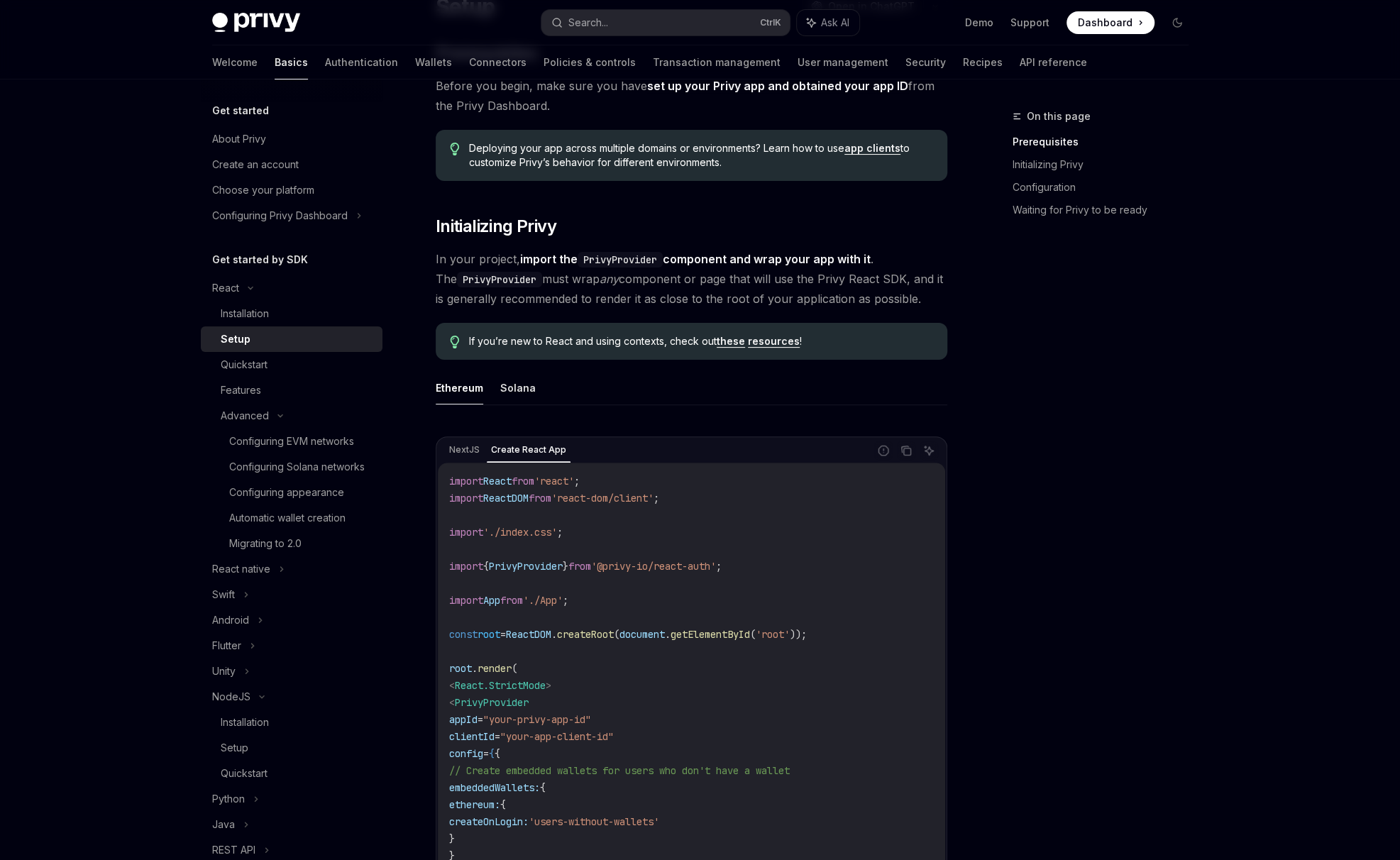
scroll to position [118, 0]
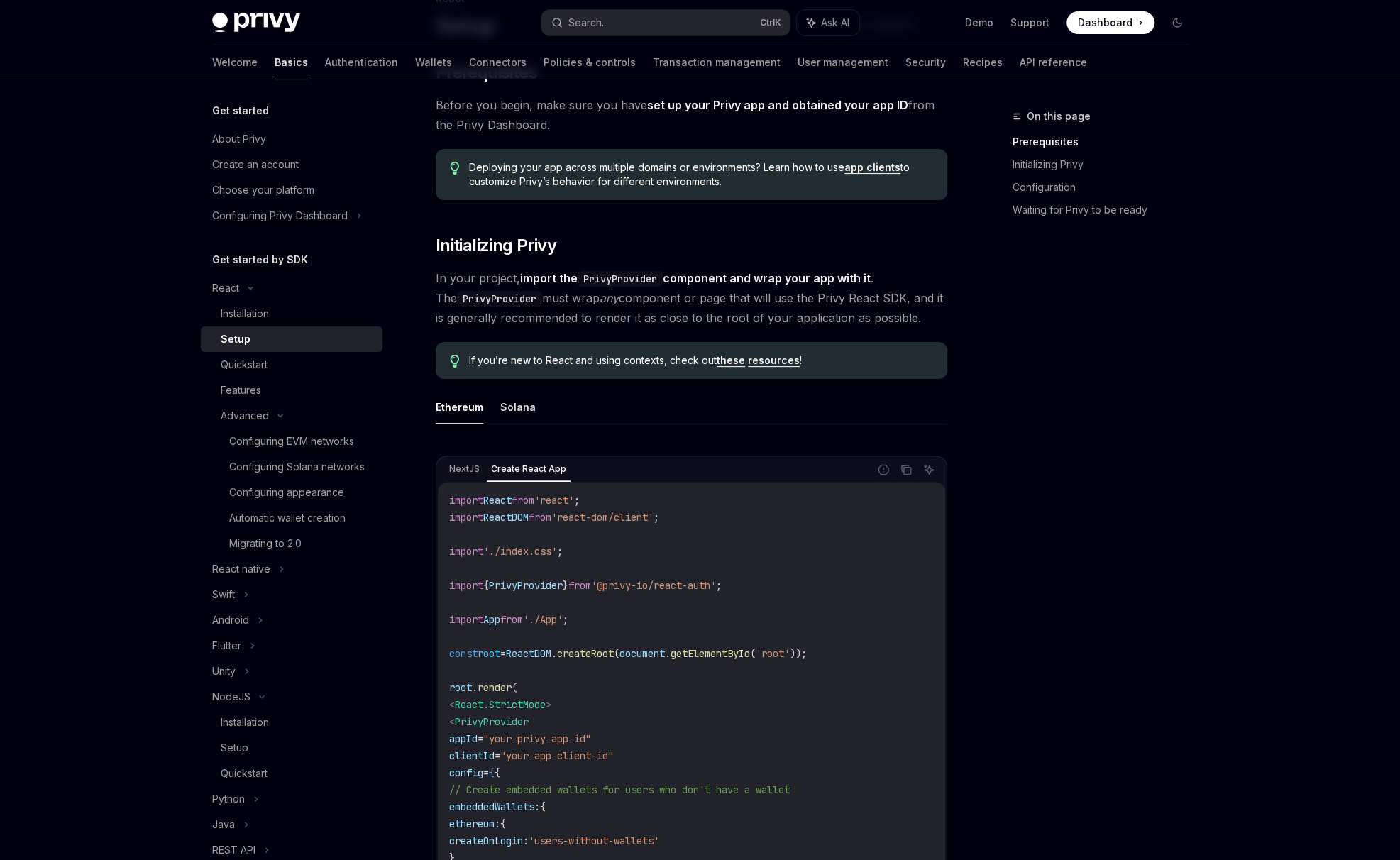
click at [526, 413] on button "Solana" at bounding box center [517, 407] width 35 height 34
click at [468, 410] on button "Ethereum" at bounding box center [460, 407] width 48 height 34
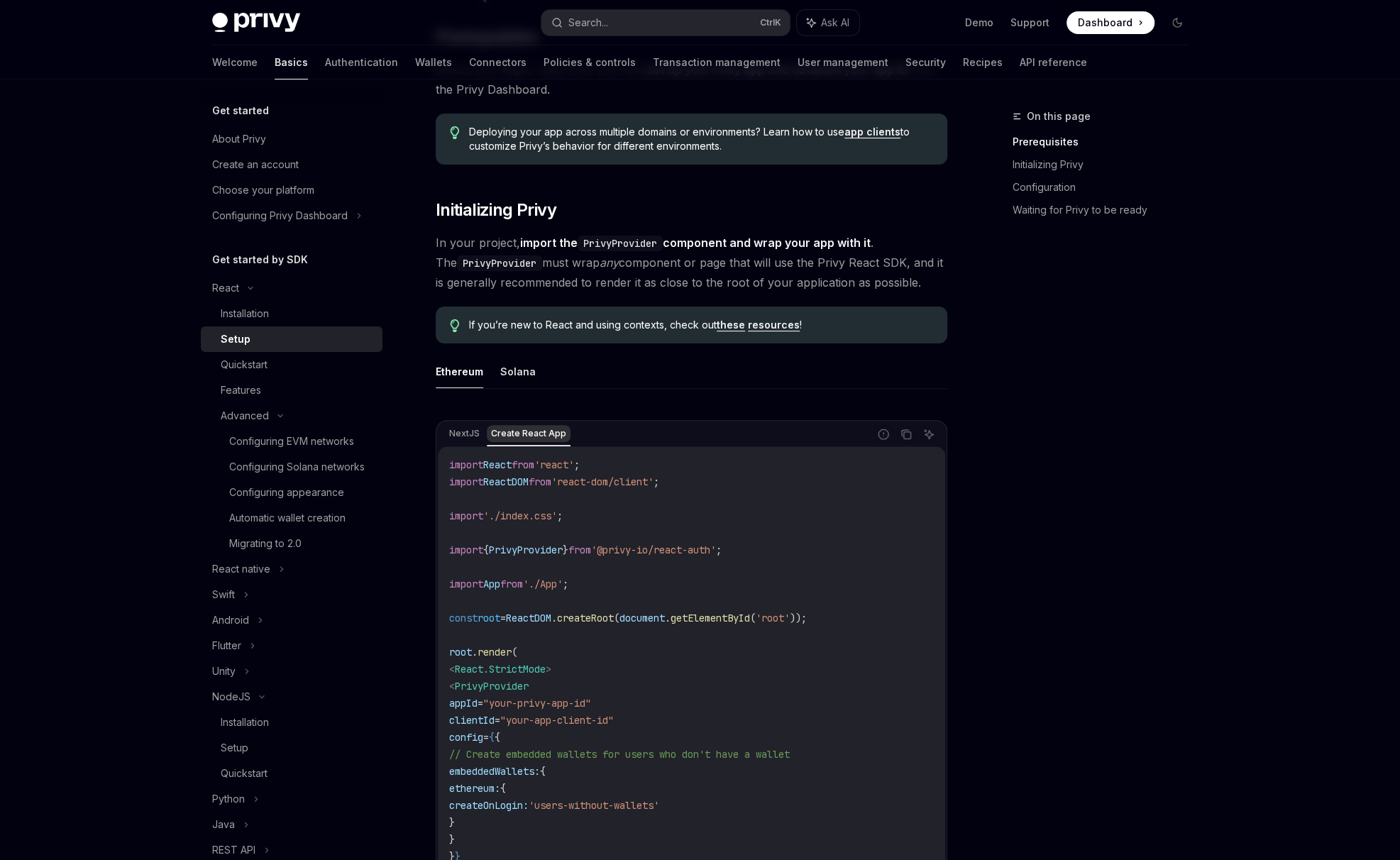
scroll to position [236, 0]
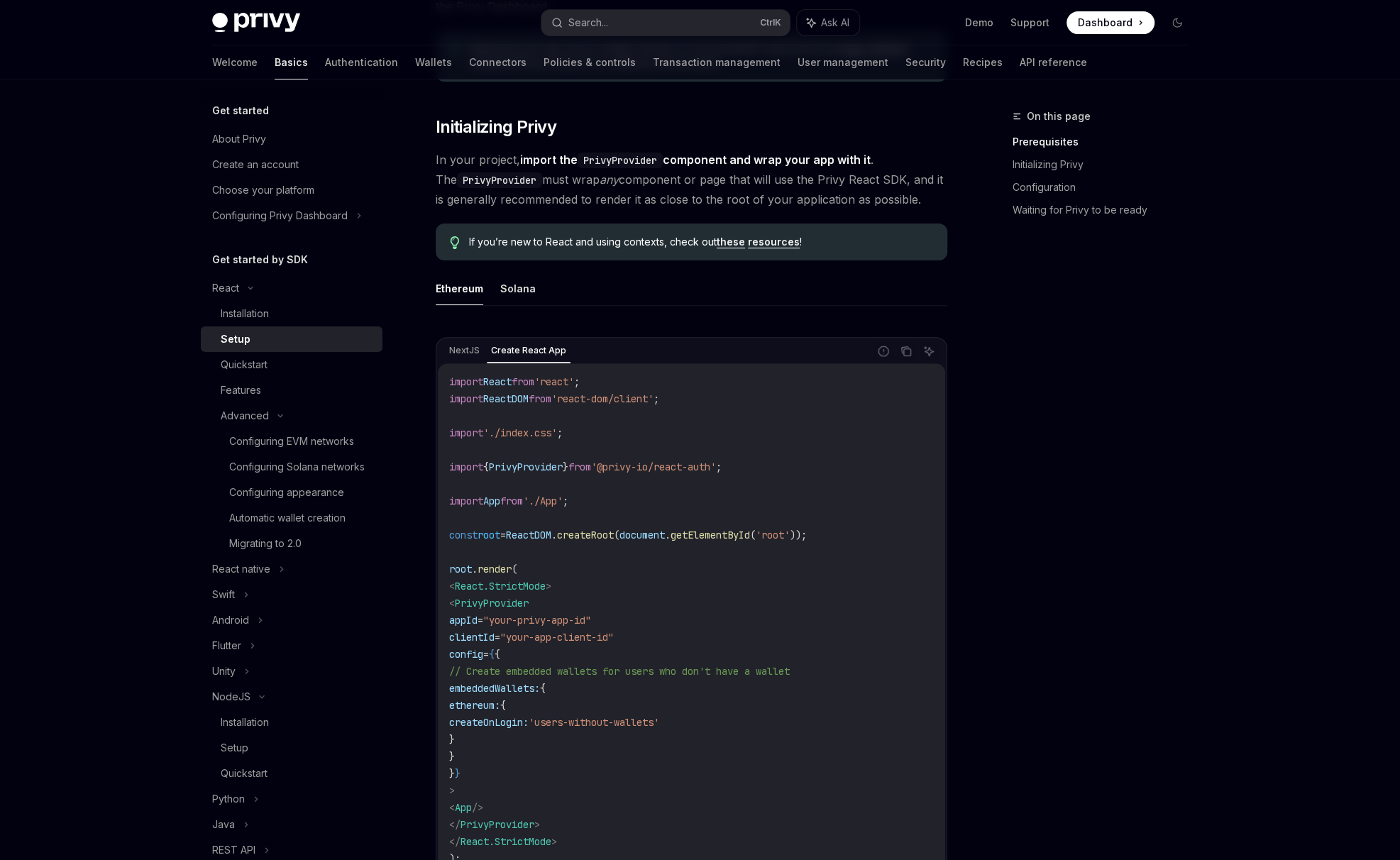
click at [459, 368] on div "import React from 'react' ; import ReactDOM from 'react-dom/client' ; import '.…" at bounding box center [691, 621] width 508 height 514
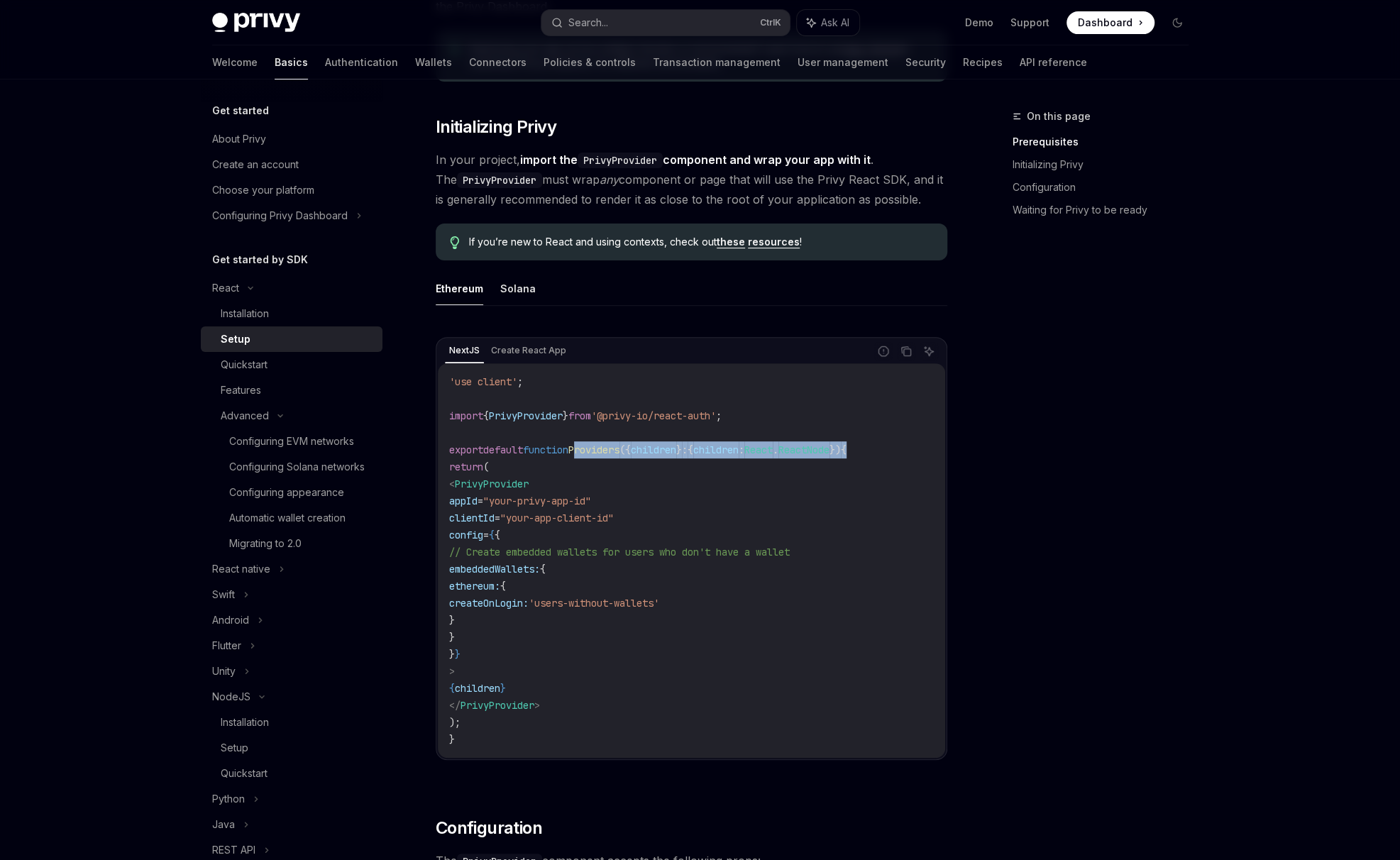
drag, startPoint x: 592, startPoint y: 448, endPoint x: 915, endPoint y: 449, distance: 323.0
click at [915, 449] on code "'use client' ; import { PrivyProvider } from '@privy-io/react-auth' ; export de…" at bounding box center [691, 560] width 484 height 374
copy span "Providers ({ children } : { children : React . ReactNode }) {"
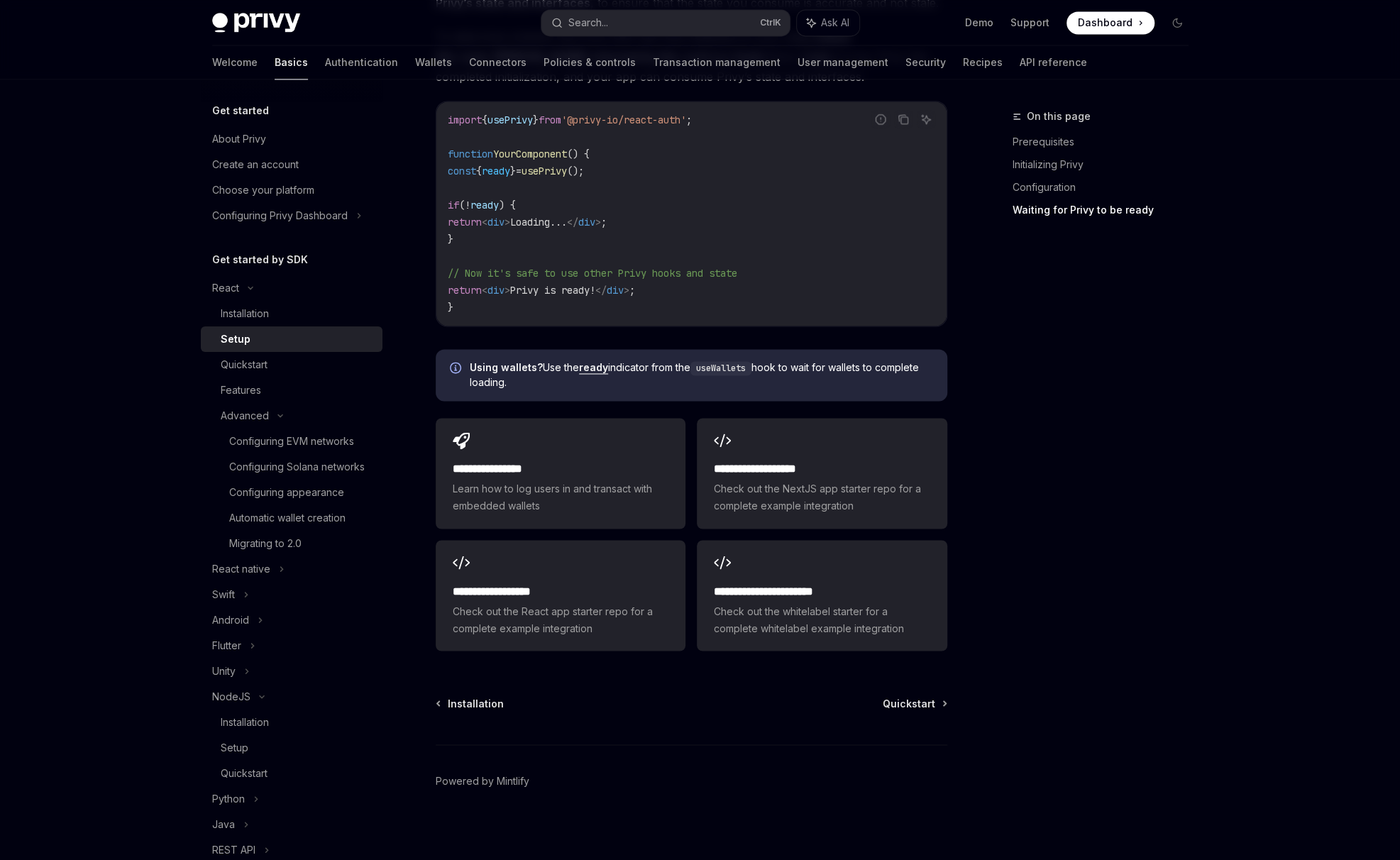
scroll to position [1574, 0]
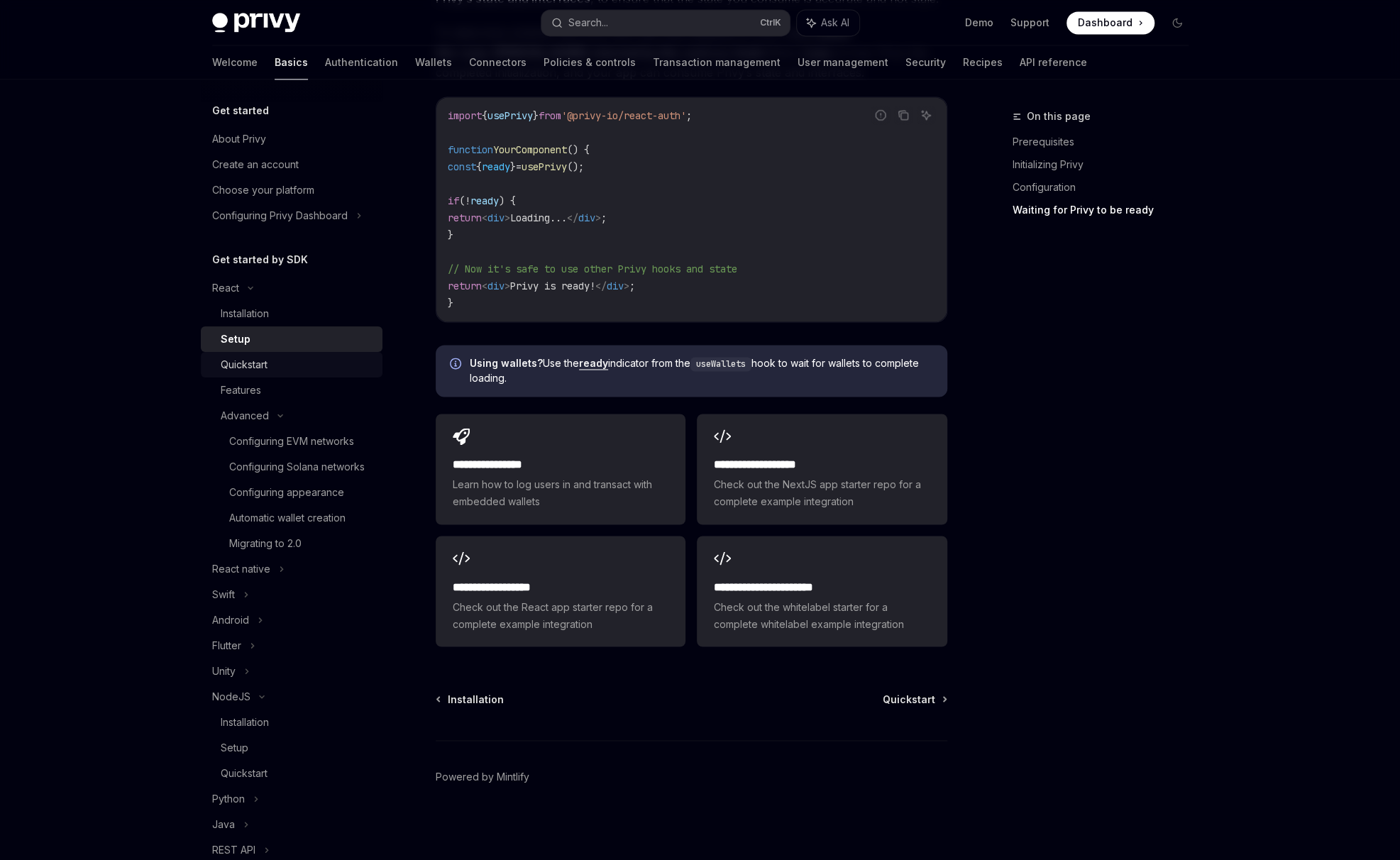
click at [242, 367] on div "Quickstart" at bounding box center [243, 365] width 47 height 17
type textarea "*"
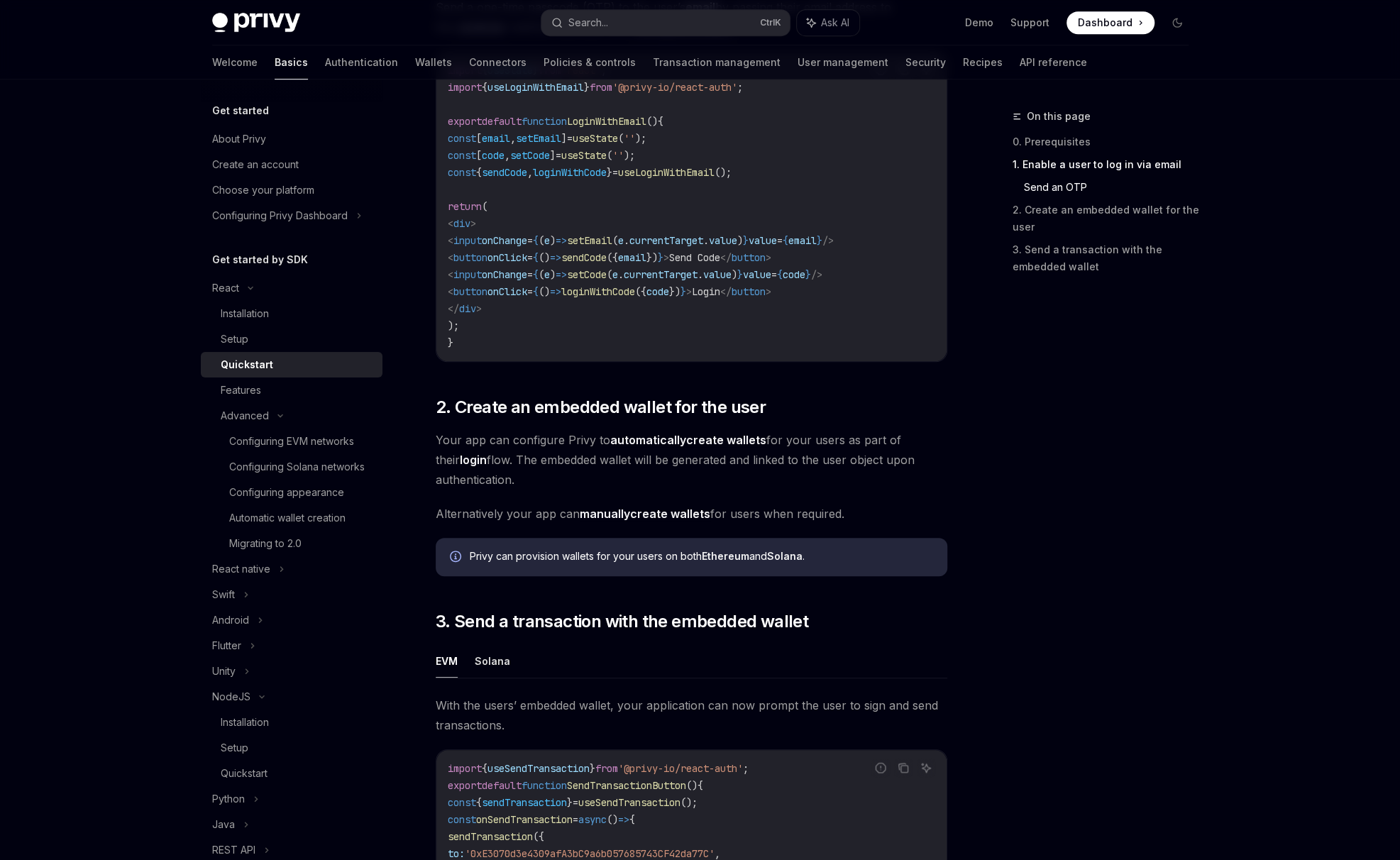
scroll to position [709, 0]
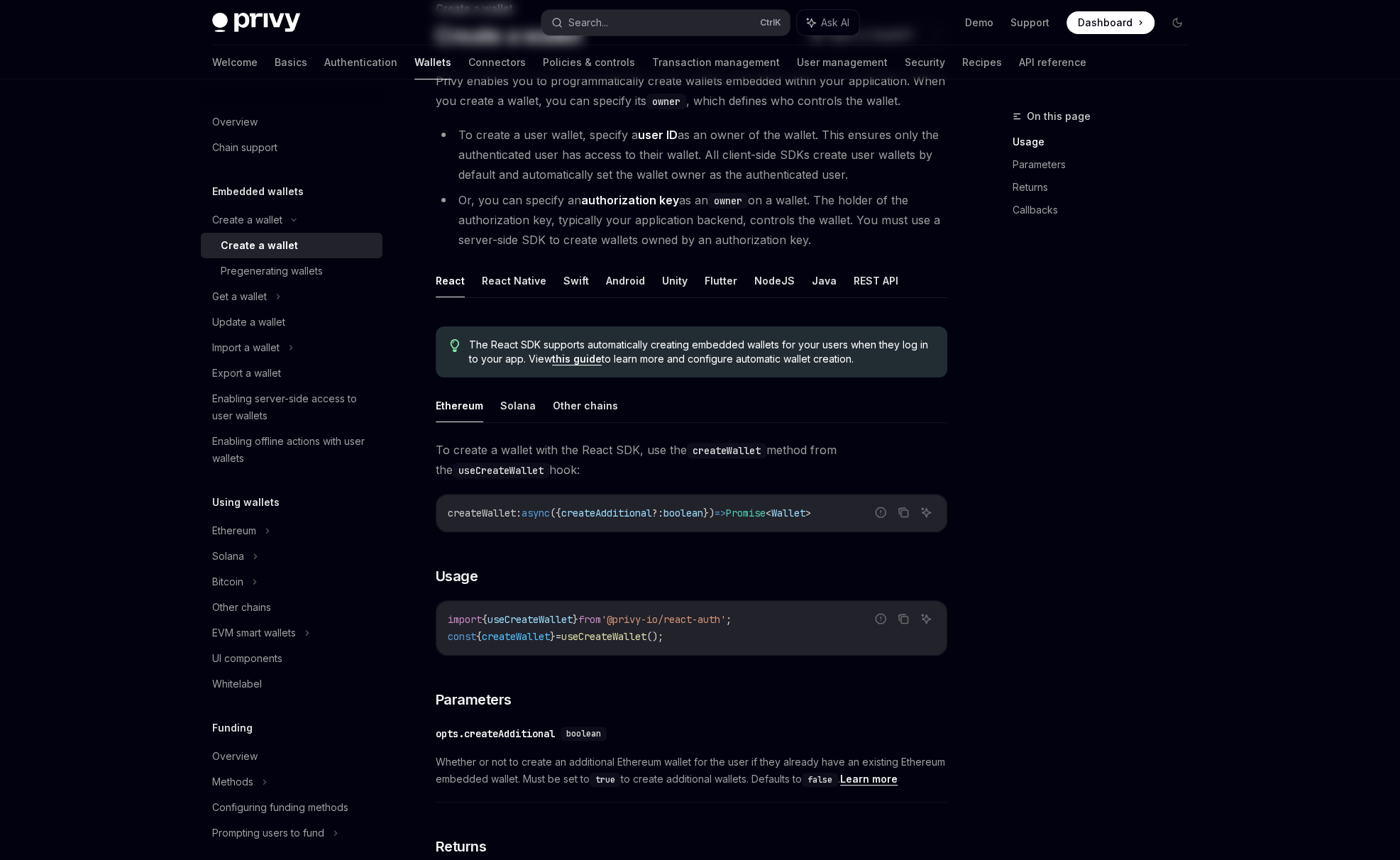
scroll to position [118, 0]
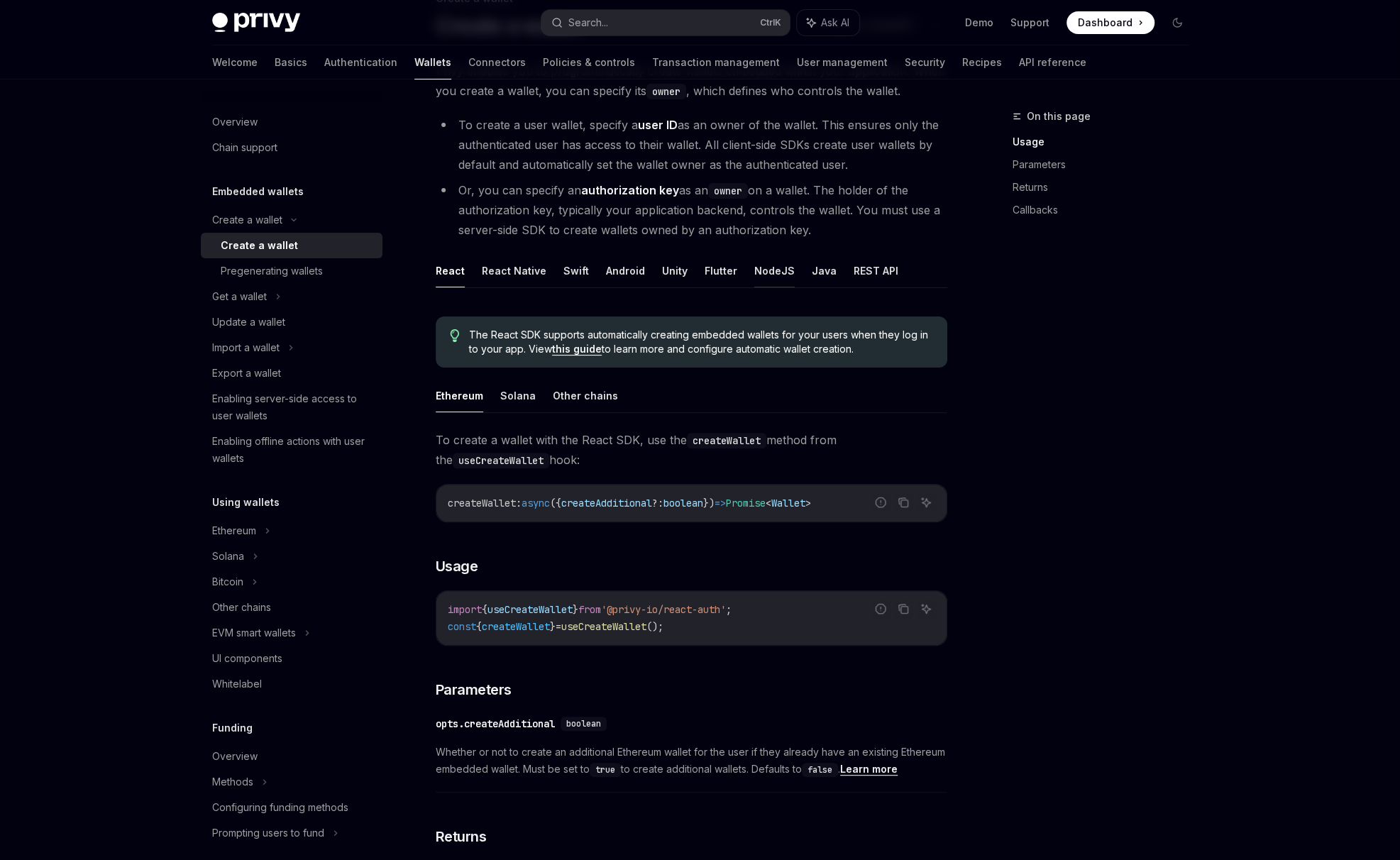
click at [755, 276] on button "NodeJS" at bounding box center [774, 271] width 40 height 34
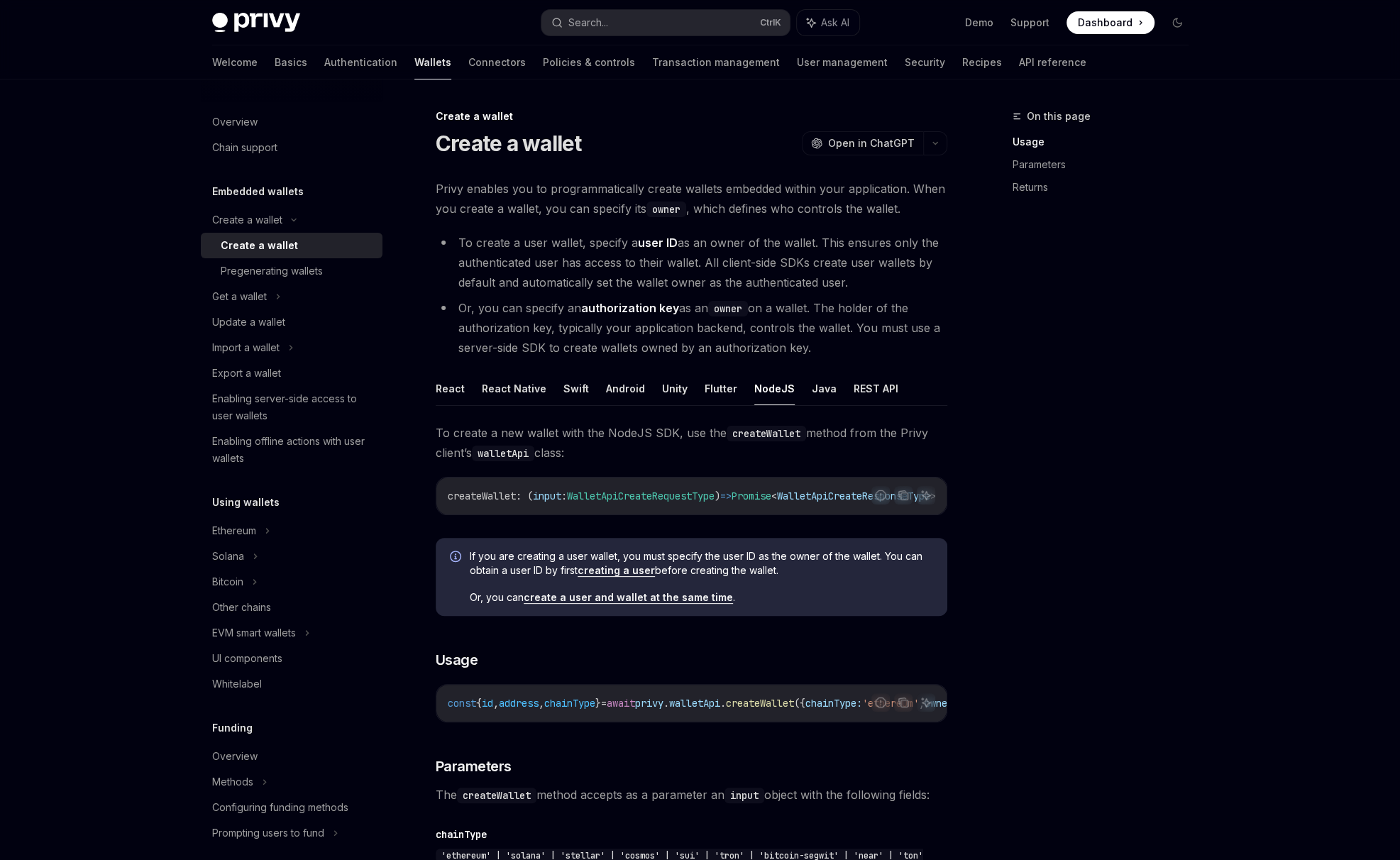
click at [467, 394] on ul "React React Native Swift Android Unity Flutter NodeJS Java REST API" at bounding box center [692, 388] width 512 height 34
drag, startPoint x: 434, startPoint y: 384, endPoint x: 504, endPoint y: 394, distance: 70.7
click at [461, 389] on button "React" at bounding box center [450, 388] width 29 height 34
type textarea "*"
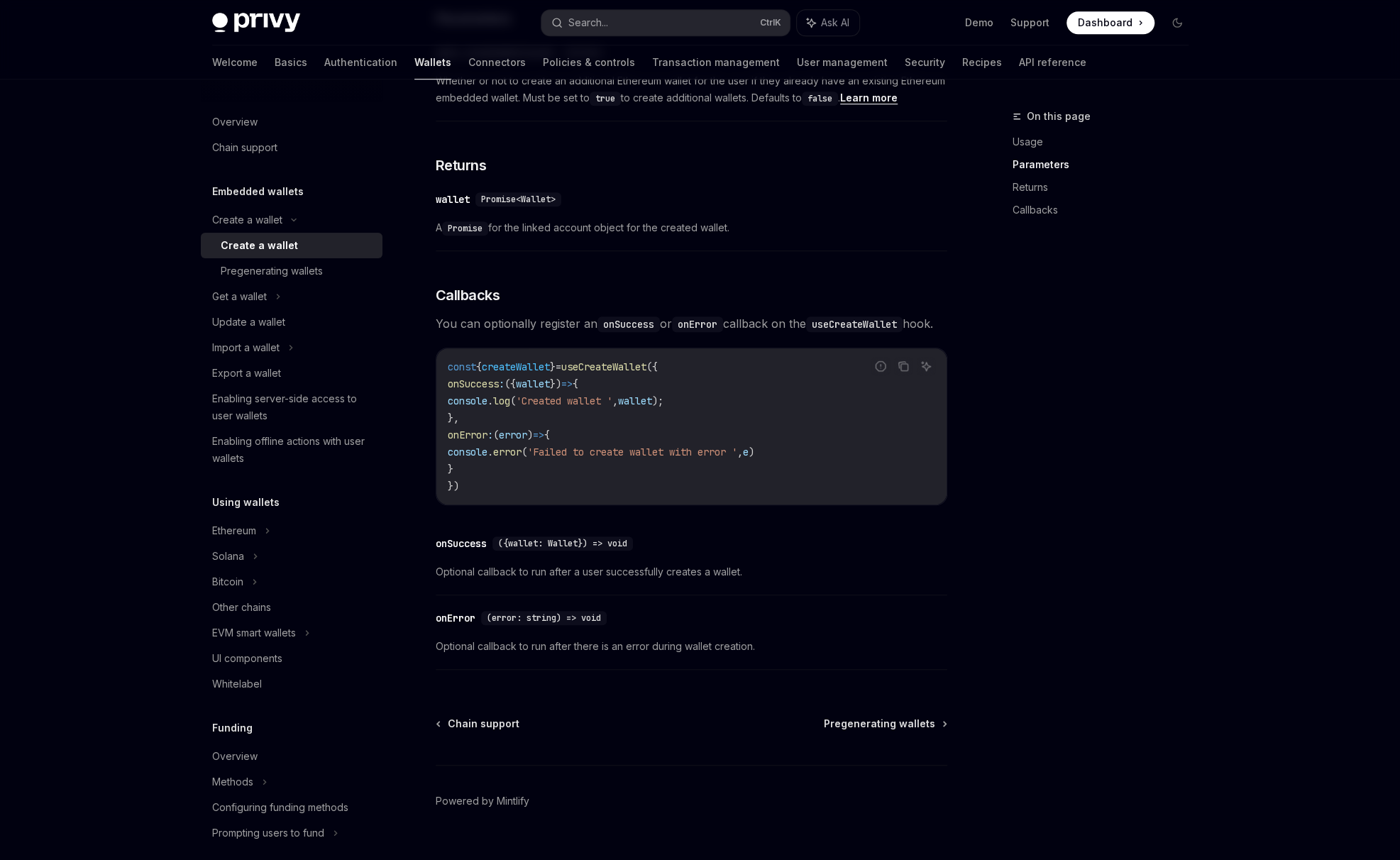
scroll to position [828, 0]
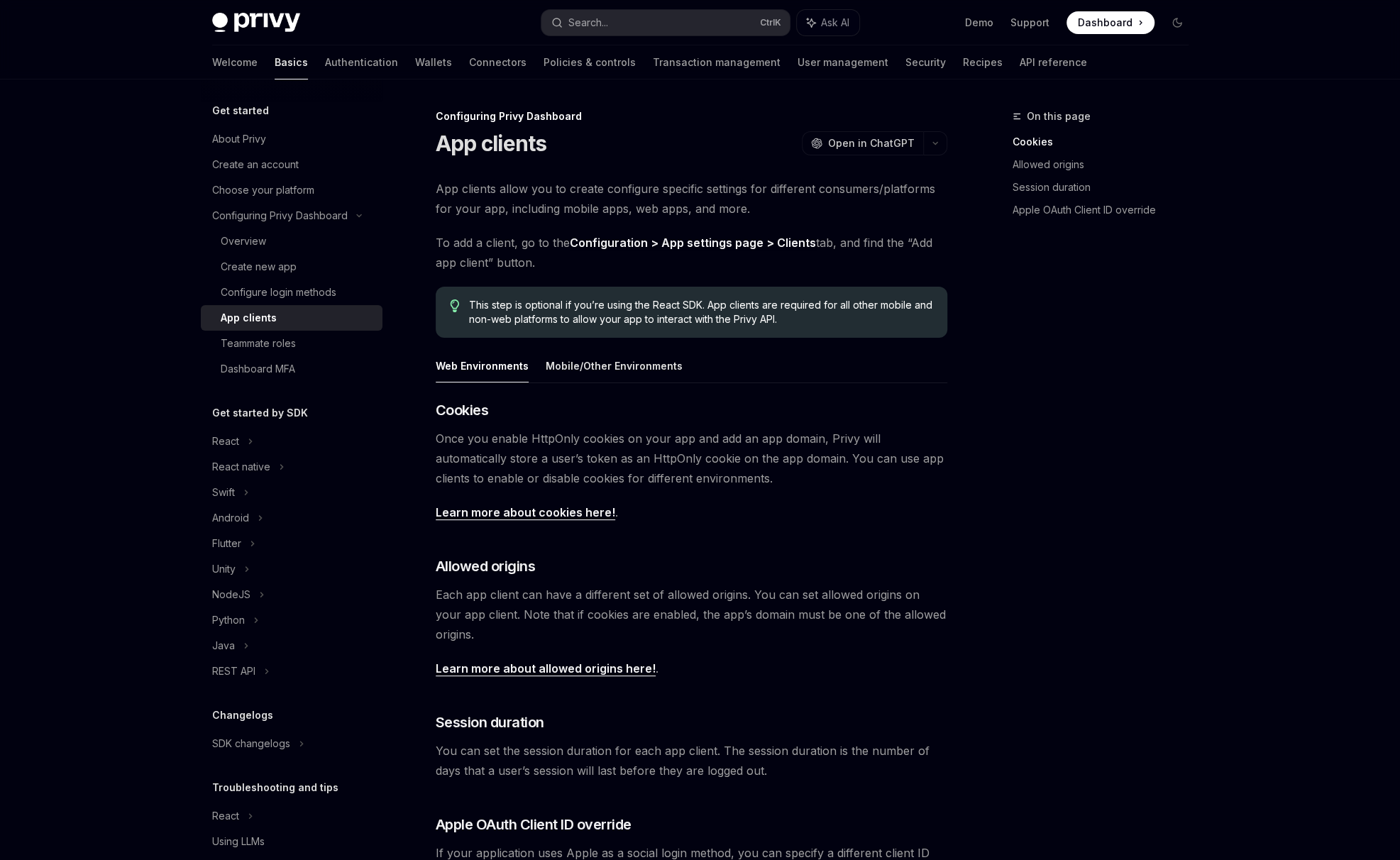
click at [721, 486] on span "Once you enable HttpOnly cookies on your app and add an app domain, Privy will …" at bounding box center [692, 458] width 512 height 59
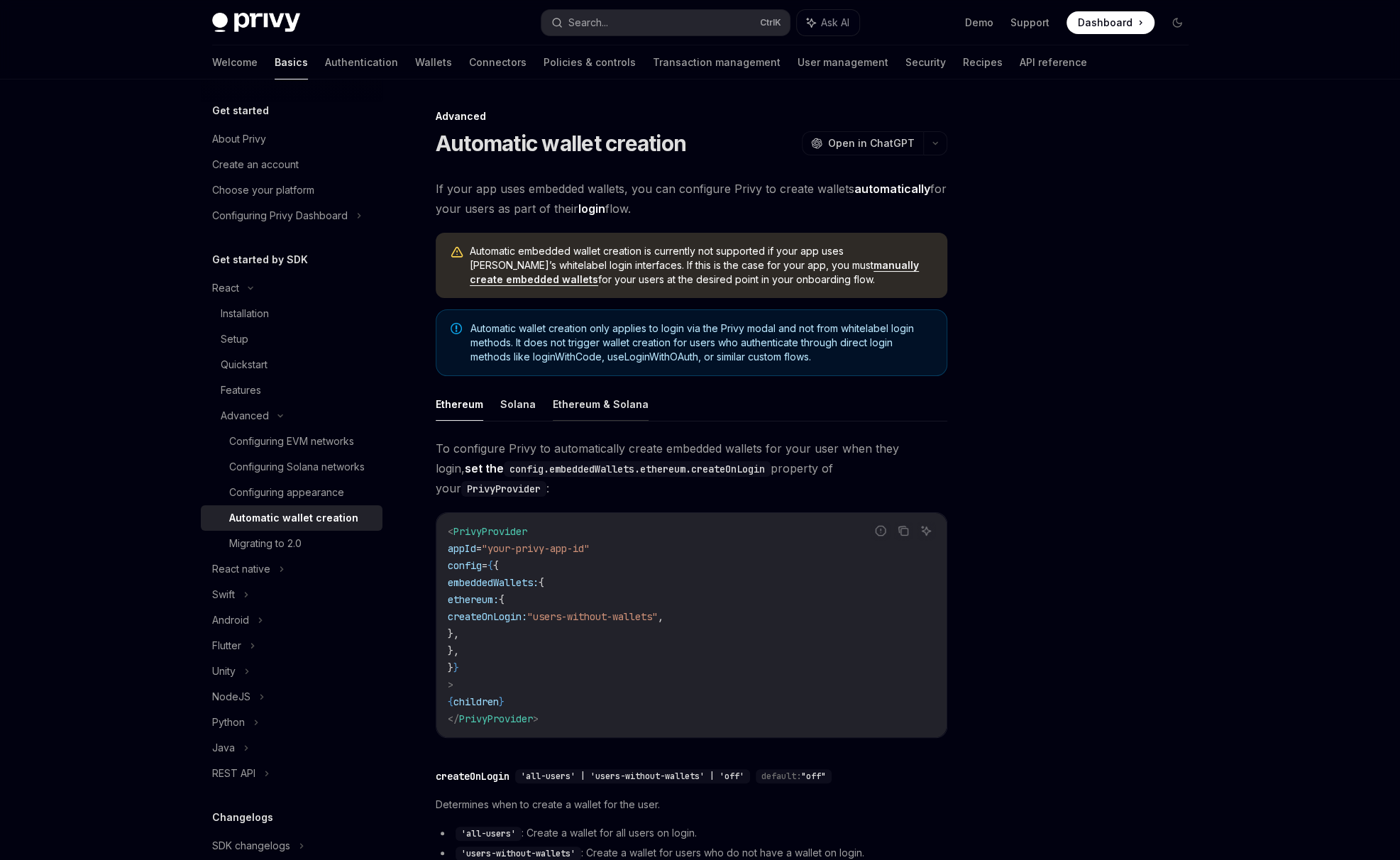
click at [599, 400] on button "Ethereum & Solana" at bounding box center [600, 404] width 95 height 34
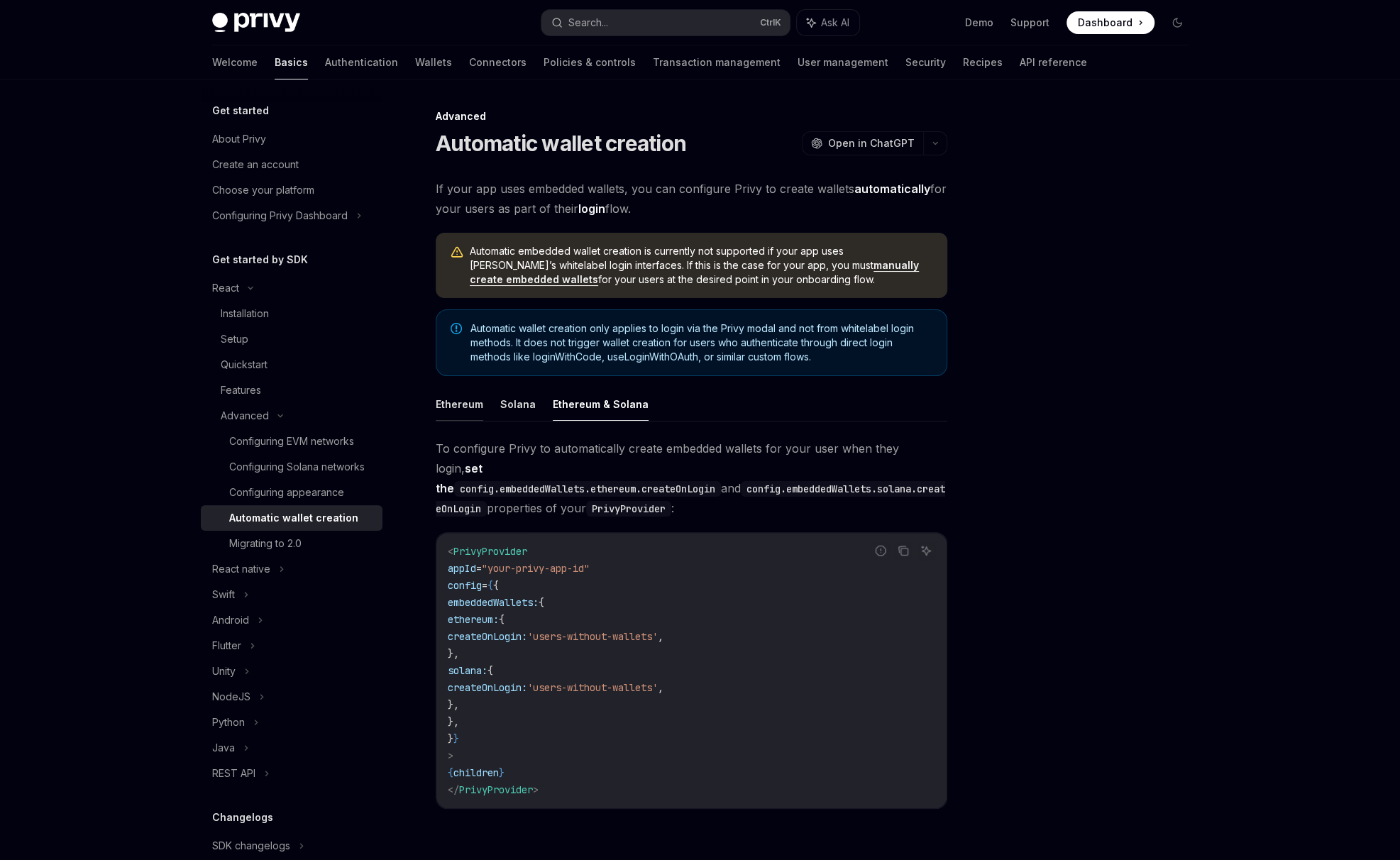
click at [455, 407] on button "Ethereum" at bounding box center [460, 404] width 48 height 34
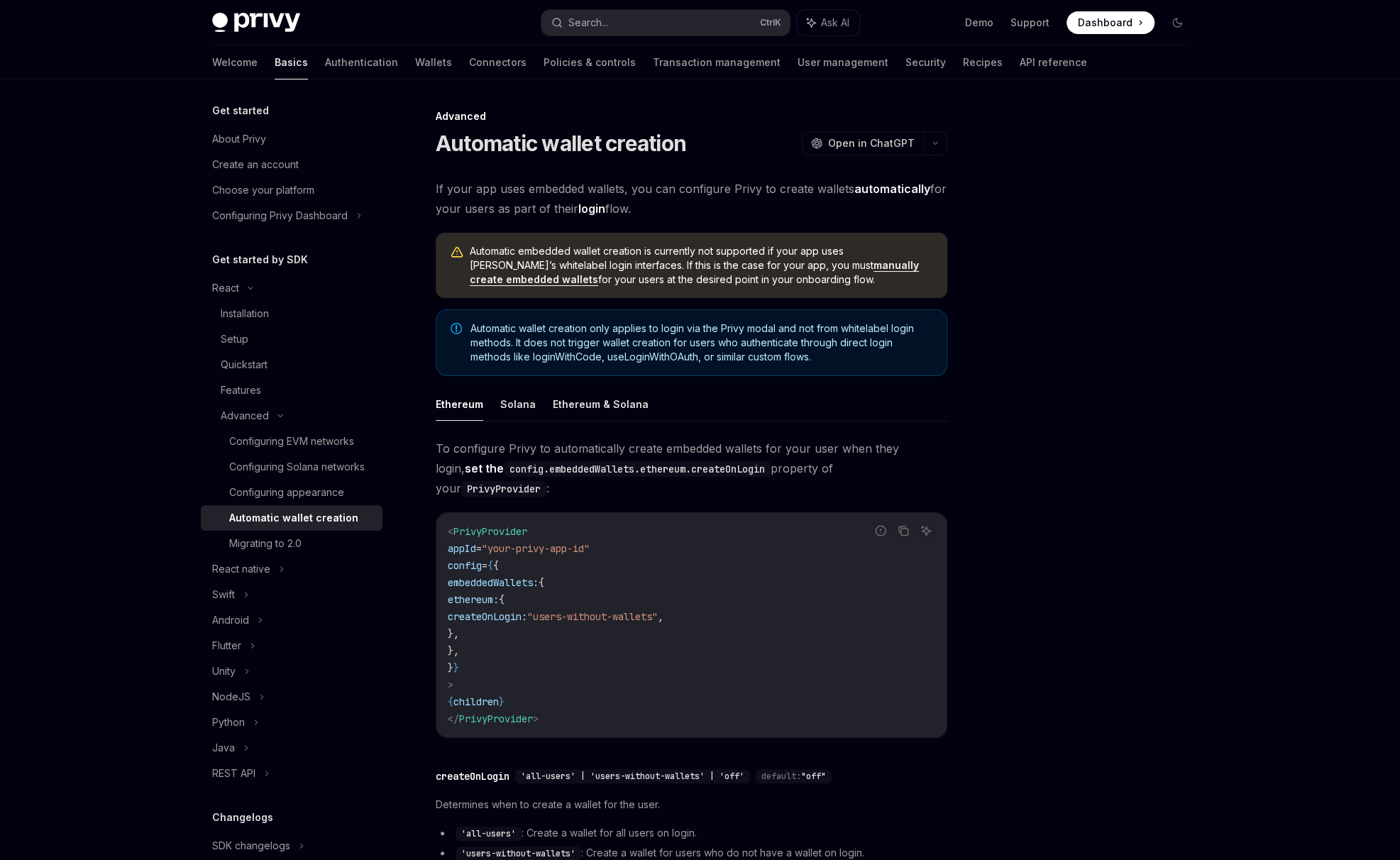
scroll to position [235, 0]
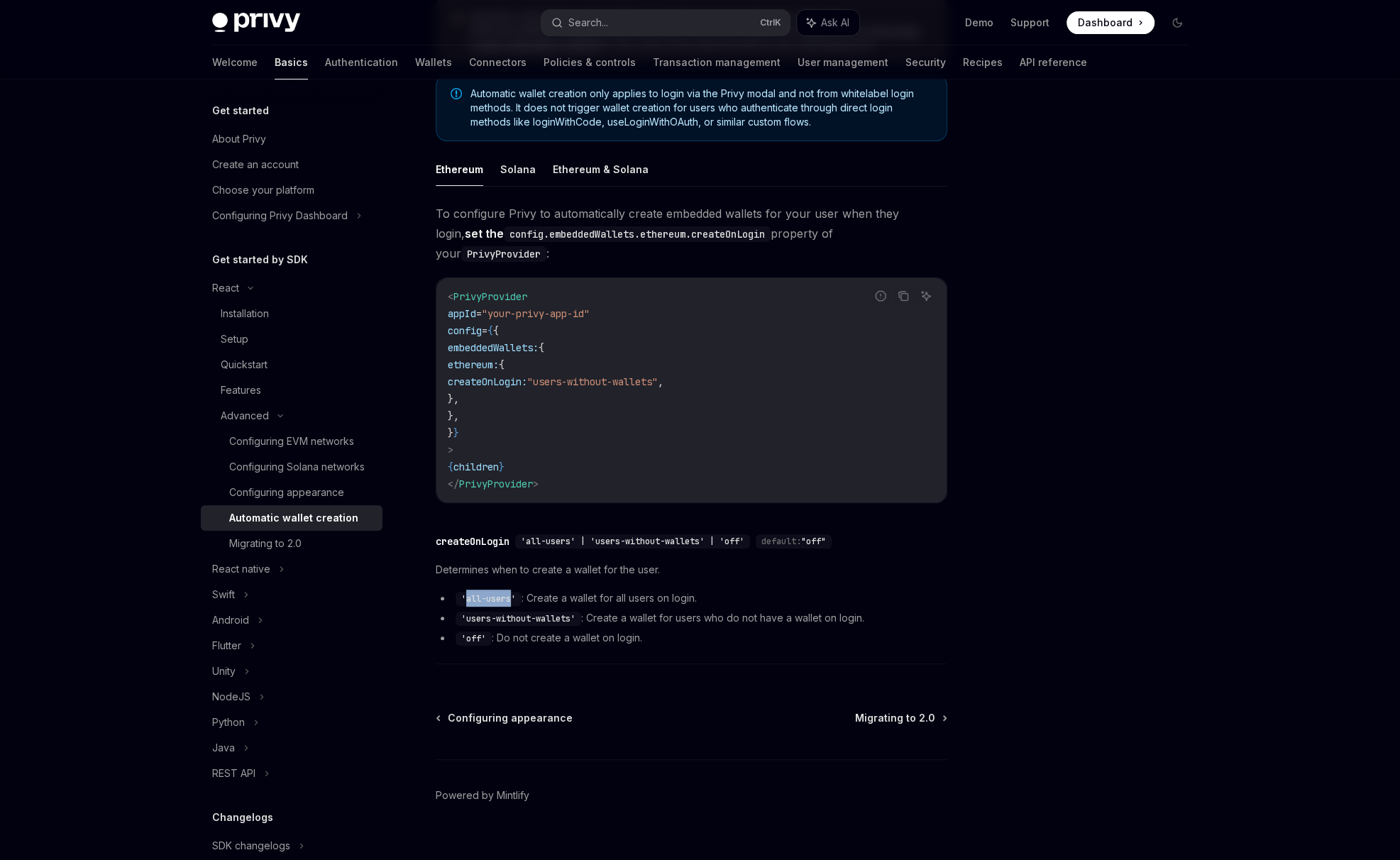
drag, startPoint x: 465, startPoint y: 580, endPoint x: 510, endPoint y: 583, distance: 45.1
click at [510, 592] on code "'all-users'" at bounding box center [489, 598] width 66 height 14
copy code "all-users"
click at [283, 549] on link "Migrating to 2.0" at bounding box center [291, 543] width 182 height 26
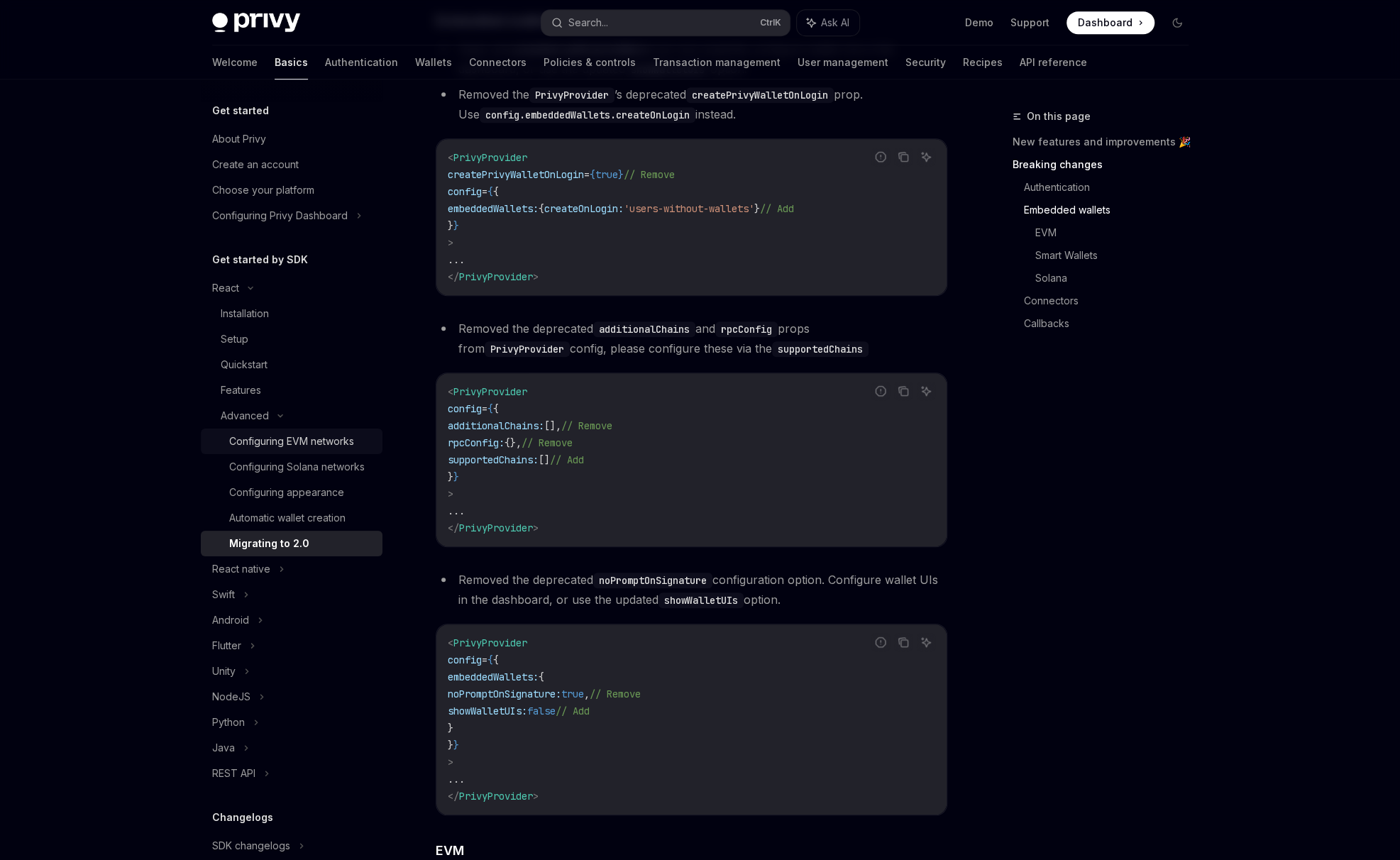
scroll to position [591, 0]
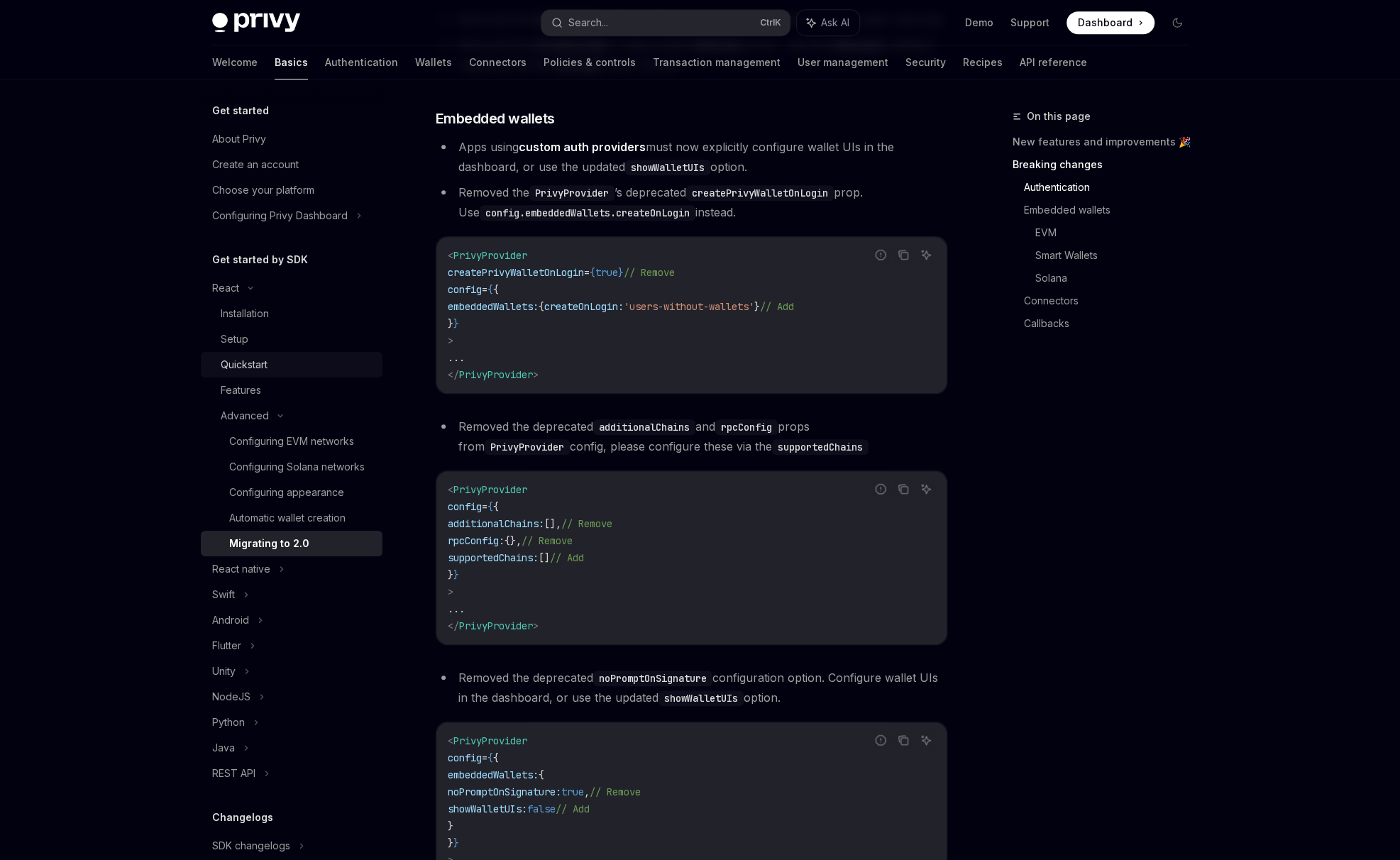
click at [253, 374] on link "Quickstart" at bounding box center [291, 365] width 182 height 26
type textarea "*"
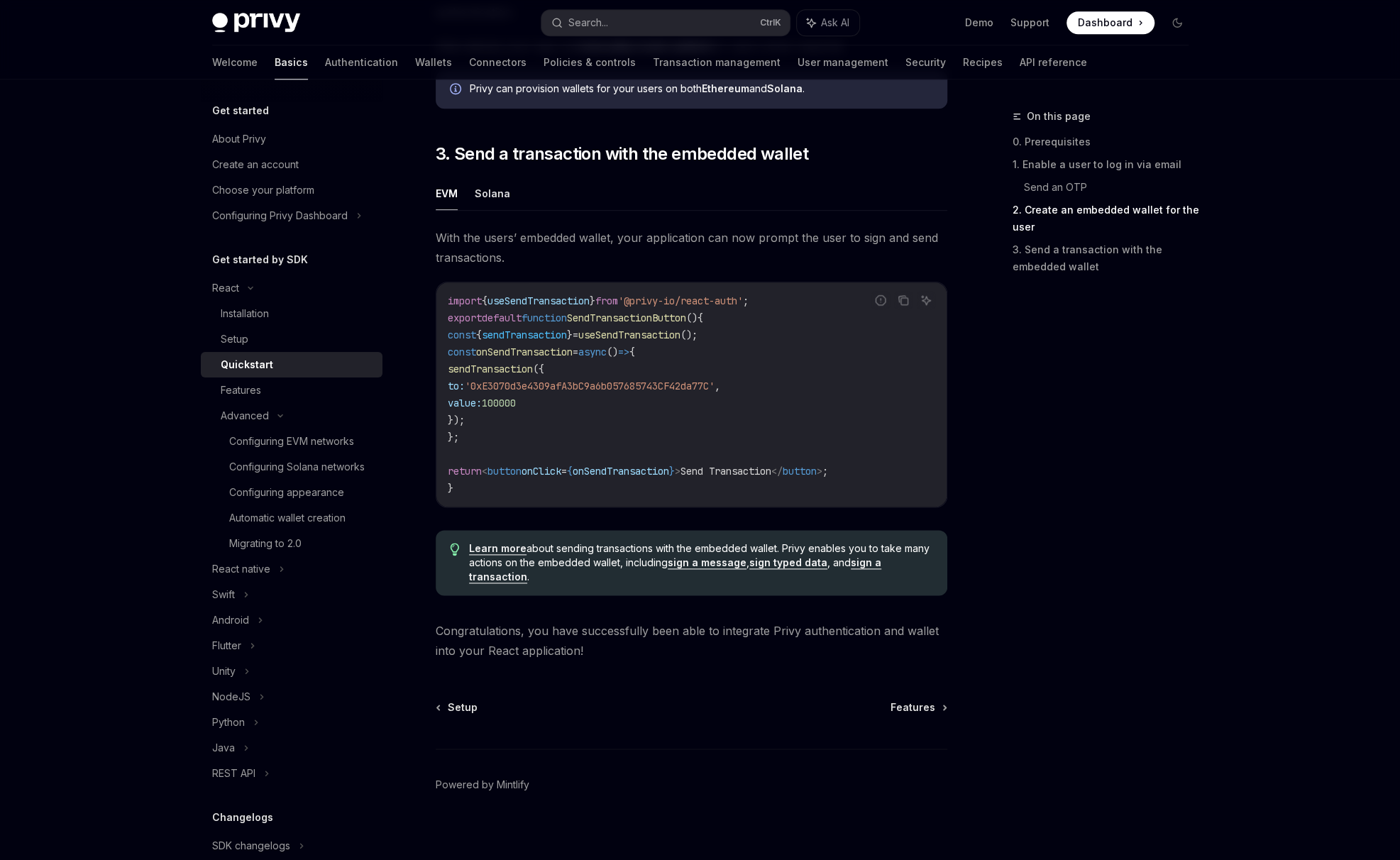
scroll to position [1197, 0]
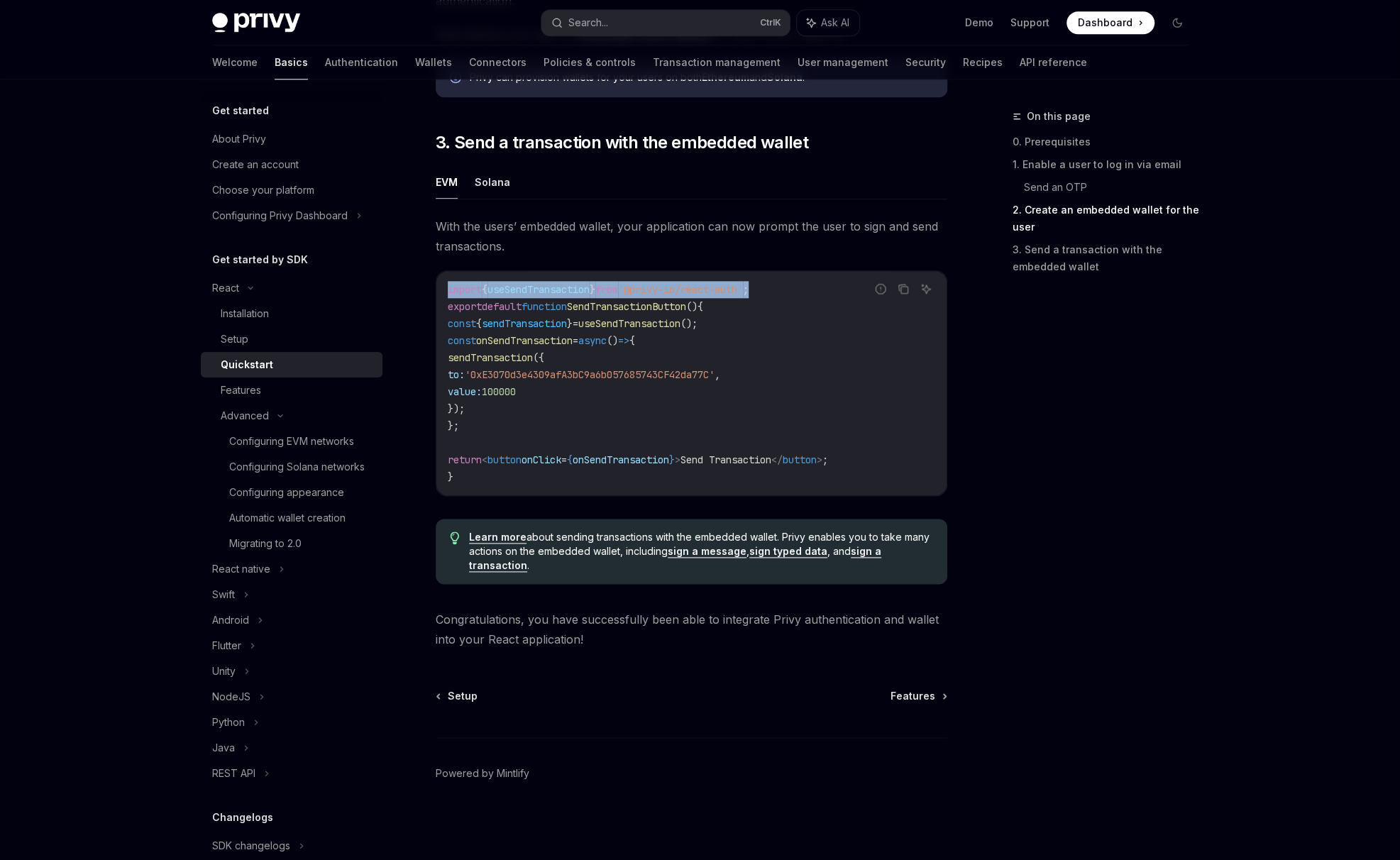
drag, startPoint x: 741, startPoint y: 292, endPoint x: 426, endPoint y: 289, distance: 315.0
copy span "import { useSendTransaction } from '@privy-io/react-auth' ;"
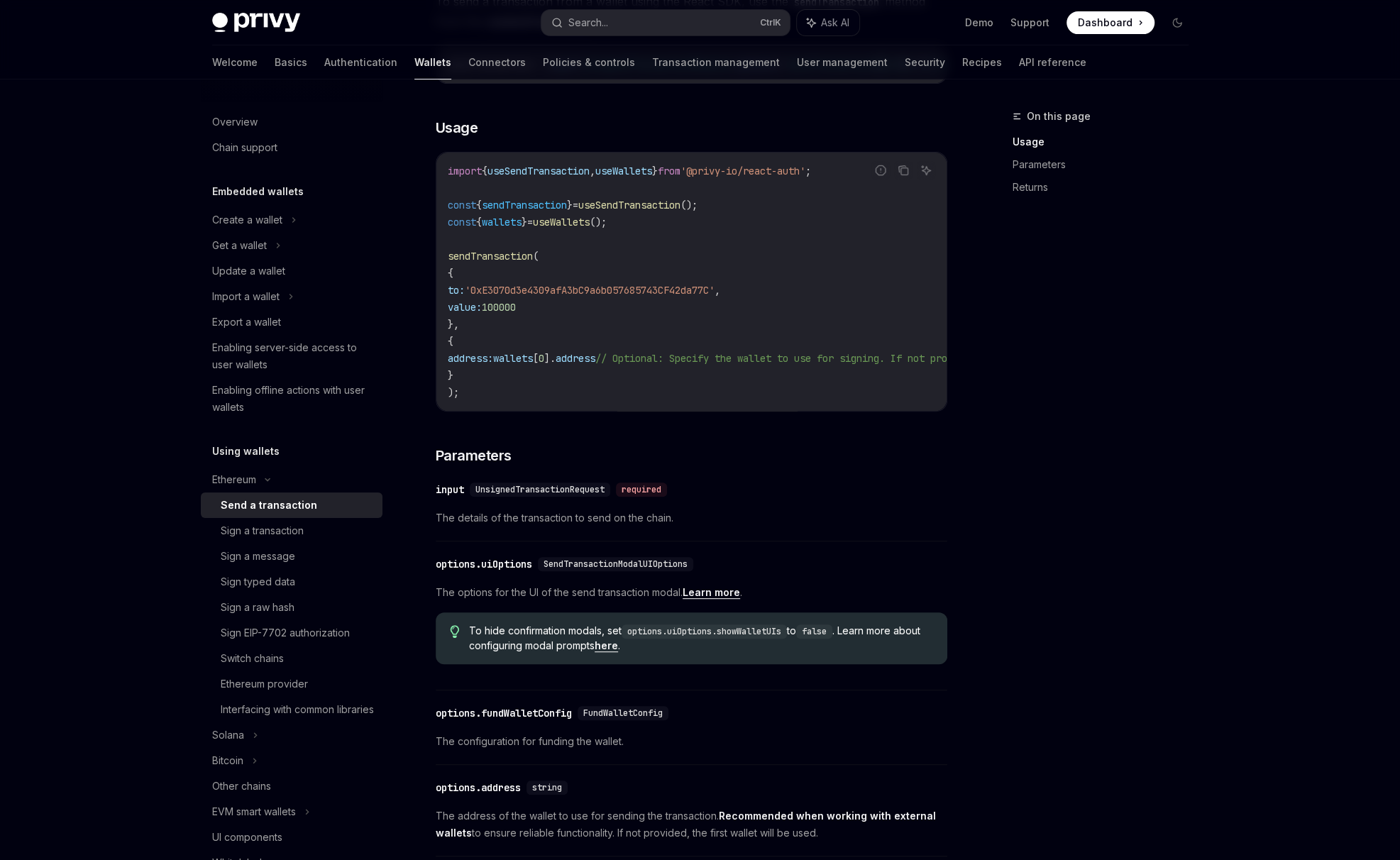
scroll to position [236, 0]
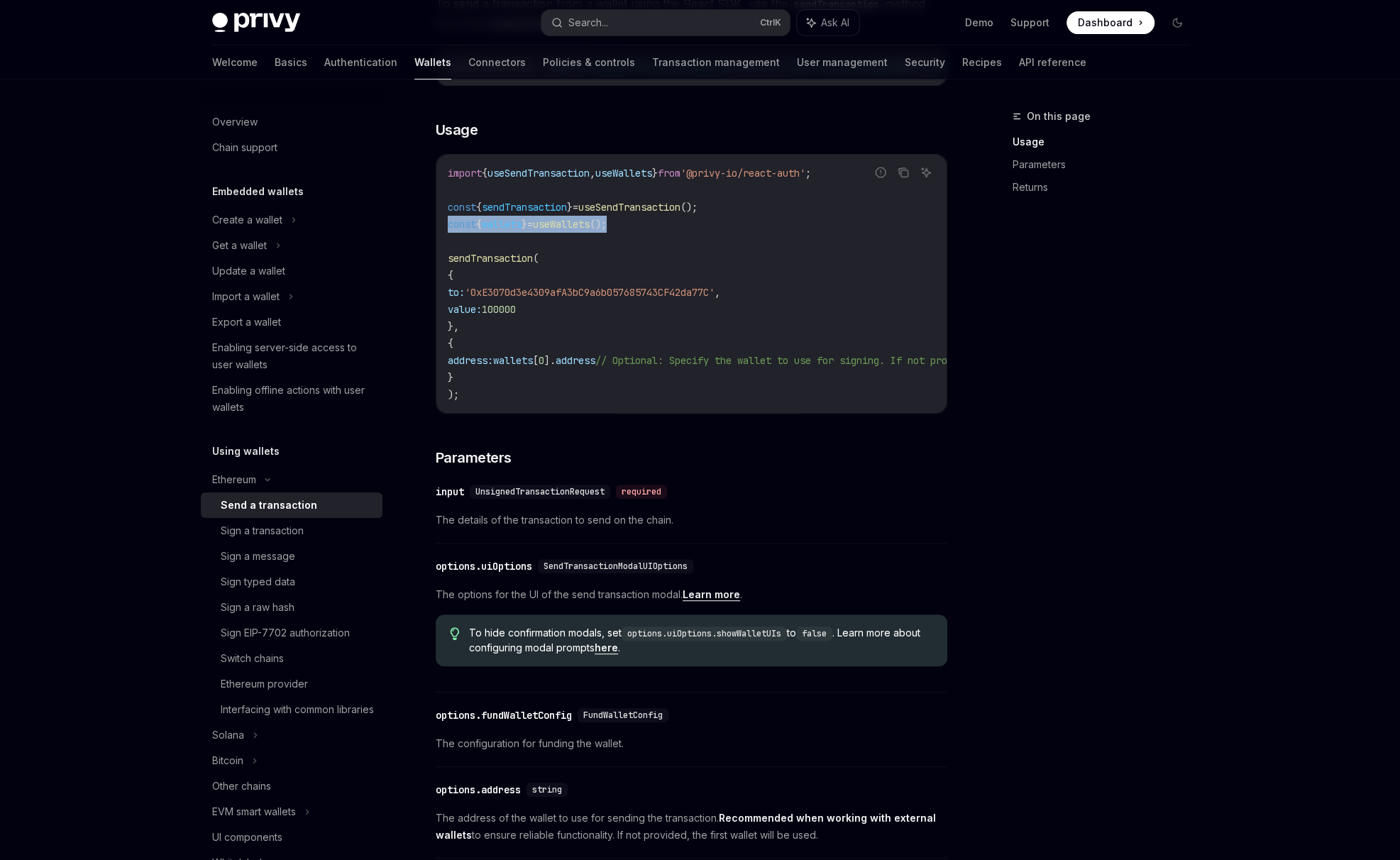
drag, startPoint x: 463, startPoint y: 233, endPoint x: 725, endPoint y: 225, distance: 262.1
click at [725, 225] on div "import { useSendTransaction , useWallets } from '@privy-io/react-auth' ; const …" at bounding box center [691, 284] width 510 height 258
copy span "const { wallets } = useWallets ();"
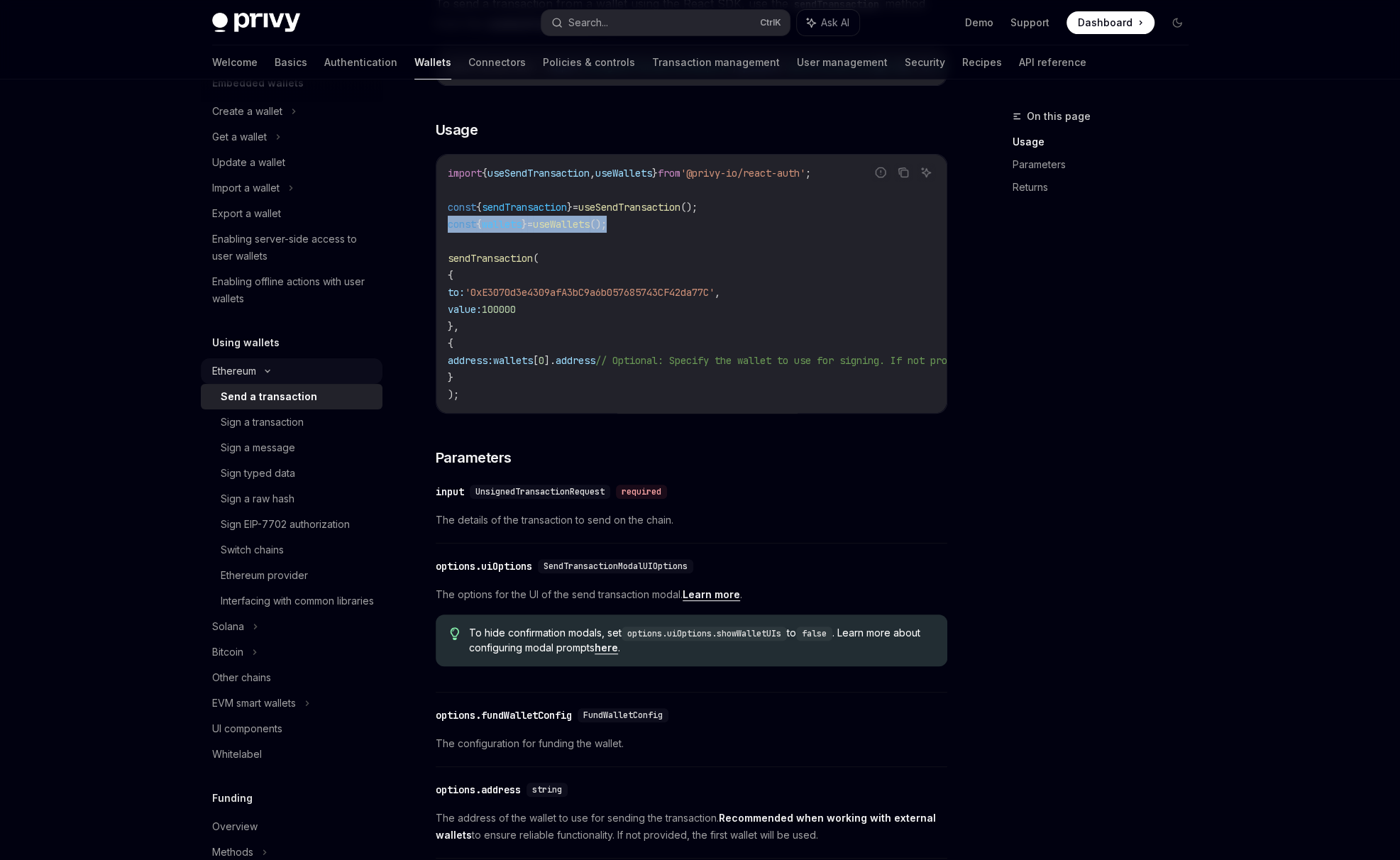
scroll to position [118, 0]
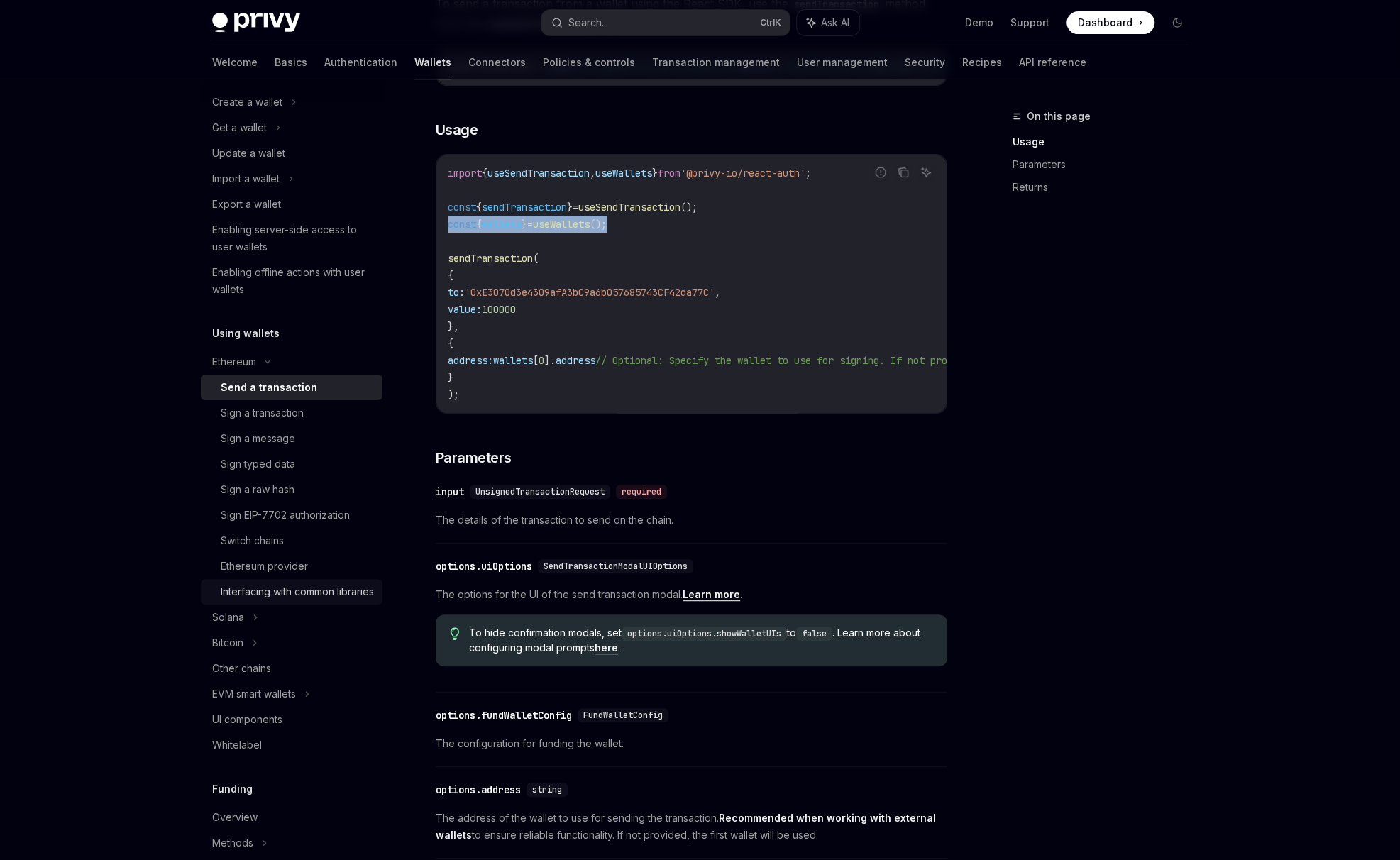
click at [280, 586] on div "Interfacing with common libraries" at bounding box center [297, 592] width 153 height 17
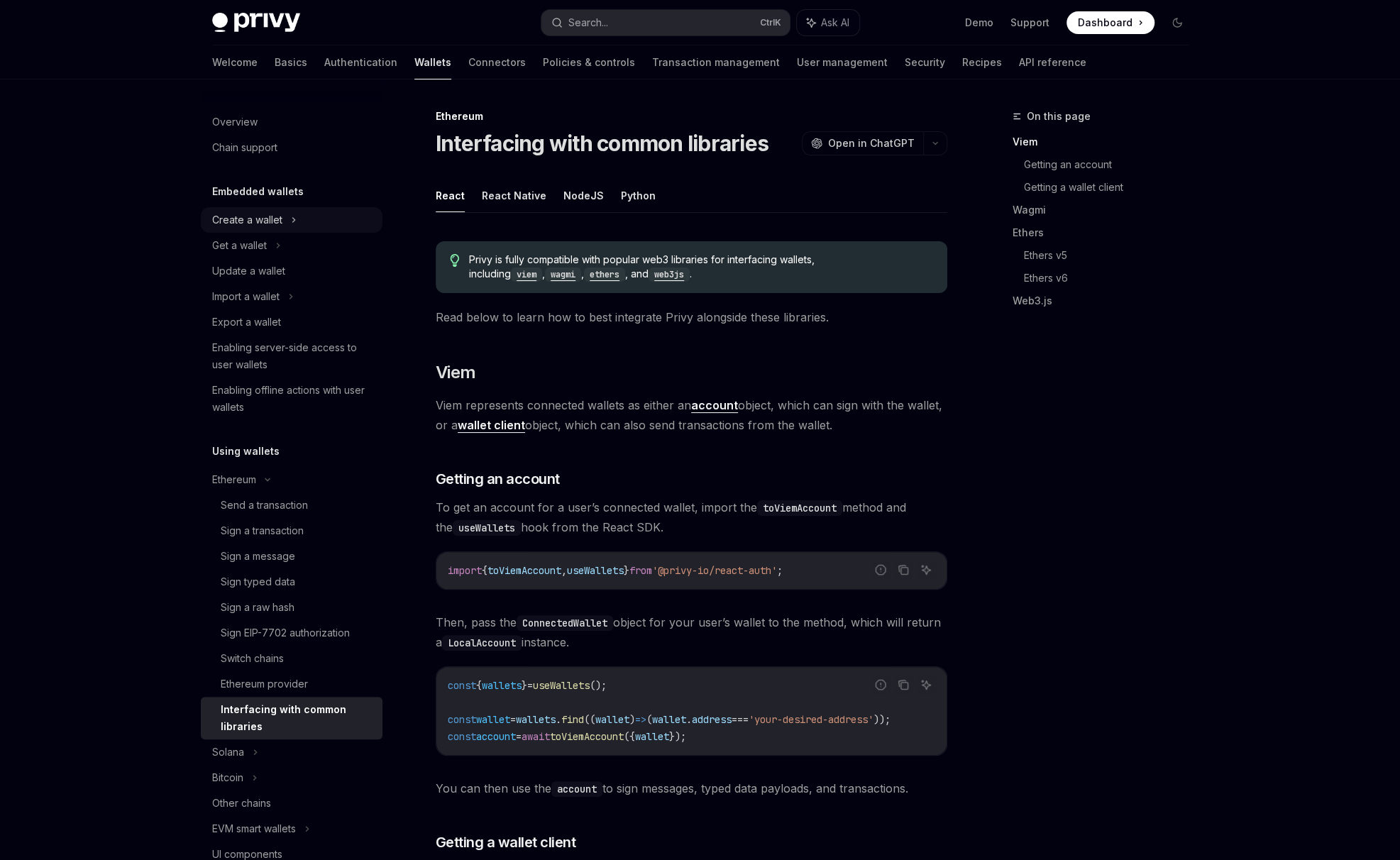
click at [279, 226] on div "Create a wallet" at bounding box center [247, 220] width 70 height 17
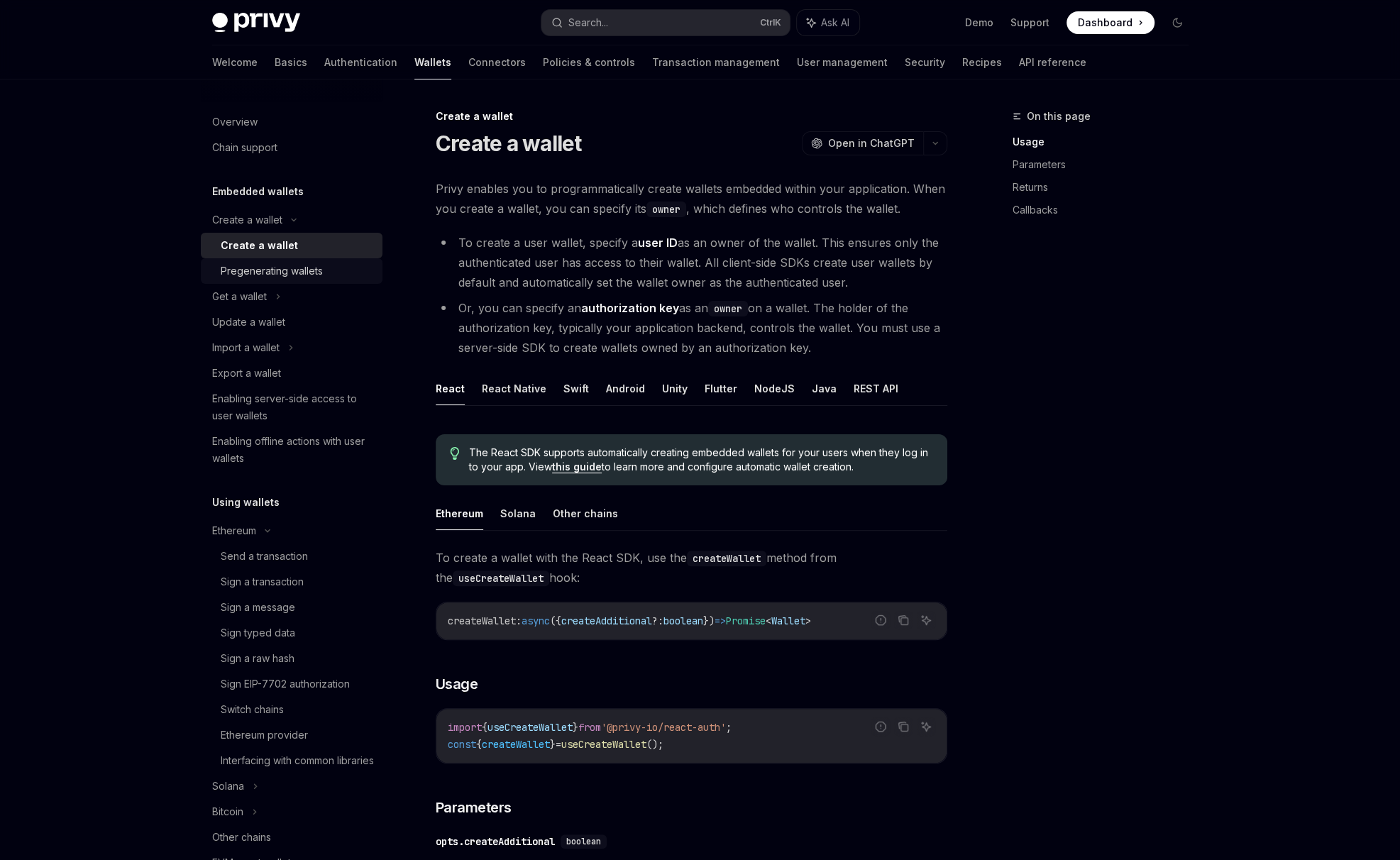
click at [283, 267] on div "Pregenerating wallets" at bounding box center [271, 271] width 102 height 17
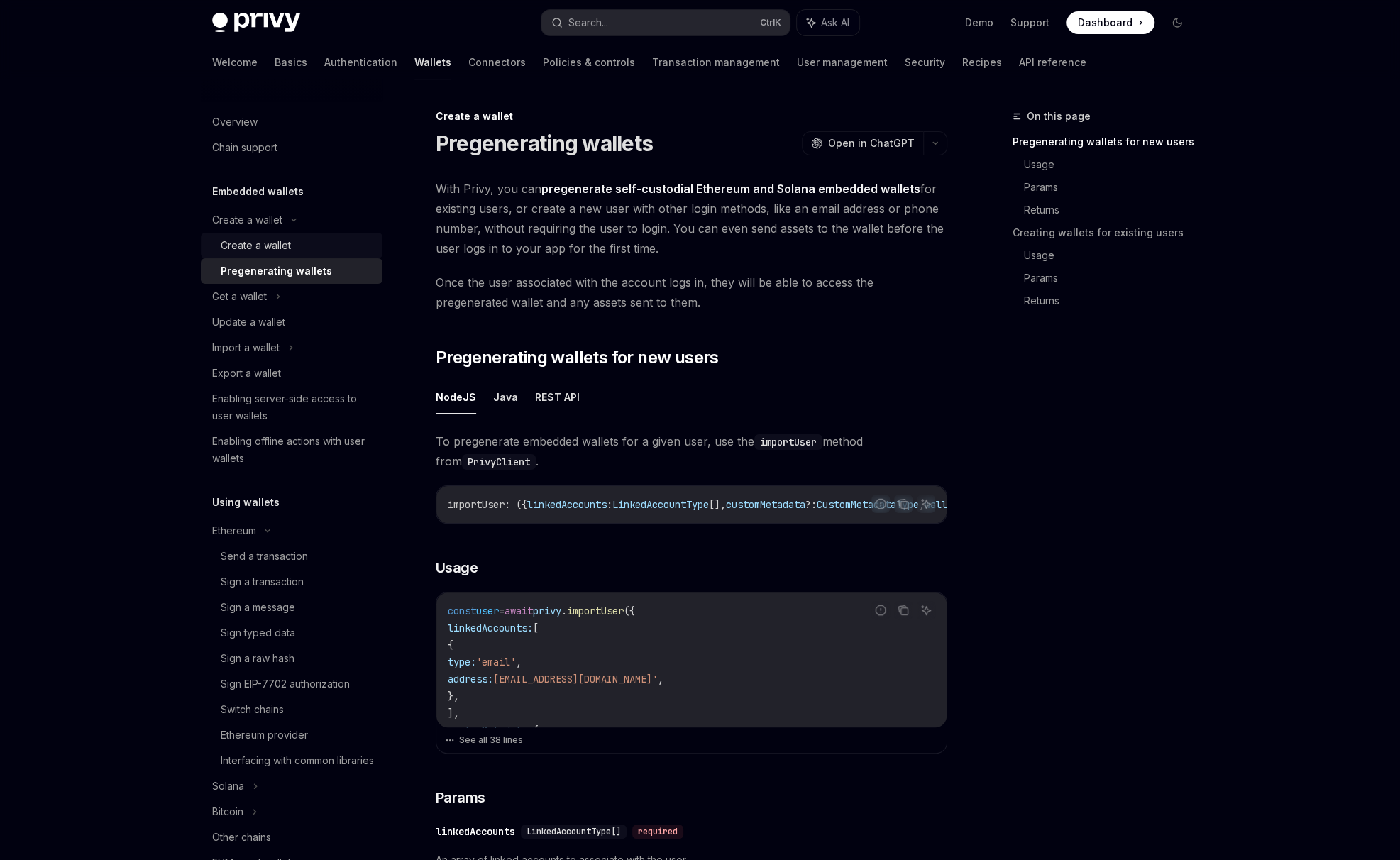
click at [293, 240] on div "Create a wallet" at bounding box center [297, 245] width 153 height 17
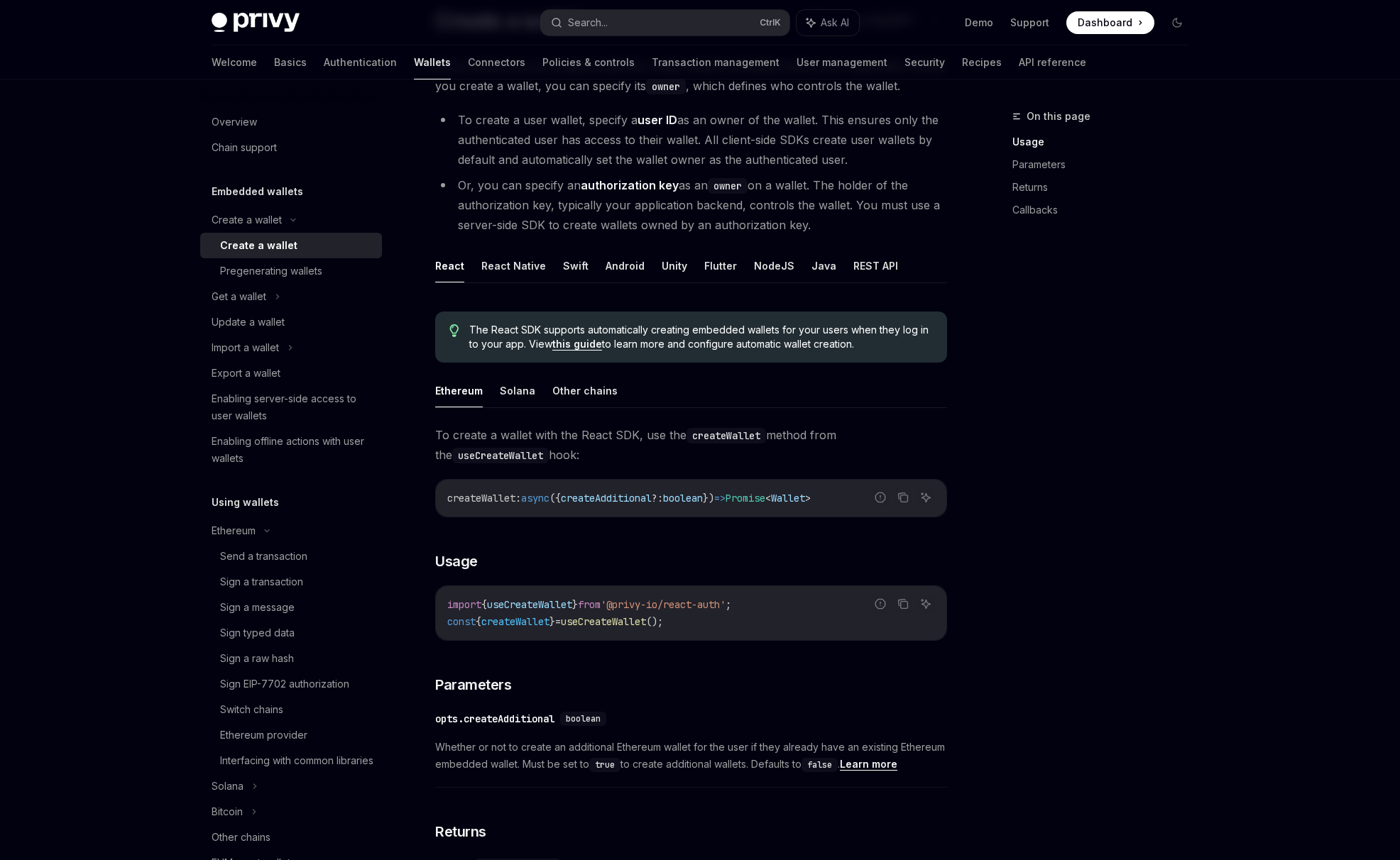
scroll to position [118, 0]
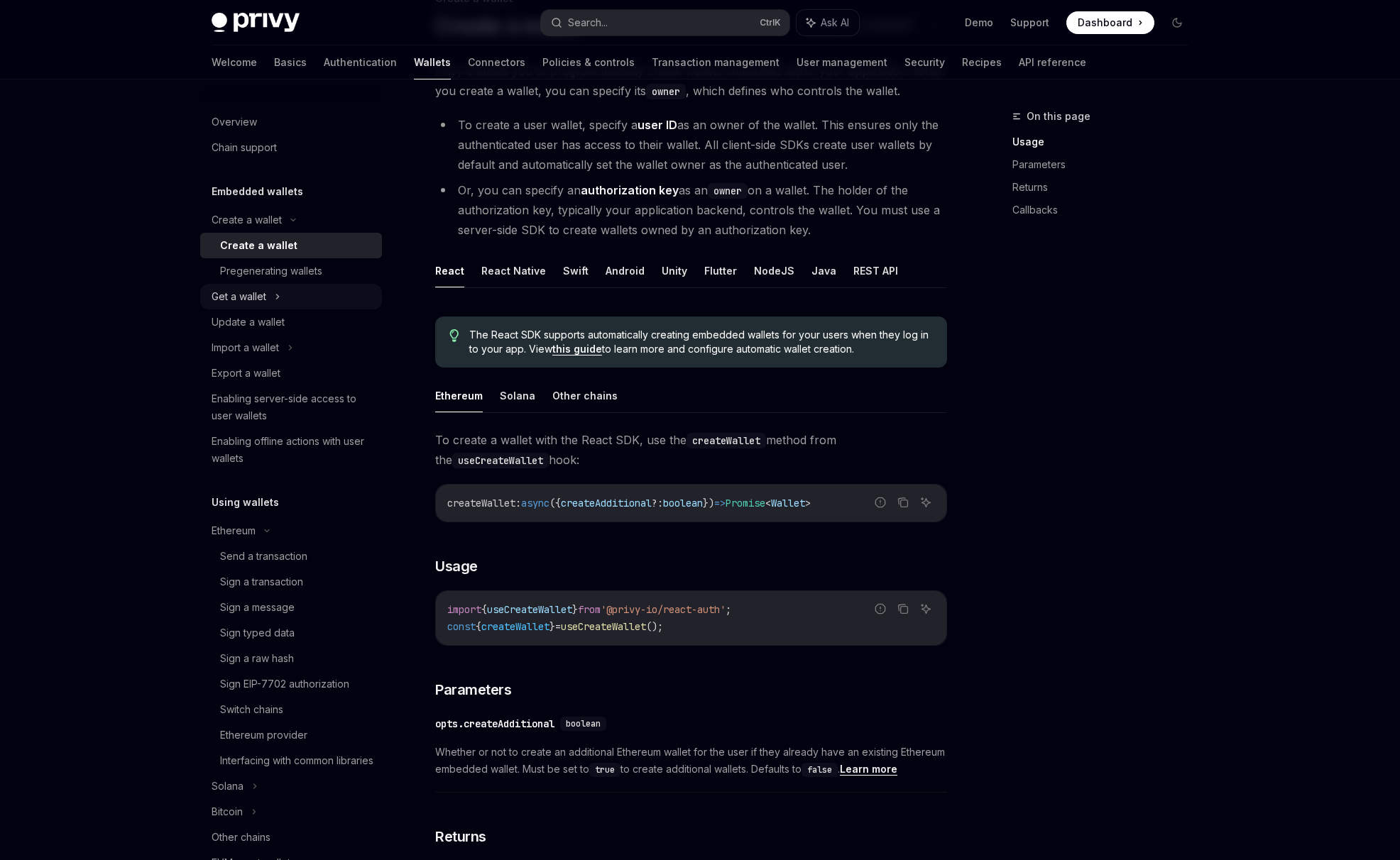
click at [261, 291] on div "Get a wallet" at bounding box center [239, 296] width 54 height 17
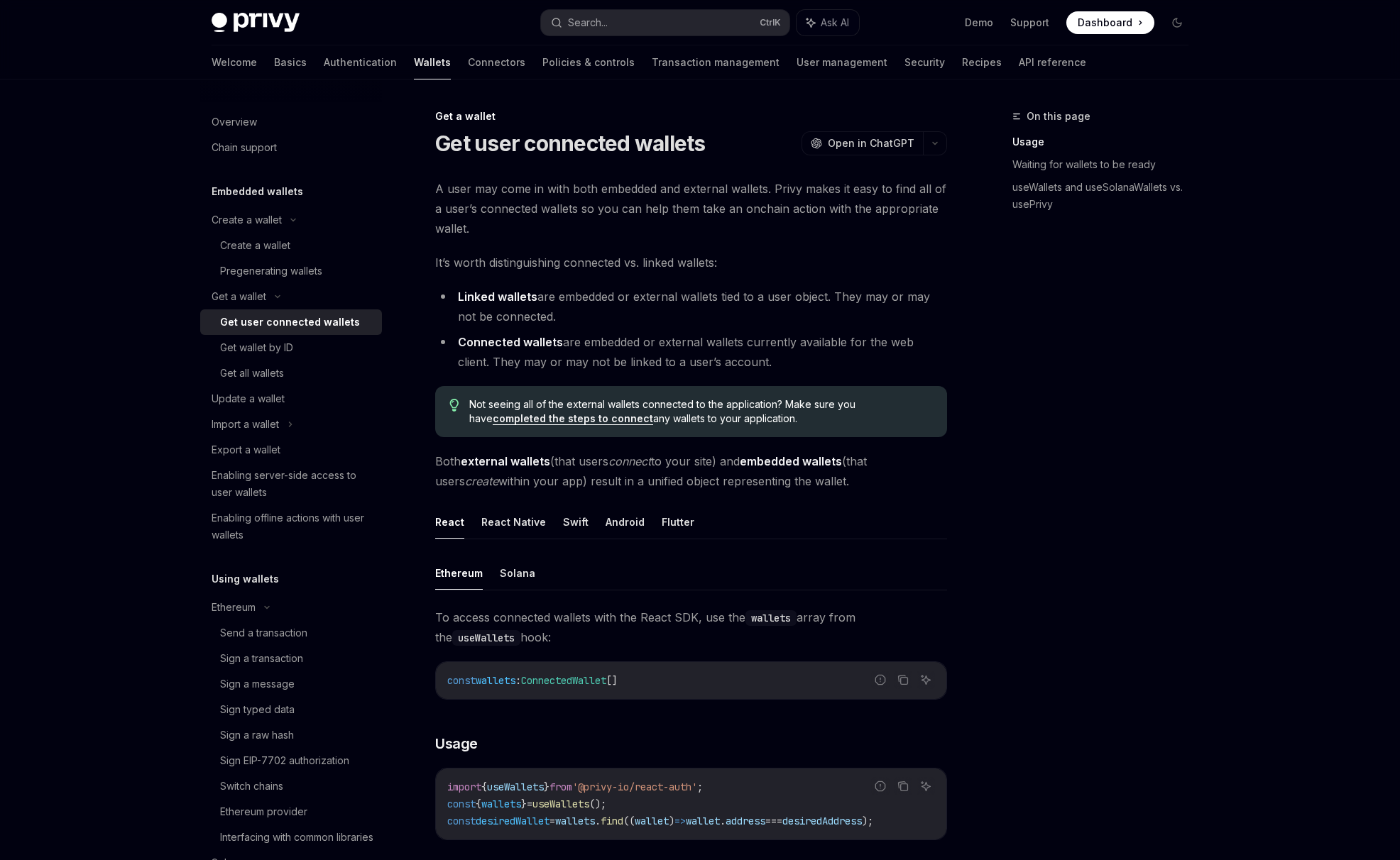
click at [285, 323] on div "Get user connected wallets" at bounding box center [290, 322] width 140 height 17
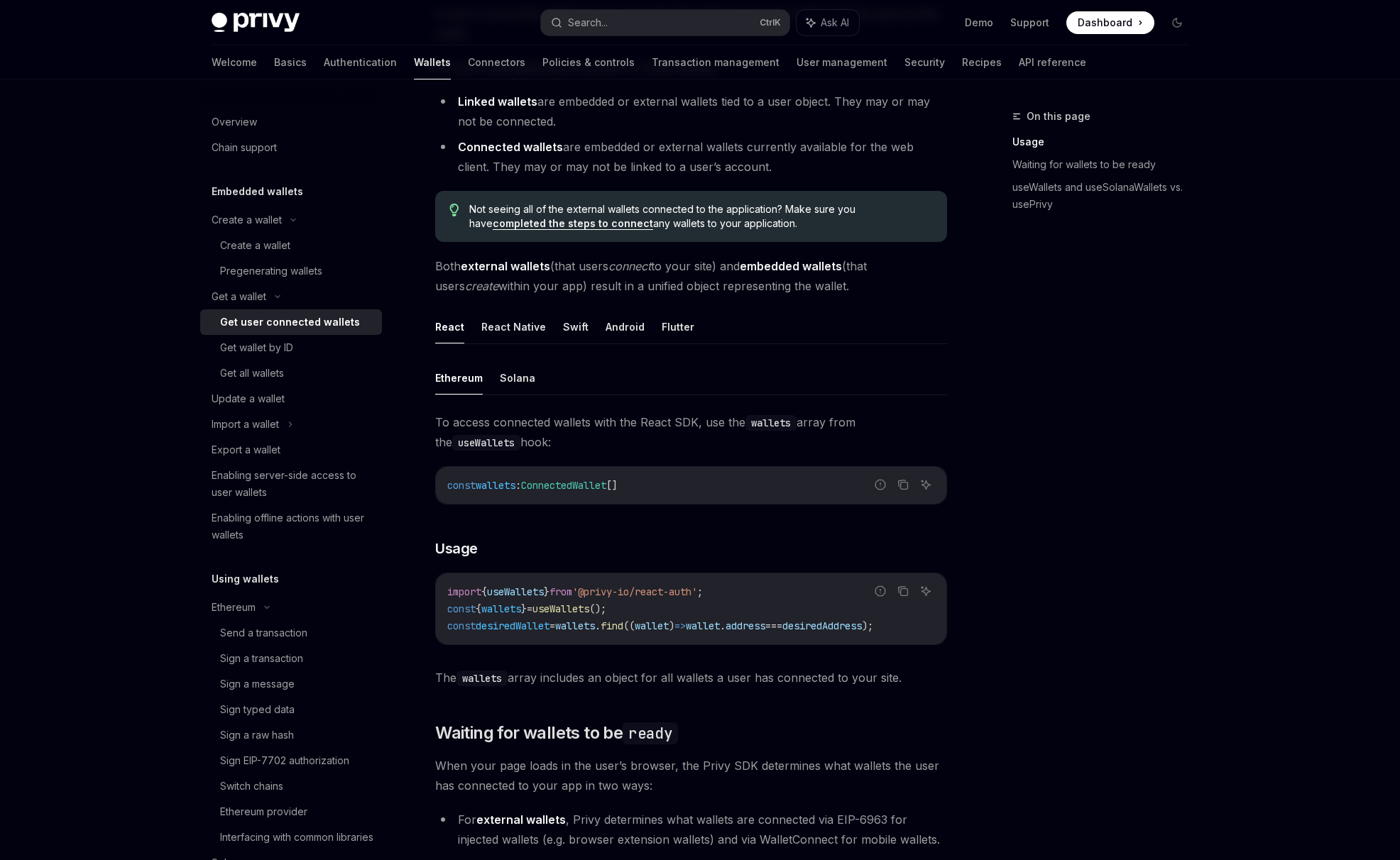
scroll to position [787, 0]
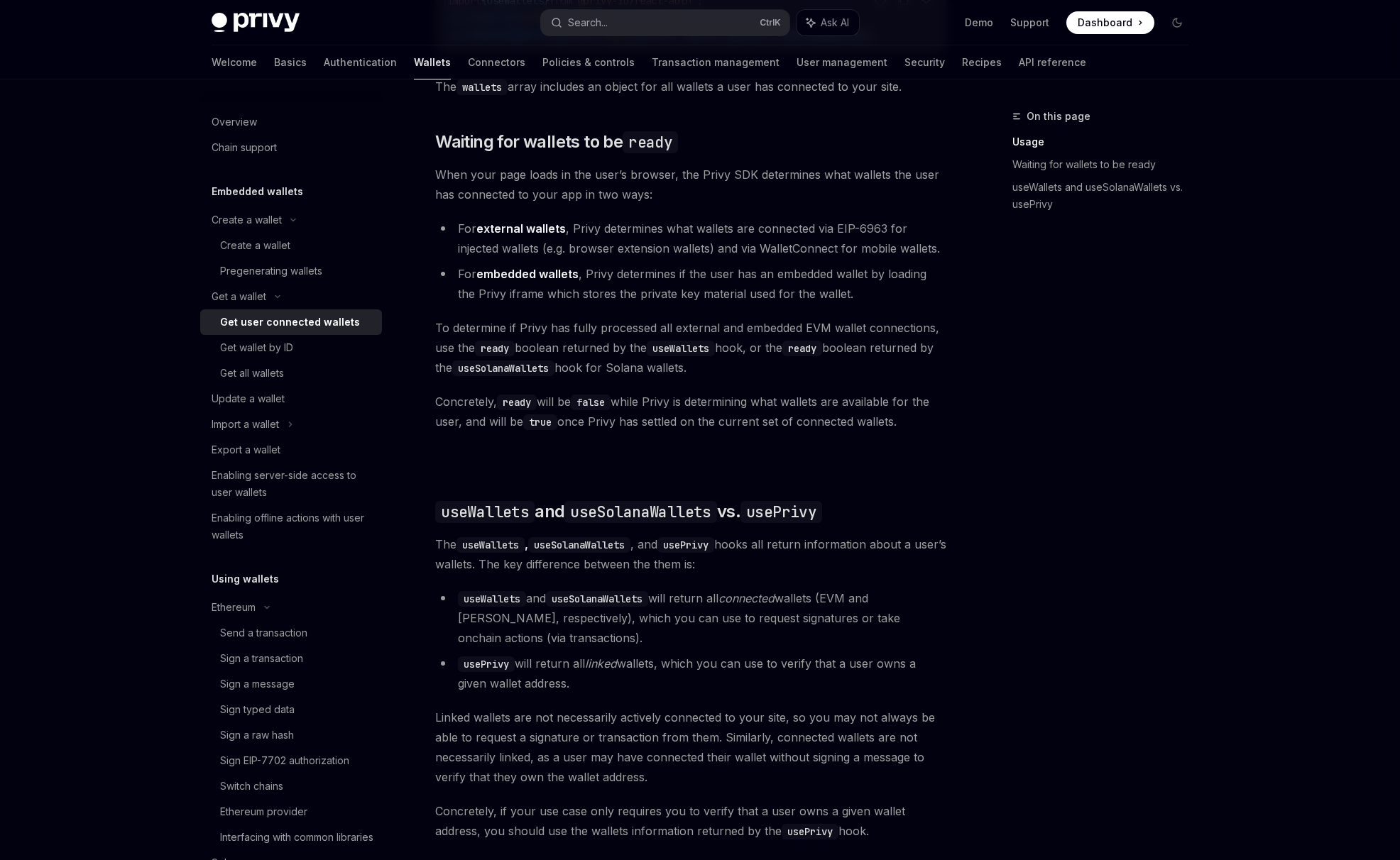
click at [129, 612] on div "Privy Docs home page Search... Ctrl K Ask AI Demo Support Dashboard Dashboard S…" at bounding box center [700, 169] width 1400 height 1912
click at [126, 400] on div "Privy Docs home page Search... Ctrl K Ask AI Demo Support Dashboard Dashboard S…" at bounding box center [700, 169] width 1400 height 1912
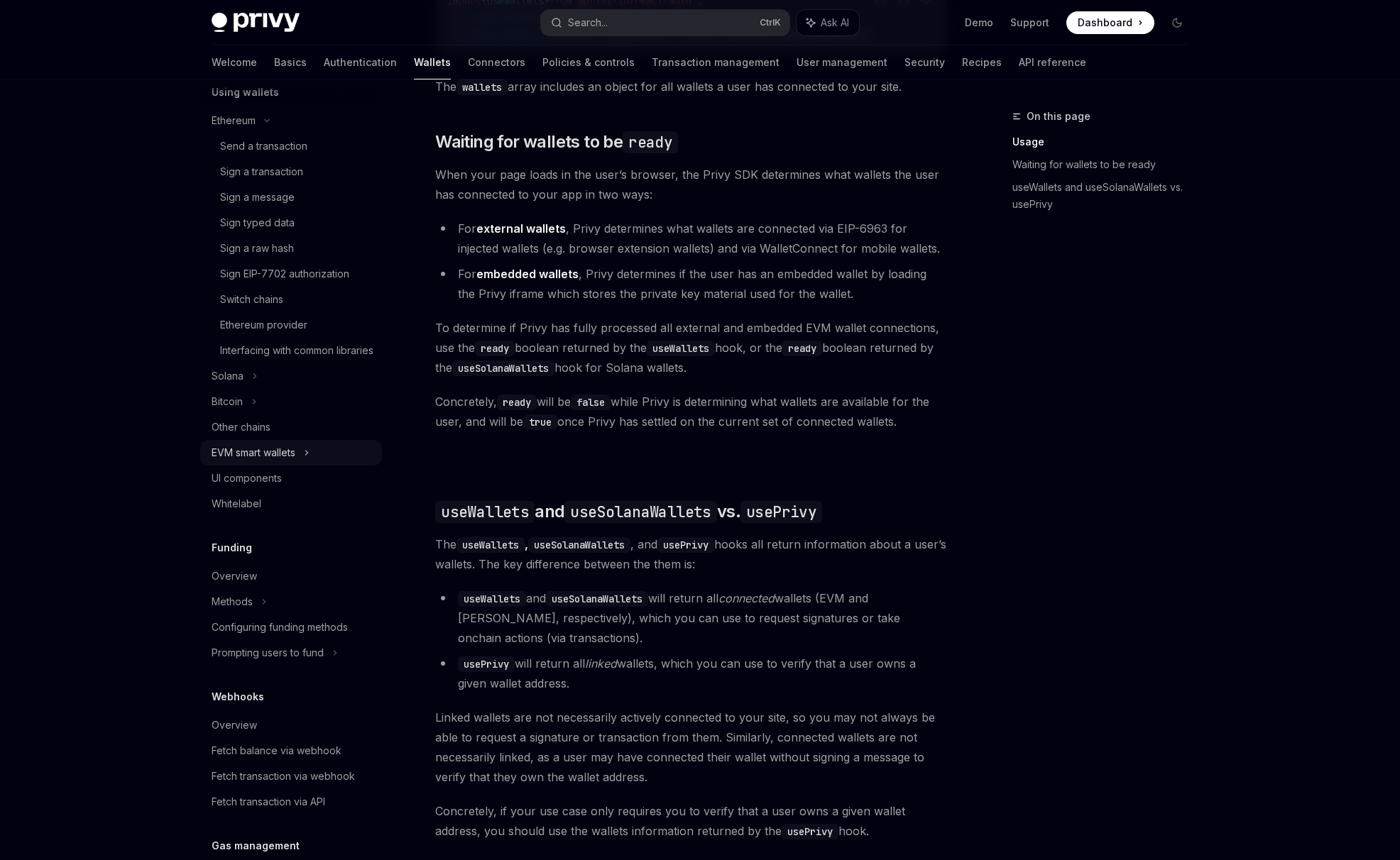
click at [238, 462] on div "EVM smart wallets" at bounding box center [253, 453] width 84 height 17
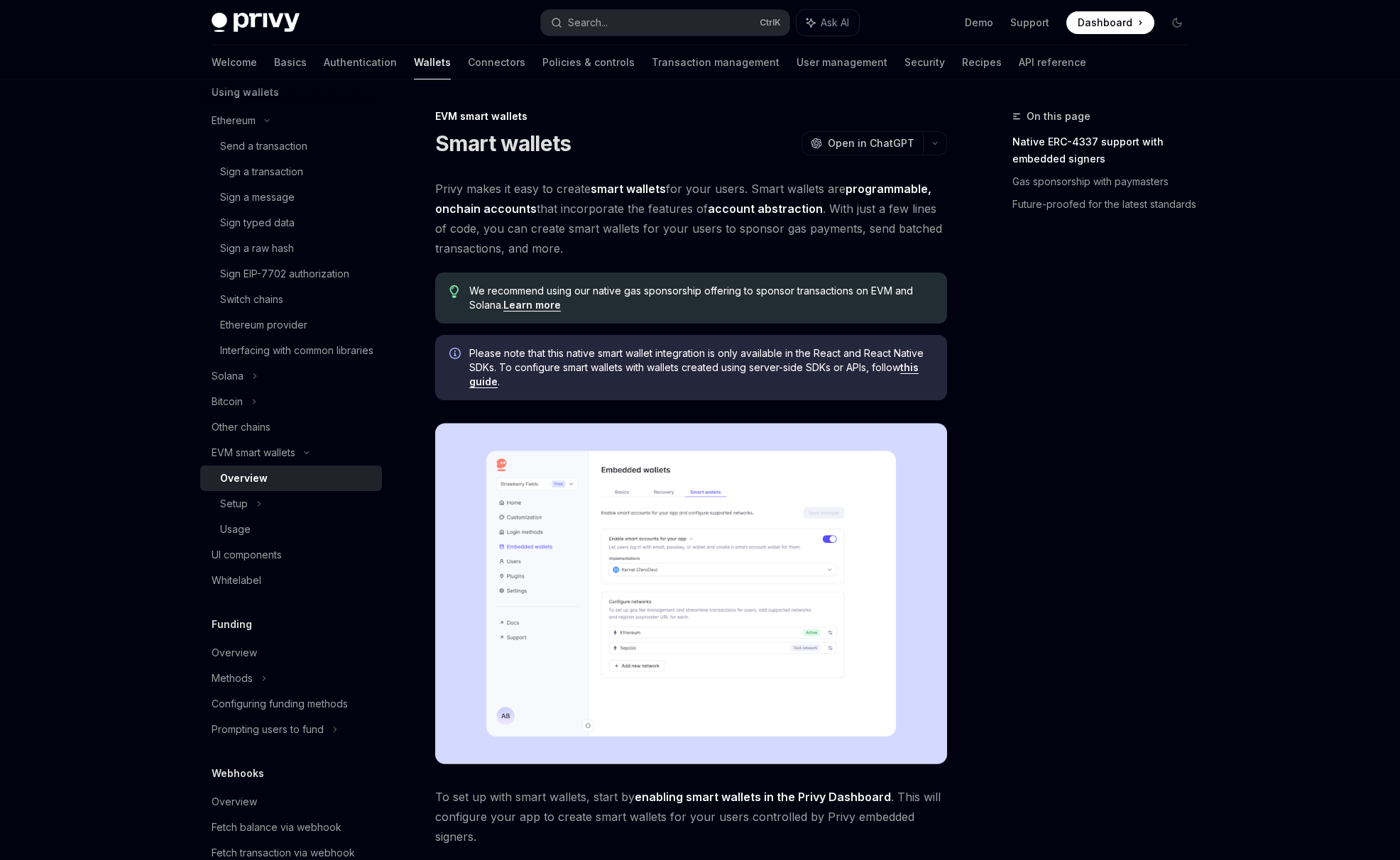
click at [34, 583] on div "Privy Docs home page Search... Ctrl K Ask AI Demo Support Dashboard Dashboard S…" at bounding box center [700, 848] width 1400 height 1696
click at [1104, 549] on div "On this page Native ERC-4337 support with embedded signers Gas sponsorship with…" at bounding box center [1091, 484] width 216 height 752
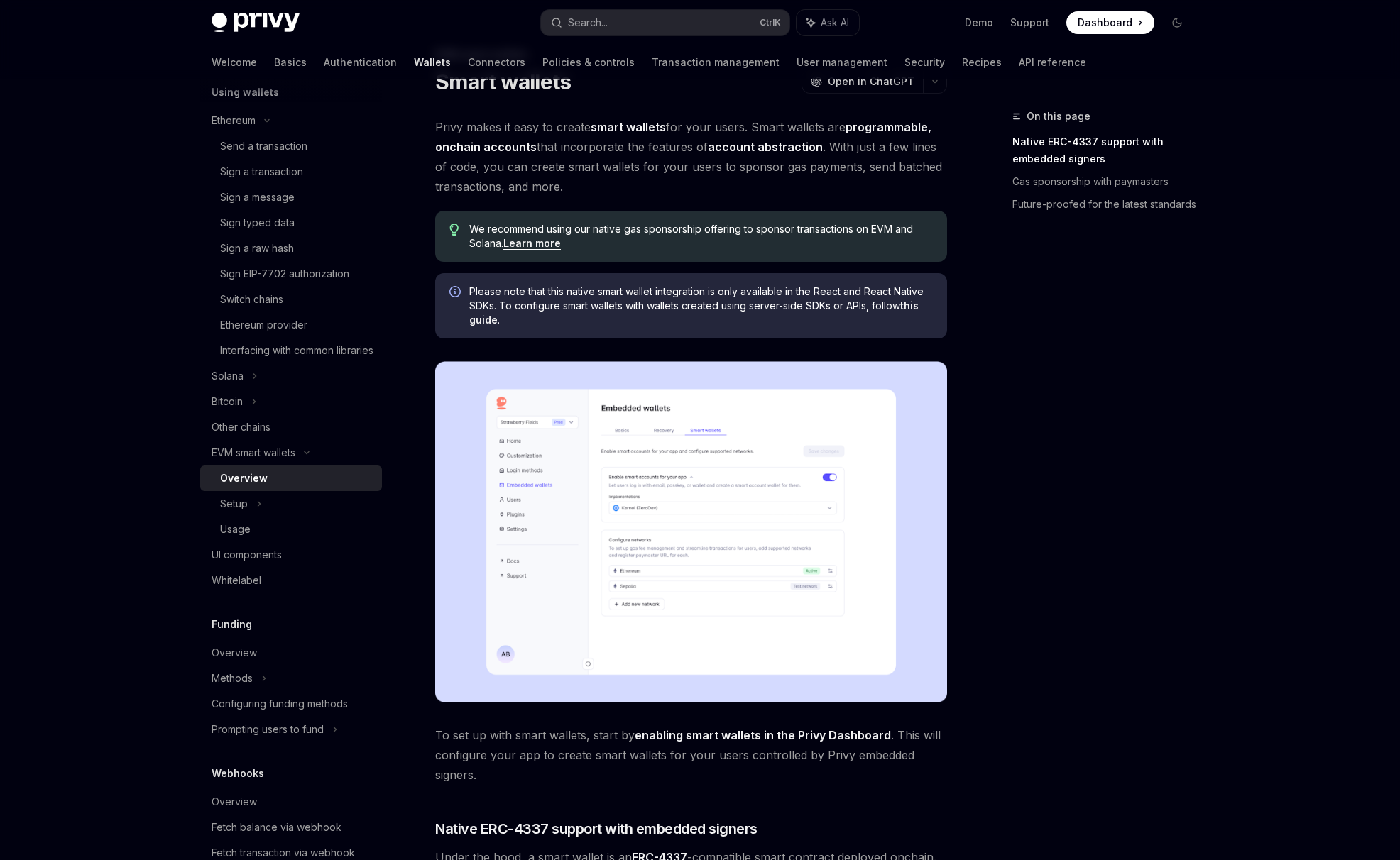
scroll to position [236, 0]
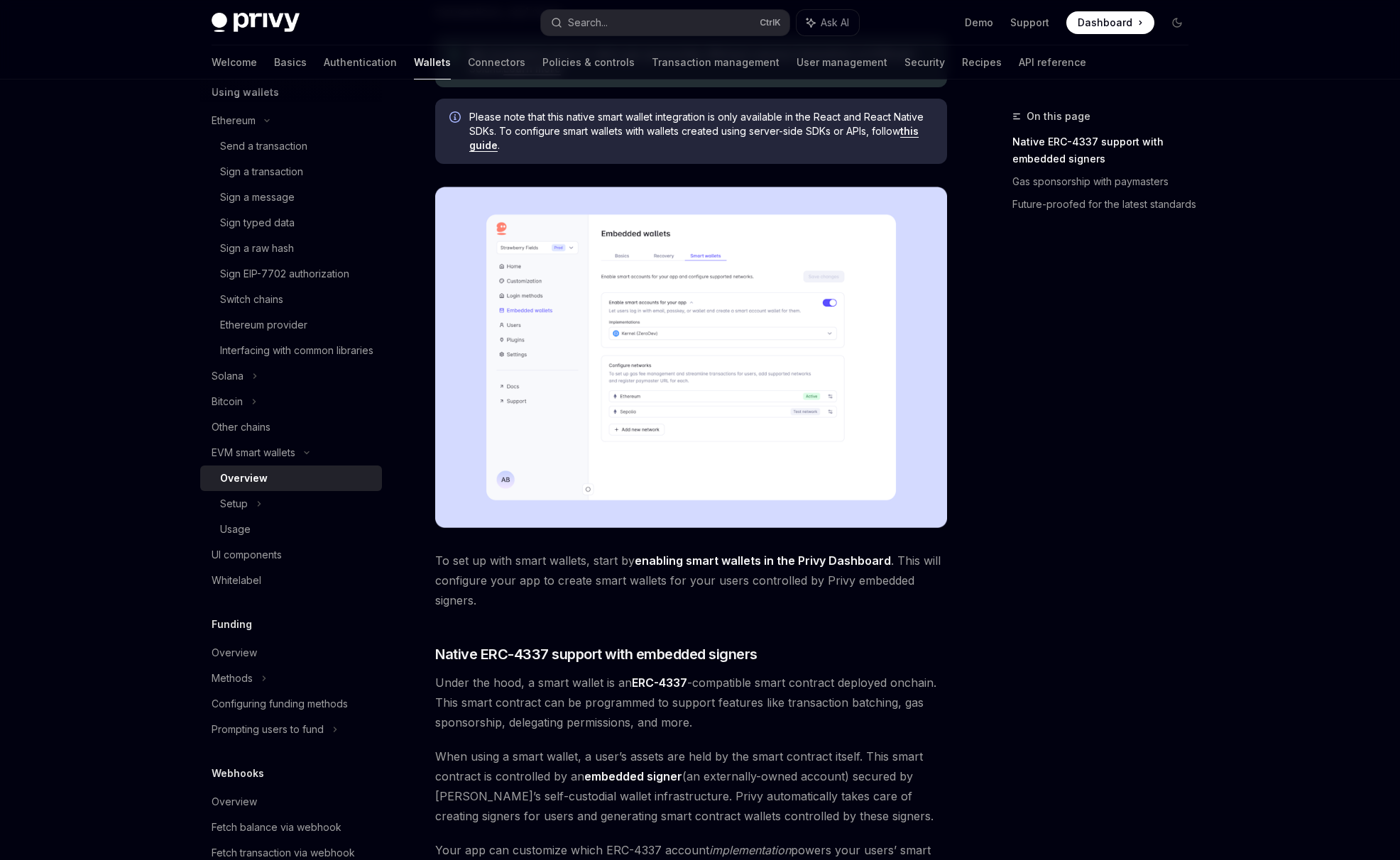
click at [1151, 461] on div "On this page Native ERC-4337 support with embedded signers Gas sponsorship with…" at bounding box center [1091, 484] width 216 height 752
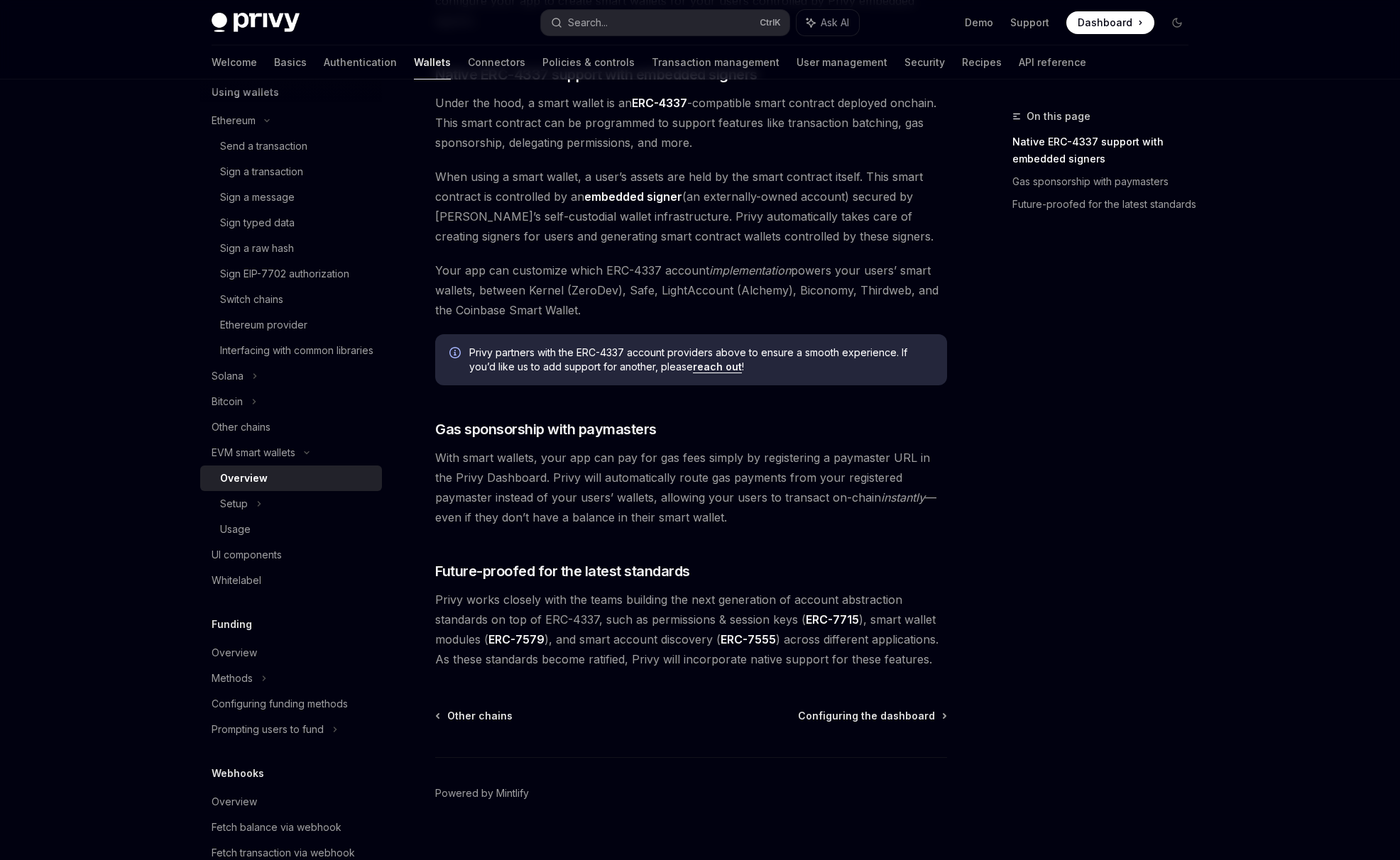
scroll to position [836, 0]
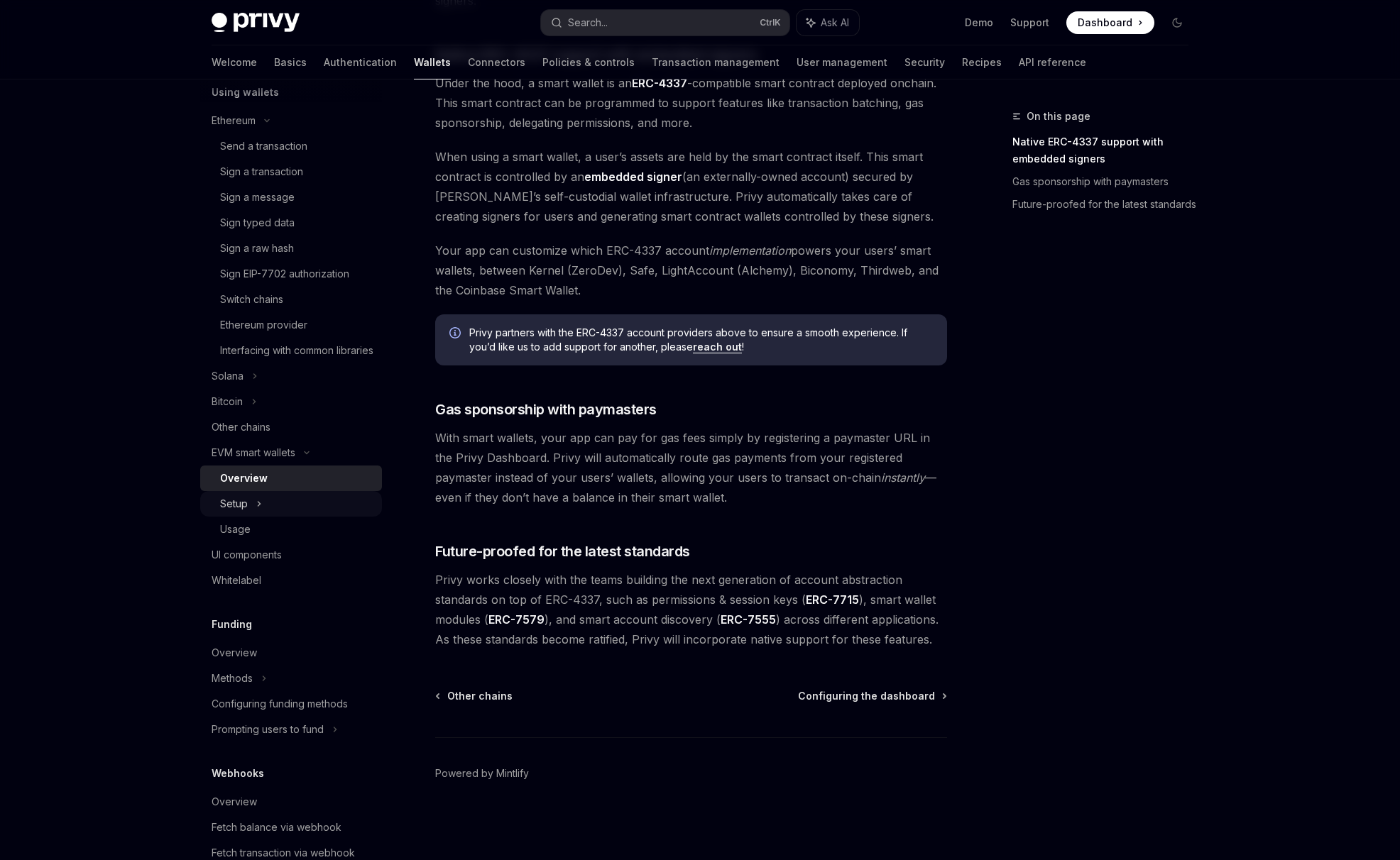
click at [266, 517] on div "Setup" at bounding box center [291, 504] width 182 height 26
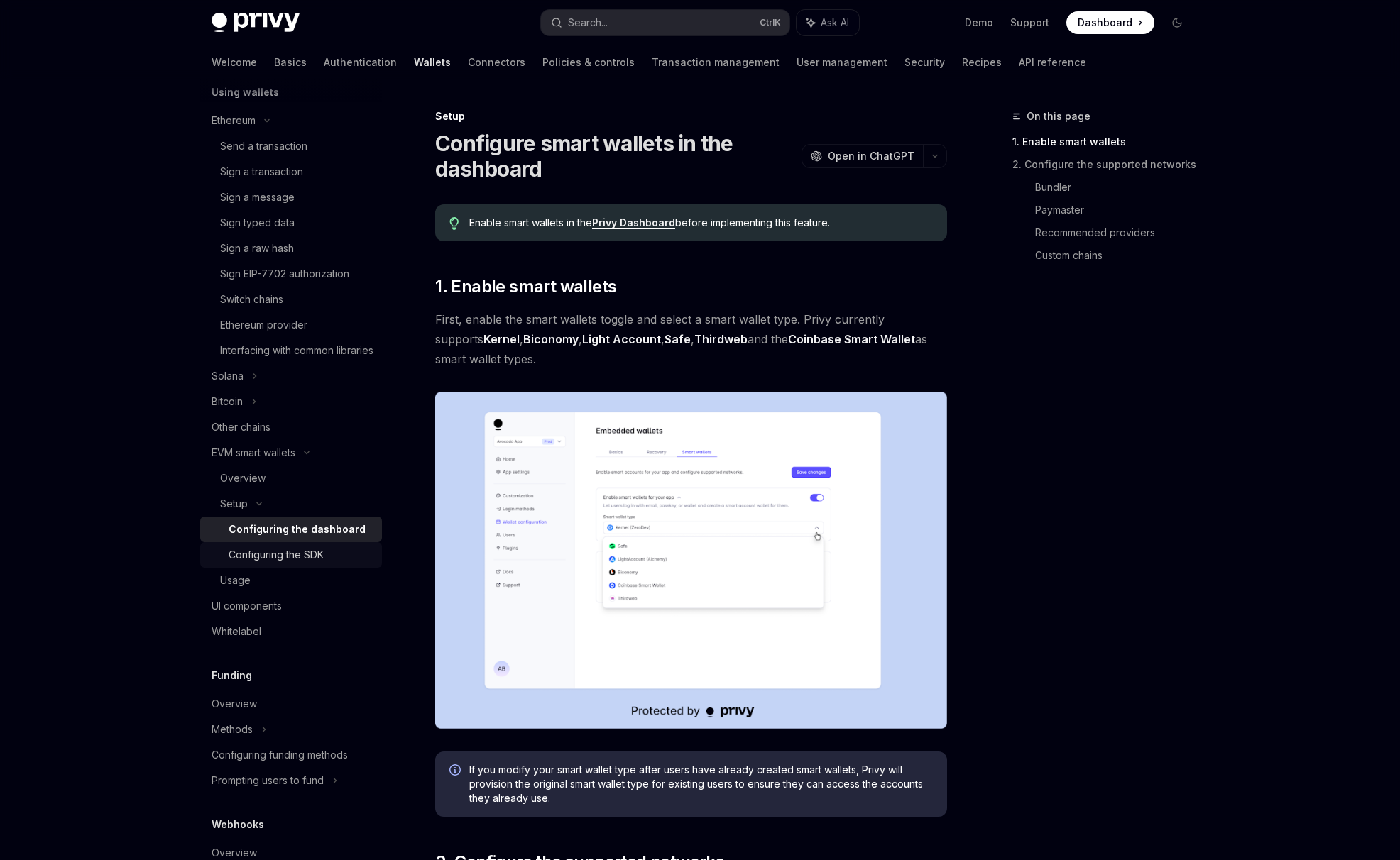
click at [309, 564] on div "Configuring the SDK" at bounding box center [277, 555] width 95 height 17
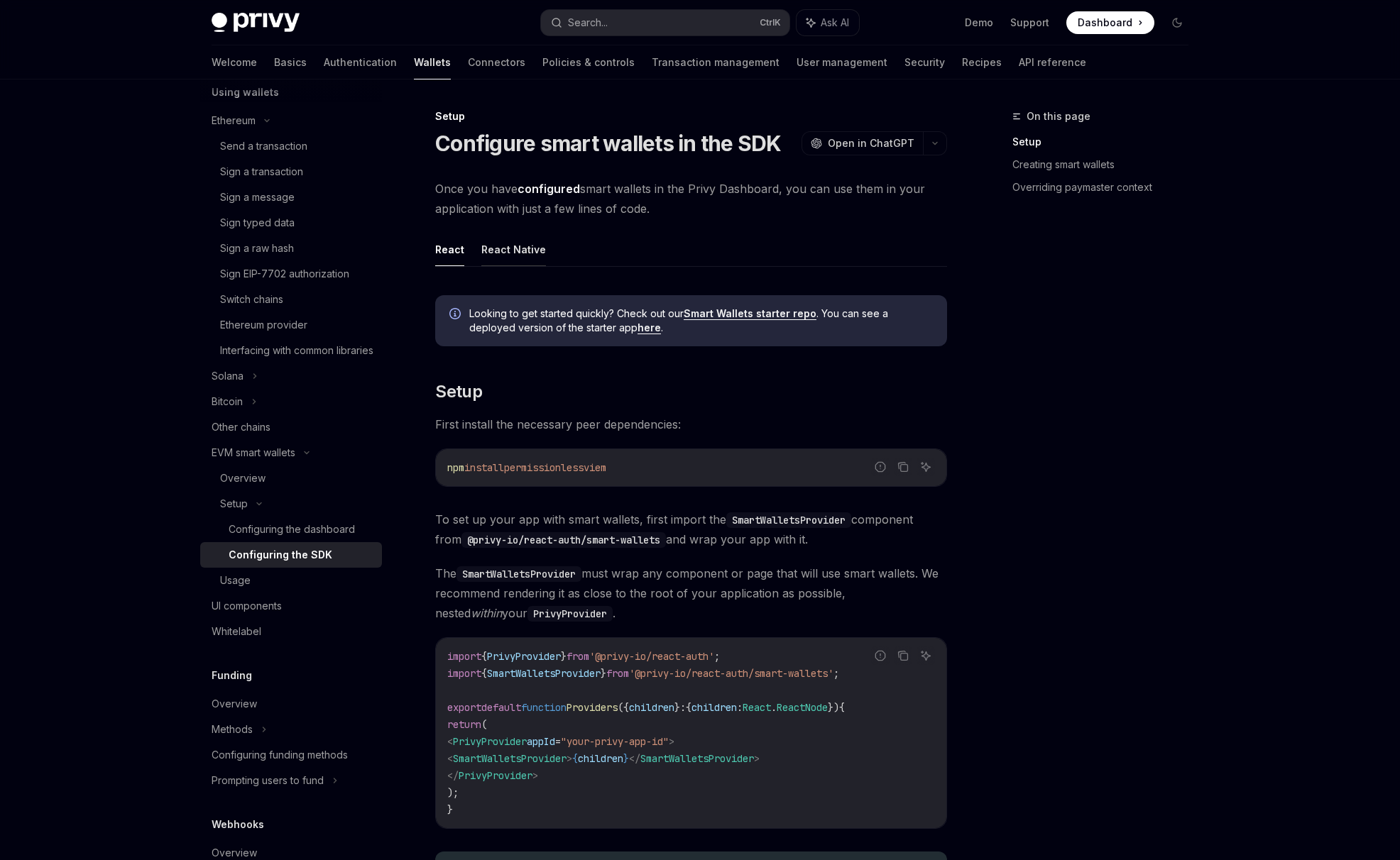
click at [523, 255] on button "React Native" at bounding box center [514, 249] width 64 height 34
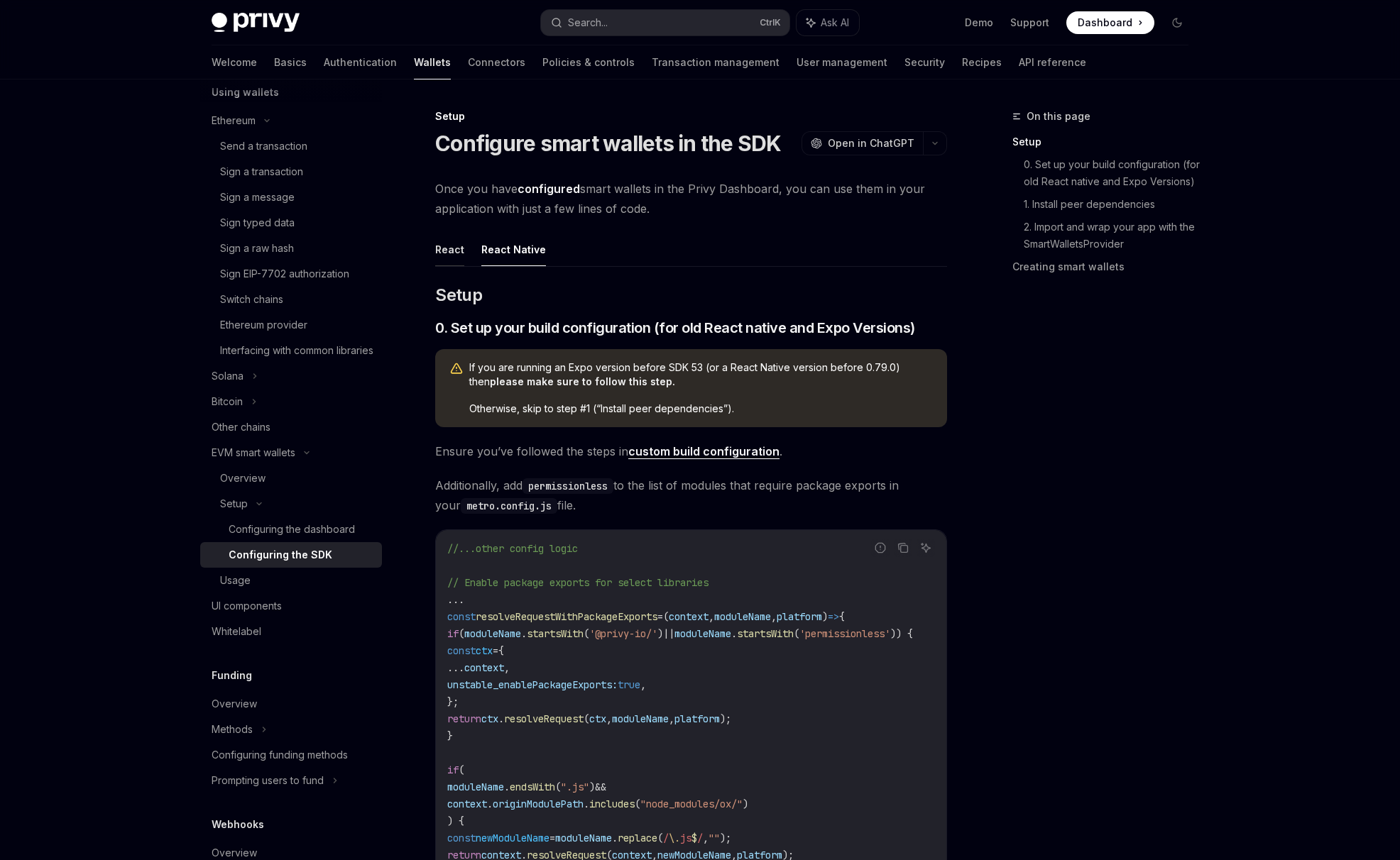
click at [438, 250] on button "React" at bounding box center [449, 249] width 29 height 34
type textarea "*"
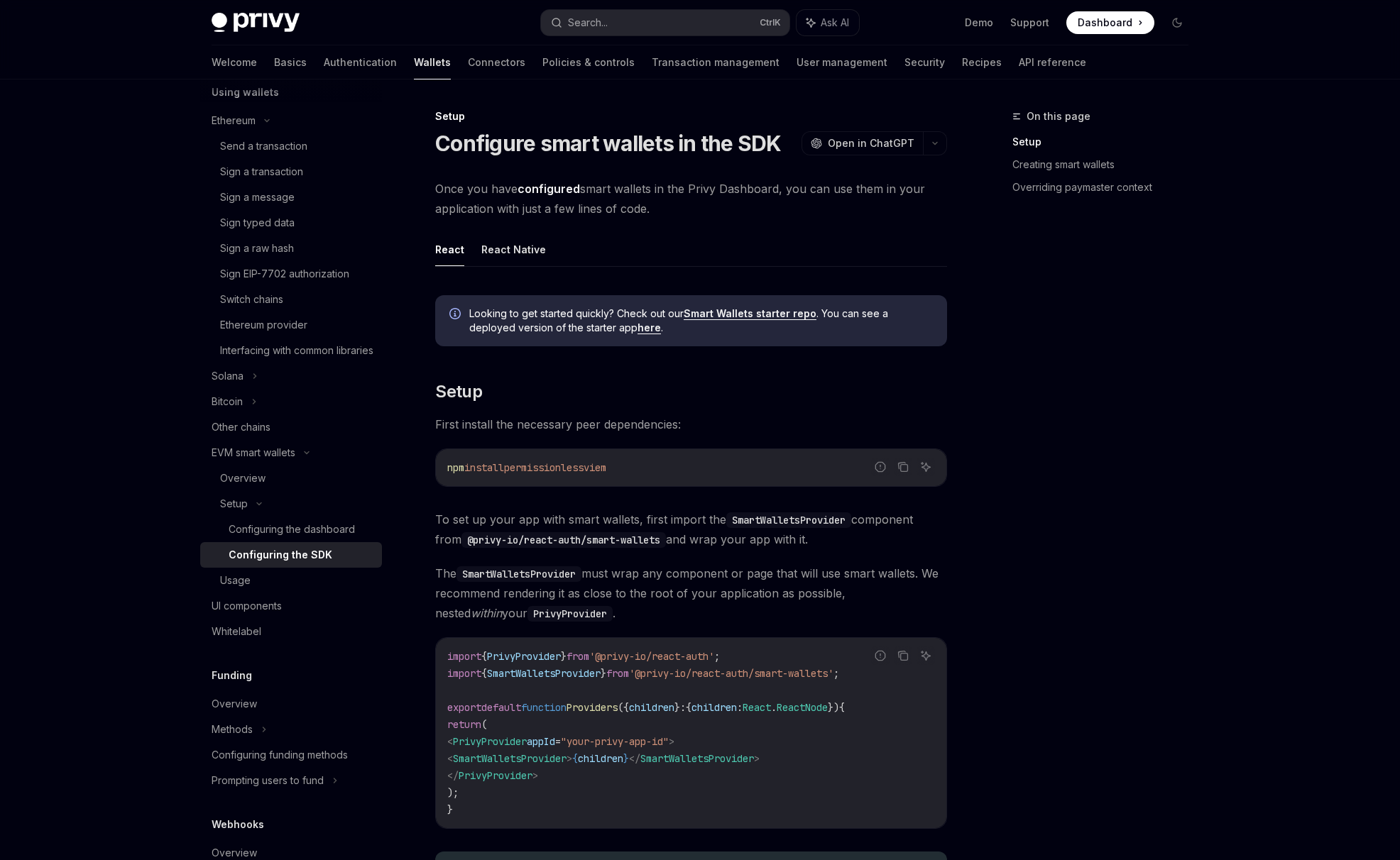
click at [1175, 426] on div "On this page Setup Creating smart wallets Overriding paymaster context" at bounding box center [1091, 484] width 216 height 752
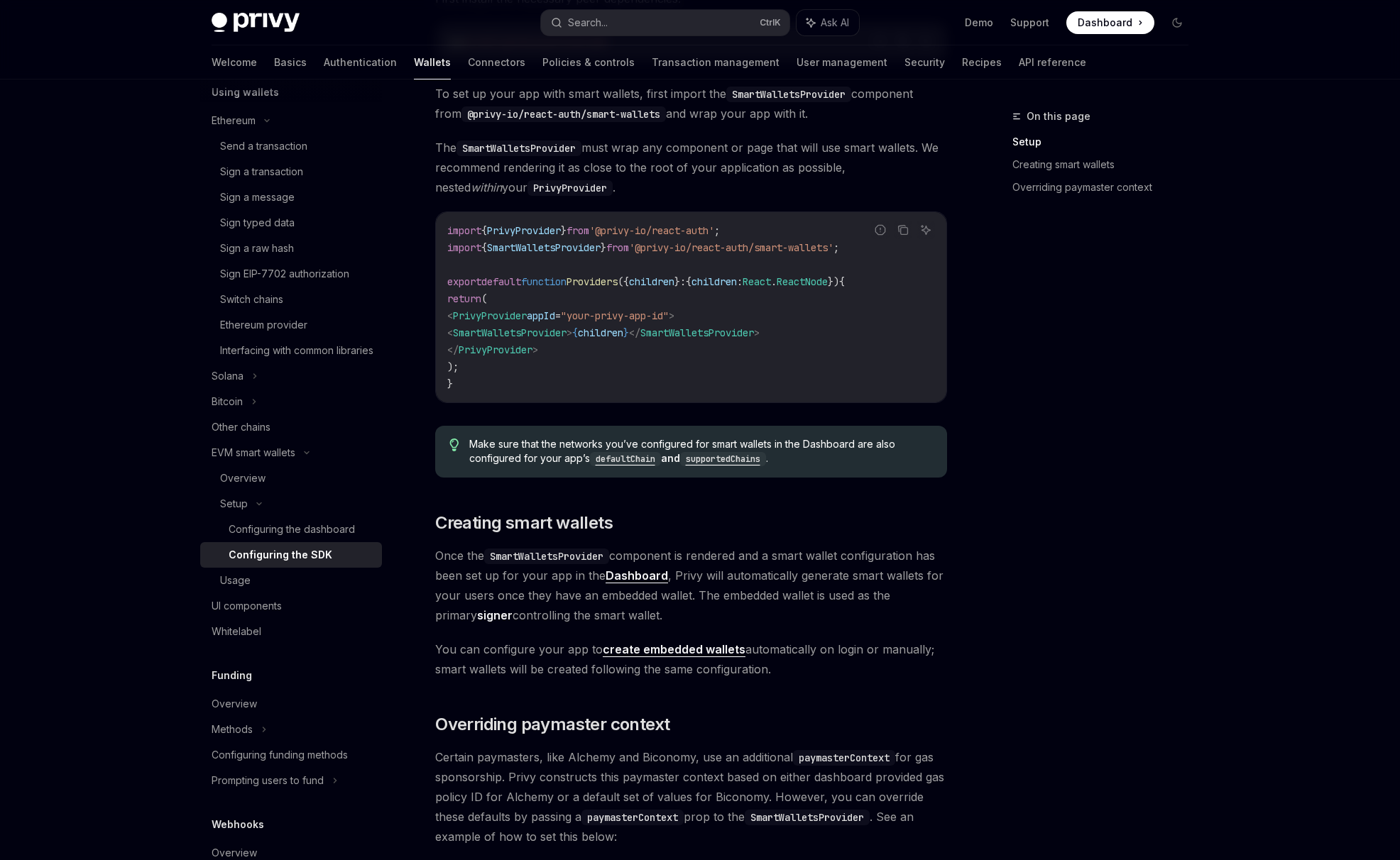
scroll to position [591, 0]
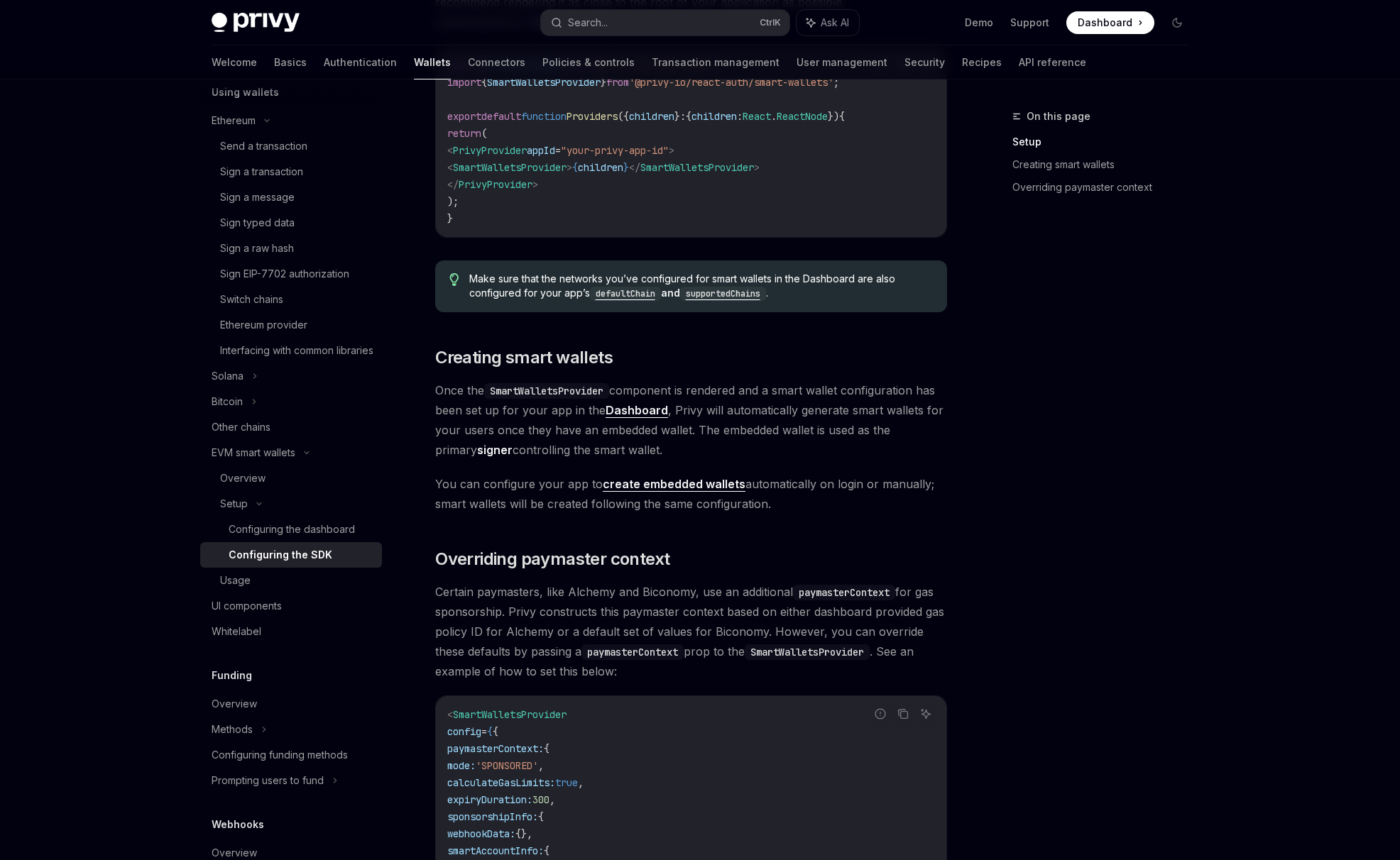
click at [1231, 657] on div "Privy Docs home page Search... Ctrl K Ask AI Demo Support Dashboard Dashboard S…" at bounding box center [700, 333] width 1400 height 1848
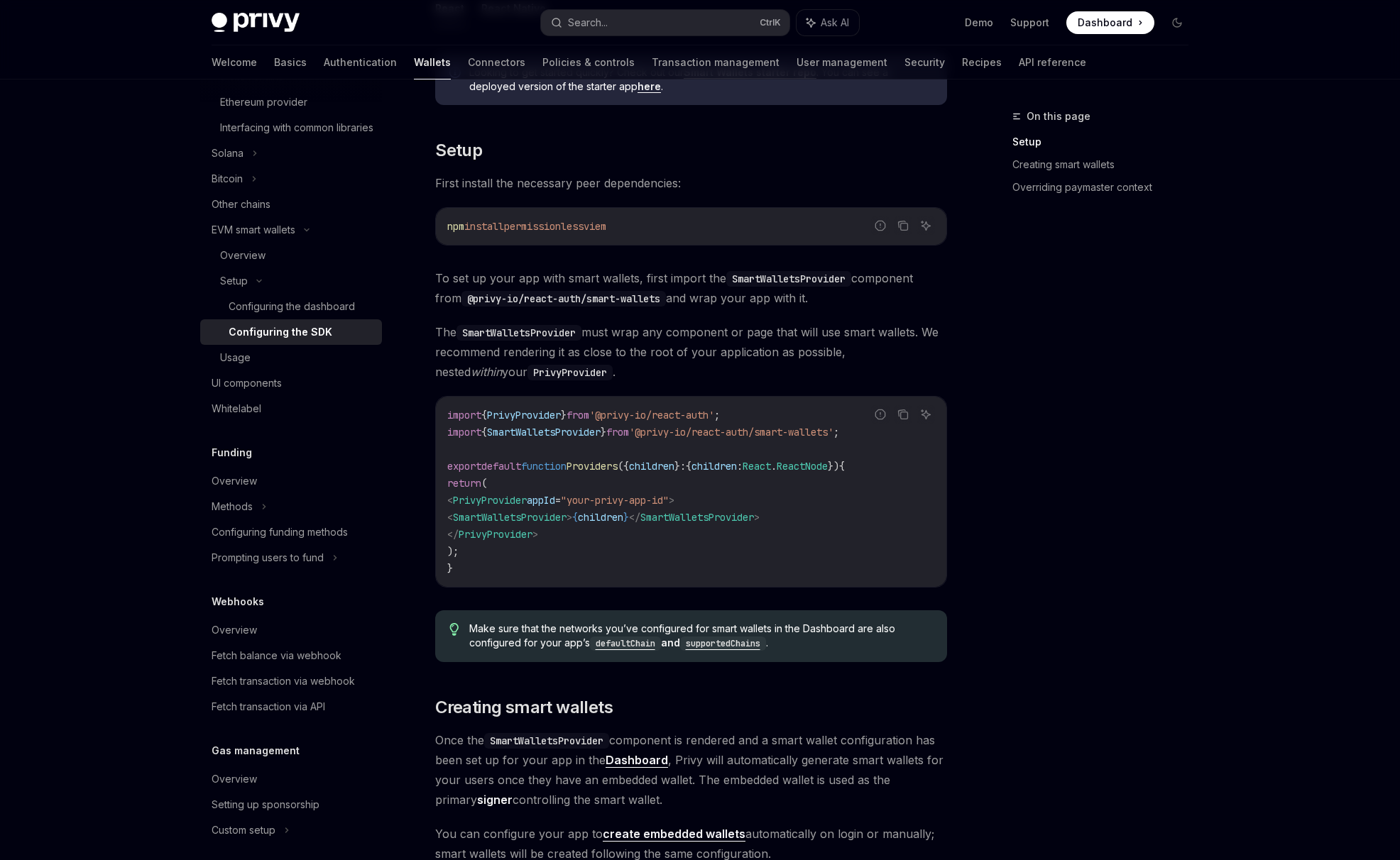
scroll to position [239, 0]
drag, startPoint x: 522, startPoint y: 229, endPoint x: 699, endPoint y: 220, distance: 177.2
click at [699, 220] on code "npm install permissionless viem" at bounding box center [691, 228] width 487 height 17
copy span "permissionless viem"
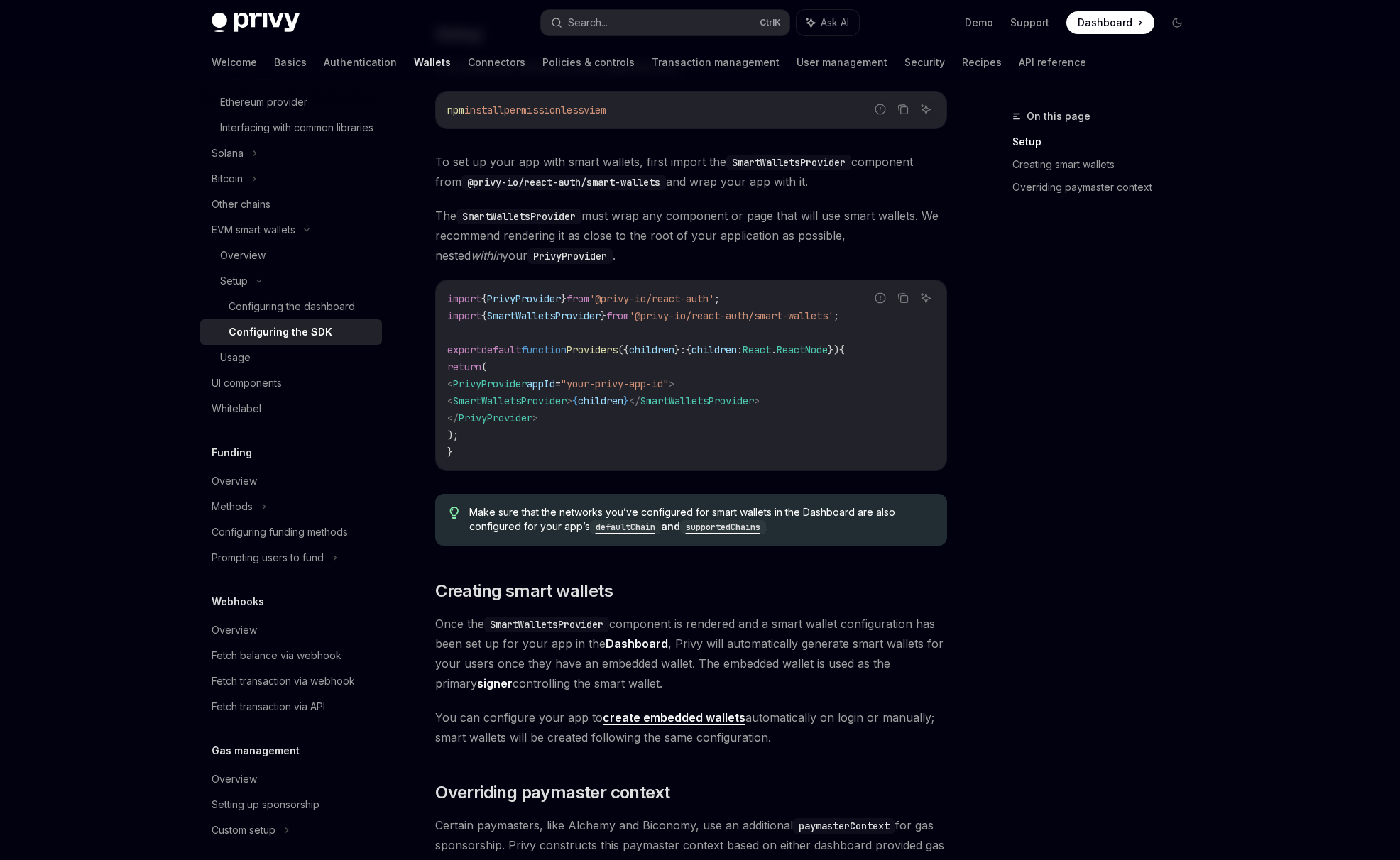
scroll to position [355, 0]
drag, startPoint x: 888, startPoint y: 314, endPoint x: 440, endPoint y: 315, distance: 448.0
click at [440, 315] on div "Report incorrect code Copy Ask AI import { PrivyProvider } from '@privy-io/reac…" at bounding box center [691, 378] width 512 height 192
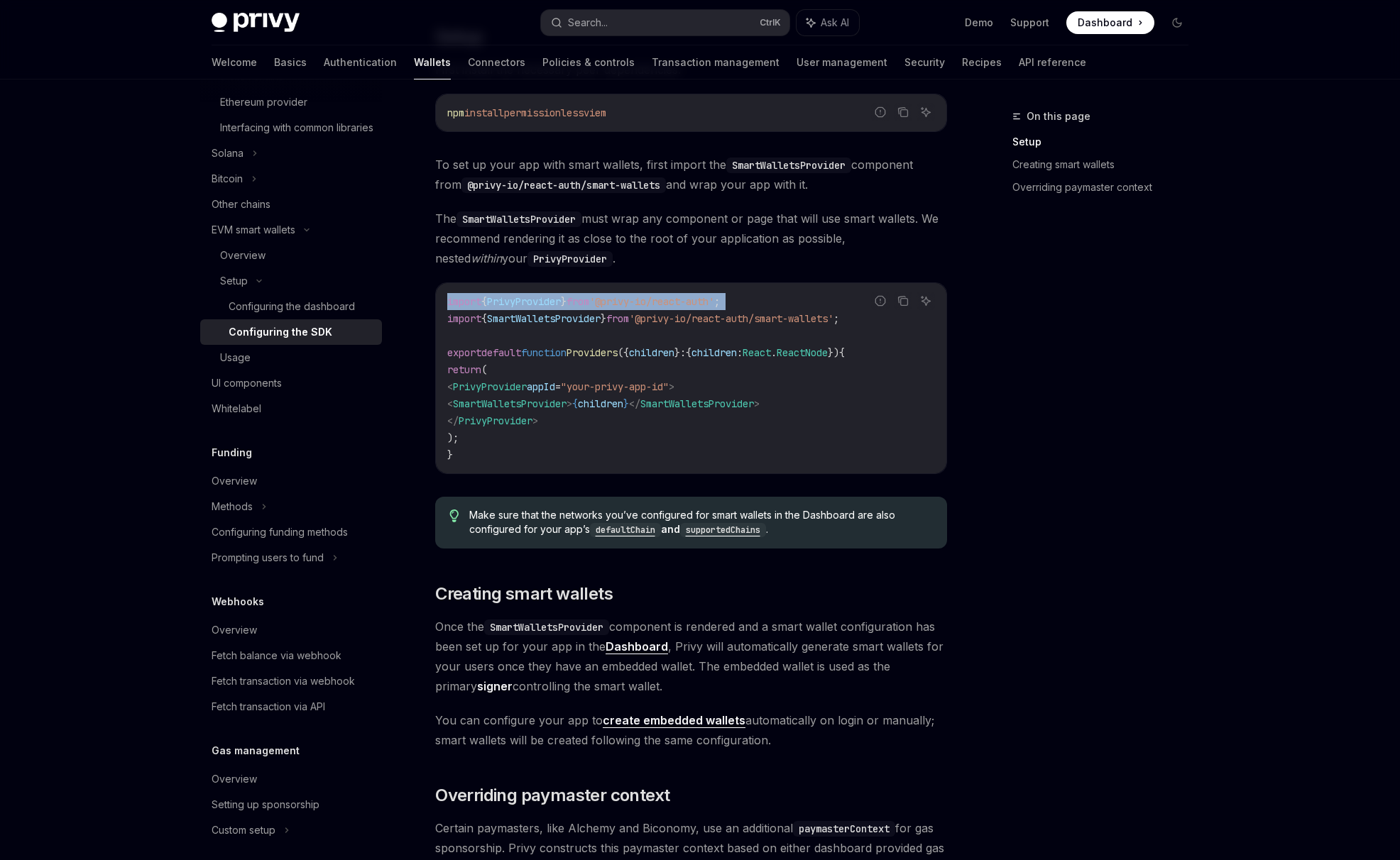
drag, startPoint x: 445, startPoint y: 316, endPoint x: 880, endPoint y: 318, distance: 435.0
click at [880, 318] on div "Report incorrect code Copy Ask AI import { PrivyProvider } from '@privy-io/reac…" at bounding box center [691, 378] width 512 height 192
click at [880, 318] on div "Report incorrect code" at bounding box center [881, 323] width 100 height 14
drag, startPoint x: 880, startPoint y: 318, endPoint x: 532, endPoint y: 329, distance: 348.2
click at [532, 329] on code "import { PrivyProvider } from '@privy-io/react-auth' ; import { SmartWalletsPro…" at bounding box center [691, 378] width 487 height 170
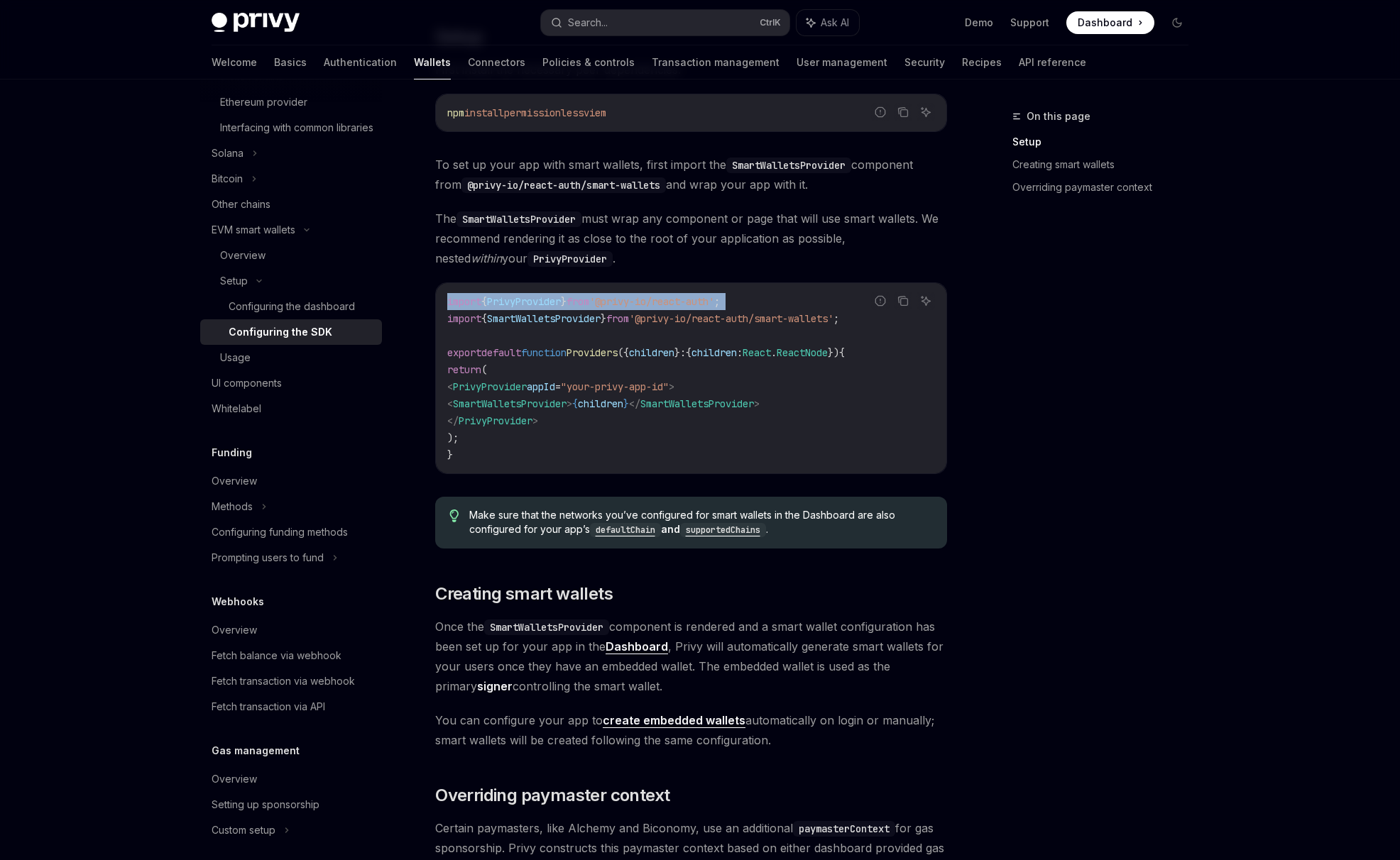
drag, startPoint x: 449, startPoint y: 318, endPoint x: 869, endPoint y: 322, distance: 420.0
click at [869, 322] on div "Report incorrect code Copy Ask AI import { PrivyProvider } from '@privy-io/reac…" at bounding box center [691, 378] width 512 height 192
drag, startPoint x: 869, startPoint y: 322, endPoint x: 777, endPoint y: 320, distance: 92.0
click at [777, 320] on span "'@privy-io/react-auth/smart-wallets'" at bounding box center [731, 318] width 204 height 13
drag, startPoint x: 862, startPoint y: 318, endPoint x: 826, endPoint y: 318, distance: 36.0
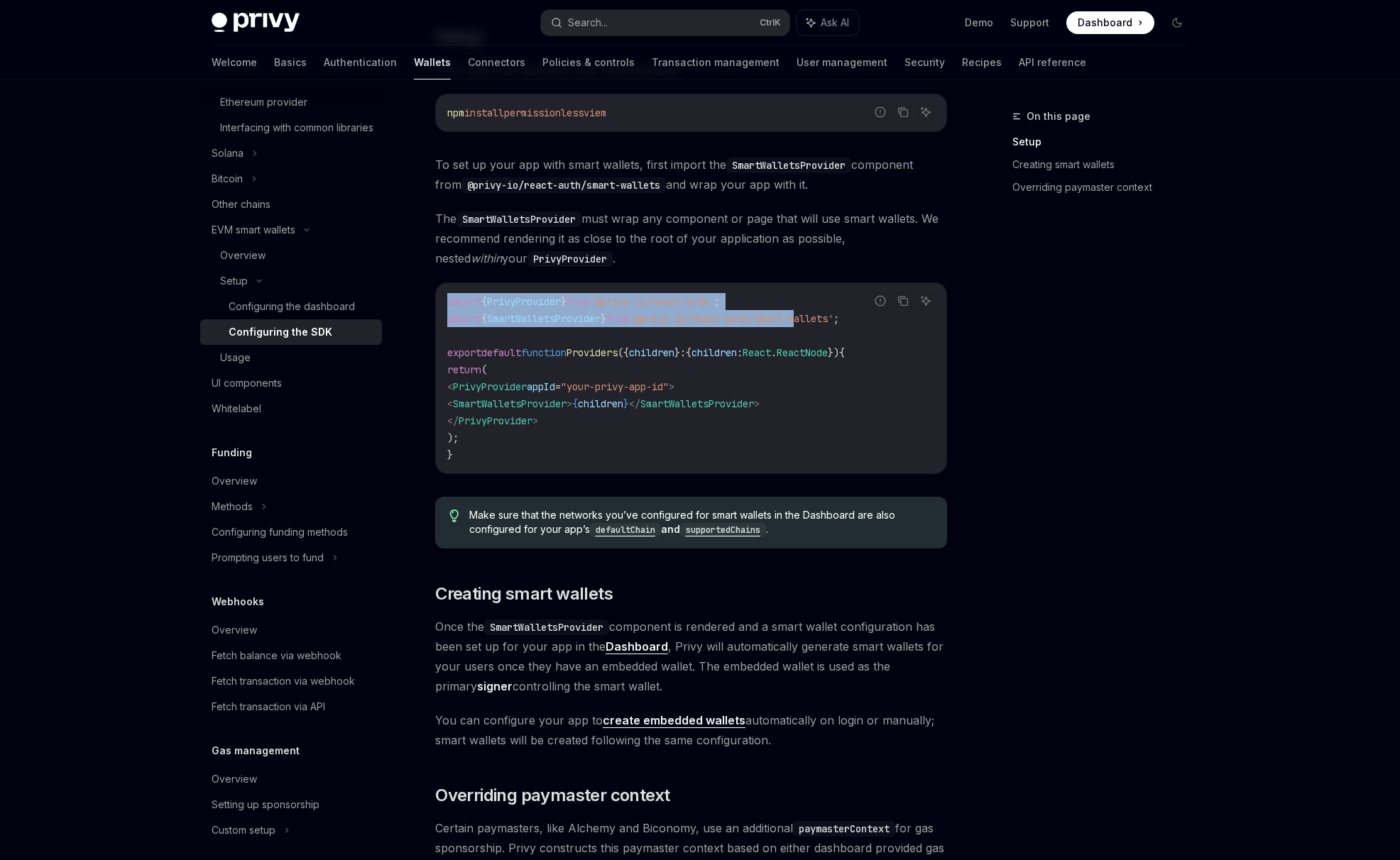
click at [826, 318] on div "Report incorrect code Copy Ask AI import { PrivyProvider } from '@privy-io/reac…" at bounding box center [691, 378] width 512 height 192
drag, startPoint x: 826, startPoint y: 318, endPoint x: 900, endPoint y: 303, distance: 75.5
click at [905, 302] on icon "Copy the contents from the code block" at bounding box center [903, 301] width 12 height 12
click at [796, 325] on code "import { PrivyProvider } from '@privy-io/react-auth' ; import { SmartWalletsPro…" at bounding box center [691, 378] width 487 height 170
click at [477, 318] on span "import" at bounding box center [463, 318] width 34 height 13
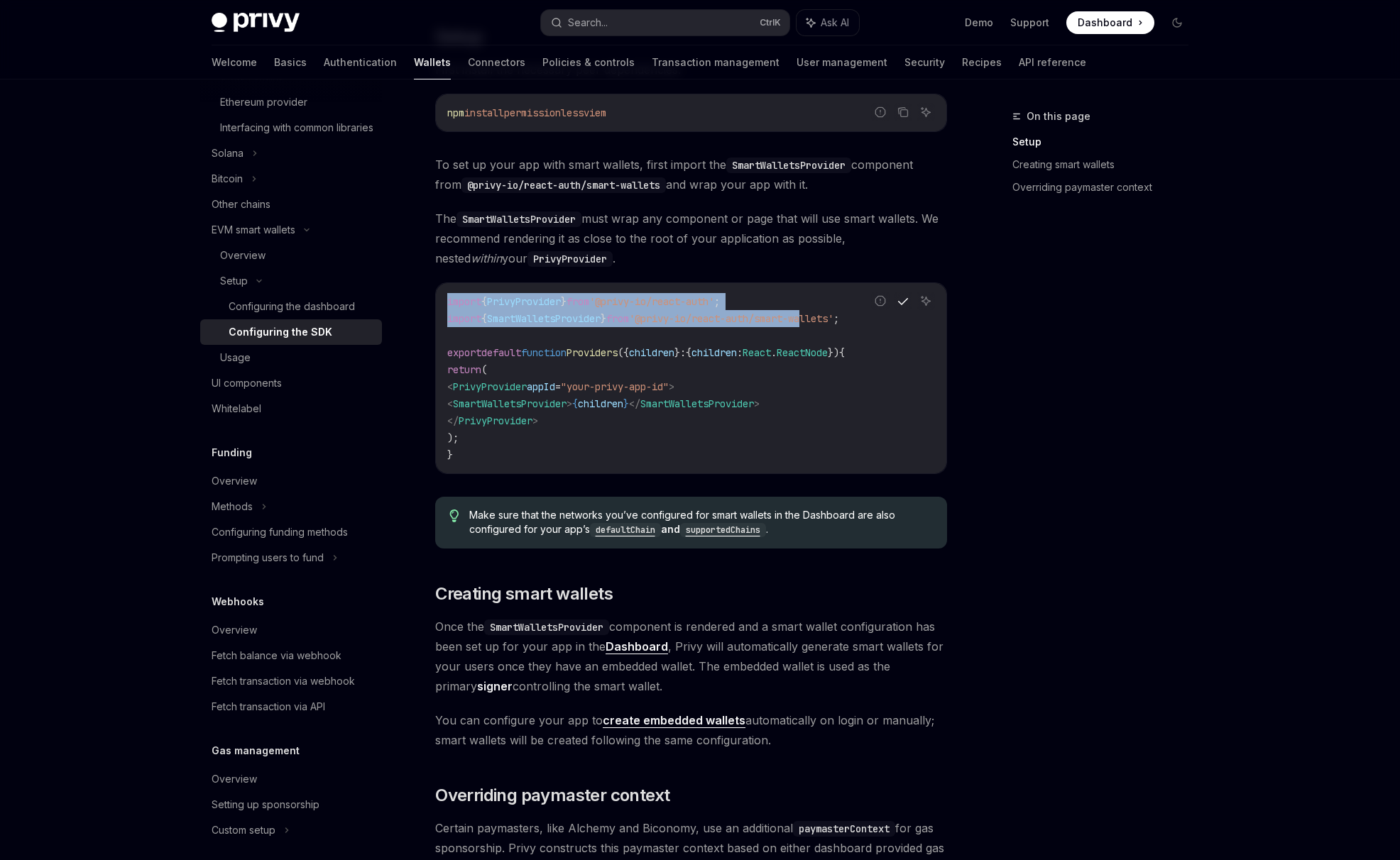
click at [465, 302] on span "import" at bounding box center [463, 302] width 34 height 13
drag, startPoint x: 448, startPoint y: 320, endPoint x: 812, endPoint y: 320, distance: 364.0
click at [812, 320] on span "import { SmartWalletsProvider } from '@privy-io/react-auth/smart-wallets' ;" at bounding box center [643, 318] width 392 height 13
copy span "import { SmartWalletsProvider } from '@privy-io/react-auth/smar"
drag, startPoint x: 482, startPoint y: 401, endPoint x: 612, endPoint y: 403, distance: 130.0
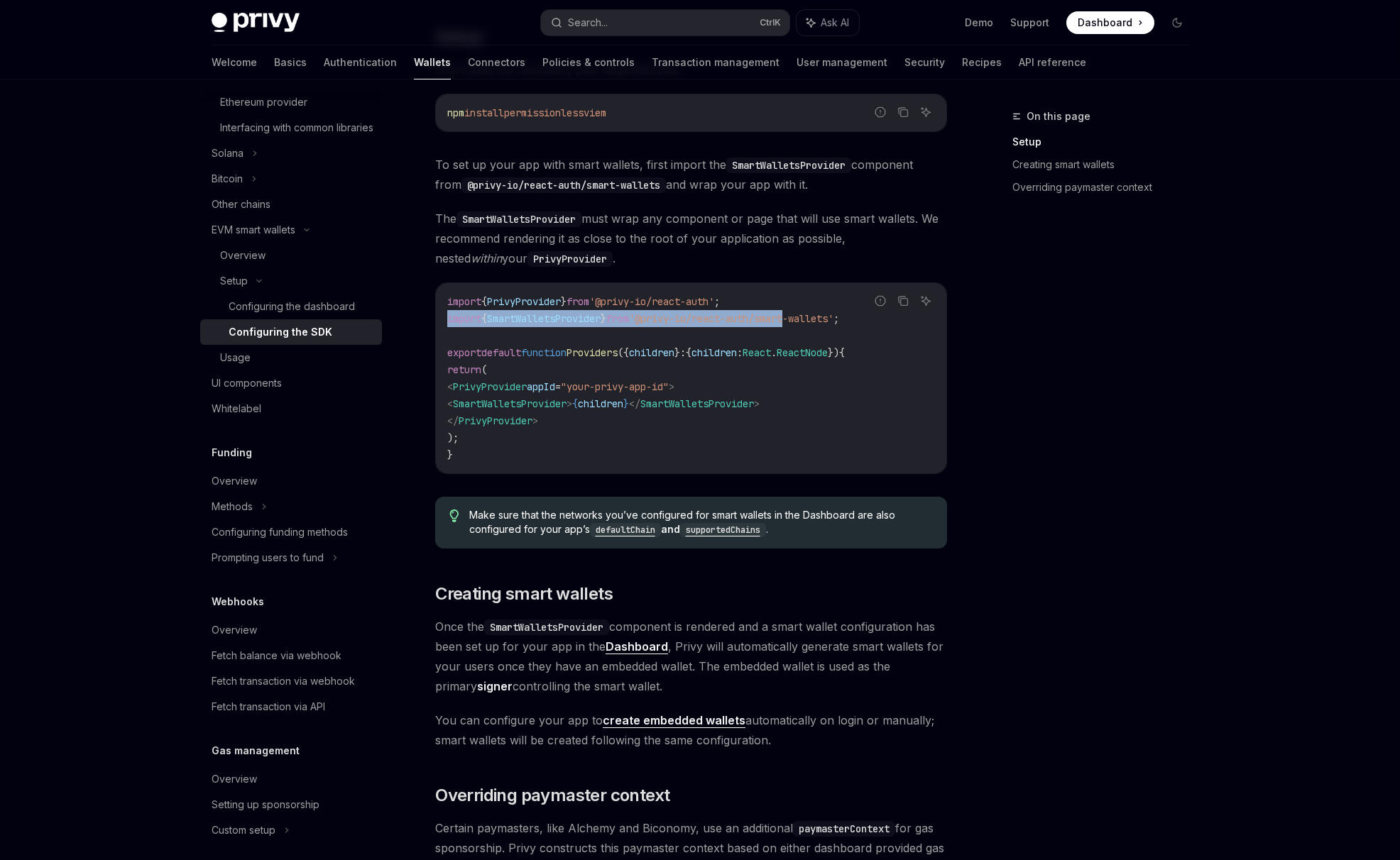
click at [612, 403] on span "< SmartWalletsProvider > { children } </ SmartWalletsProvider >" at bounding box center [602, 404] width 312 height 13
copy span "< SmartWalletsProvider >"
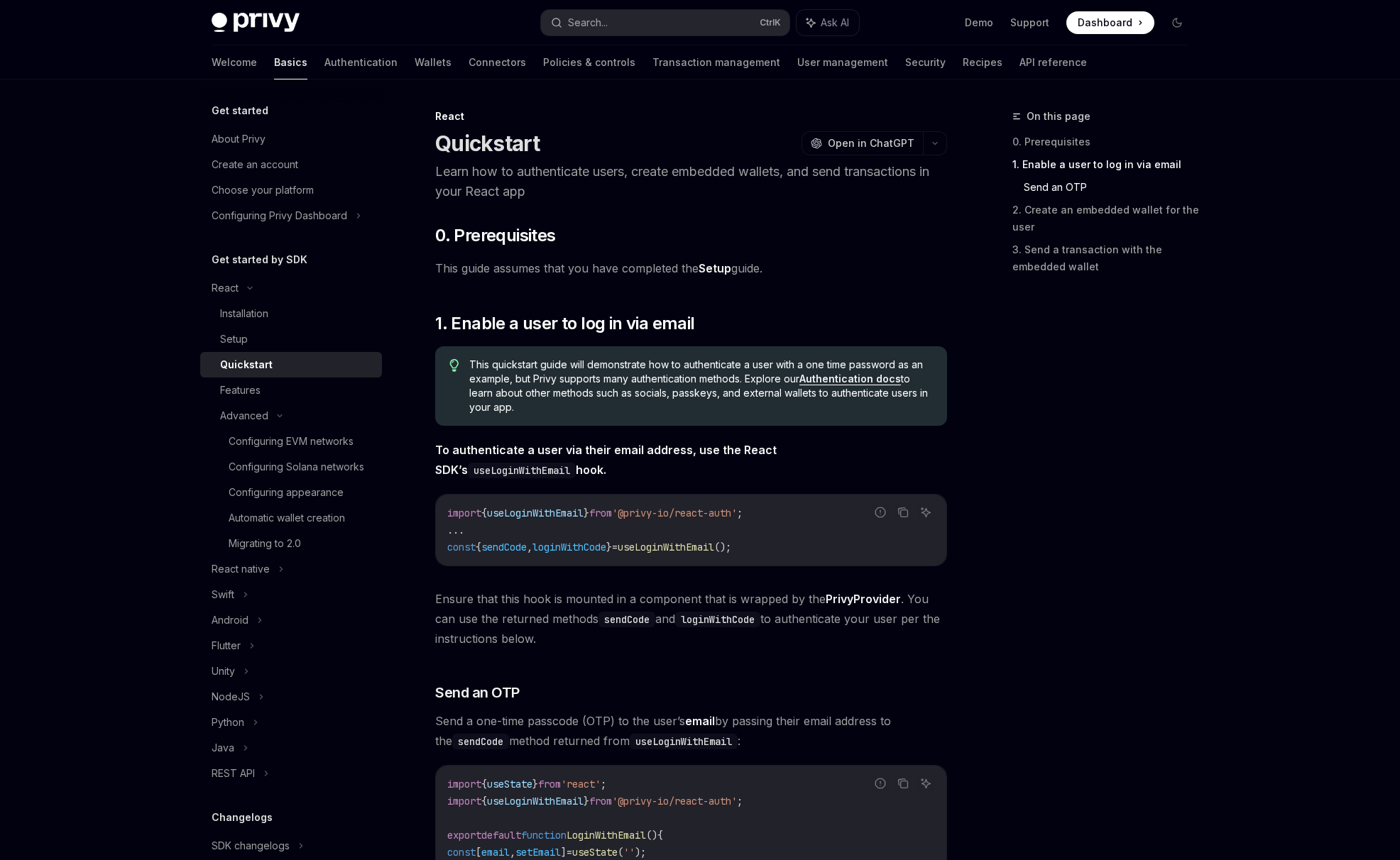
scroll to position [828, 0]
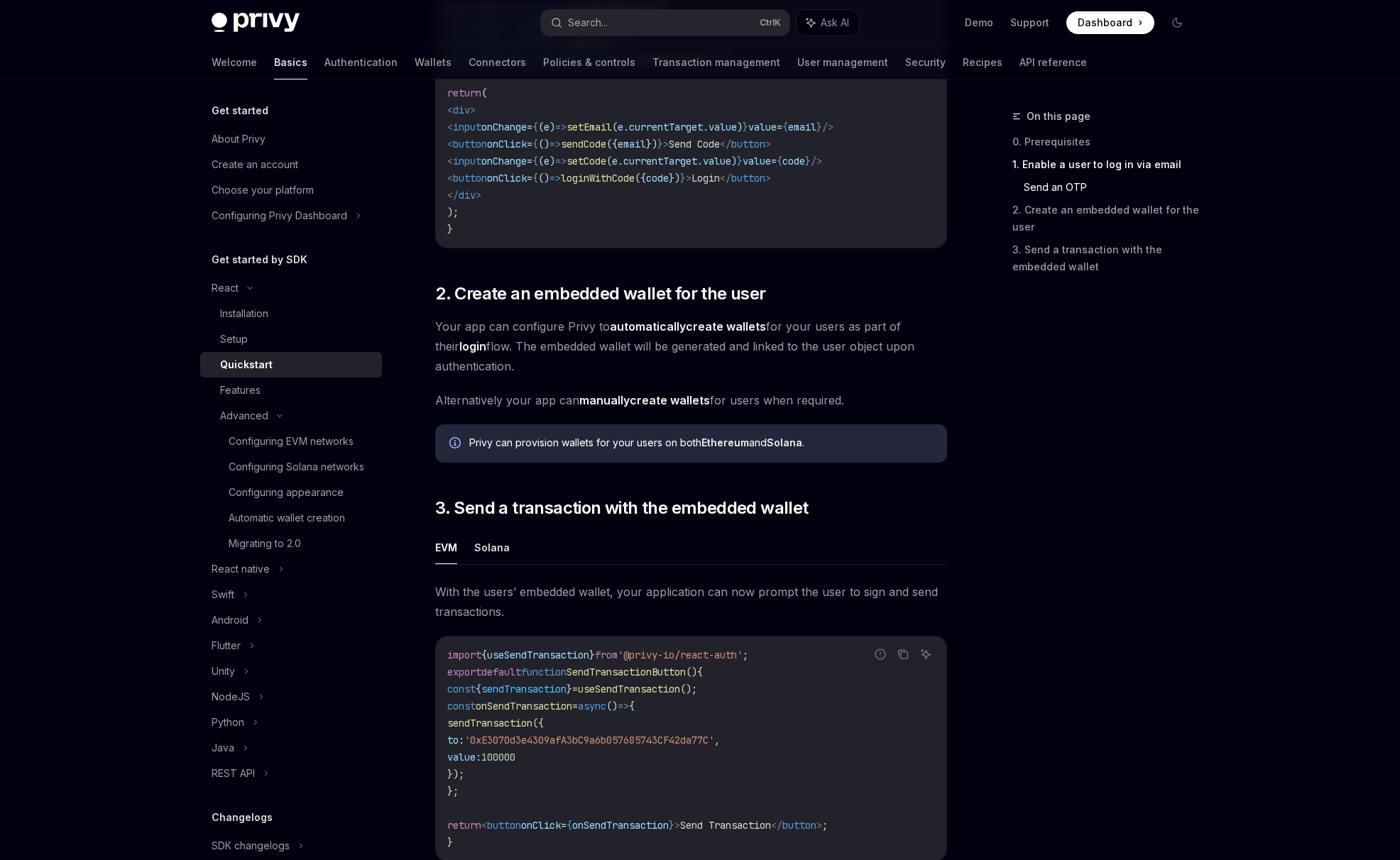
click at [87, 338] on div "Privy Docs home page Search... Ctrl K Ask AI Demo Support Dashboard Dashboard S…" at bounding box center [700, 198] width 1400 height 2053
